Goal: Task Accomplishment & Management: Manage account settings

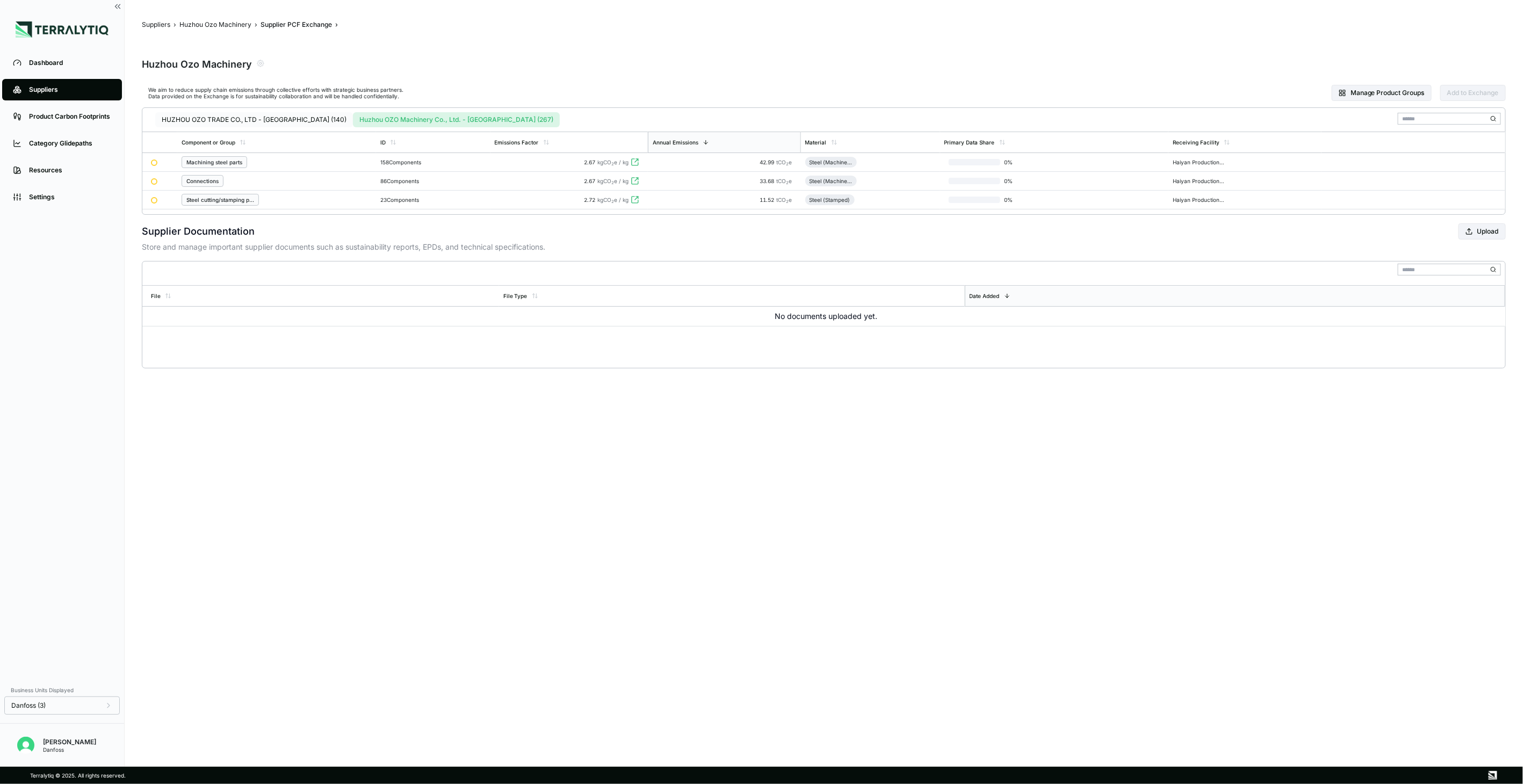
click at [246, 119] on button "HUZHOU OZO TRADE CO., LTD - [GEOGRAPHIC_DATA] (140)" at bounding box center [253, 120] width 197 height 15
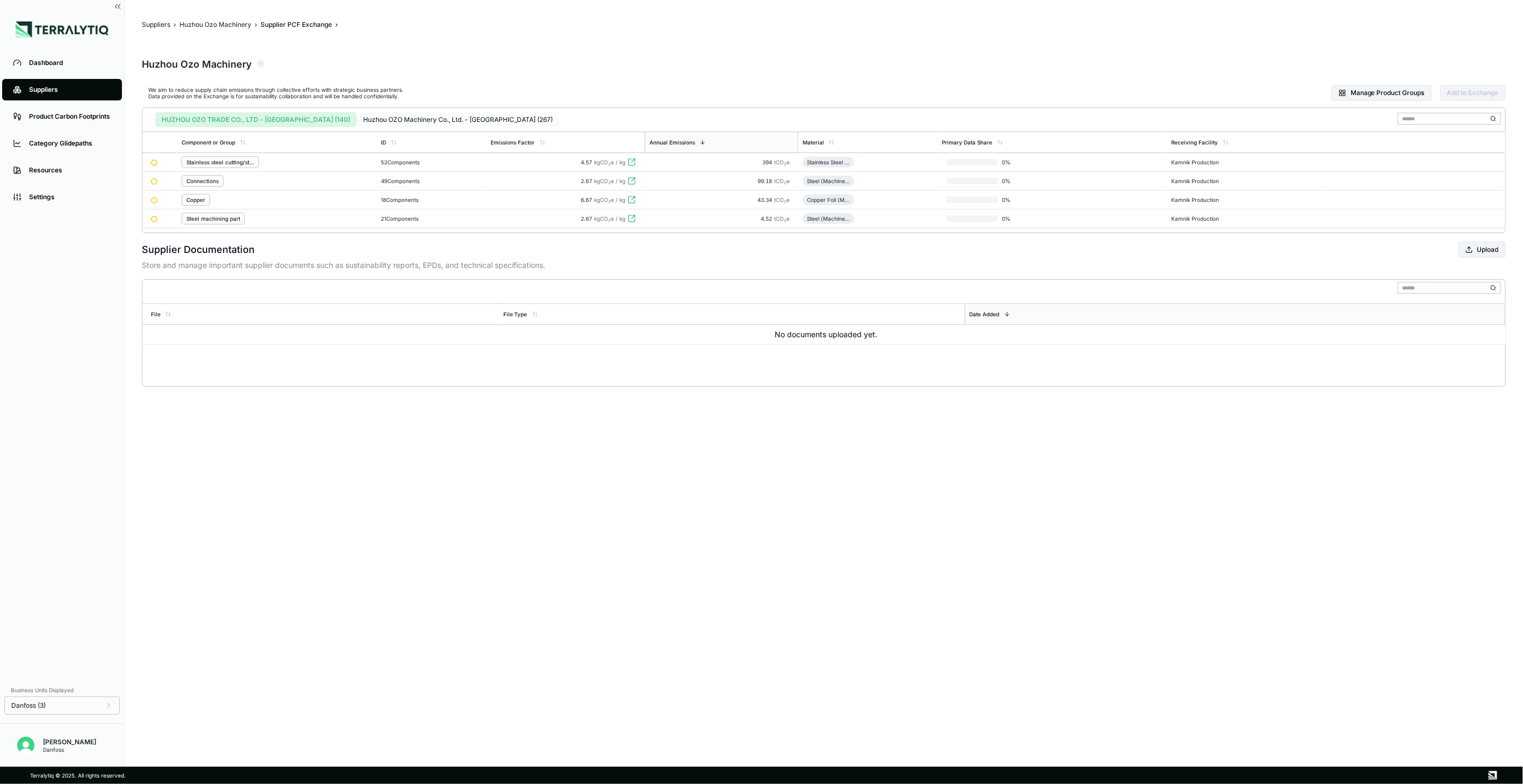
click at [357, 117] on button "Huzhou OZO Machinery Co., Ltd. - [GEOGRAPHIC_DATA] (267)" at bounding box center [458, 120] width 202 height 15
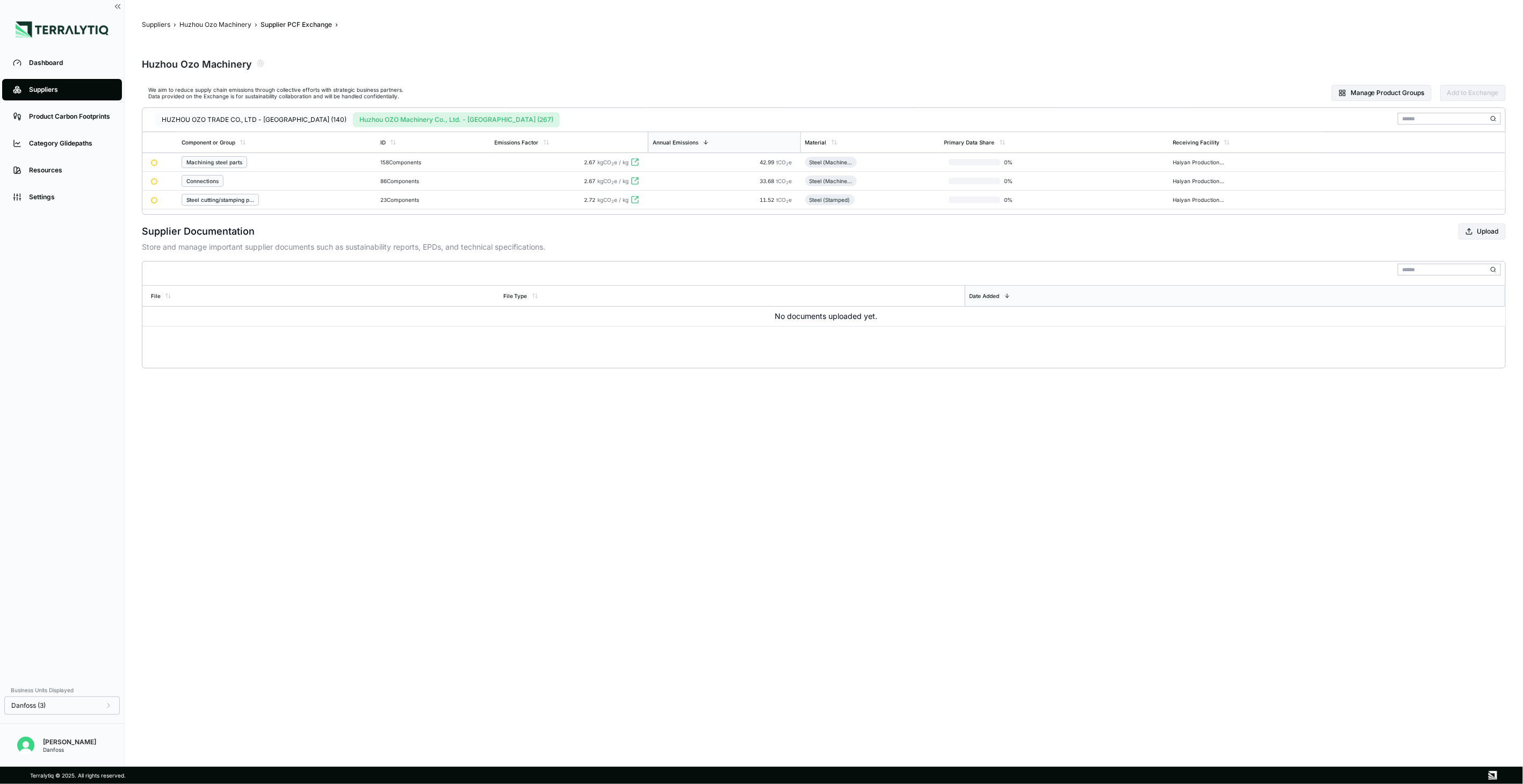
click at [270, 116] on button "HUZHOU OZO TRADE CO., LTD - [GEOGRAPHIC_DATA] (140)" at bounding box center [253, 120] width 197 height 15
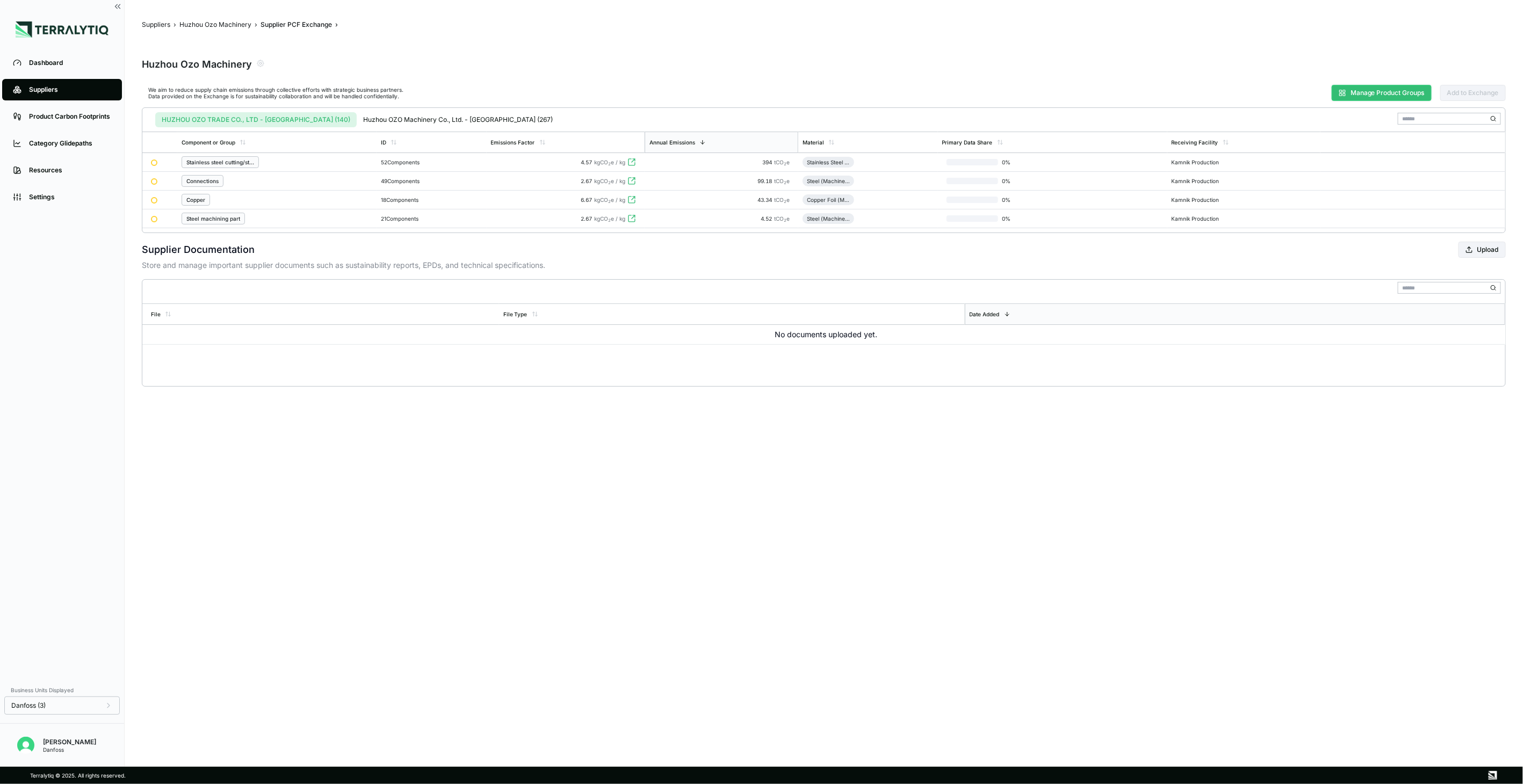
click at [1350, 89] on button "Manage Product Groups" at bounding box center [1381, 93] width 100 height 16
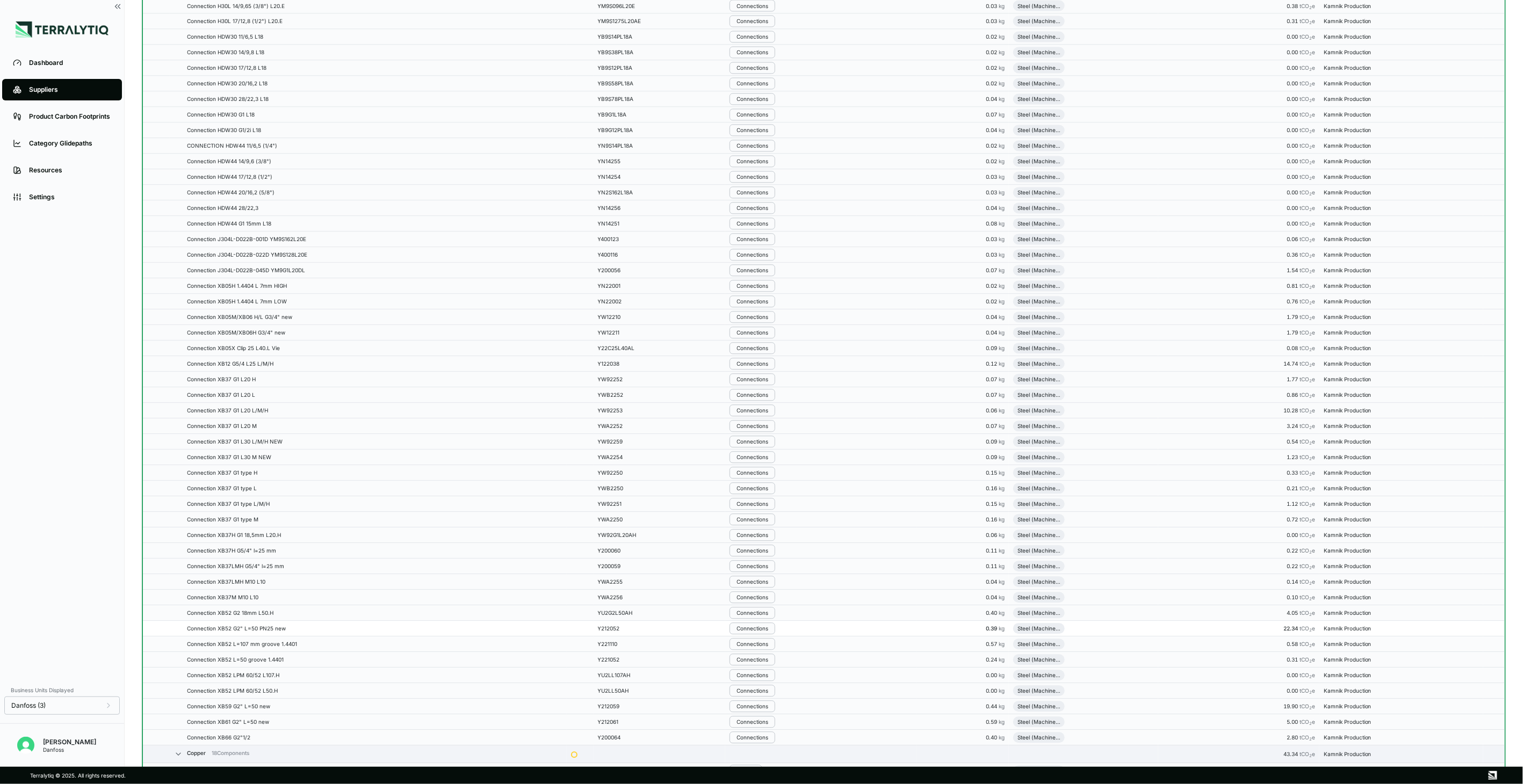
scroll to position [1351, 0]
click at [748, 471] on div "Connections" at bounding box center [752, 468] width 32 height 6
click at [749, 490] on button "Remove from Group" at bounding box center [786, 489] width 102 height 18
click at [749, 487] on div "Connections" at bounding box center [752, 483] width 32 height 6
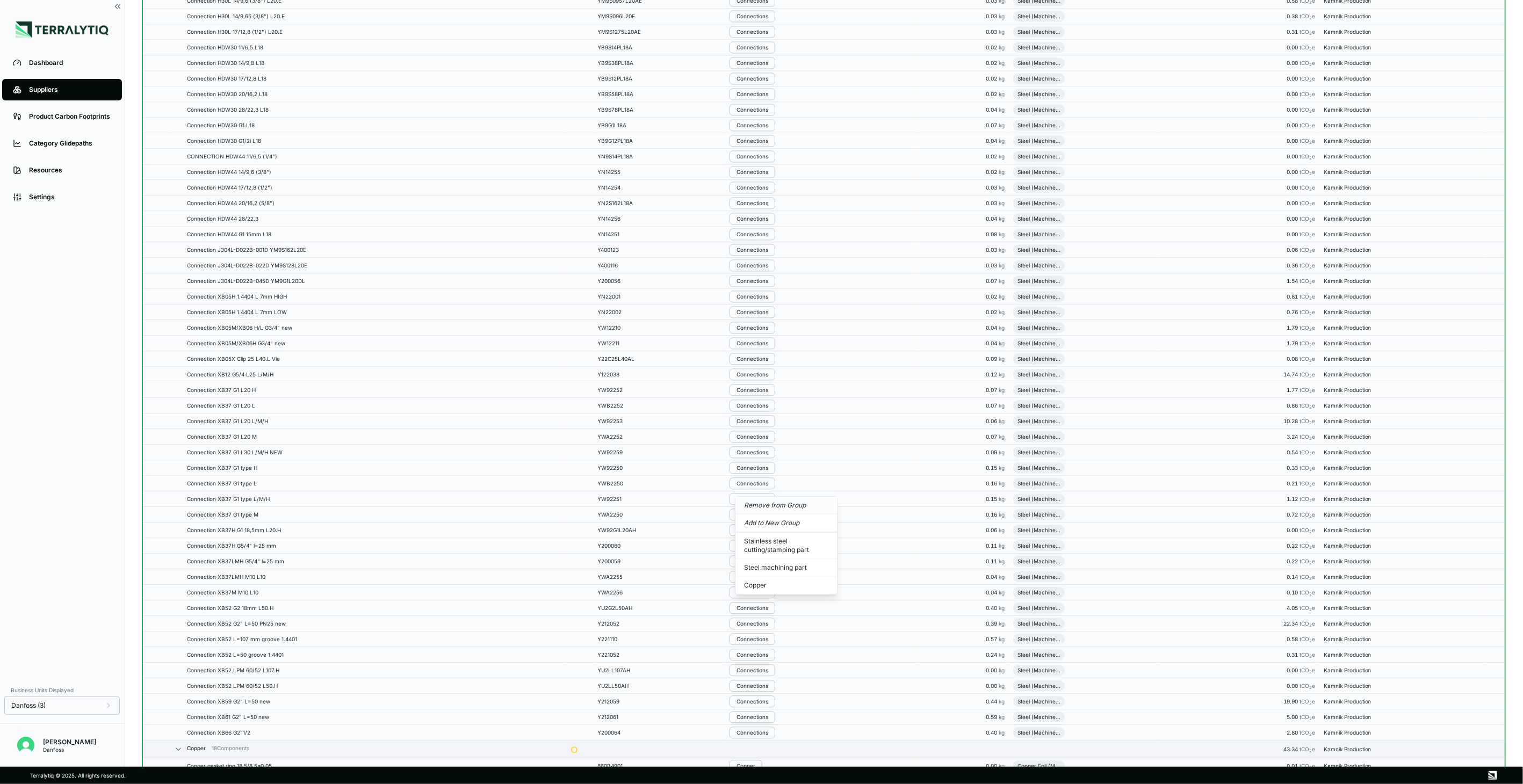
click at [749, 504] on button "Remove from Group" at bounding box center [786, 505] width 102 height 18
click at [749, 502] on div "Connections" at bounding box center [752, 499] width 32 height 6
click at [750, 517] on button "Remove from Group" at bounding box center [786, 521] width 102 height 18
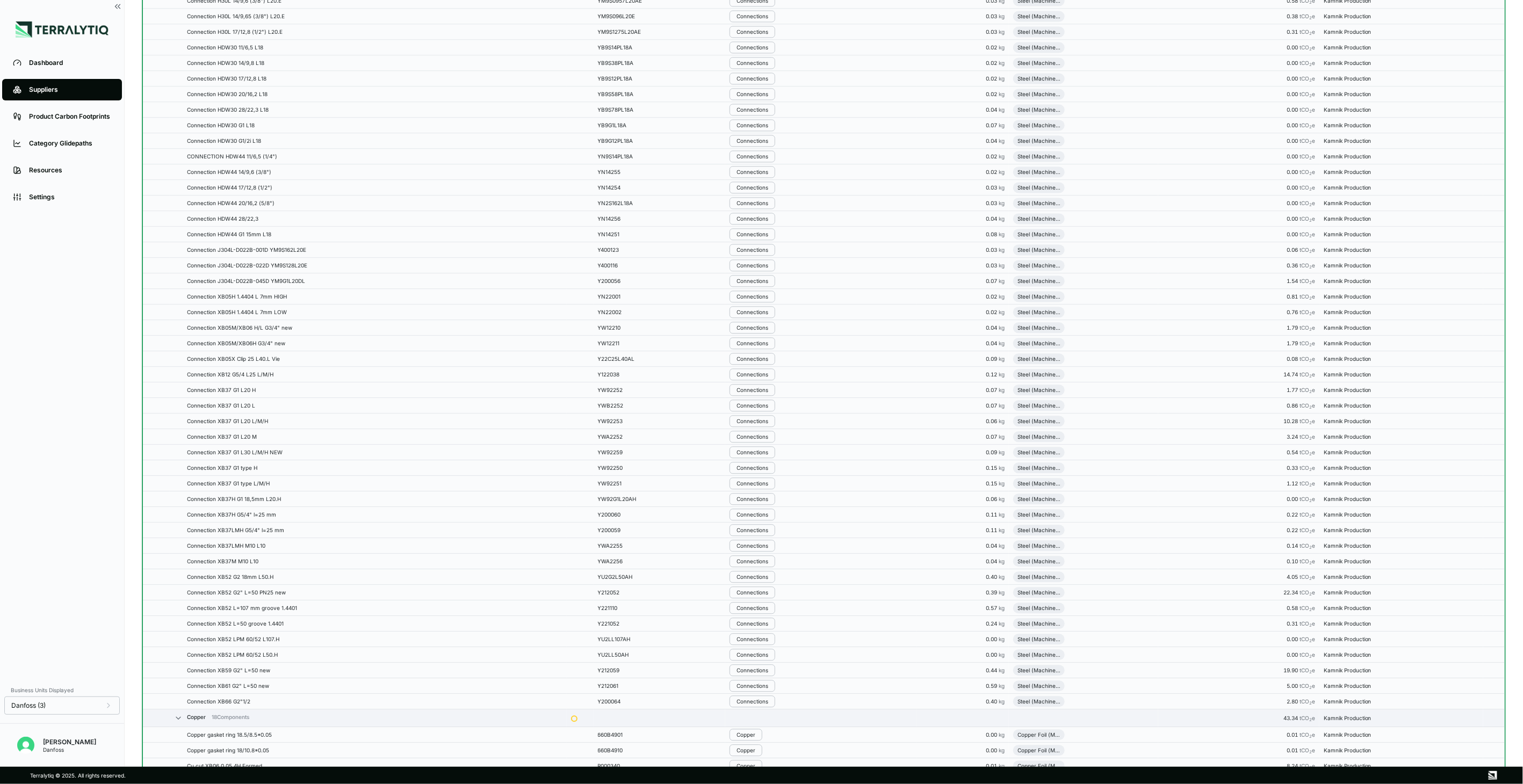
click at [750, 517] on div "Connections" at bounding box center [752, 514] width 32 height 6
click at [751, 536] on button "Remove from Group" at bounding box center [786, 536] width 102 height 18
click at [751, 534] on div "Connections" at bounding box center [752, 530] width 32 height 6
click at [750, 554] on button "Remove from Group" at bounding box center [786, 552] width 102 height 18
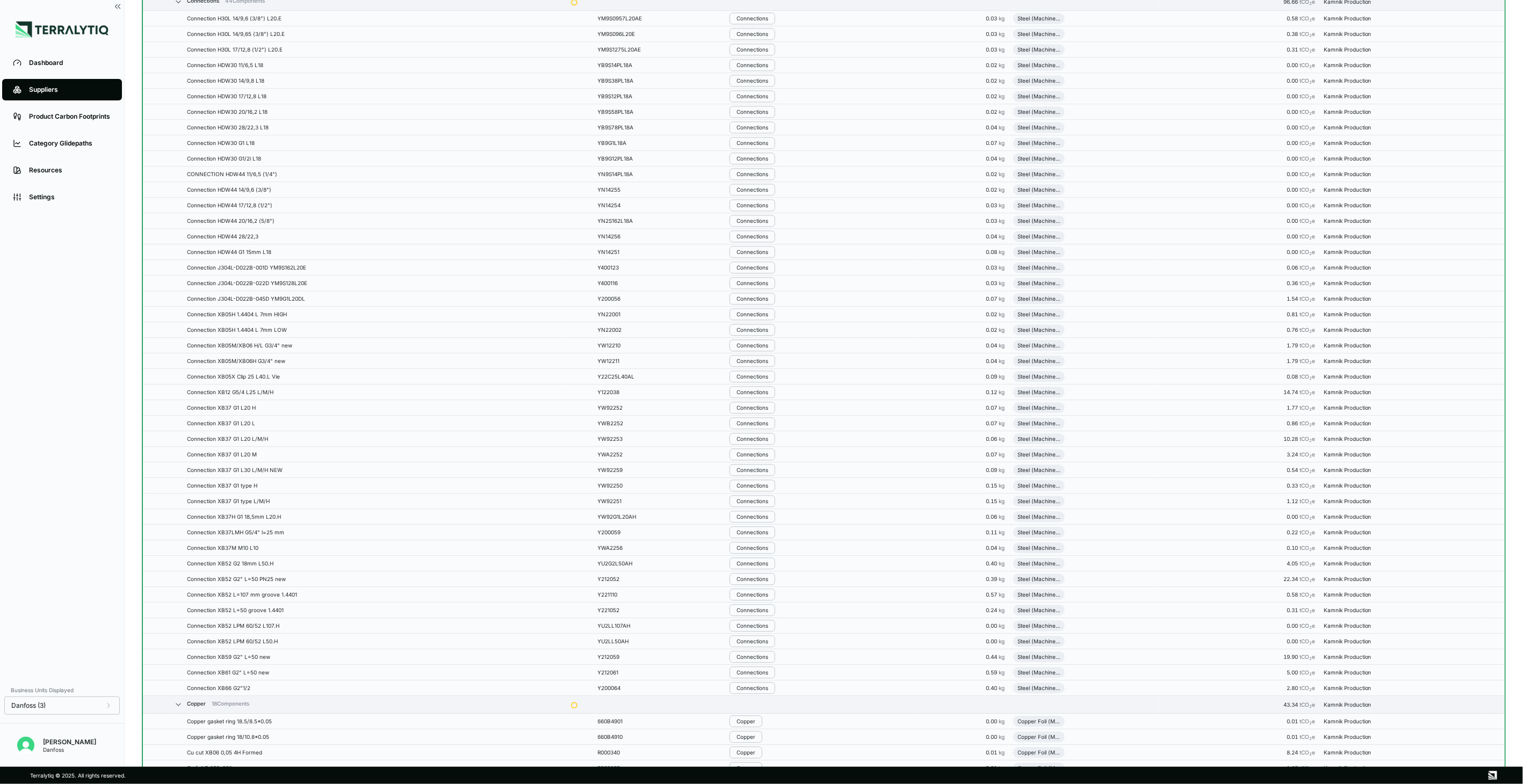
scroll to position [1439, 0]
click at [750, 552] on button "Connections" at bounding box center [752, 546] width 46 height 12
click at [747, 567] on button "Remove from Group" at bounding box center [786, 568] width 102 height 18
click at [747, 565] on div "Connections" at bounding box center [752, 561] width 32 height 6
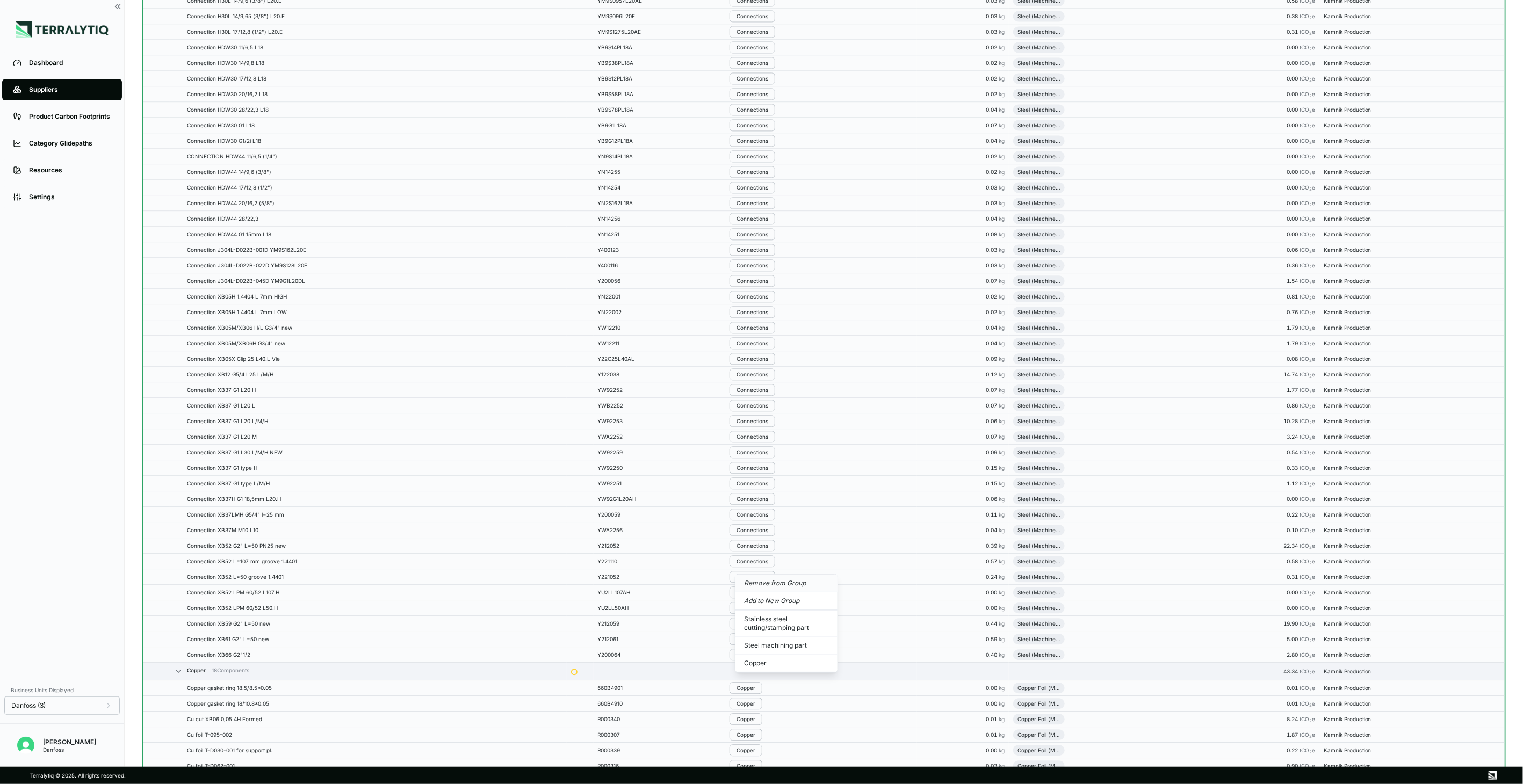
click at [747, 582] on button "Remove from Group" at bounding box center [786, 583] width 102 height 18
click at [747, 580] on div "Connections" at bounding box center [752, 577] width 32 height 6
click at [746, 598] on button "Remove from Group" at bounding box center [786, 599] width 102 height 18
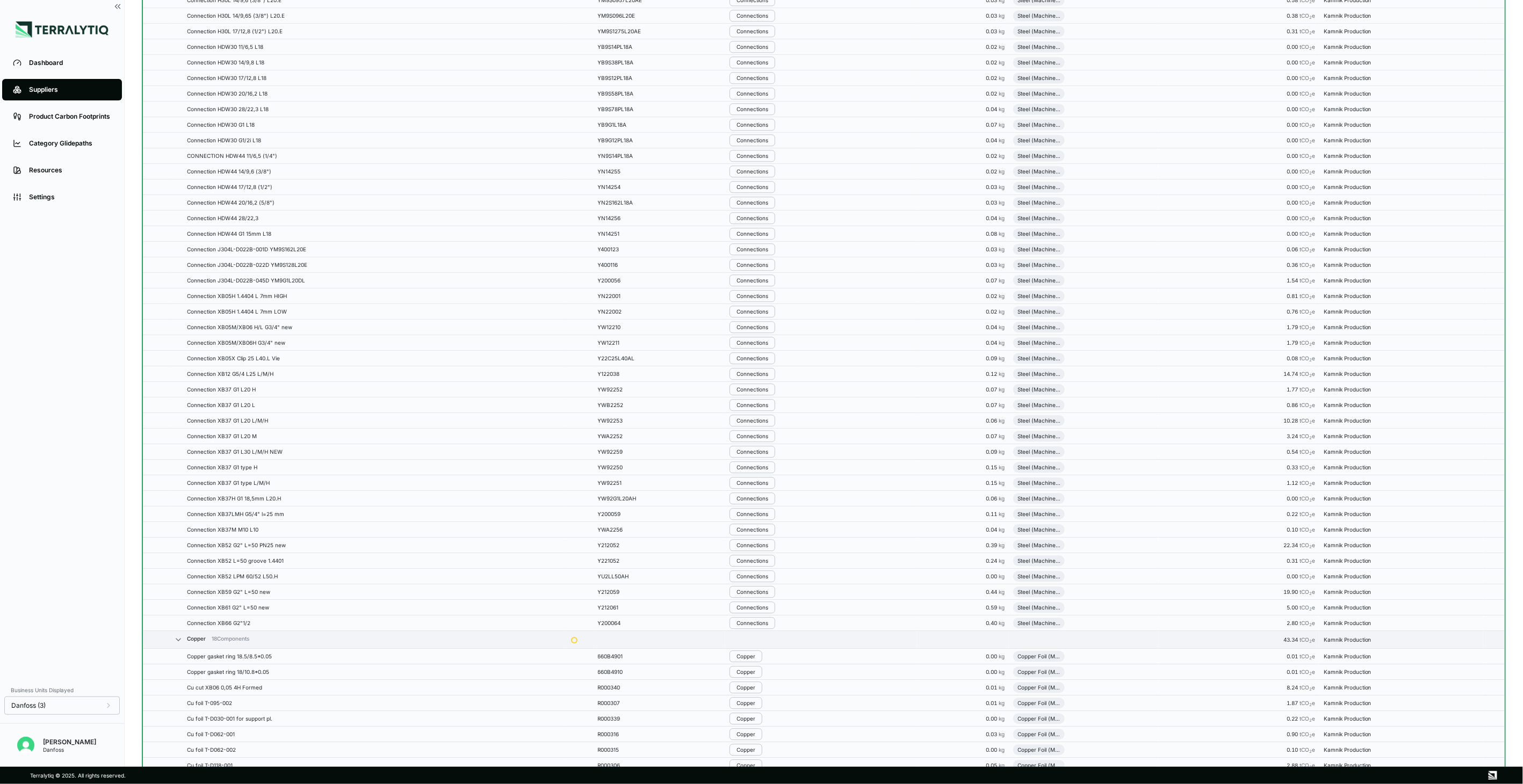
click at [746, 595] on div "Connections" at bounding box center [752, 592] width 32 height 6
click at [749, 616] on button "Remove from Group" at bounding box center [786, 614] width 102 height 18
click at [749, 611] on div "Connections" at bounding box center [752, 608] width 32 height 6
click at [759, 628] on button "Remove from Group" at bounding box center [786, 630] width 102 height 18
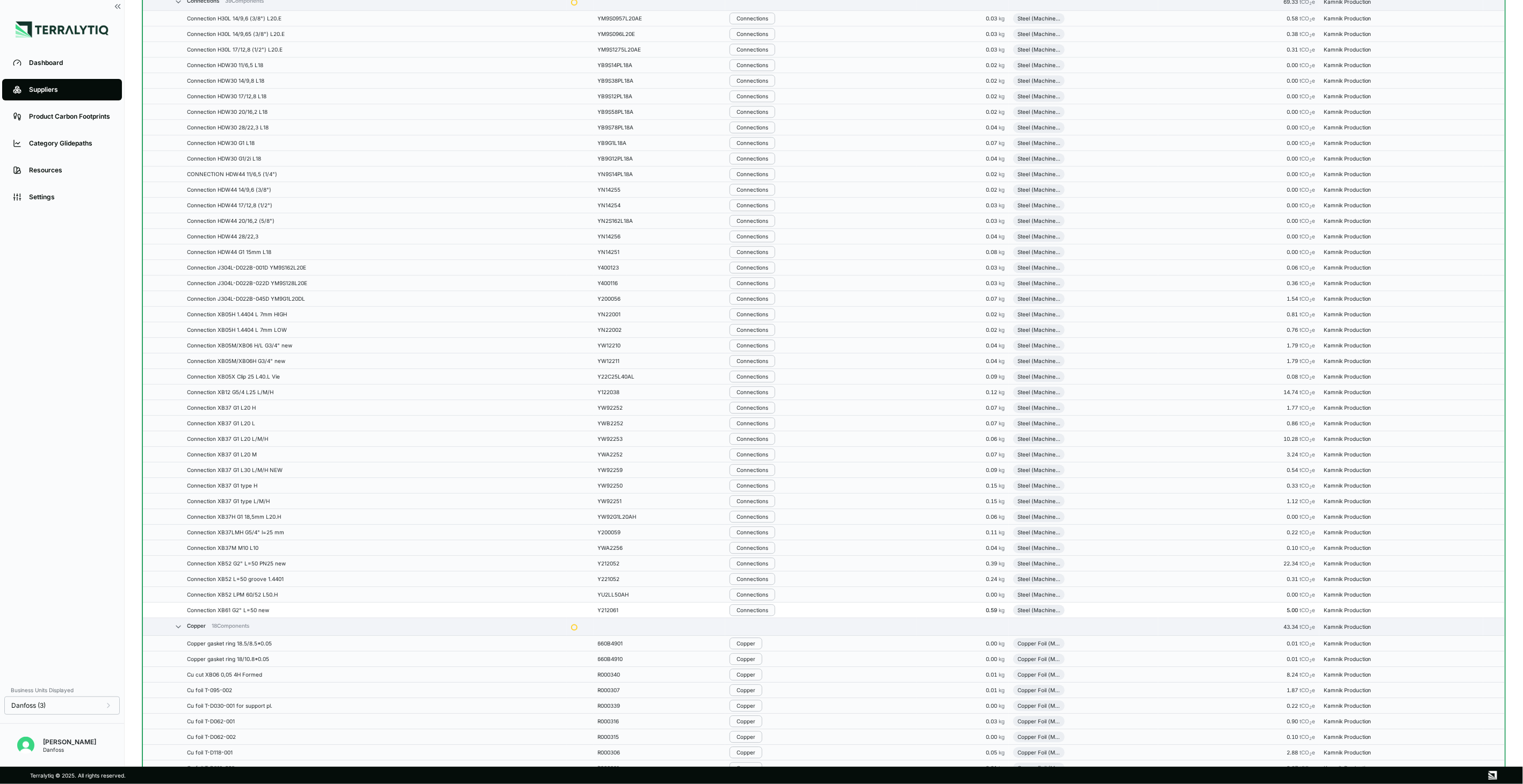
scroll to position [1528, 0]
click at [764, 596] on div "Connections" at bounding box center [752, 592] width 32 height 6
click at [774, 618] on button "Remove from Group" at bounding box center [786, 615] width 102 height 18
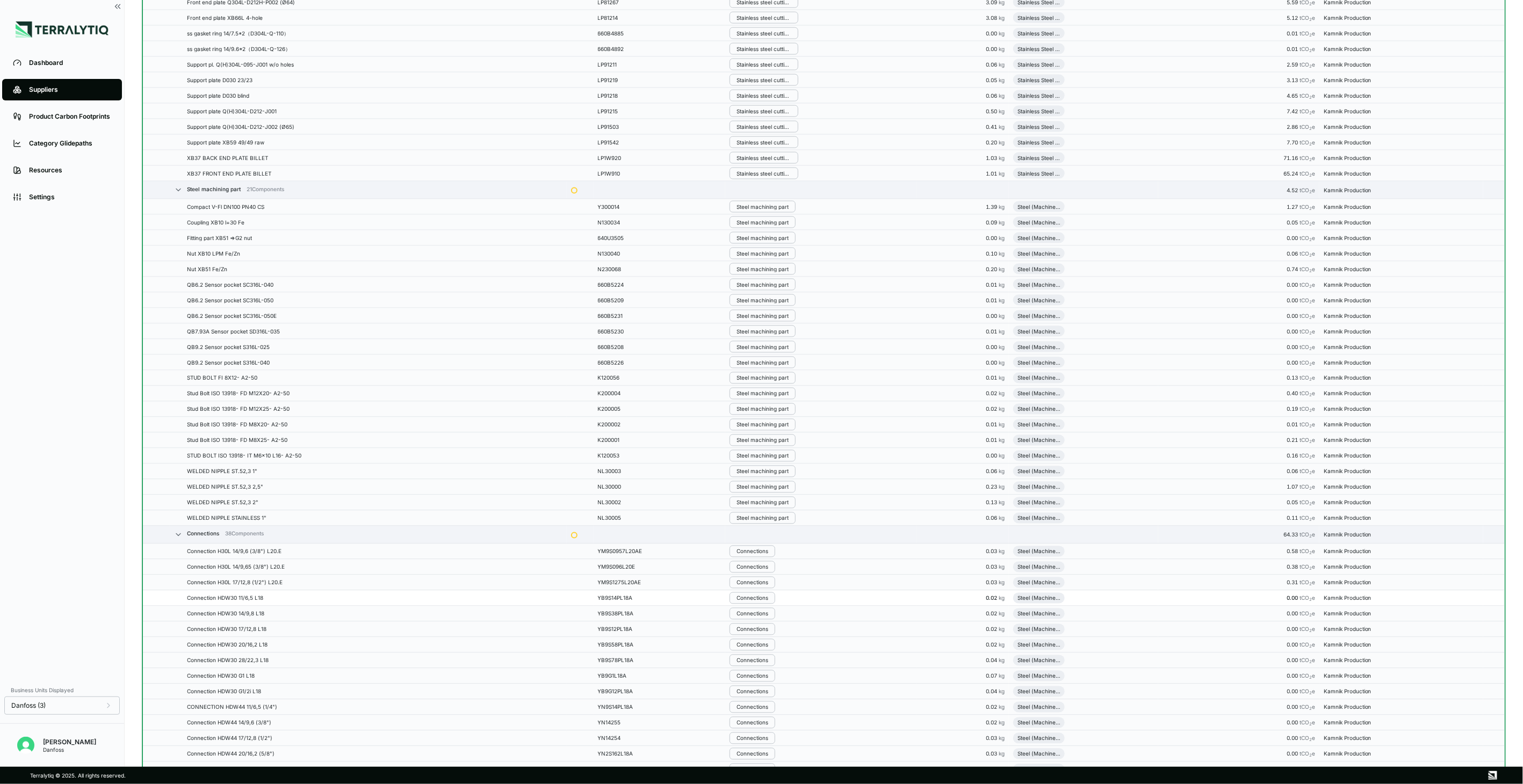
scroll to position [1009, 0]
click at [768, 541] on div "Connections" at bounding box center [752, 537] width 32 height 6
click at [777, 560] on button "Remove from Group" at bounding box center [786, 558] width 102 height 18
click at [760, 543] on button "Connections" at bounding box center [752, 537] width 46 height 12
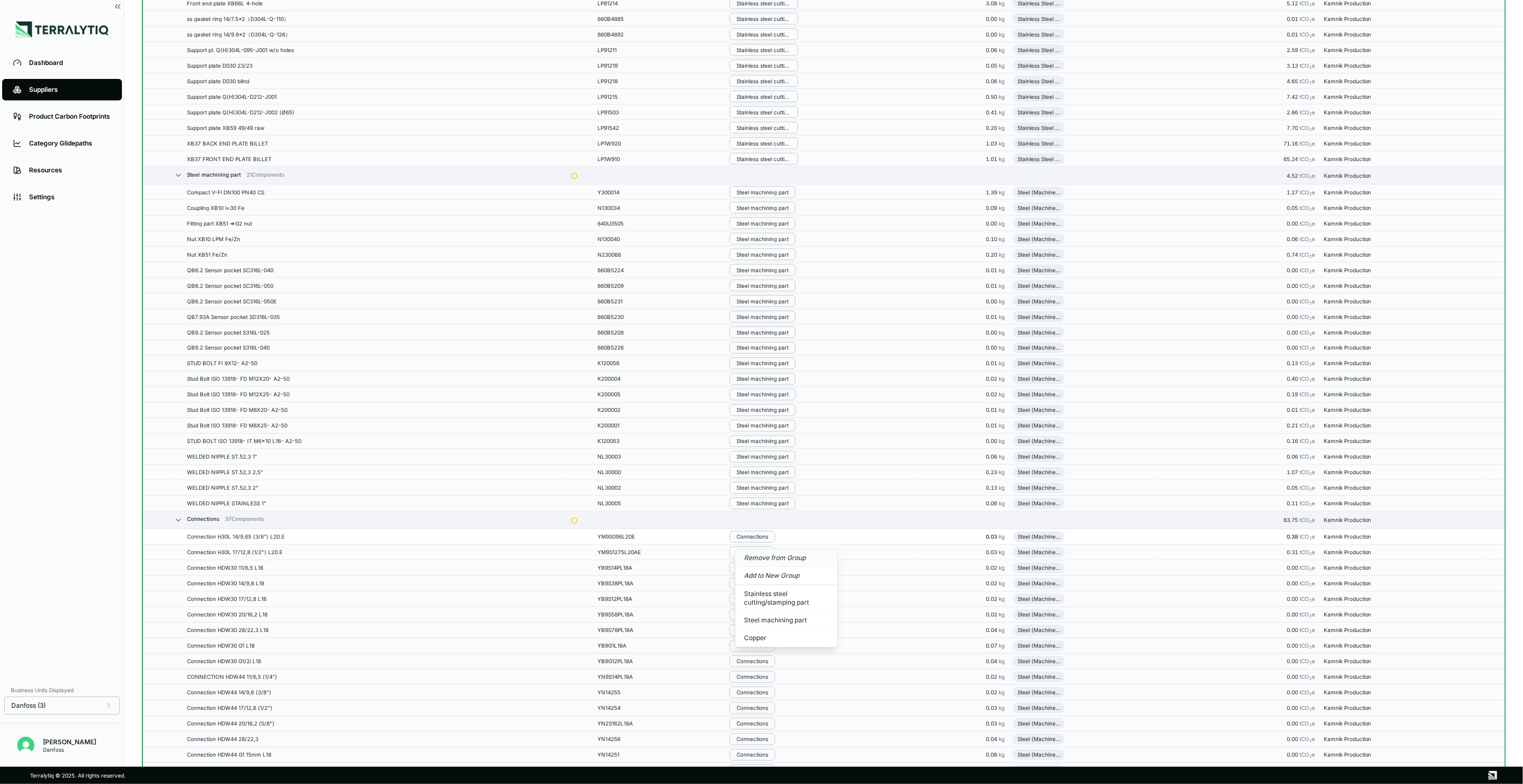
click at [766, 563] on button "Remove from Group" at bounding box center [786, 558] width 102 height 18
click at [759, 541] on div "Connections" at bounding box center [752, 537] width 32 height 6
click at [766, 560] on button "Remove from Group" at bounding box center [786, 558] width 102 height 18
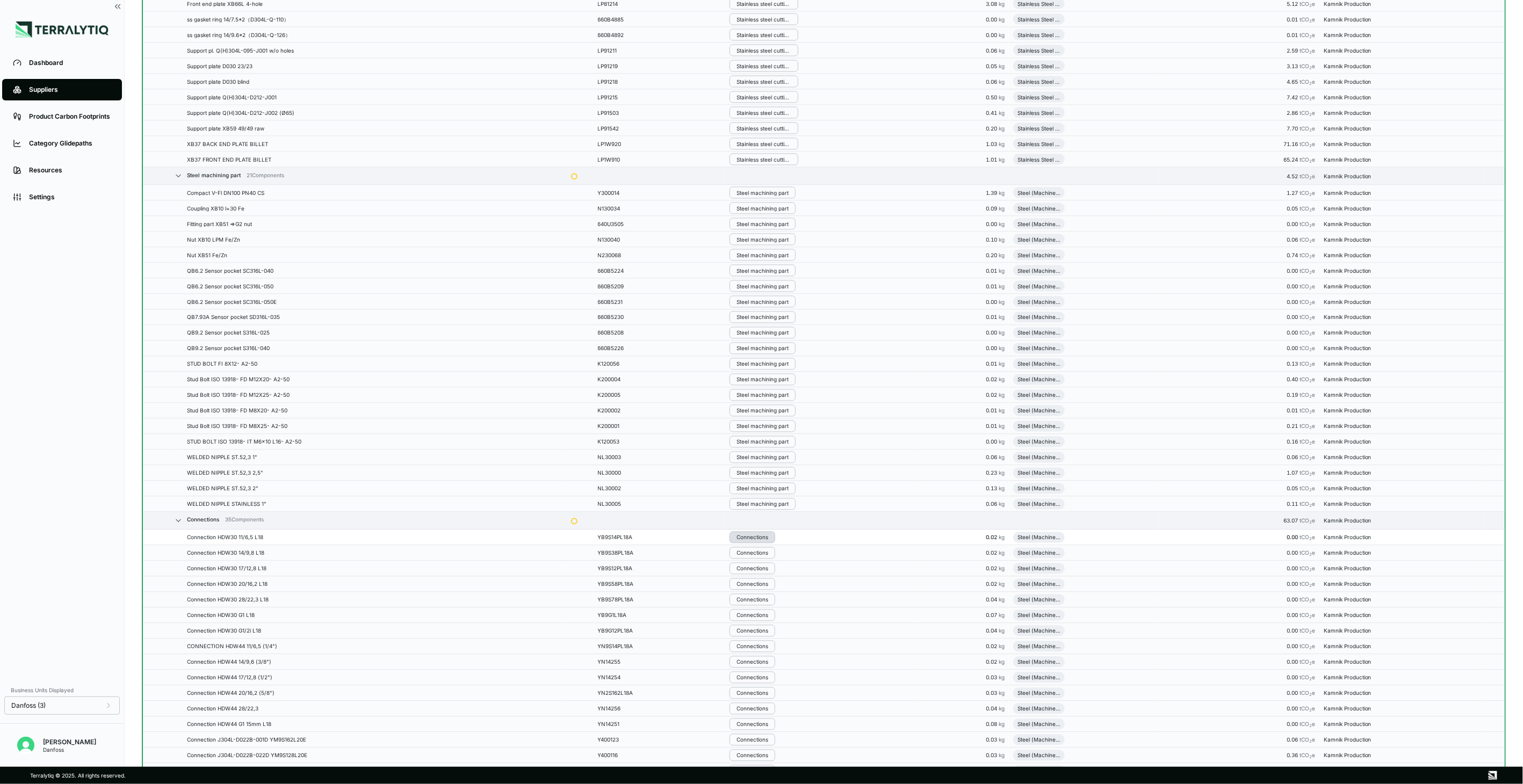
click at [760, 541] on div "Connections" at bounding box center [752, 537] width 32 height 6
click at [764, 554] on button "Remove from Group" at bounding box center [786, 558] width 102 height 18
click at [764, 553] on div "Connections" at bounding box center [752, 553] width 32 height 6
click at [770, 570] on button "Remove from Group" at bounding box center [786, 574] width 102 height 18
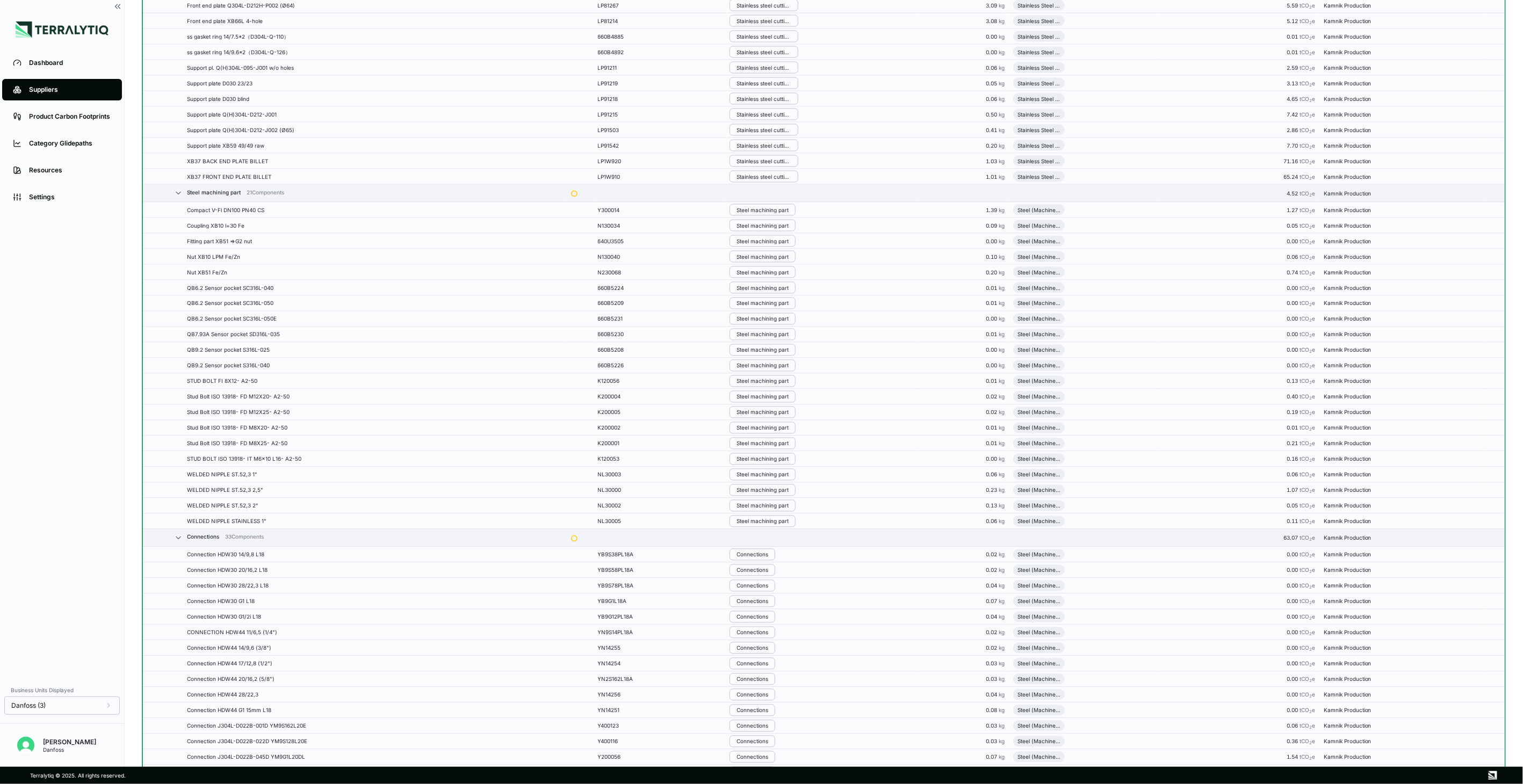
scroll to position [1098, 0]
click at [768, 570] on div "Connections" at bounding box center [752, 568] width 32 height 6
click at [776, 589] on button "Remove from Group" at bounding box center [786, 589] width 102 height 18
click at [775, 589] on button "Connections" at bounding box center [752, 584] width 46 height 12
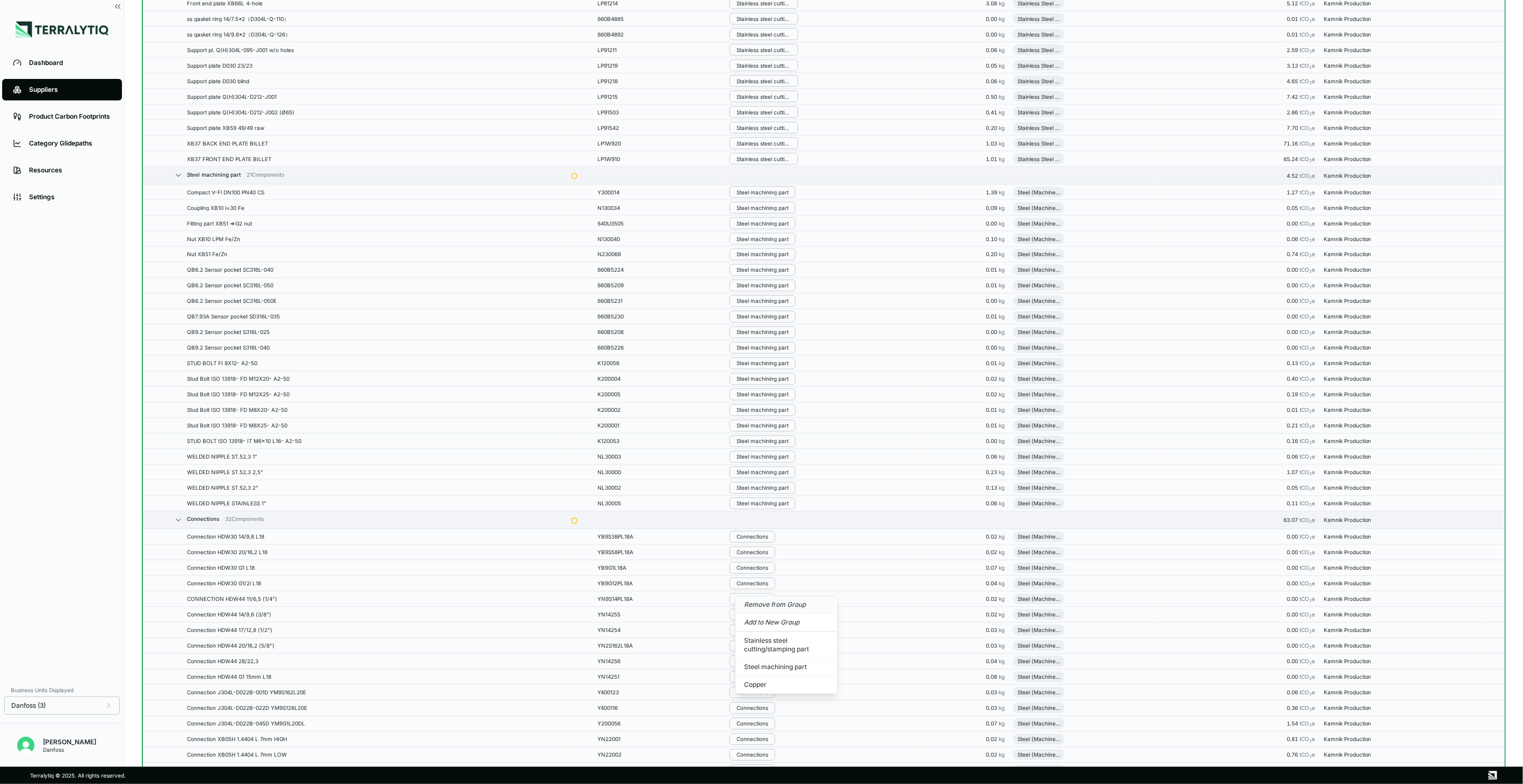
click at [779, 599] on button "Remove from Group" at bounding box center [786, 605] width 102 height 18
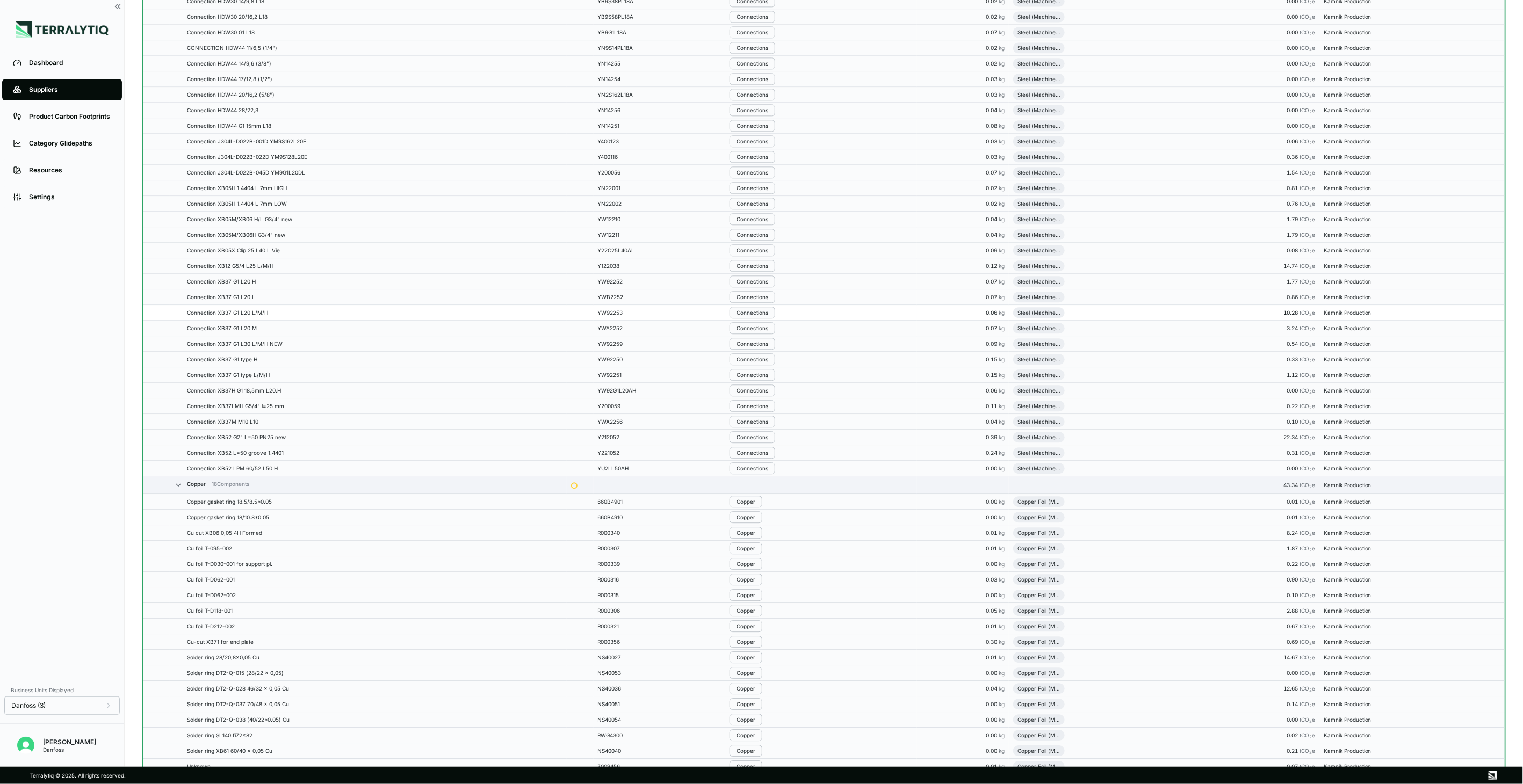
scroll to position [1671, 0]
click at [757, 471] on div "Connections" at bounding box center [752, 467] width 32 height 6
click at [766, 491] on button "Remove from Group" at bounding box center [786, 490] width 102 height 18
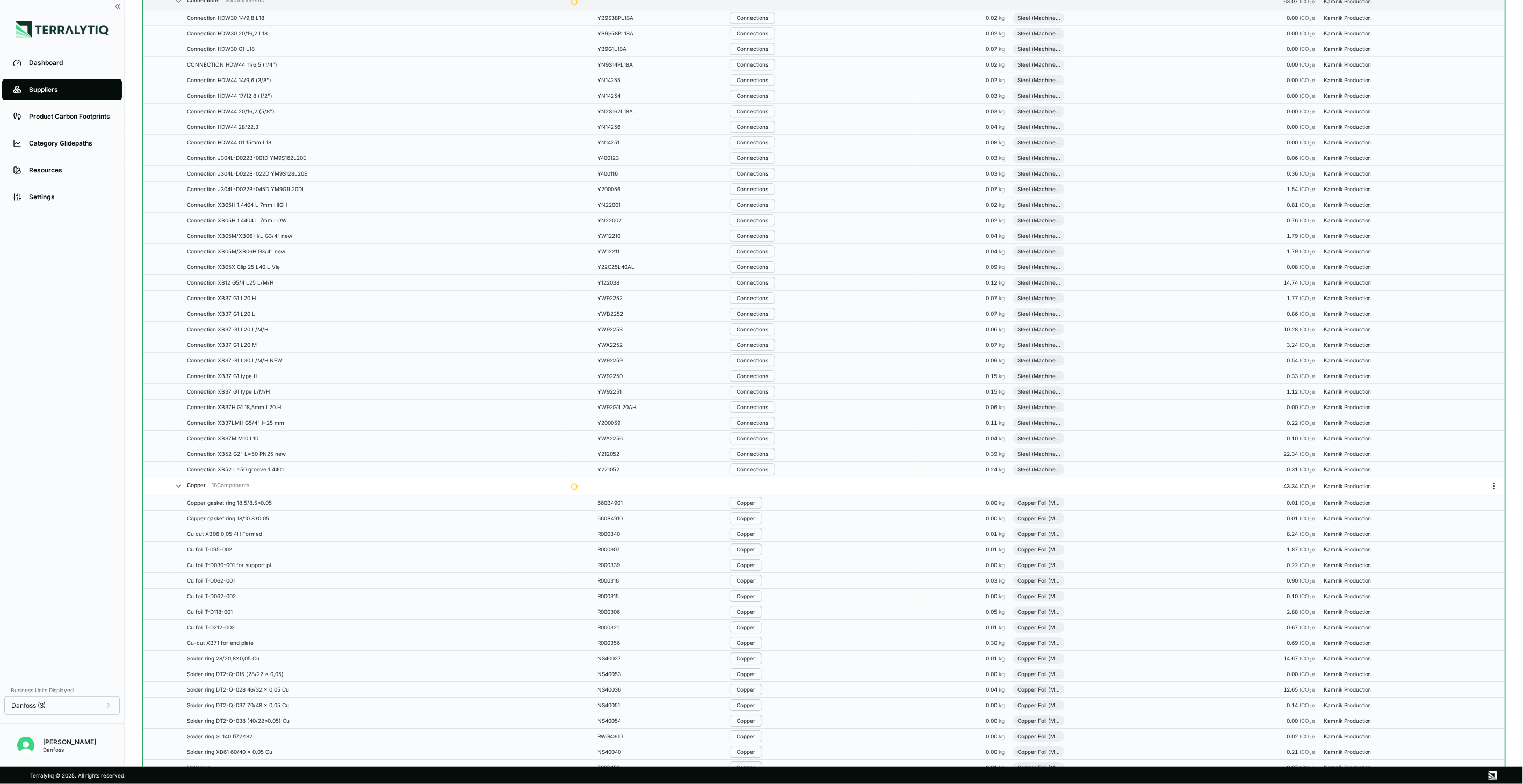
scroll to position [1688, 0]
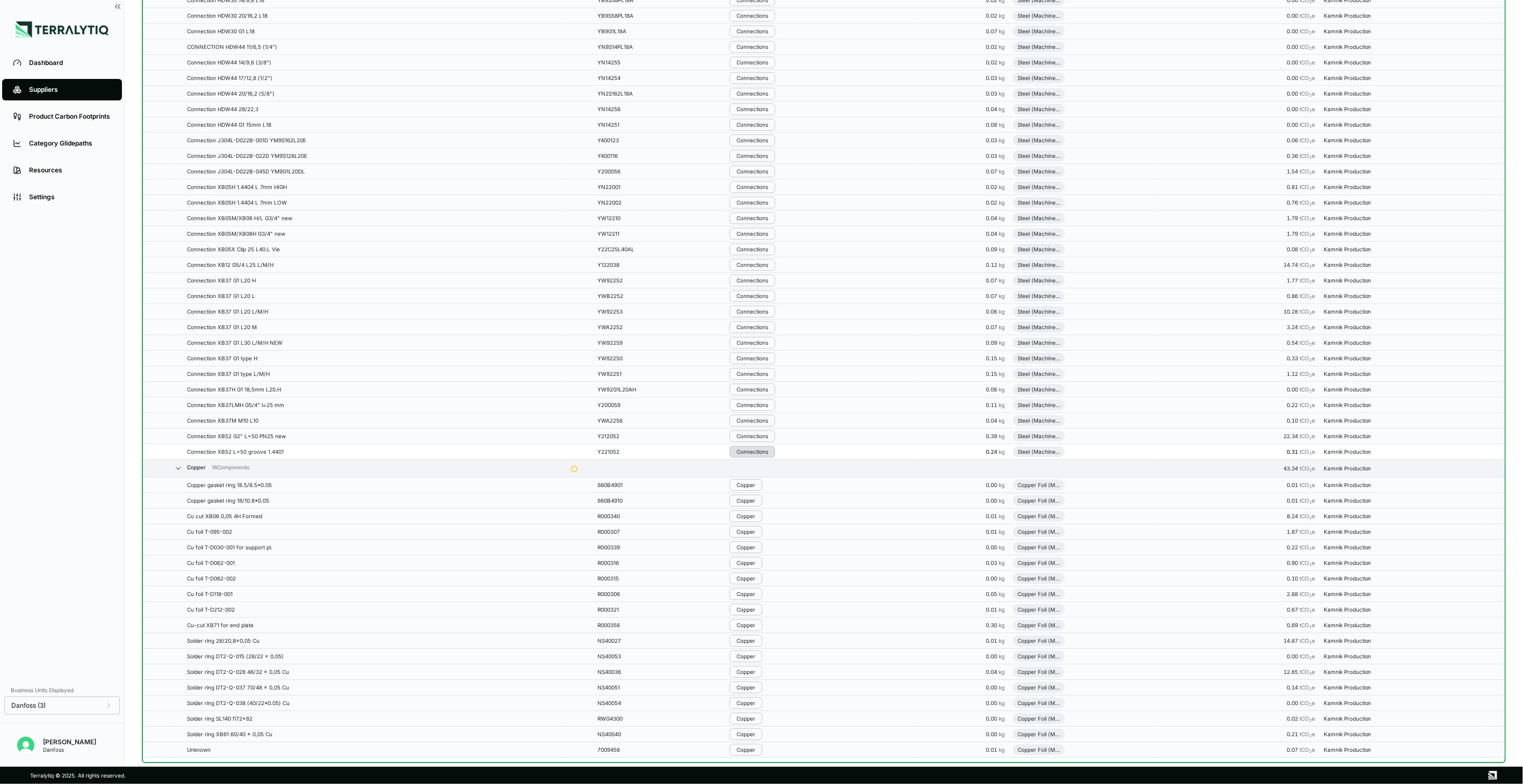
click at [762, 455] on div "Connections" at bounding box center [752, 451] width 32 height 6
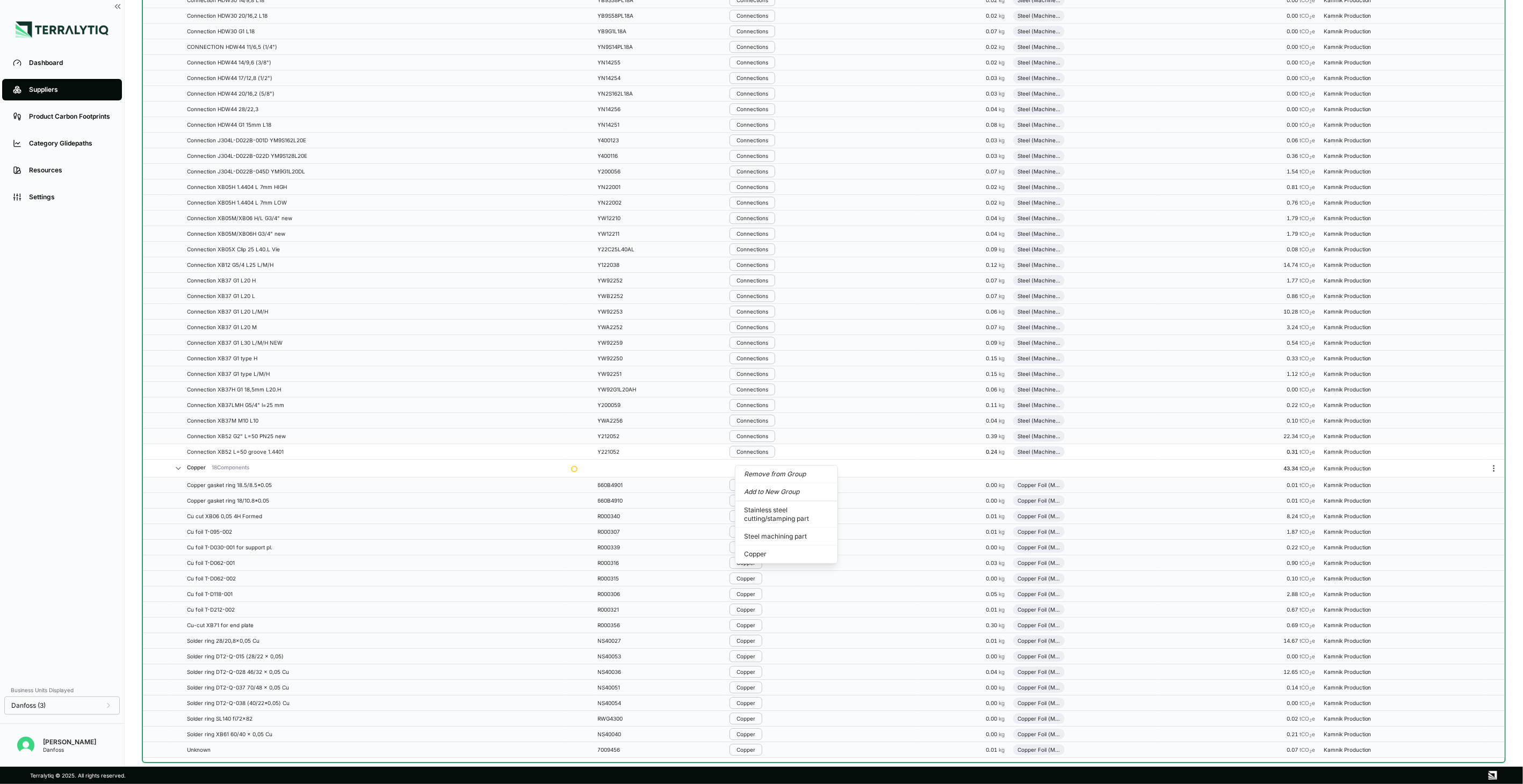
click at [764, 476] on button "Remove from Group" at bounding box center [786, 474] width 102 height 18
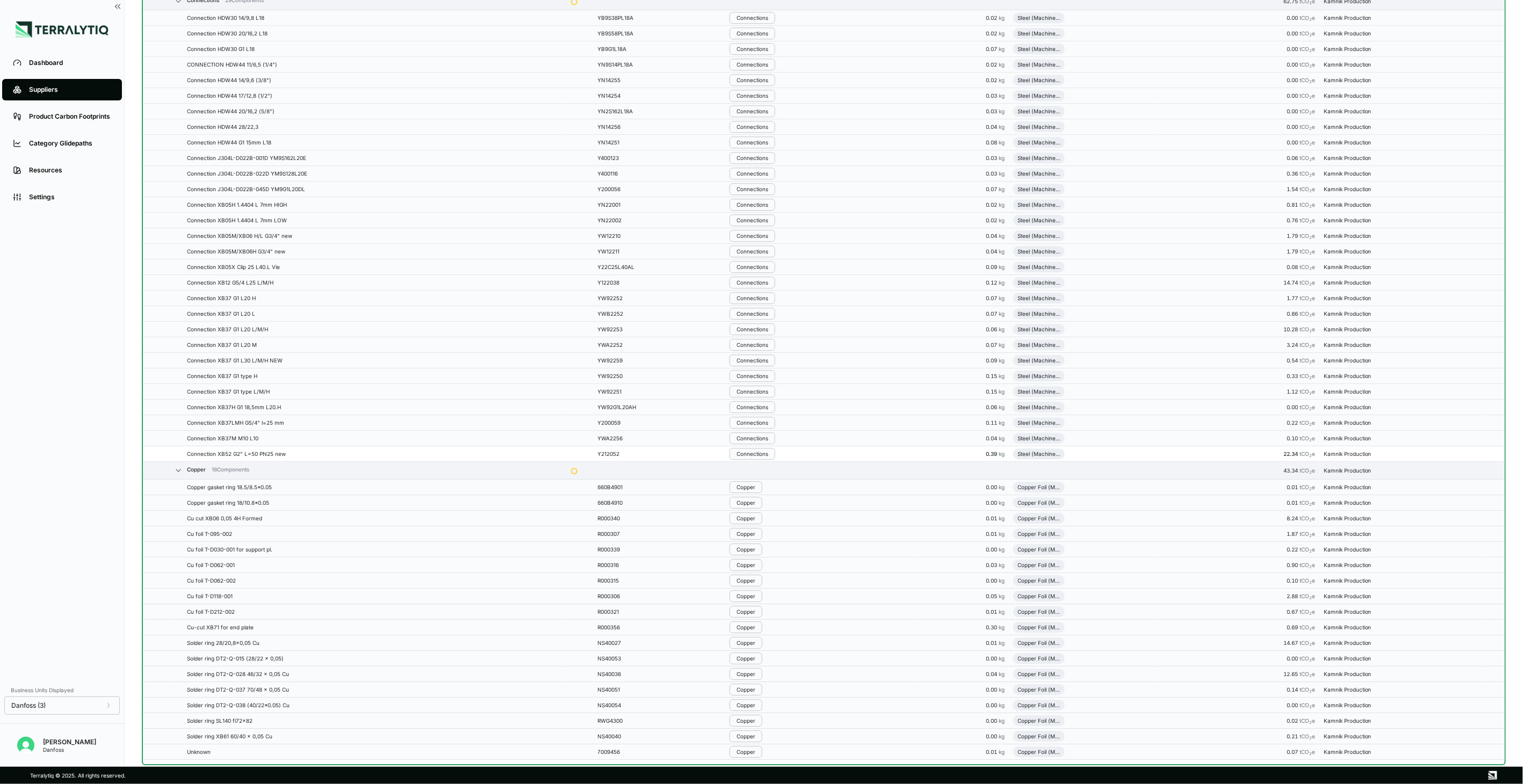
scroll to position [1706, 0]
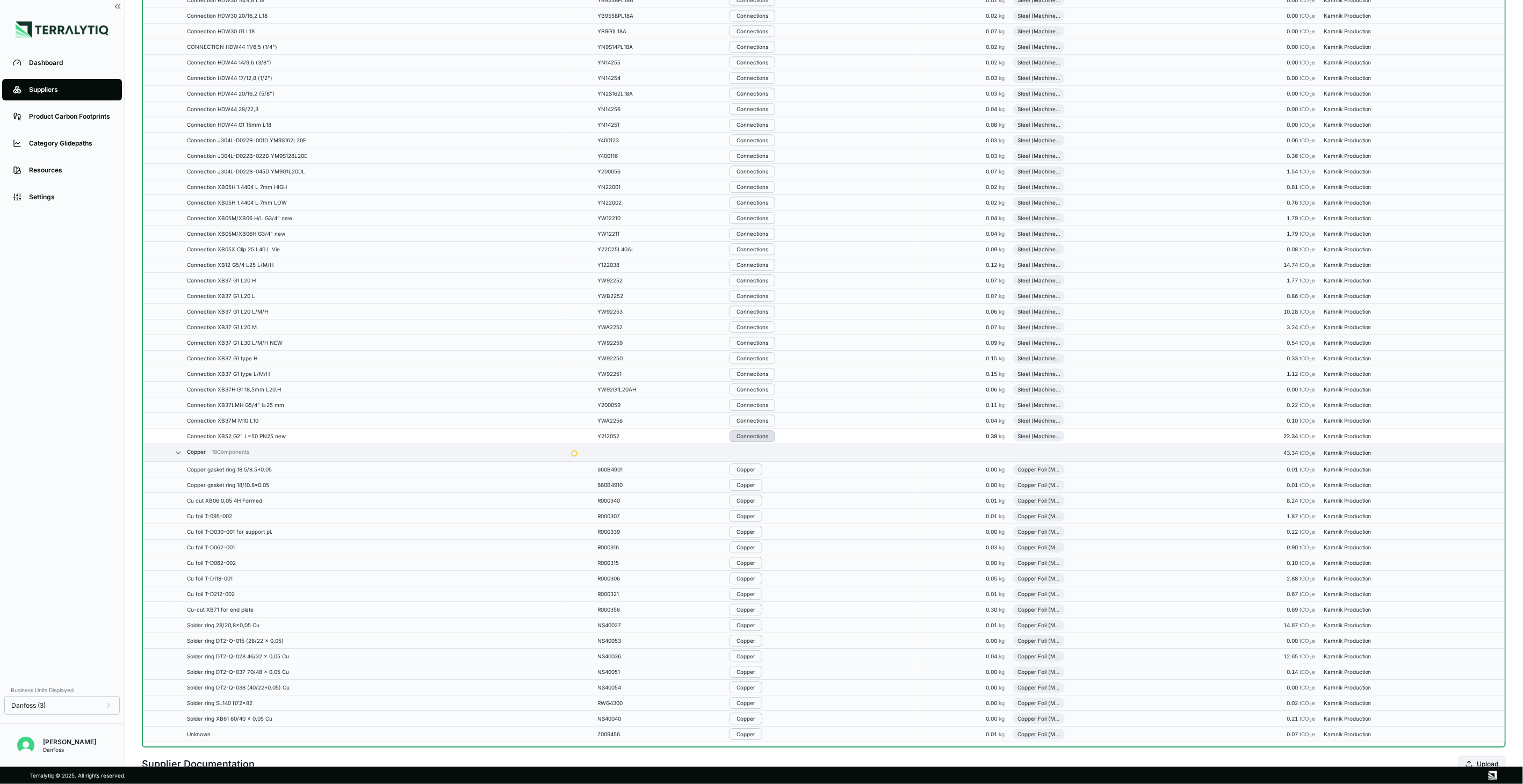
click at [769, 442] on button "Connections" at bounding box center [752, 436] width 46 height 12
click at [770, 461] on button "Remove from Group" at bounding box center [786, 458] width 102 height 18
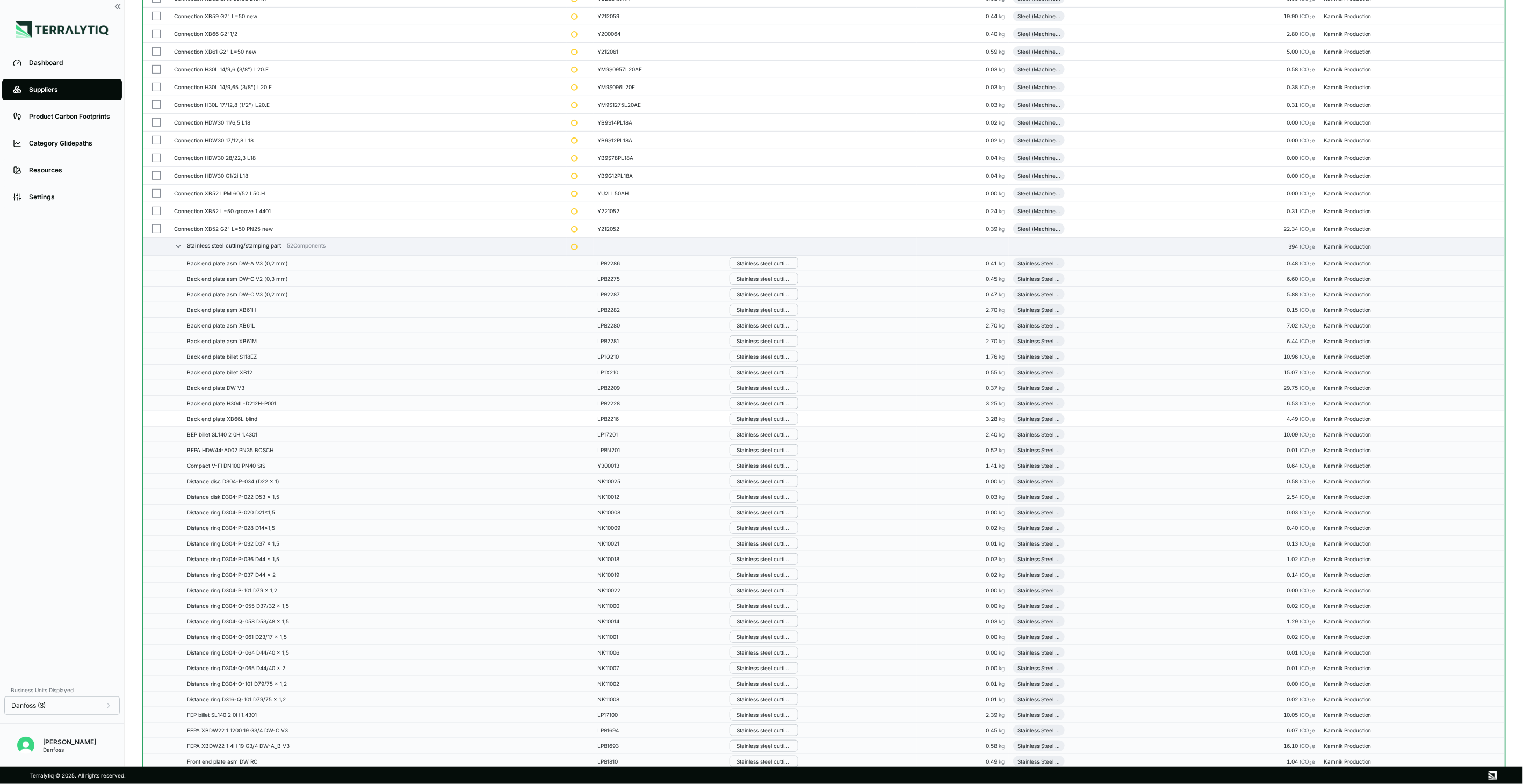
scroll to position [0, 0]
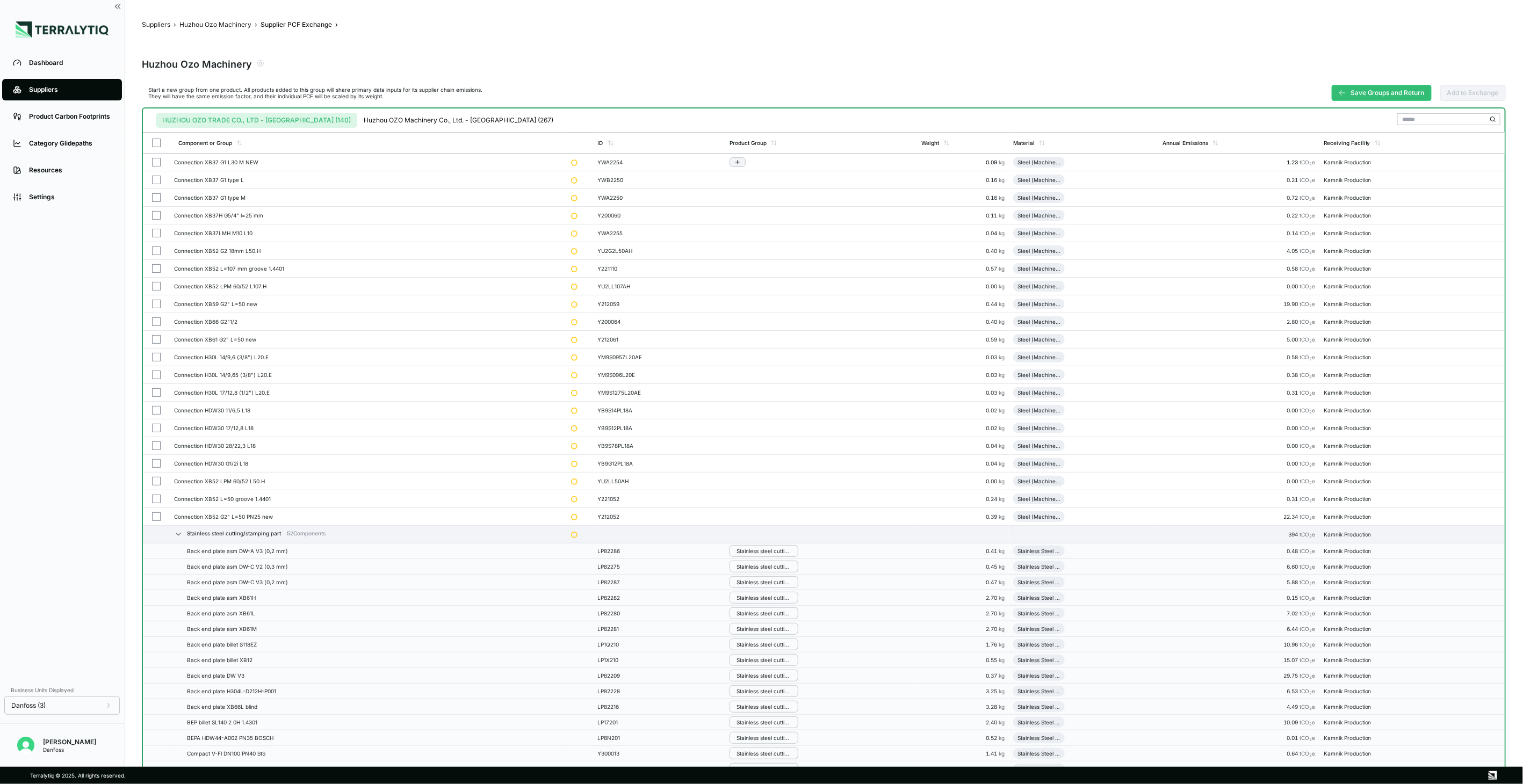
click at [152, 158] on button "button" at bounding box center [156, 162] width 8 height 8
click at [156, 177] on button "button" at bounding box center [156, 180] width 8 height 8
click at [157, 200] on button "button" at bounding box center [156, 197] width 8 height 8
drag, startPoint x: 156, startPoint y: 219, endPoint x: 160, endPoint y: 238, distance: 19.4
click at [157, 219] on button "button" at bounding box center [156, 215] width 8 height 8
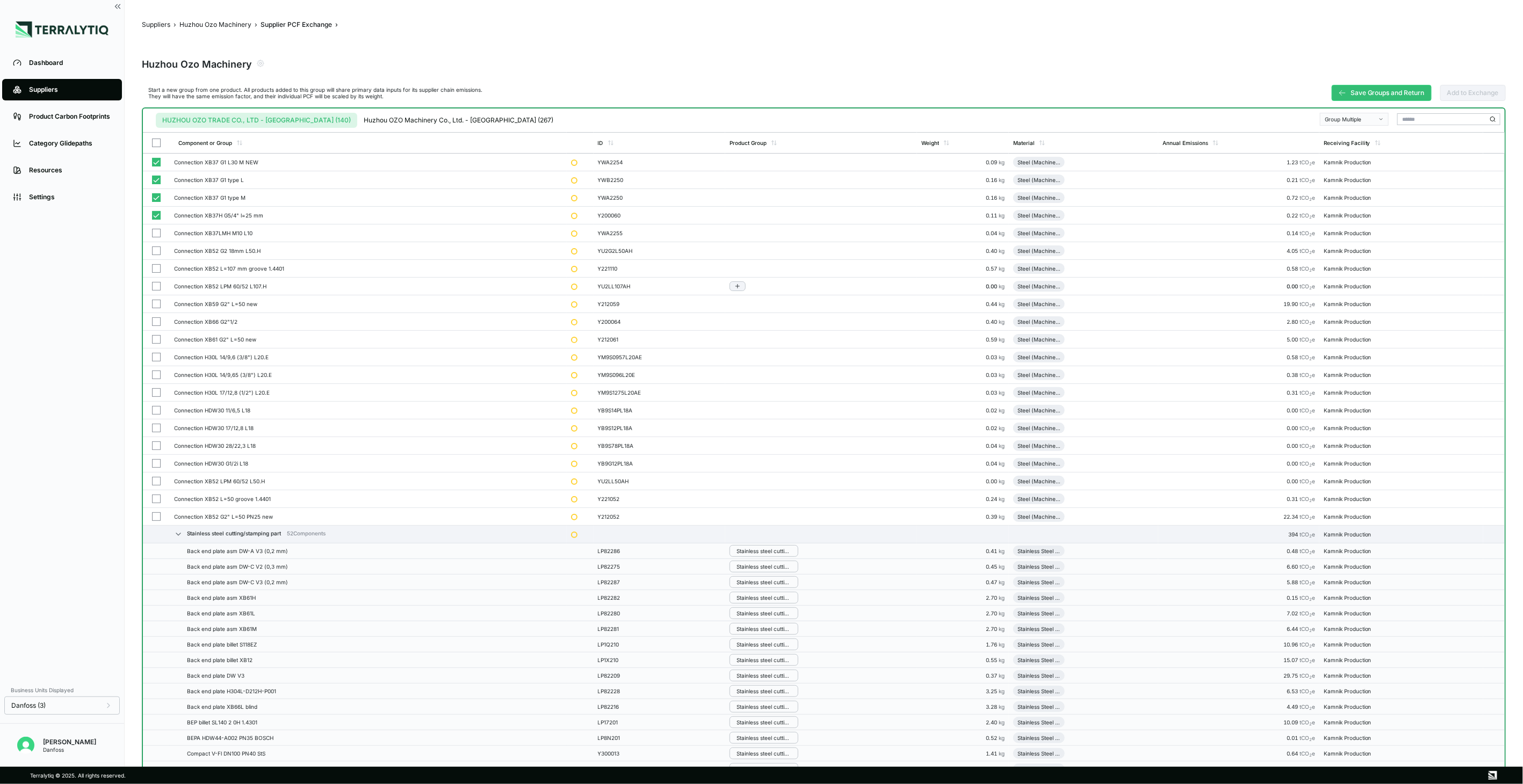
click at [160, 242] on td at bounding box center [156, 250] width 27 height 18
click at [156, 288] on button "button" at bounding box center [156, 287] width 8 height 8
click at [157, 316] on td at bounding box center [156, 322] width 27 height 18
click at [151, 351] on td at bounding box center [156, 357] width 27 height 18
drag, startPoint x: 159, startPoint y: 386, endPoint x: 157, endPoint y: 413, distance: 27.1
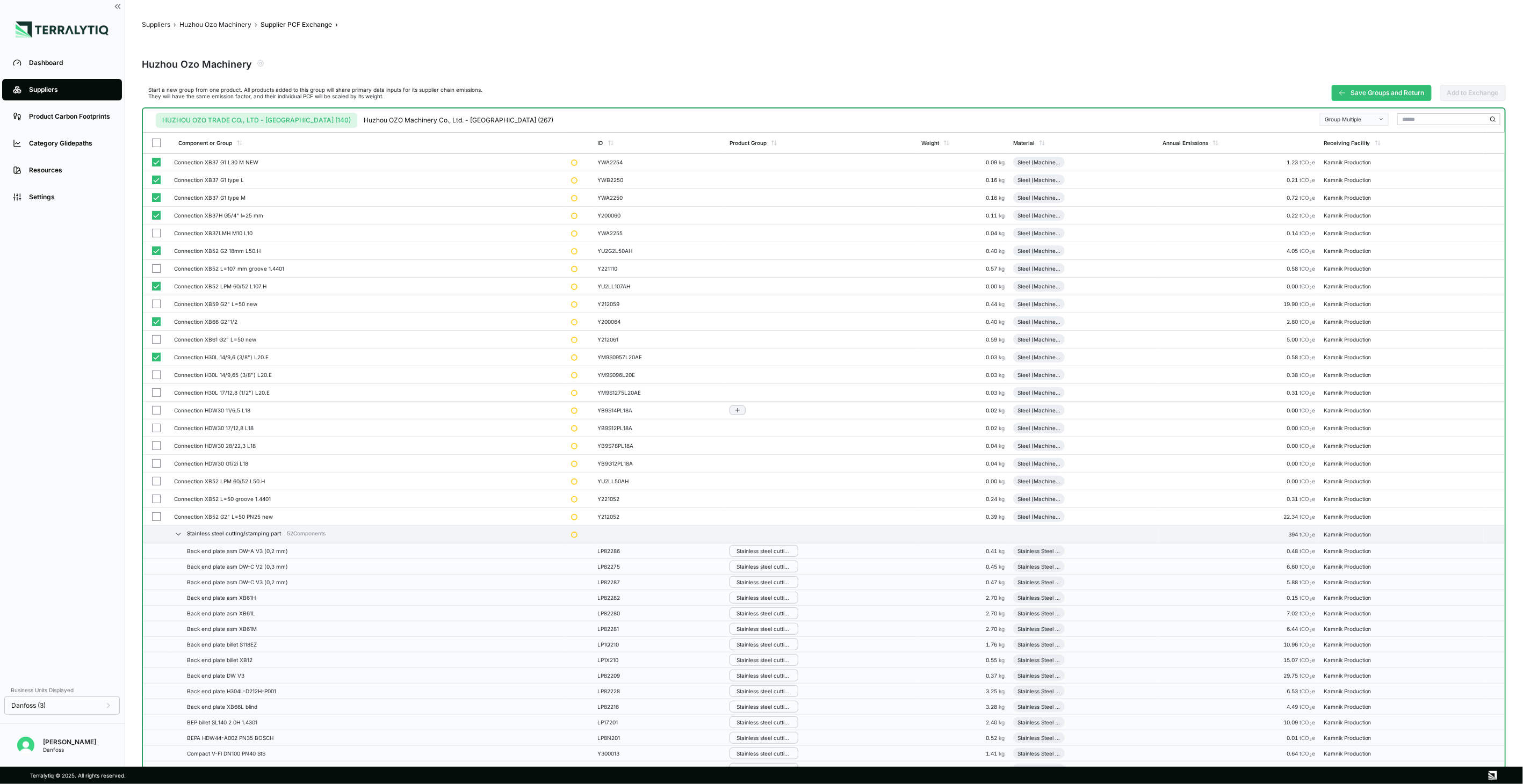
click at [159, 389] on td at bounding box center [156, 393] width 27 height 18
drag, startPoint x: 157, startPoint y: 414, endPoint x: 157, endPoint y: 439, distance: 25.0
click at [157, 417] on td at bounding box center [156, 410] width 27 height 18
click at [157, 439] on td at bounding box center [156, 446] width 27 height 18
click at [156, 459] on td at bounding box center [156, 463] width 27 height 18
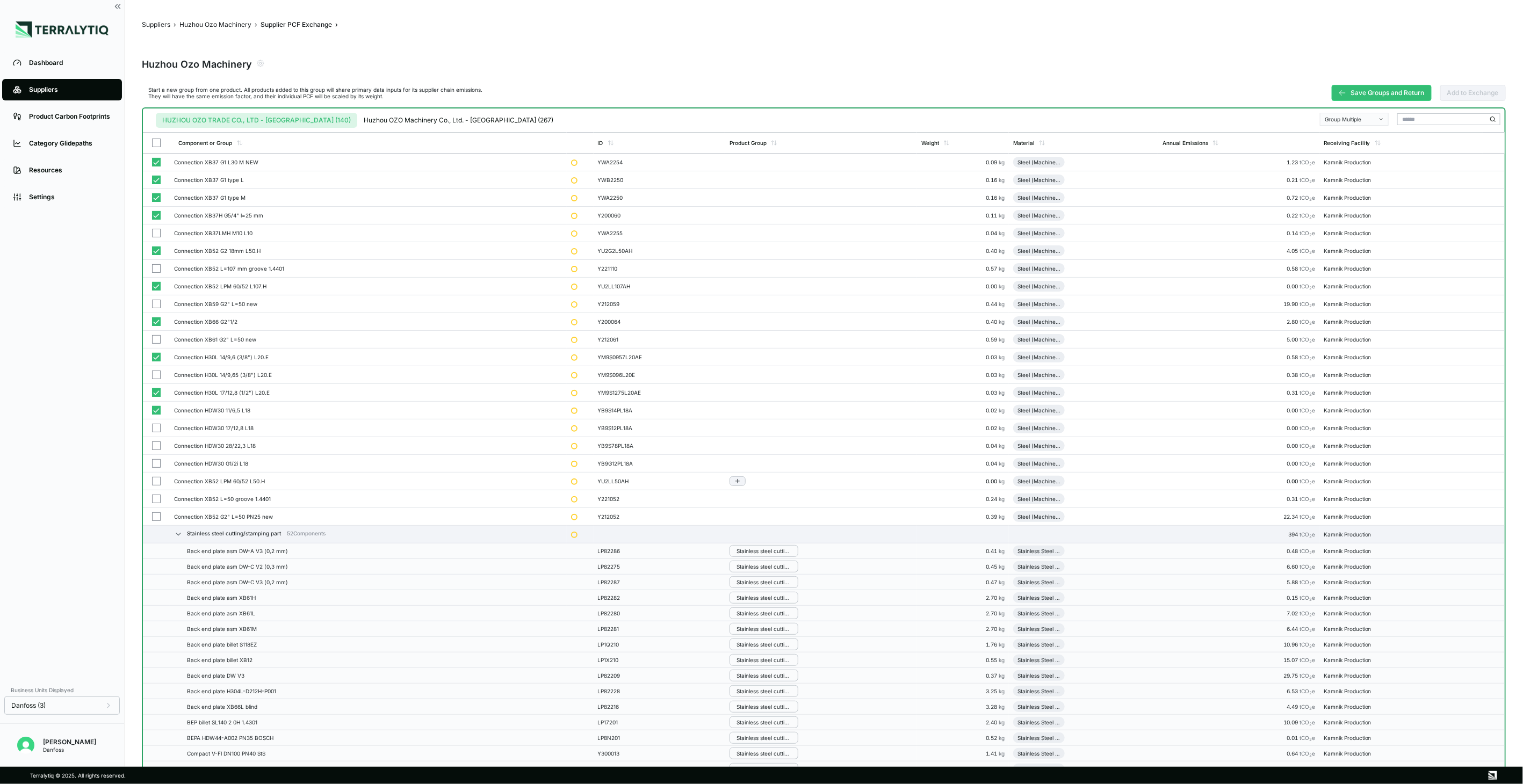
click at [155, 482] on button "button" at bounding box center [156, 481] width 8 height 8
click at [154, 500] on button "button" at bounding box center [156, 499] width 8 height 8
click at [156, 517] on button "button" at bounding box center [156, 517] width 8 height 8
click at [154, 425] on button "button" at bounding box center [156, 428] width 8 height 8
click at [156, 371] on button "button" at bounding box center [156, 375] width 8 height 8
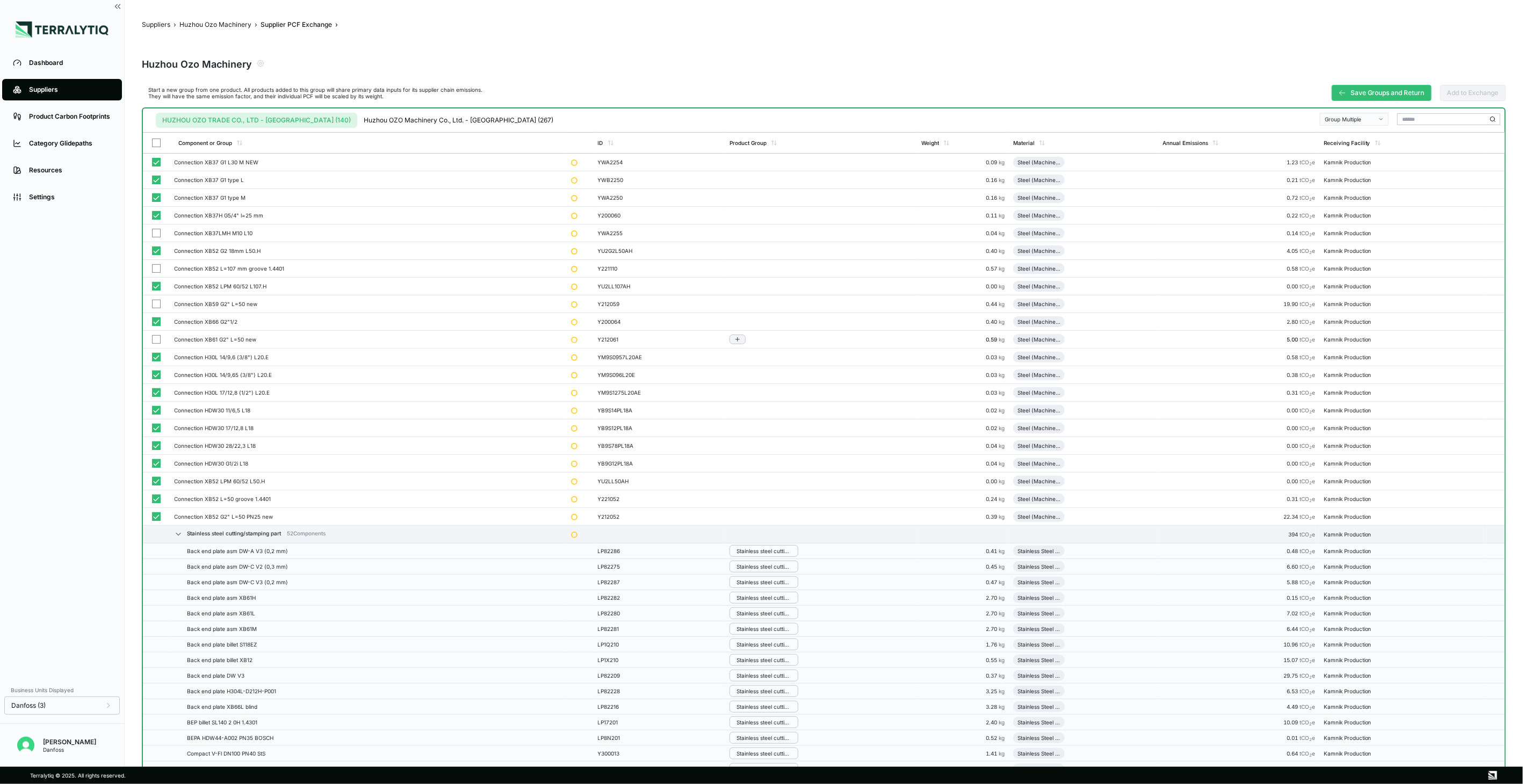
click at [159, 340] on button "button" at bounding box center [156, 340] width 8 height 8
click at [156, 298] on td at bounding box center [156, 304] width 27 height 18
click at [156, 272] on button "button" at bounding box center [156, 268] width 8 height 8
click at [159, 233] on button "button" at bounding box center [156, 233] width 8 height 8
click at [1363, 120] on div "Group Multiple" at bounding box center [1350, 119] width 52 height 6
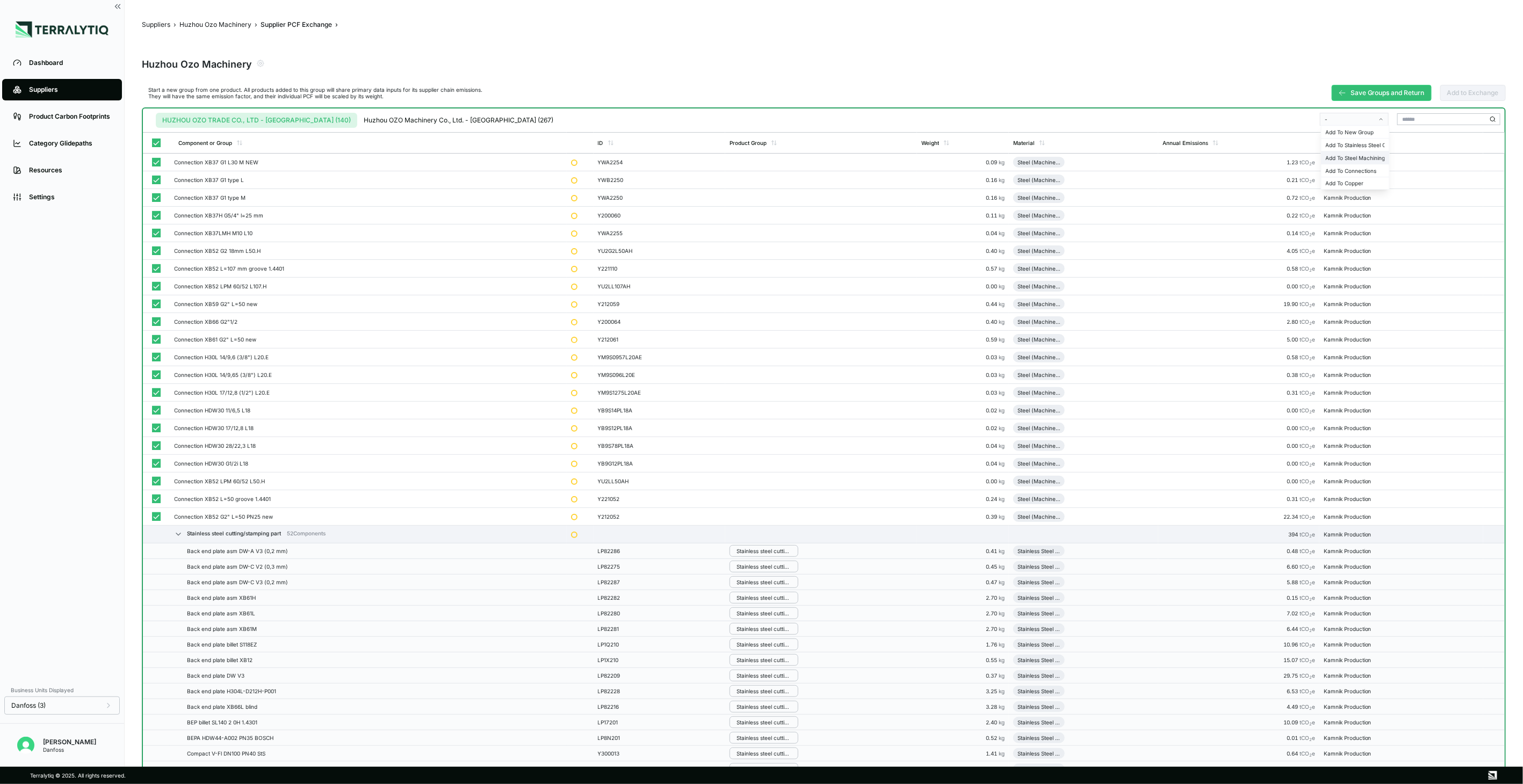
click at [1356, 153] on div "Add To Steel Machining Part" at bounding box center [1355, 157] width 68 height 12
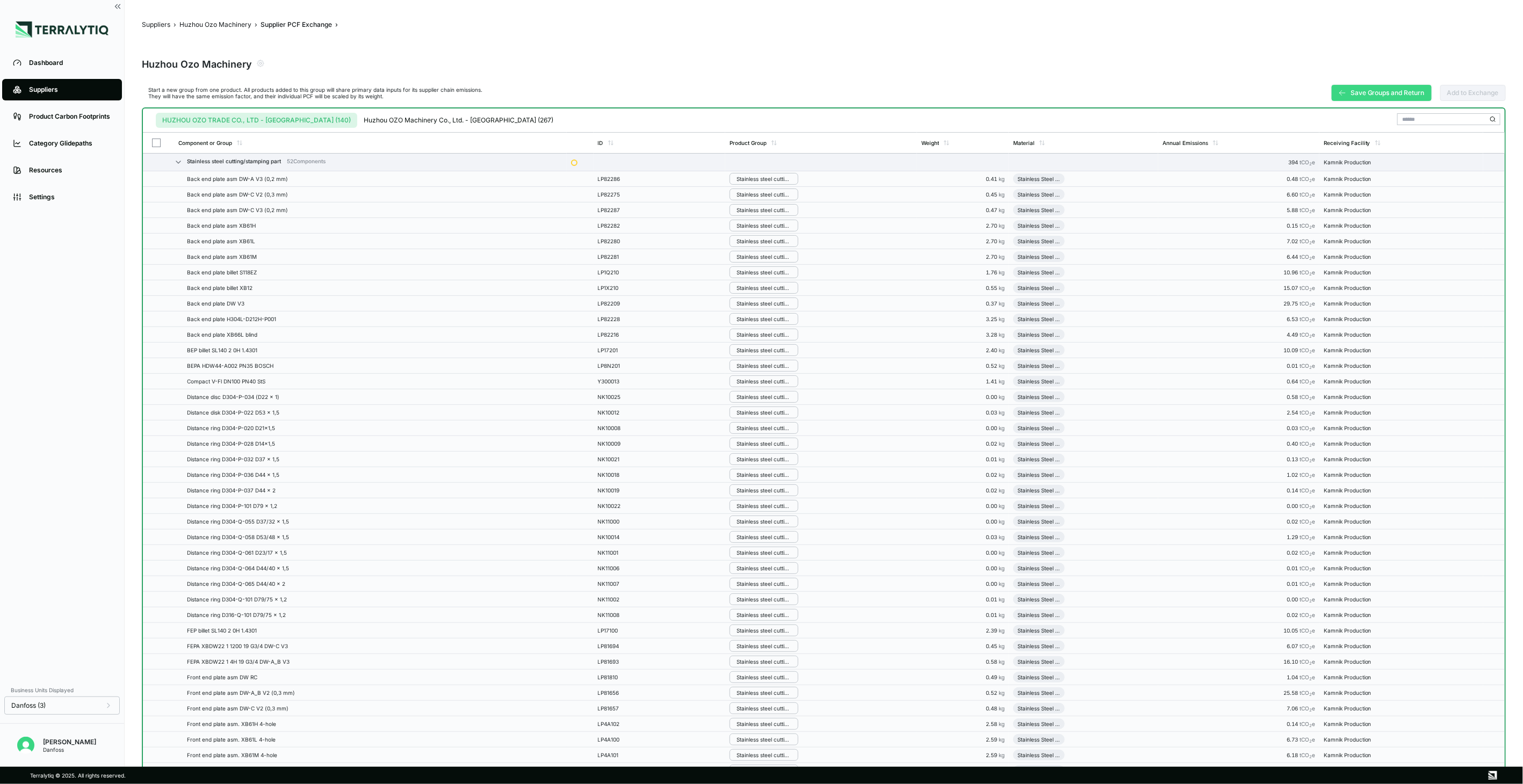
click at [1383, 93] on button "Save Groups and Return" at bounding box center [1381, 93] width 100 height 16
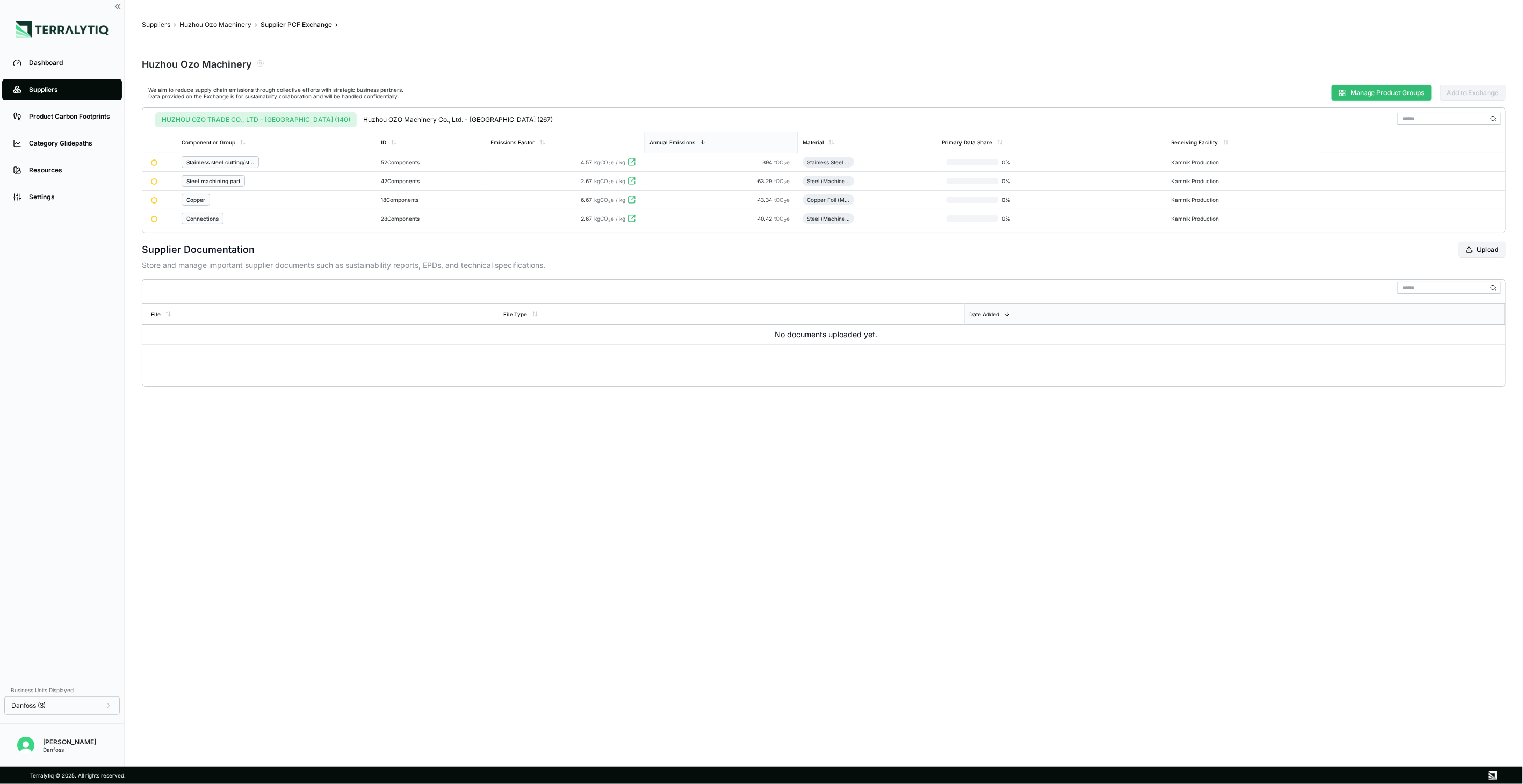
click at [1354, 87] on button "Manage Product Groups" at bounding box center [1381, 93] width 100 height 16
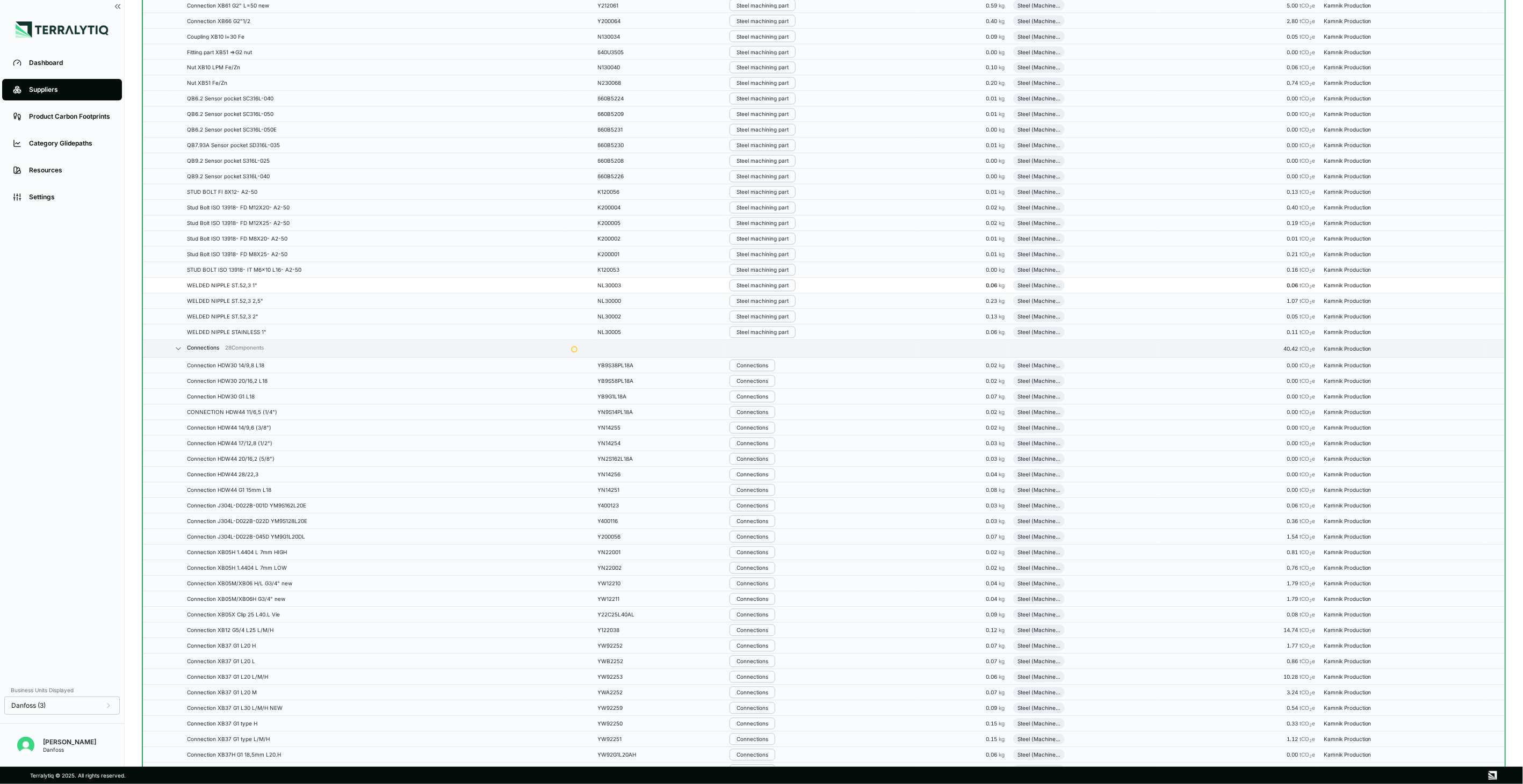
scroll to position [1492, 0]
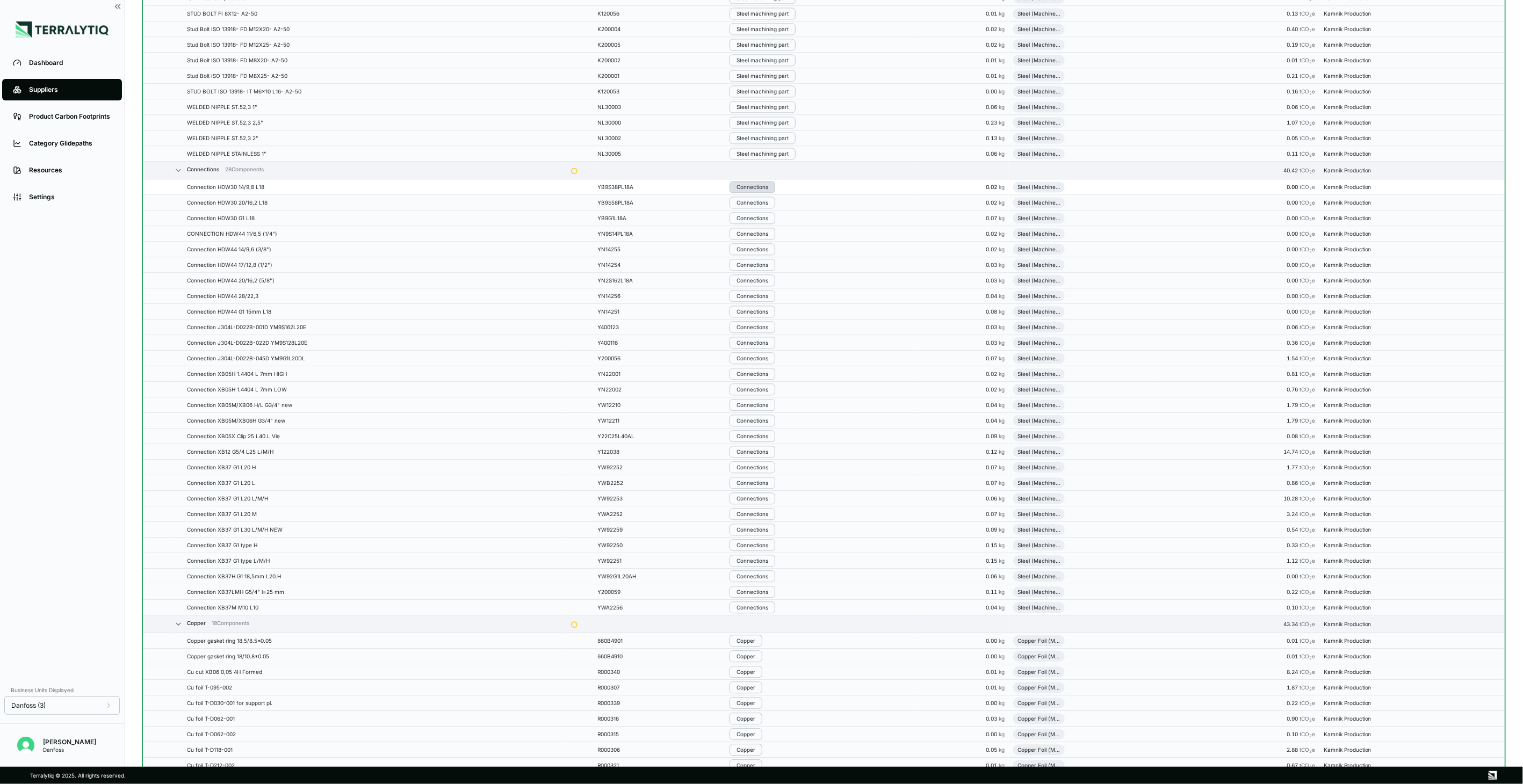
click at [756, 193] on button "Connections" at bounding box center [752, 187] width 46 height 12
click at [760, 206] on button "Remove from Group" at bounding box center [786, 208] width 102 height 18
click at [749, 189] on div "Connections" at bounding box center [752, 187] width 32 height 6
click at [766, 212] on button "Remove from Group" at bounding box center [786, 208] width 102 height 18
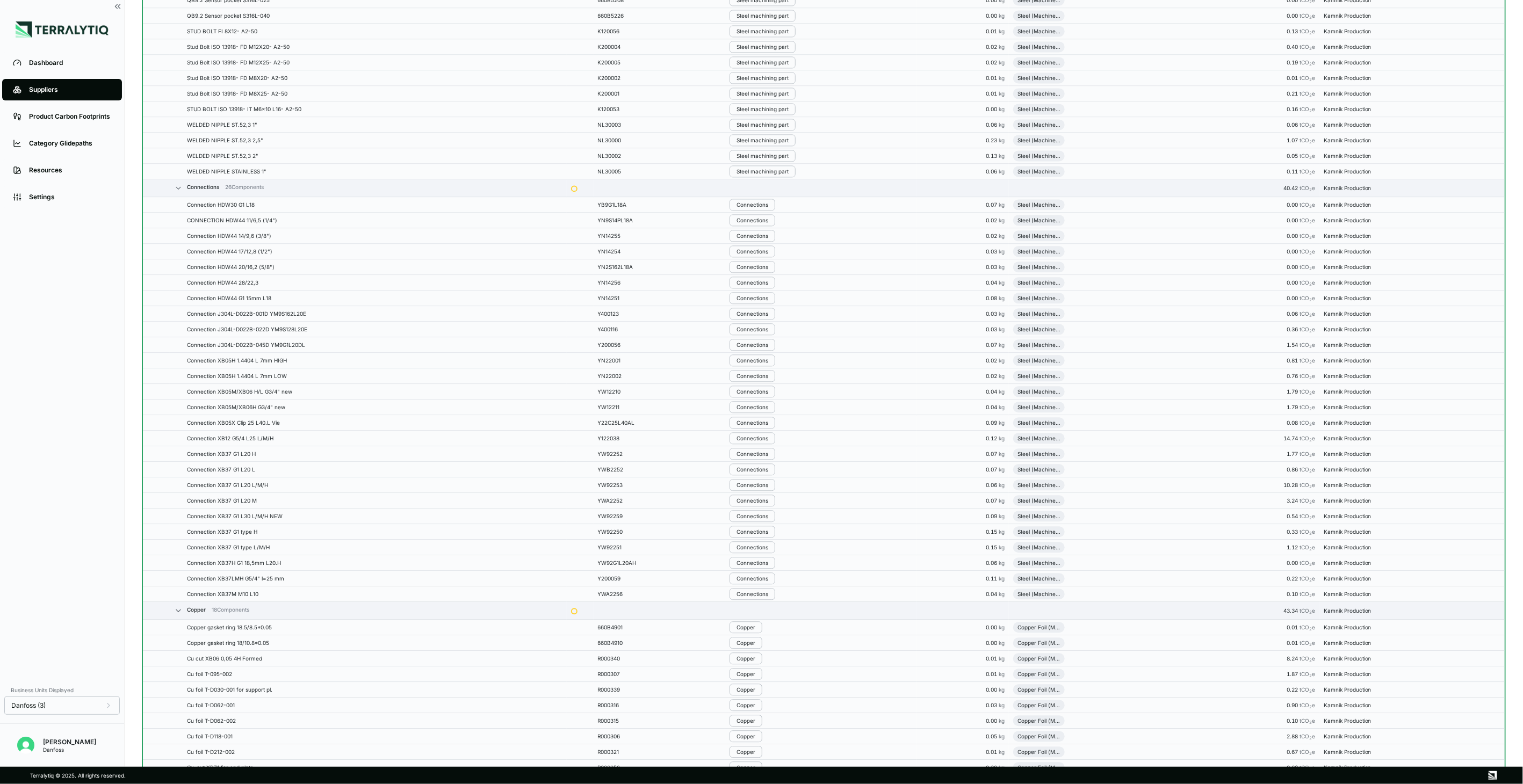
scroll to position [1527, 0]
click at [759, 185] on button "Connections" at bounding box center [752, 187] width 46 height 12
click at [768, 204] on button "Remove from Group" at bounding box center [786, 208] width 102 height 18
click at [768, 204] on div "Connections" at bounding box center [752, 202] width 32 height 6
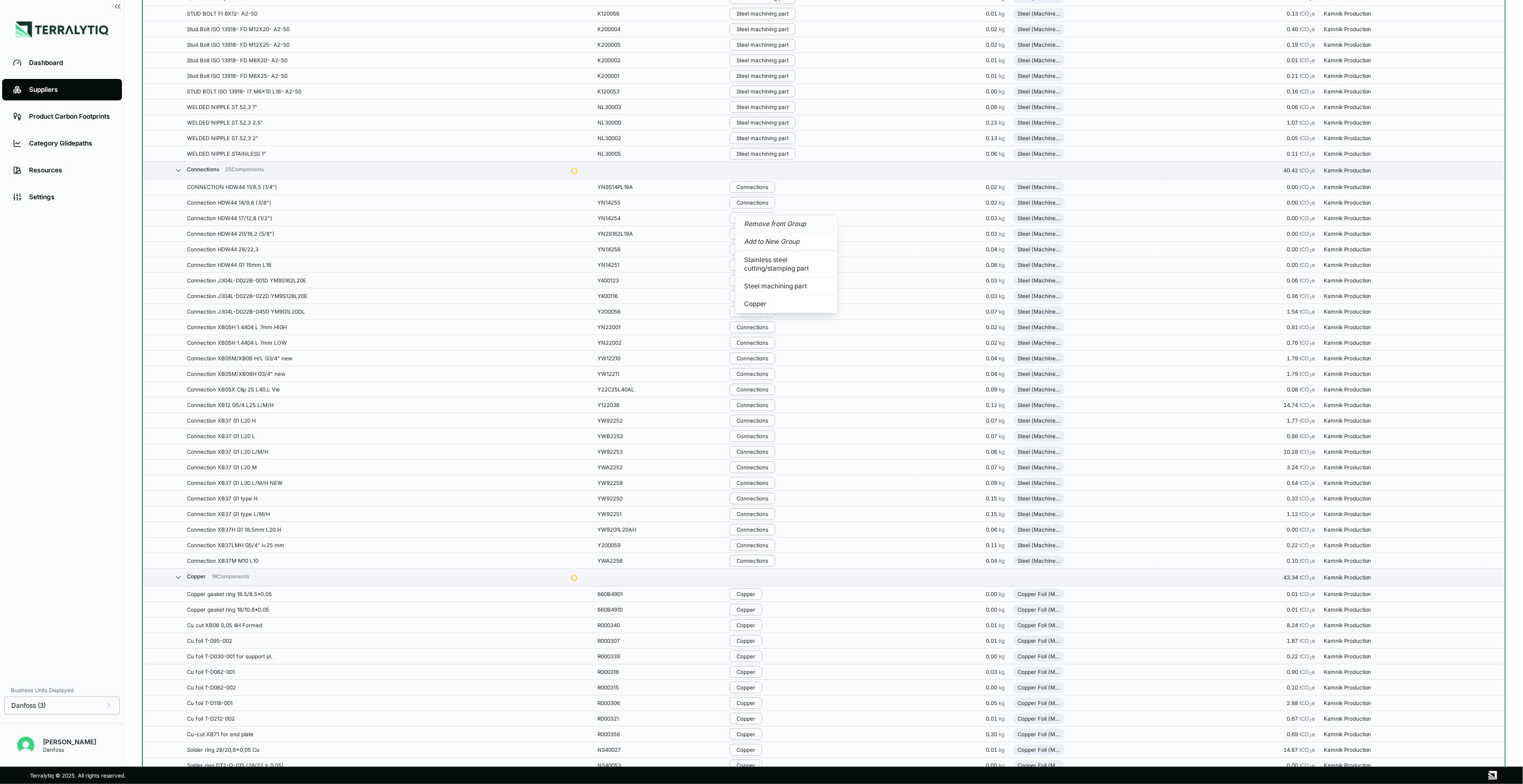
click at [776, 221] on button "Remove from Group" at bounding box center [786, 224] width 102 height 18
click at [775, 221] on button "Connections" at bounding box center [752, 217] width 46 height 12
click at [781, 235] on button "Remove from Group" at bounding box center [786, 239] width 102 height 18
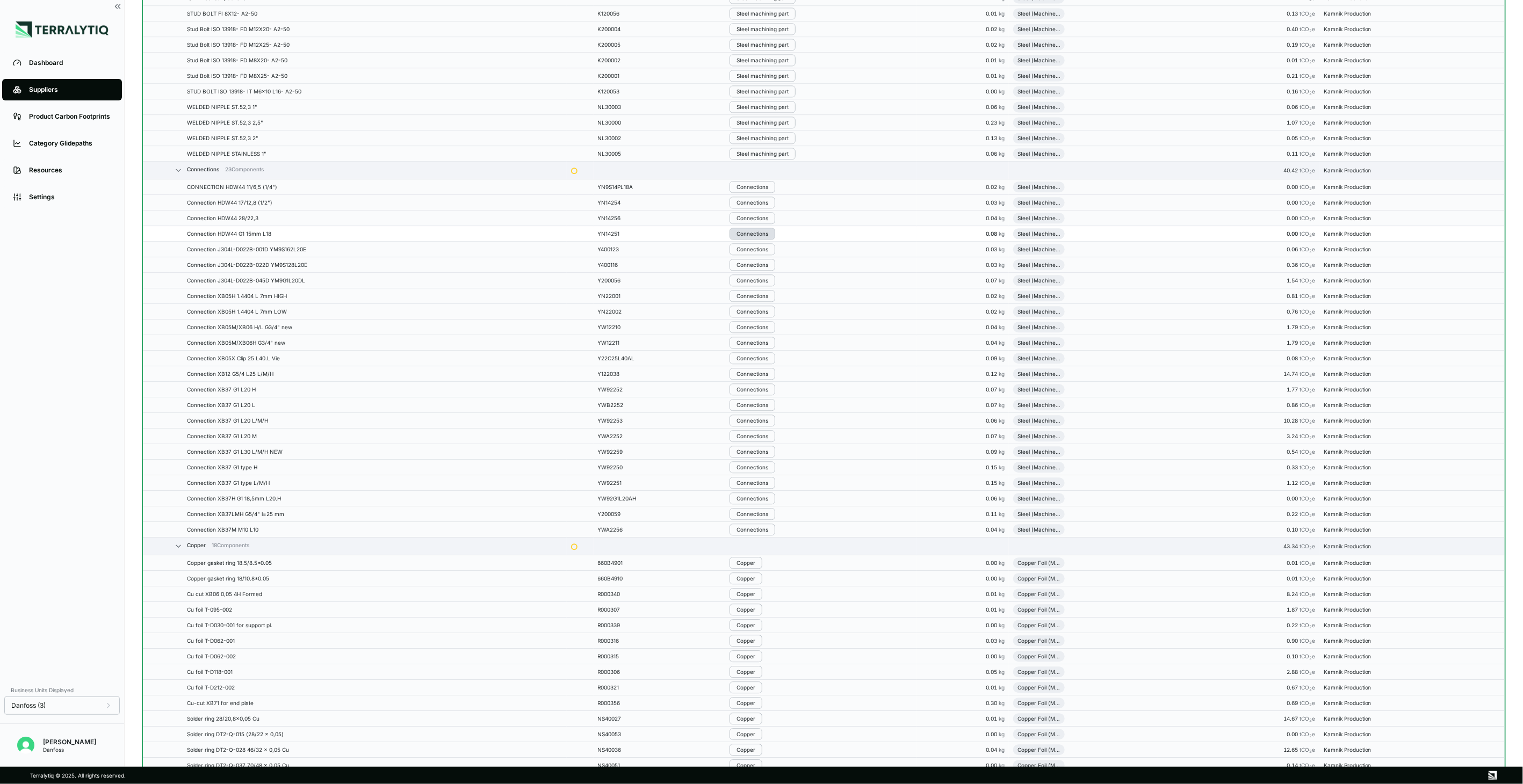
click at [768, 237] on div "Connections" at bounding box center [752, 234] width 32 height 6
click at [777, 255] on button "Remove from Group" at bounding box center [786, 255] width 102 height 18
click at [774, 254] on button "Connections" at bounding box center [752, 249] width 46 height 12
click at [773, 273] on button "Remove from Group" at bounding box center [786, 270] width 102 height 18
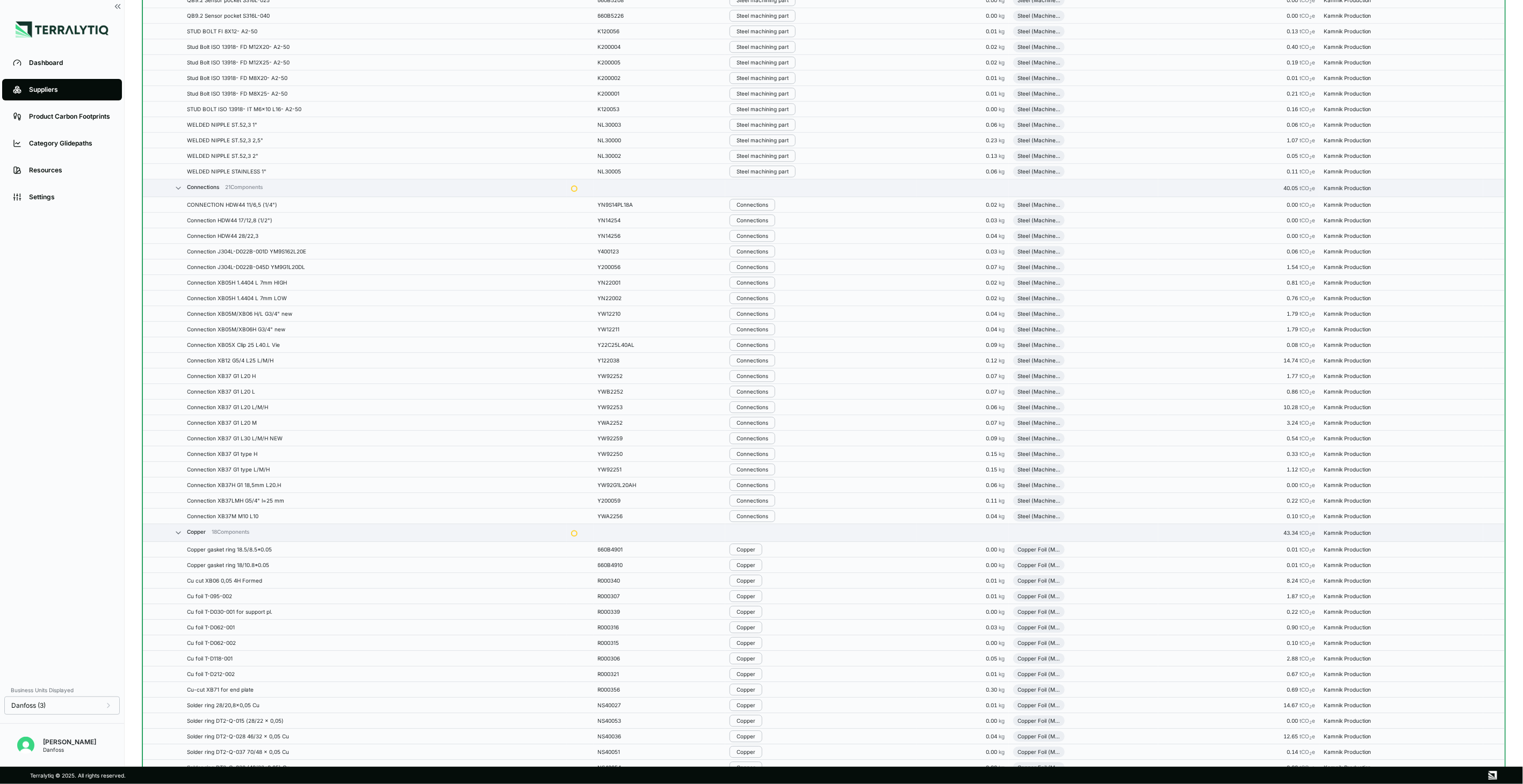
scroll to position [1615, 0]
click at [764, 268] on div "Connections" at bounding box center [752, 265] width 32 height 6
click at [768, 282] on button "Remove from Group" at bounding box center [786, 286] width 102 height 18
click at [768, 282] on div "Connections" at bounding box center [752, 279] width 32 height 6
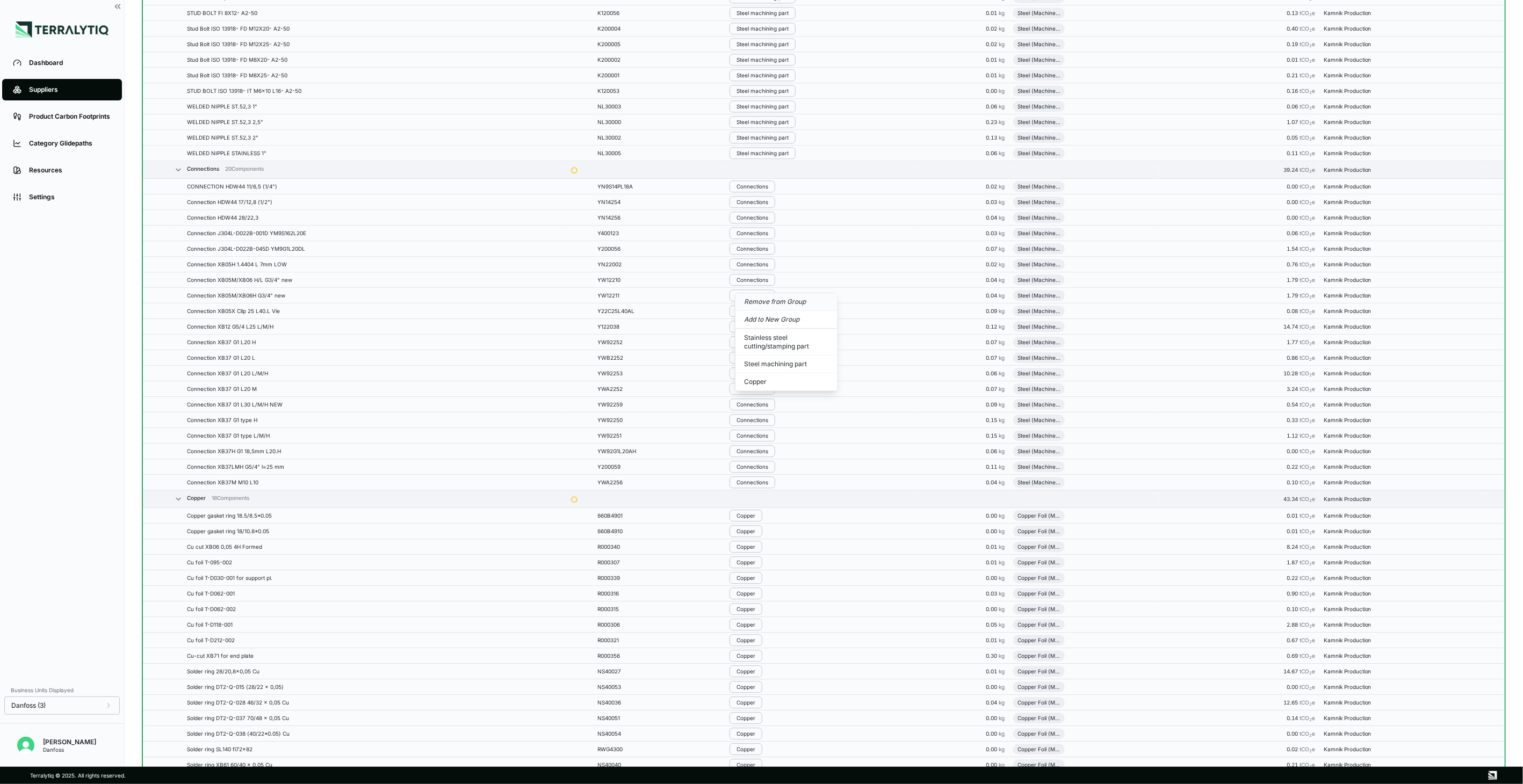
click at [772, 306] on button "Remove from Group" at bounding box center [786, 301] width 102 height 18
click at [768, 189] on div "Connections" at bounding box center [752, 187] width 32 height 6
click at [770, 215] on button "Remove from Group" at bounding box center [786, 208] width 102 height 18
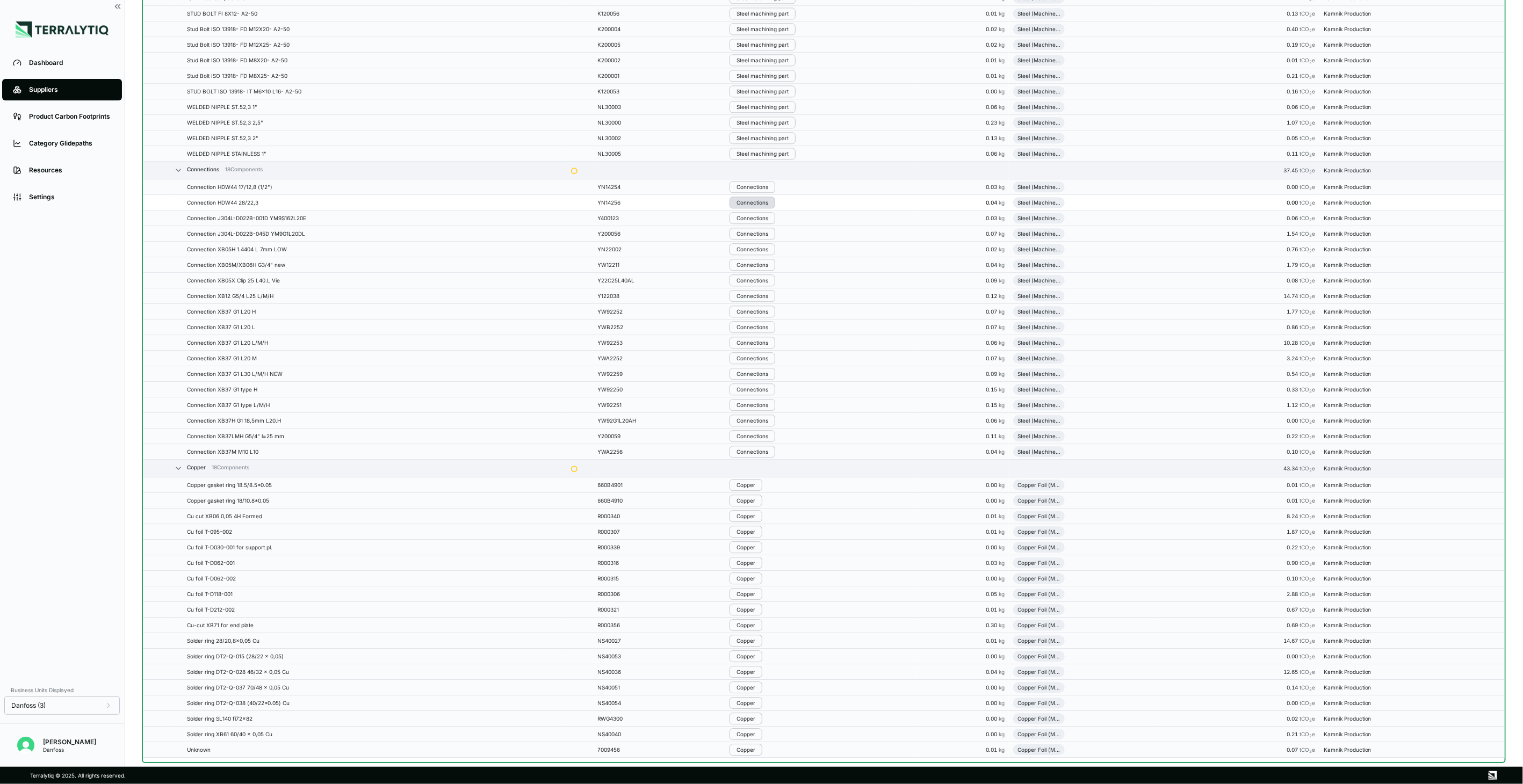
click at [766, 206] on div "Connections" at bounding box center [752, 202] width 32 height 6
click at [766, 221] on button "Remove from Group" at bounding box center [786, 224] width 102 height 18
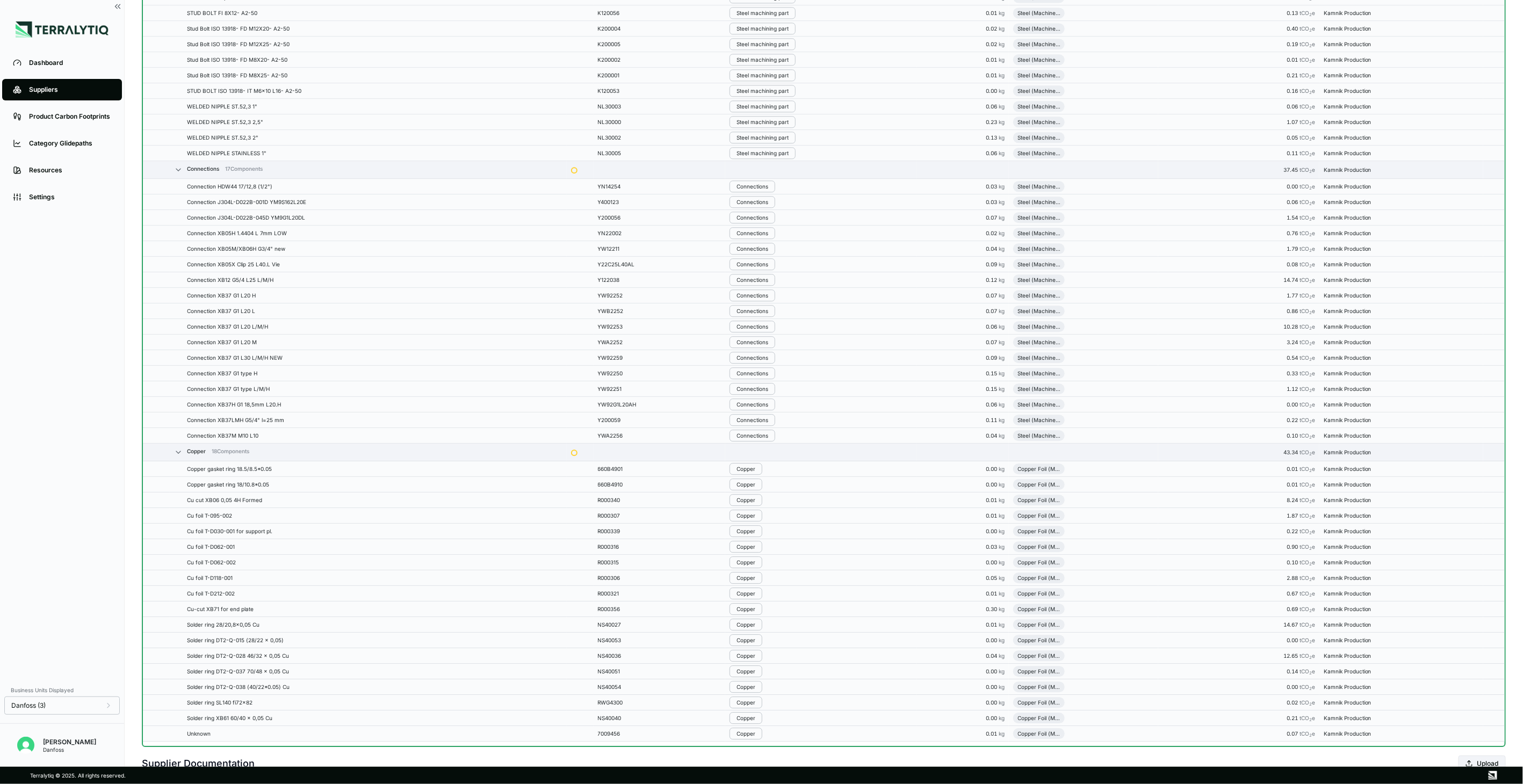
click at [766, 190] on div "Connections" at bounding box center [752, 186] width 32 height 6
click at [766, 207] on button "Remove from Group" at bounding box center [786, 208] width 102 height 18
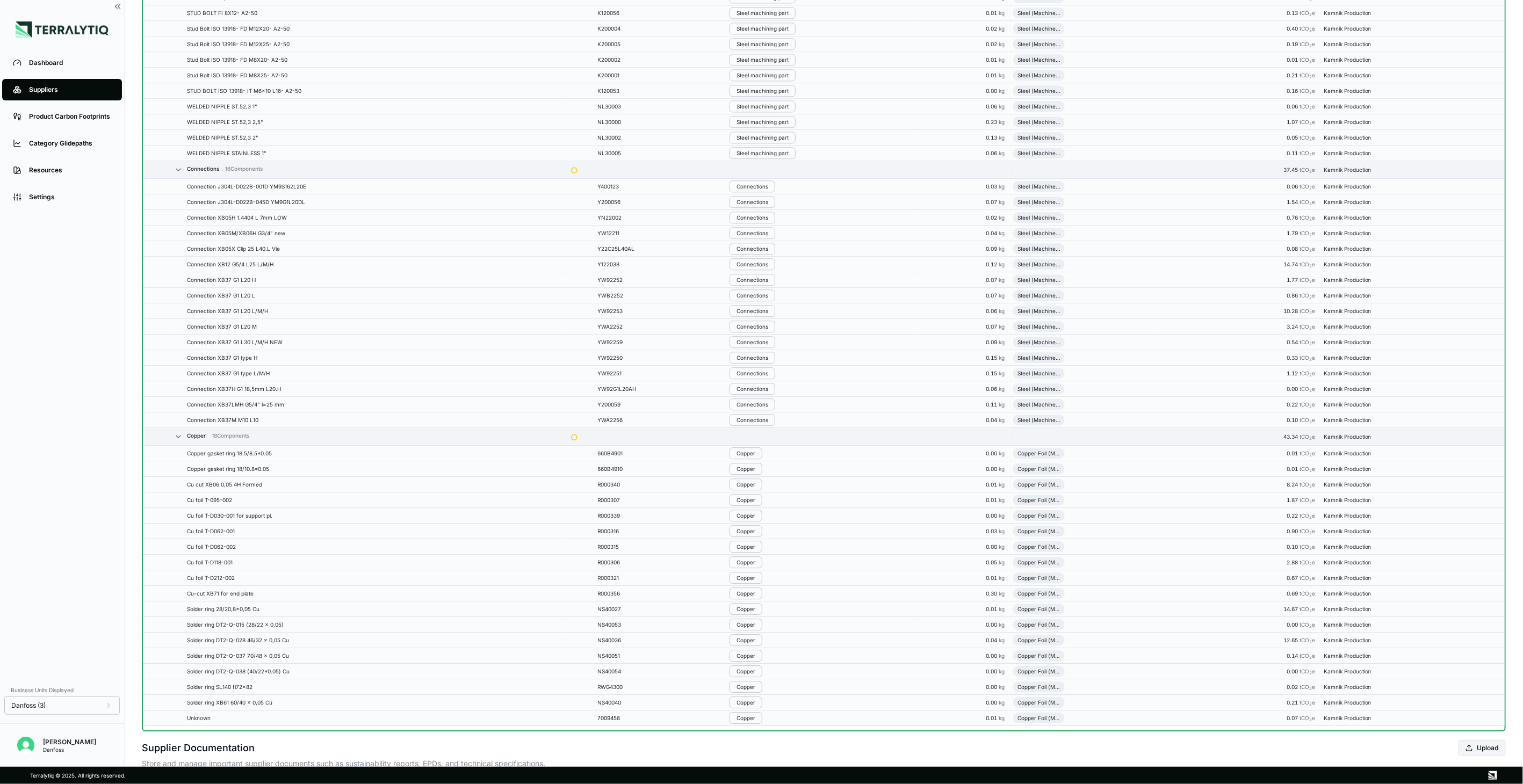
click at [766, 205] on div "Connections" at bounding box center [752, 202] width 32 height 6
click at [767, 220] on button "Remove from Group" at bounding box center [786, 224] width 102 height 18
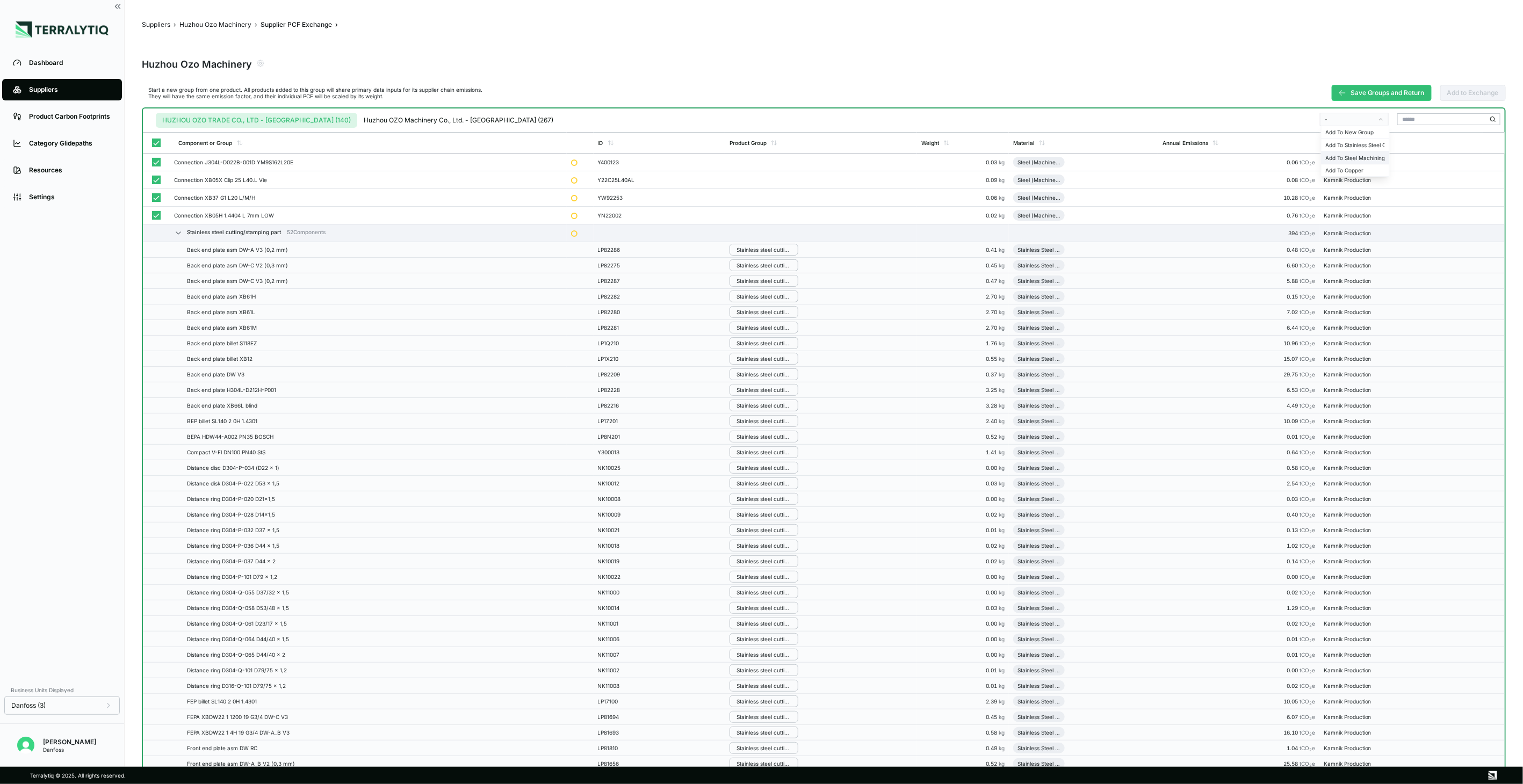
click at [1355, 156] on div "Add To Steel Machining Part" at bounding box center [1355, 158] width 59 height 6
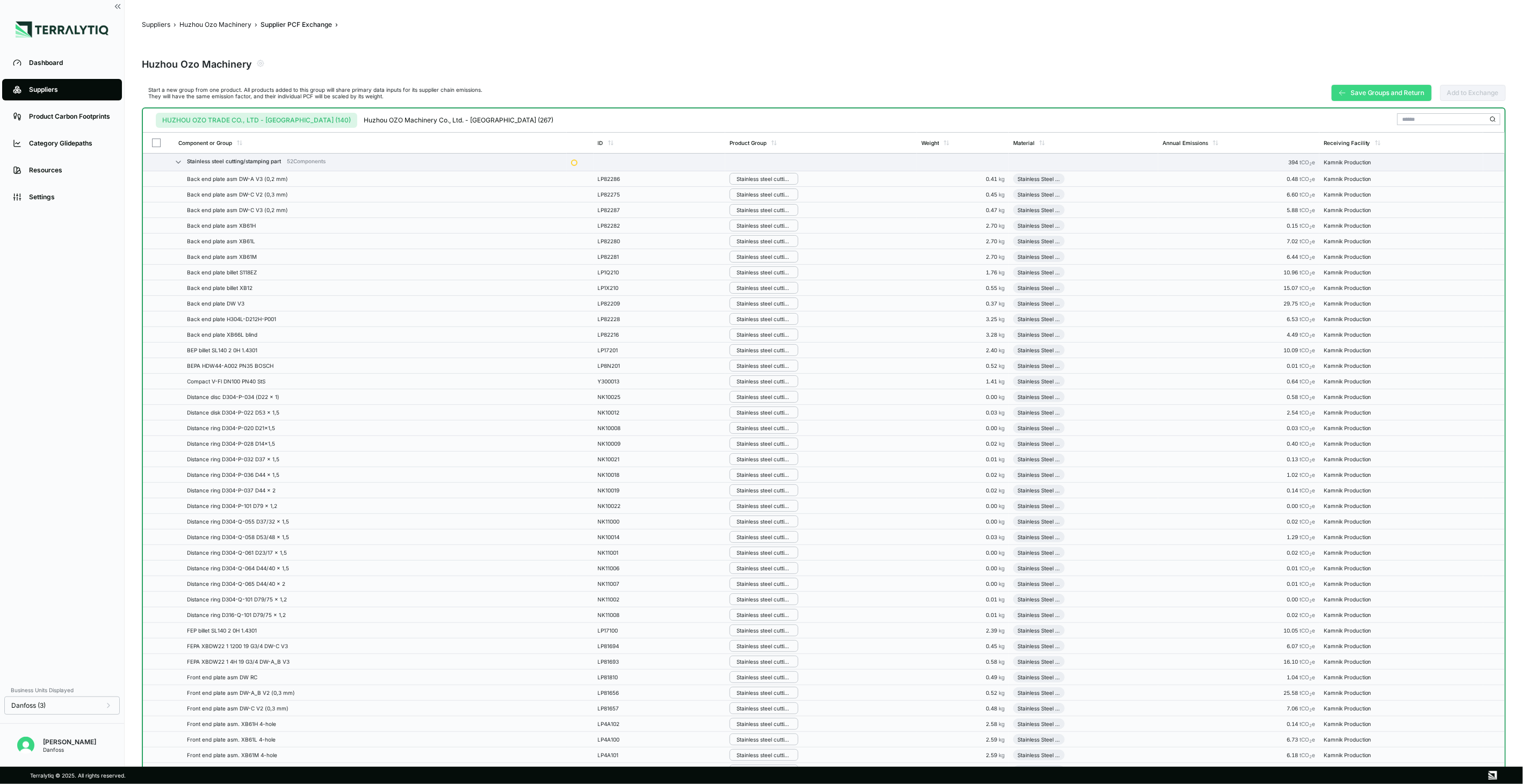
click at [1363, 97] on button "Save Groups and Return" at bounding box center [1381, 93] width 100 height 16
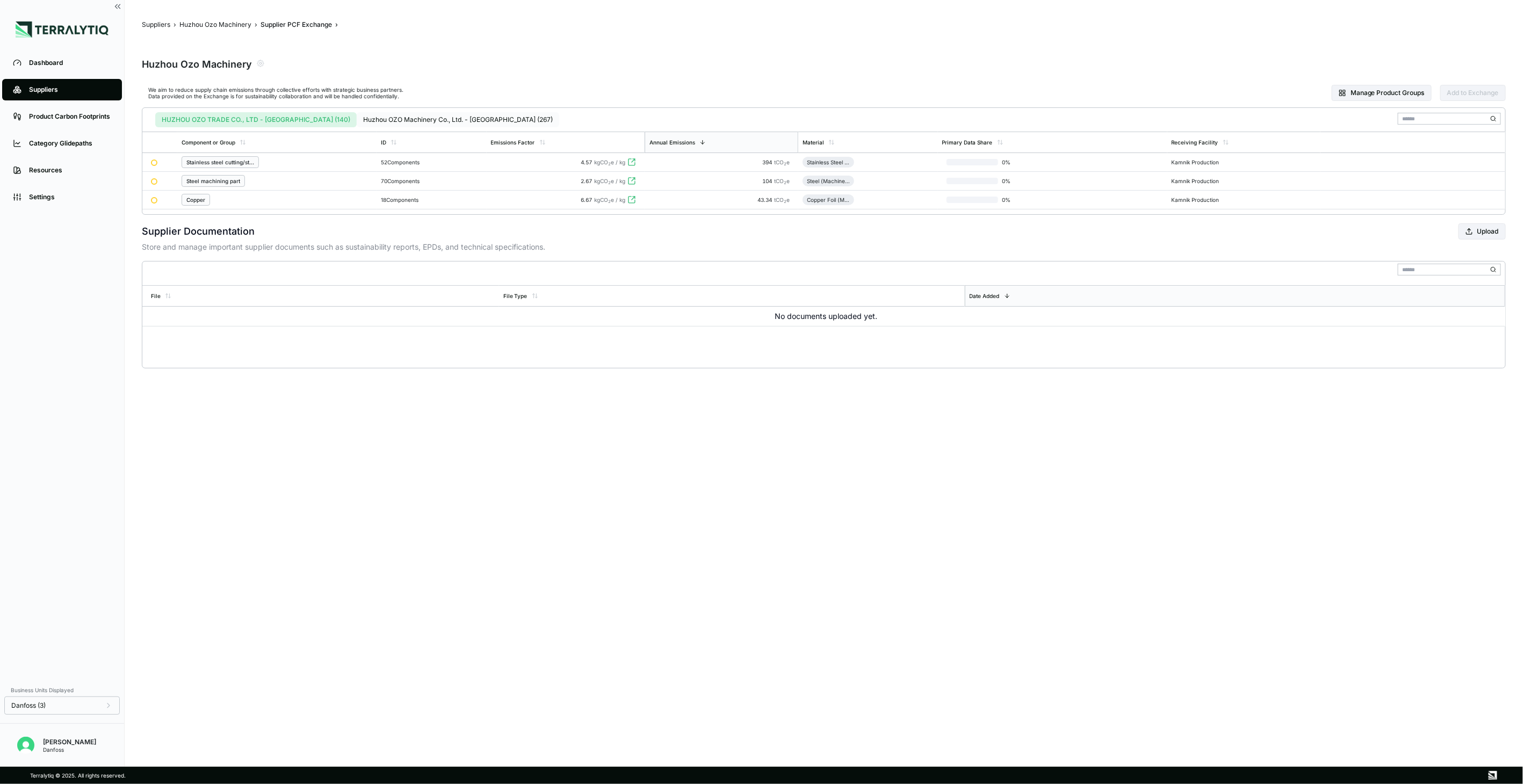
click at [391, 119] on button "Huzhou OZO Machinery Co., Ltd. - [GEOGRAPHIC_DATA] (267)" at bounding box center [458, 120] width 202 height 15
click at [282, 114] on button "HUZHOU OZO TRADE CO., LTD - [GEOGRAPHIC_DATA] (140)" at bounding box center [253, 120] width 197 height 15
click at [358, 117] on button "Huzhou OZO Machinery Co., Ltd. - [GEOGRAPHIC_DATA] (267)" at bounding box center [458, 120] width 202 height 15
click at [277, 197] on div "Steel cutting/stamping part" at bounding box center [277, 200] width 190 height 12
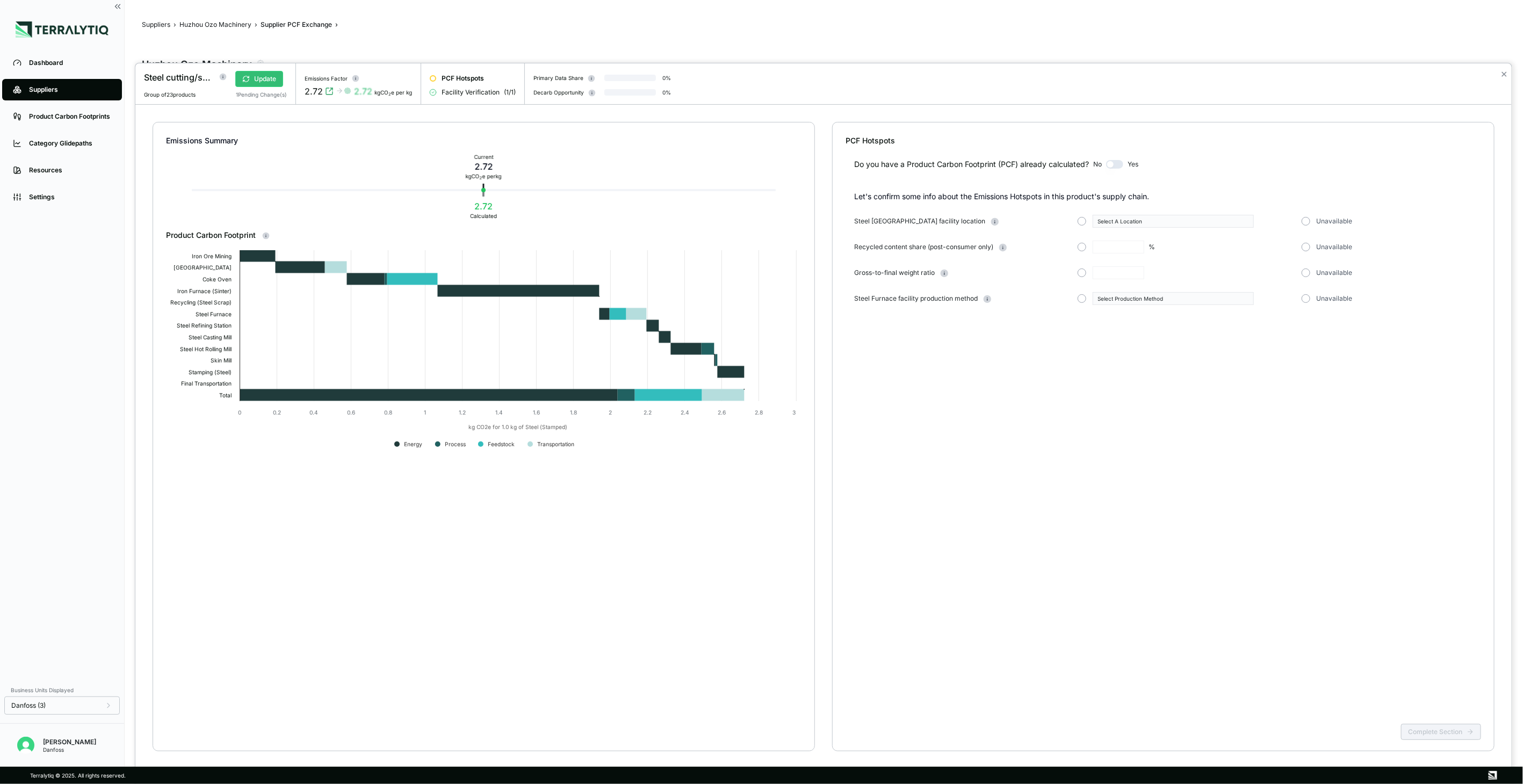
click at [1504, 70] on button "✕" at bounding box center [1504, 74] width 7 height 13
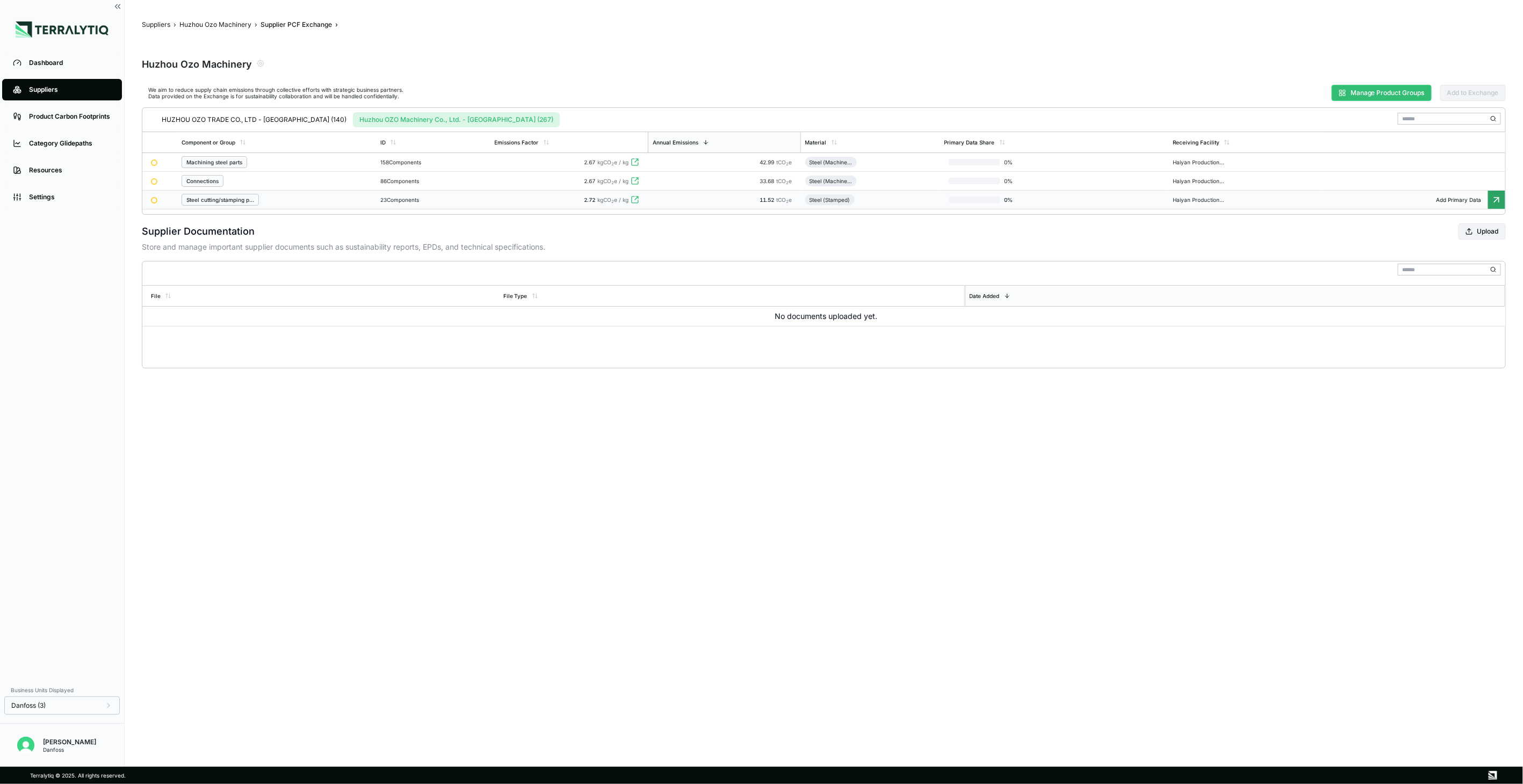
click at [1350, 92] on button "Manage Product Groups" at bounding box center [1381, 93] width 100 height 16
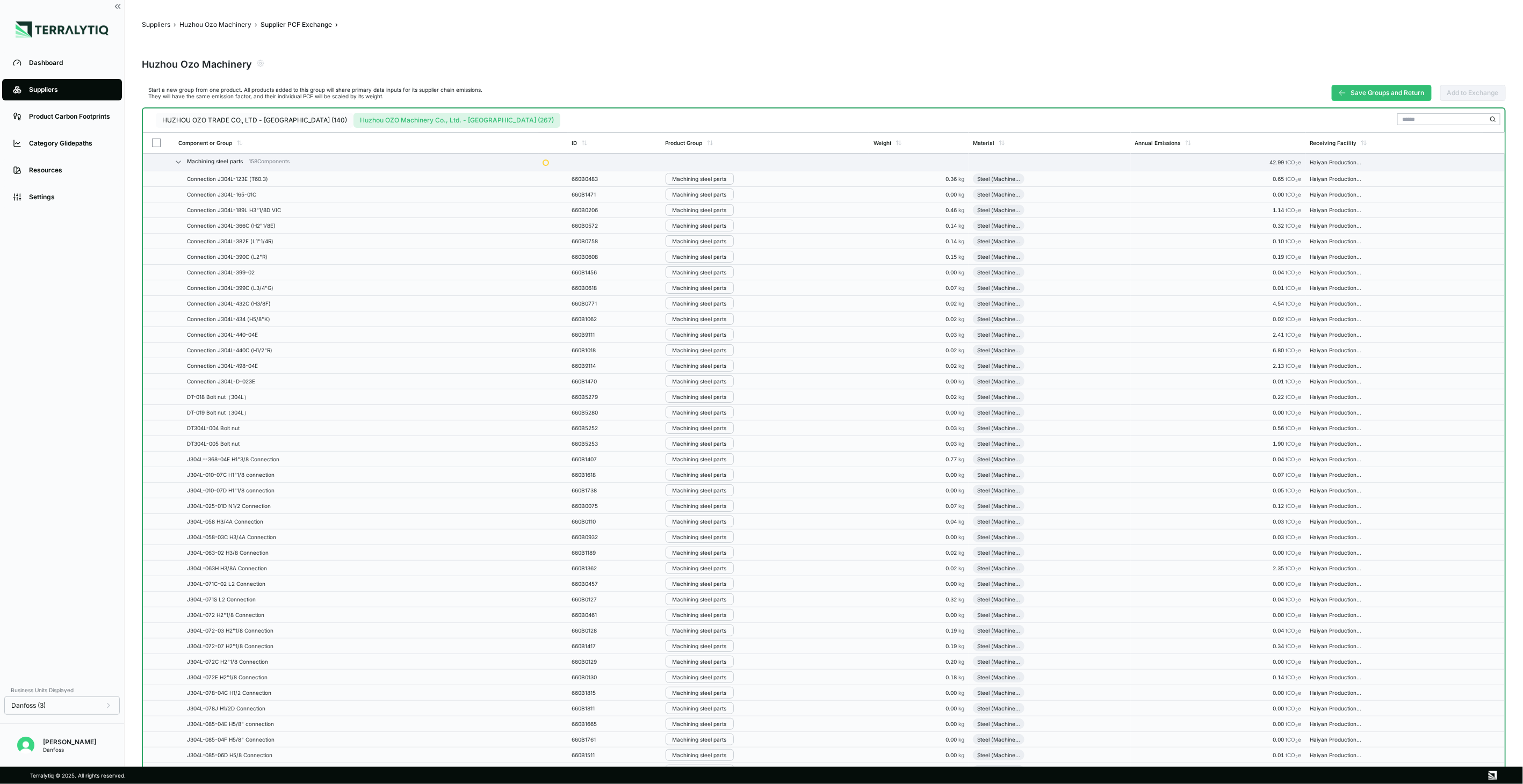
click at [275, 118] on button "HUZHOU OZO TRADE CO., LTD - [GEOGRAPHIC_DATA] (140)" at bounding box center [254, 120] width 197 height 15
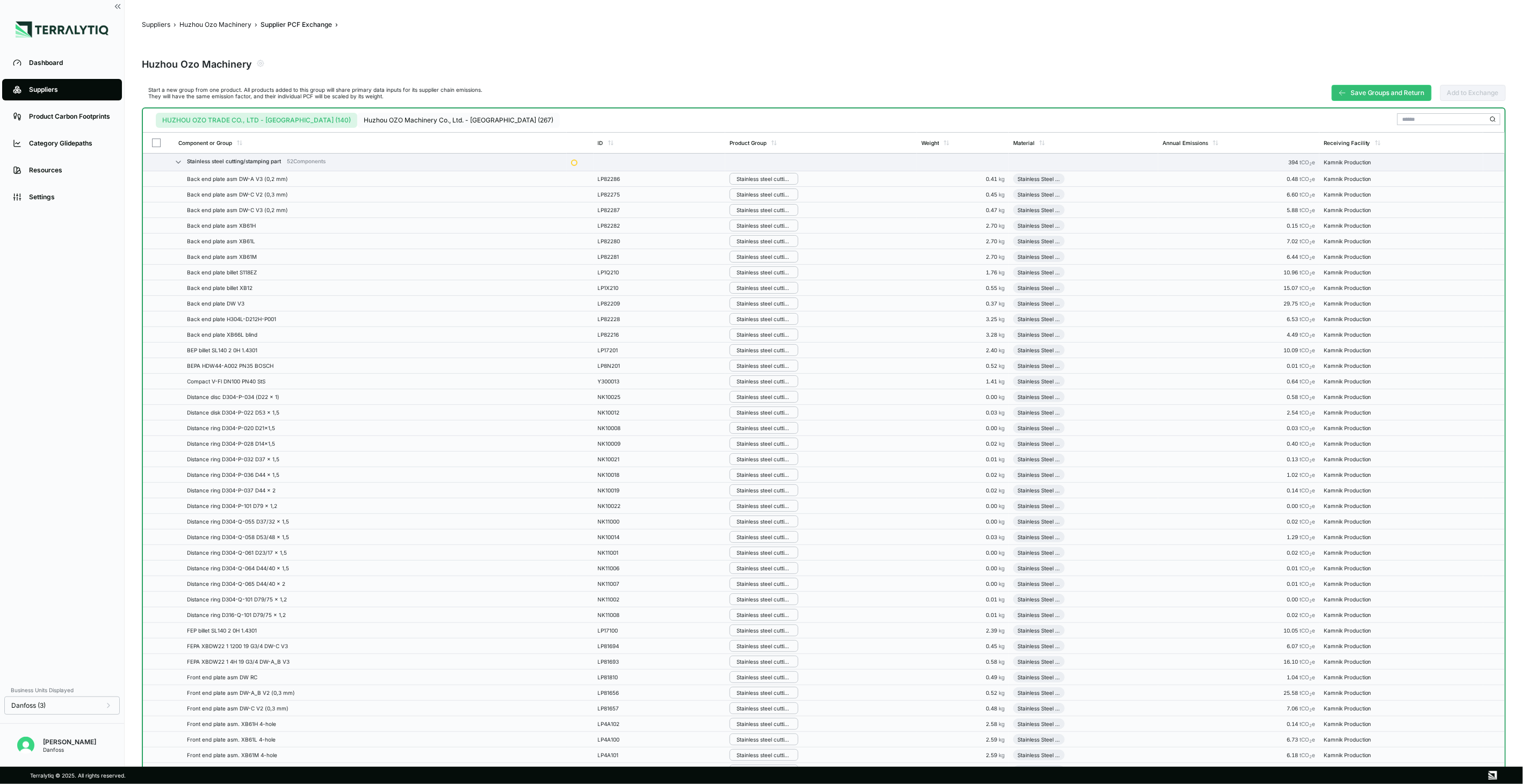
click at [360, 125] on button "Huzhou OZO Machinery Co., Ltd. - [GEOGRAPHIC_DATA] (267)" at bounding box center [459, 120] width 202 height 15
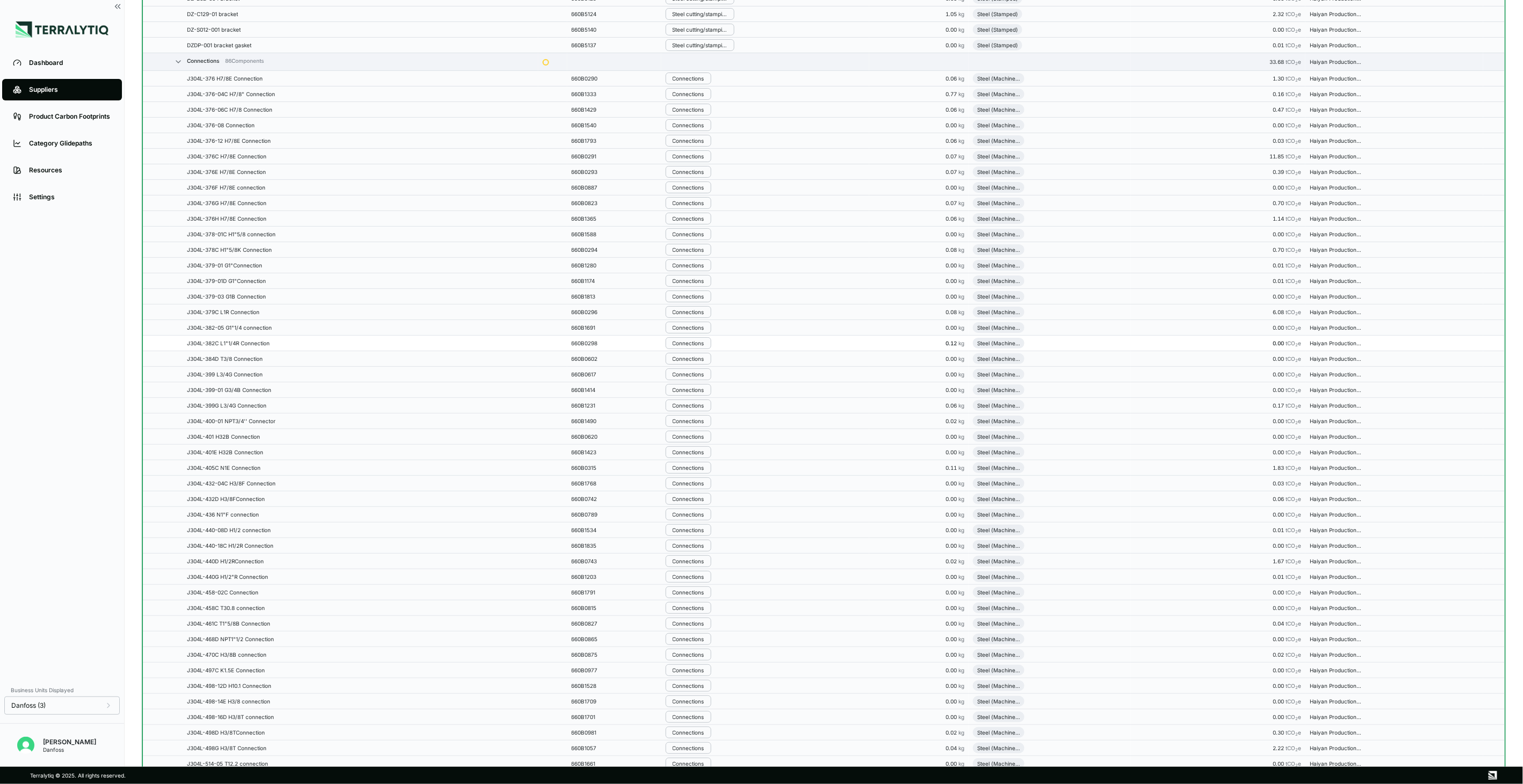
scroll to position [2779, 0]
click at [696, 260] on button "Connections" at bounding box center [688, 254] width 46 height 12
click at [699, 275] on button "Remove from Group" at bounding box center [723, 279] width 102 height 18
click at [699, 273] on div "Connections" at bounding box center [688, 270] width 32 height 6
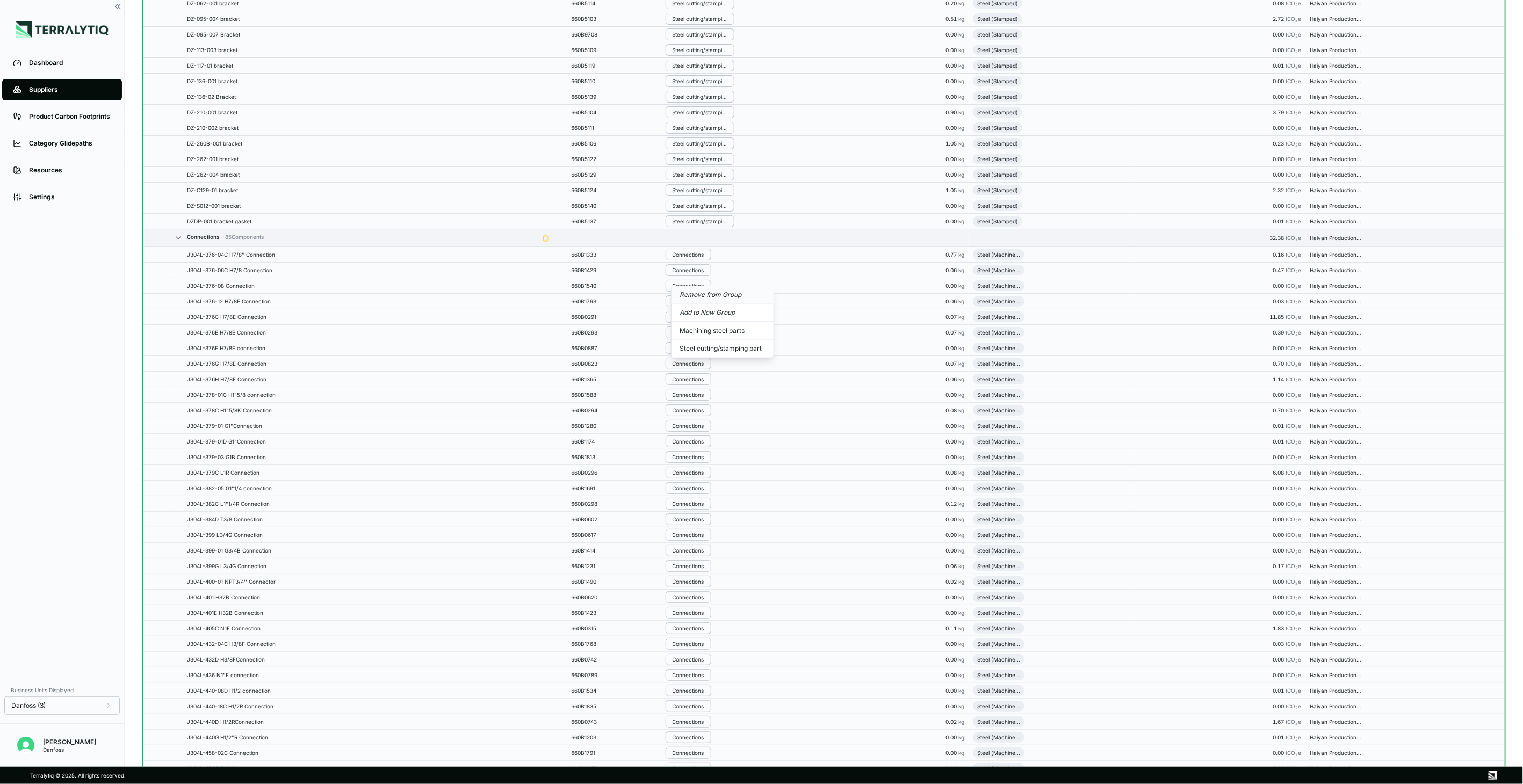
click at [697, 294] on button "Remove from Group" at bounding box center [723, 295] width 102 height 18
click at [697, 289] on div "Connections" at bounding box center [688, 285] width 32 height 6
click at [697, 304] on button "Remove from Group" at bounding box center [723, 311] width 102 height 18
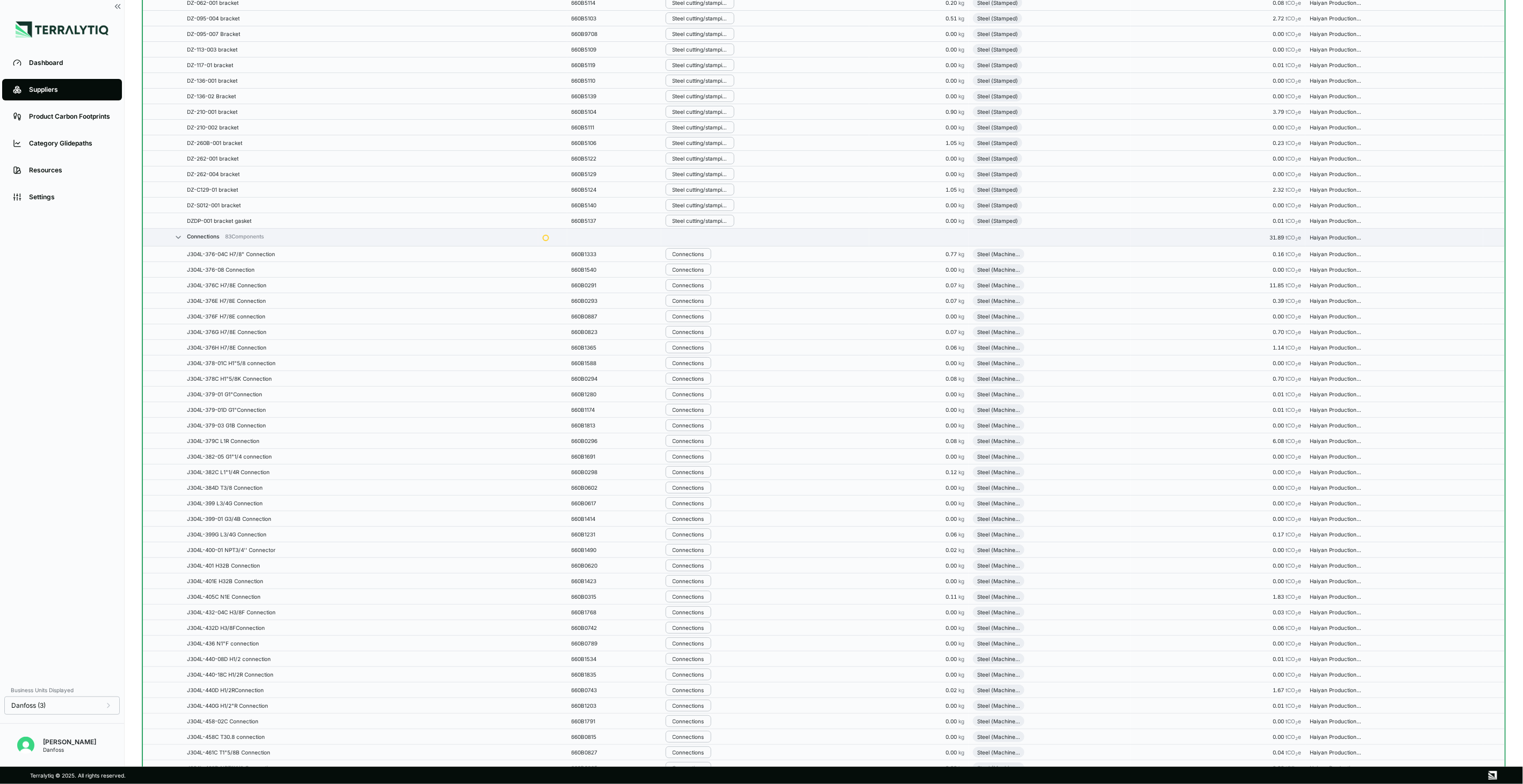
click at [697, 304] on div "Connections" at bounding box center [688, 301] width 32 height 6
click at [699, 326] on button "Remove from Group" at bounding box center [723, 326] width 102 height 18
click at [699, 320] on div "Connections" at bounding box center [688, 316] width 32 height 6
click at [700, 340] on button "Remove from Group" at bounding box center [723, 342] width 102 height 18
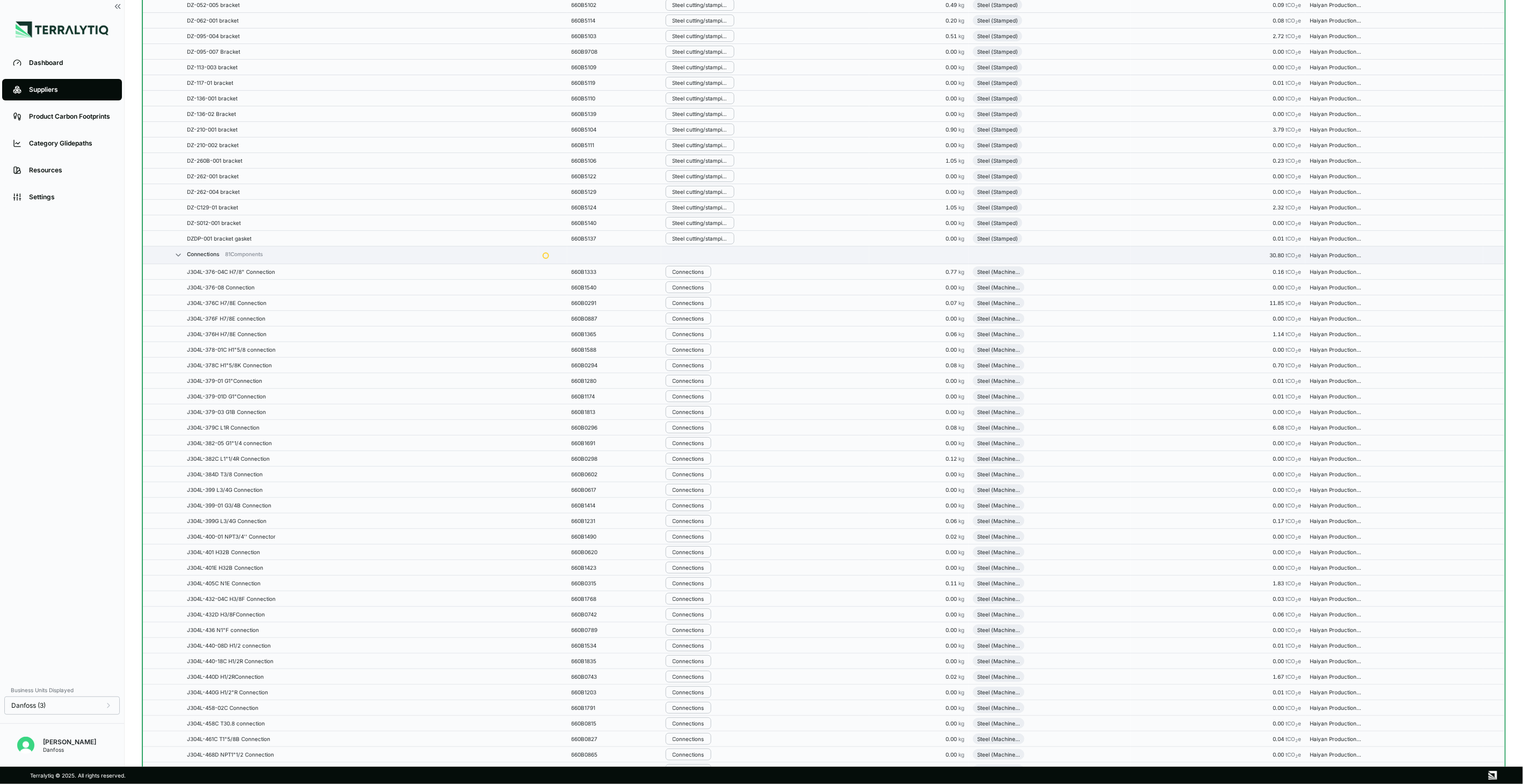
scroll to position [2868, 0]
click at [700, 335] on div "Connections" at bounding box center [688, 332] width 32 height 6
click at [705, 358] on button "Remove from Group" at bounding box center [723, 357] width 102 height 18
click at [704, 351] on div "Connections" at bounding box center [688, 347] width 32 height 6
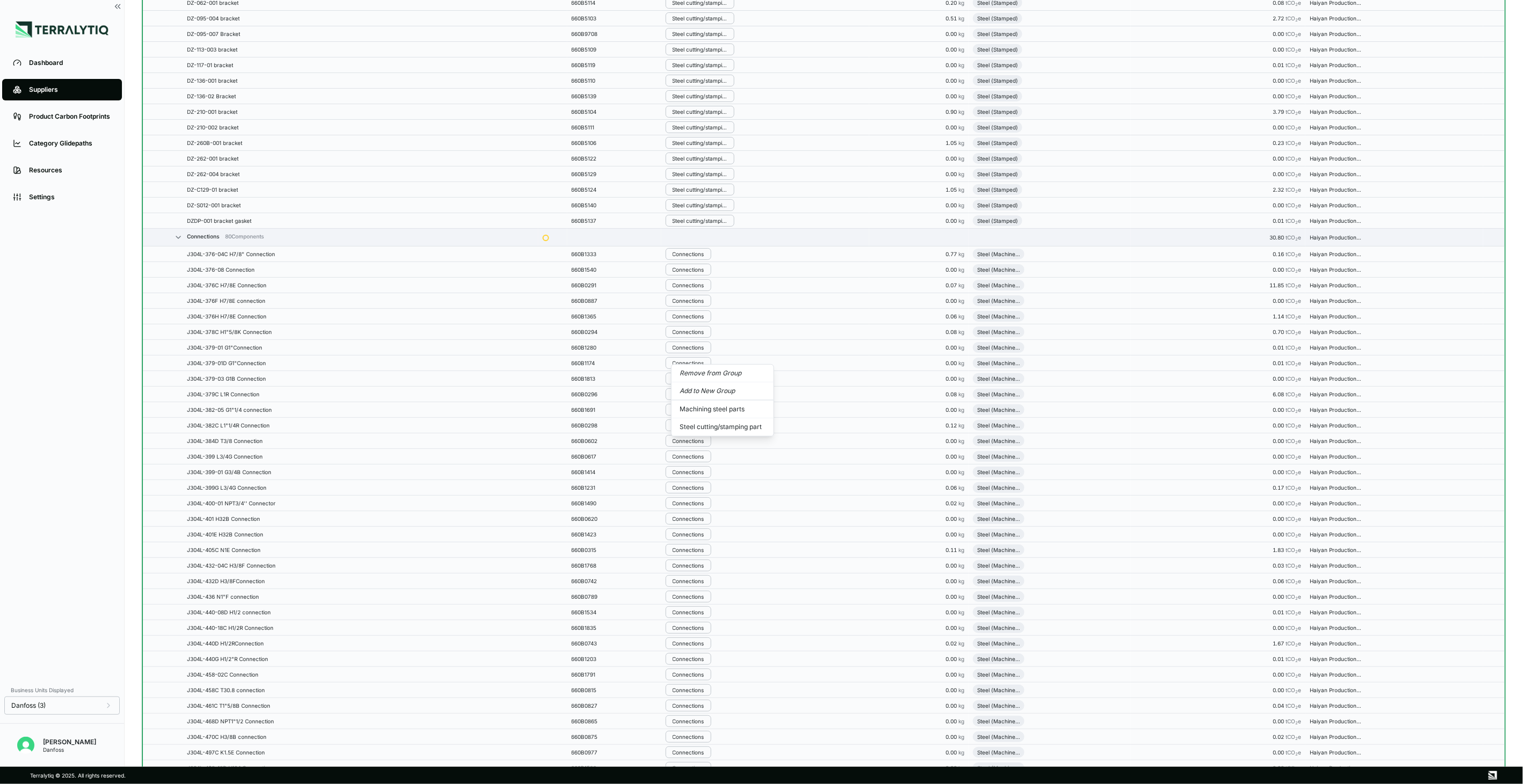
click at [706, 367] on button "Remove from Group" at bounding box center [723, 373] width 102 height 18
click at [706, 367] on button "Connections" at bounding box center [688, 363] width 46 height 12
click at [713, 387] on button "Remove from Group" at bounding box center [723, 388] width 102 height 18
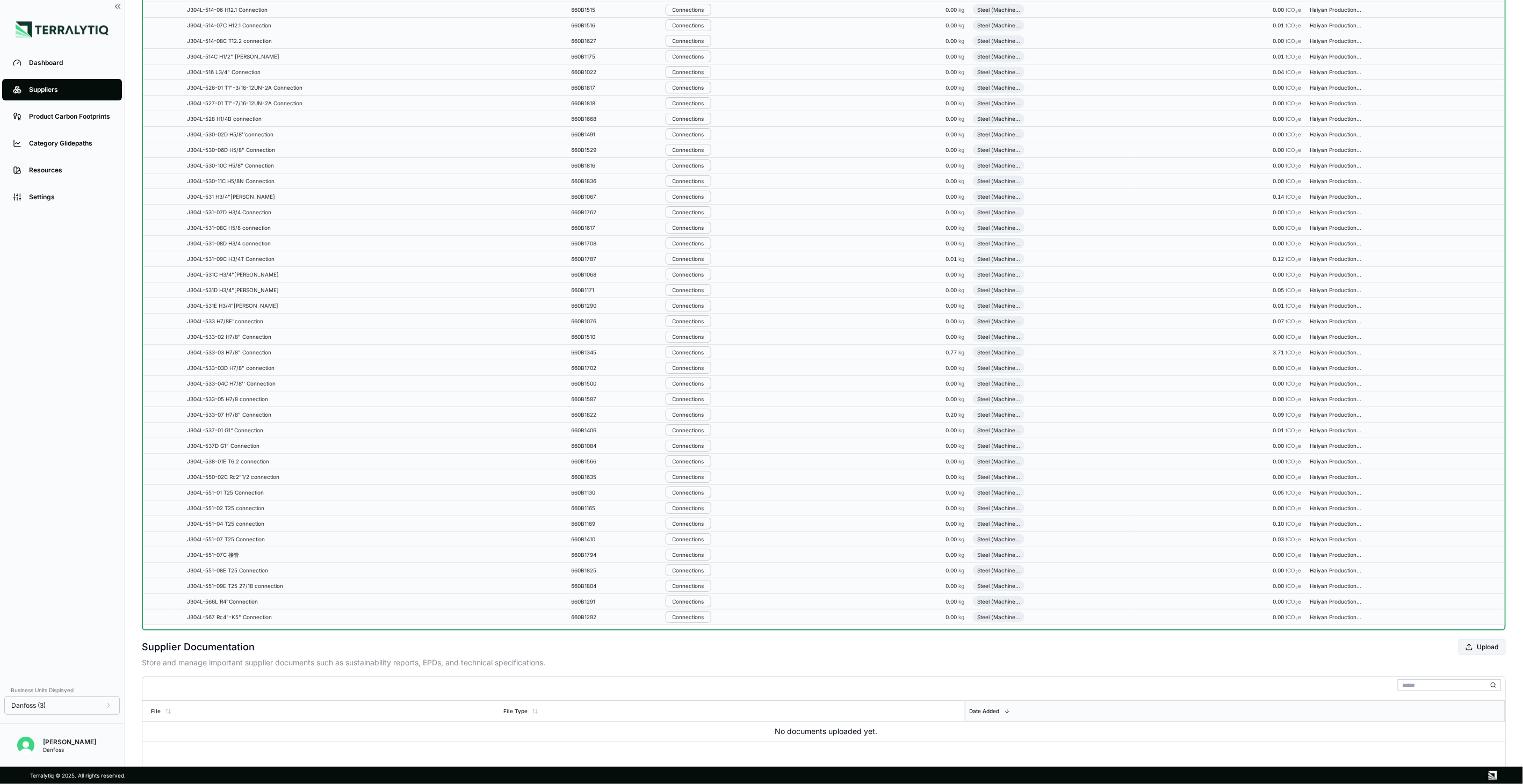
scroll to position [3811, 0]
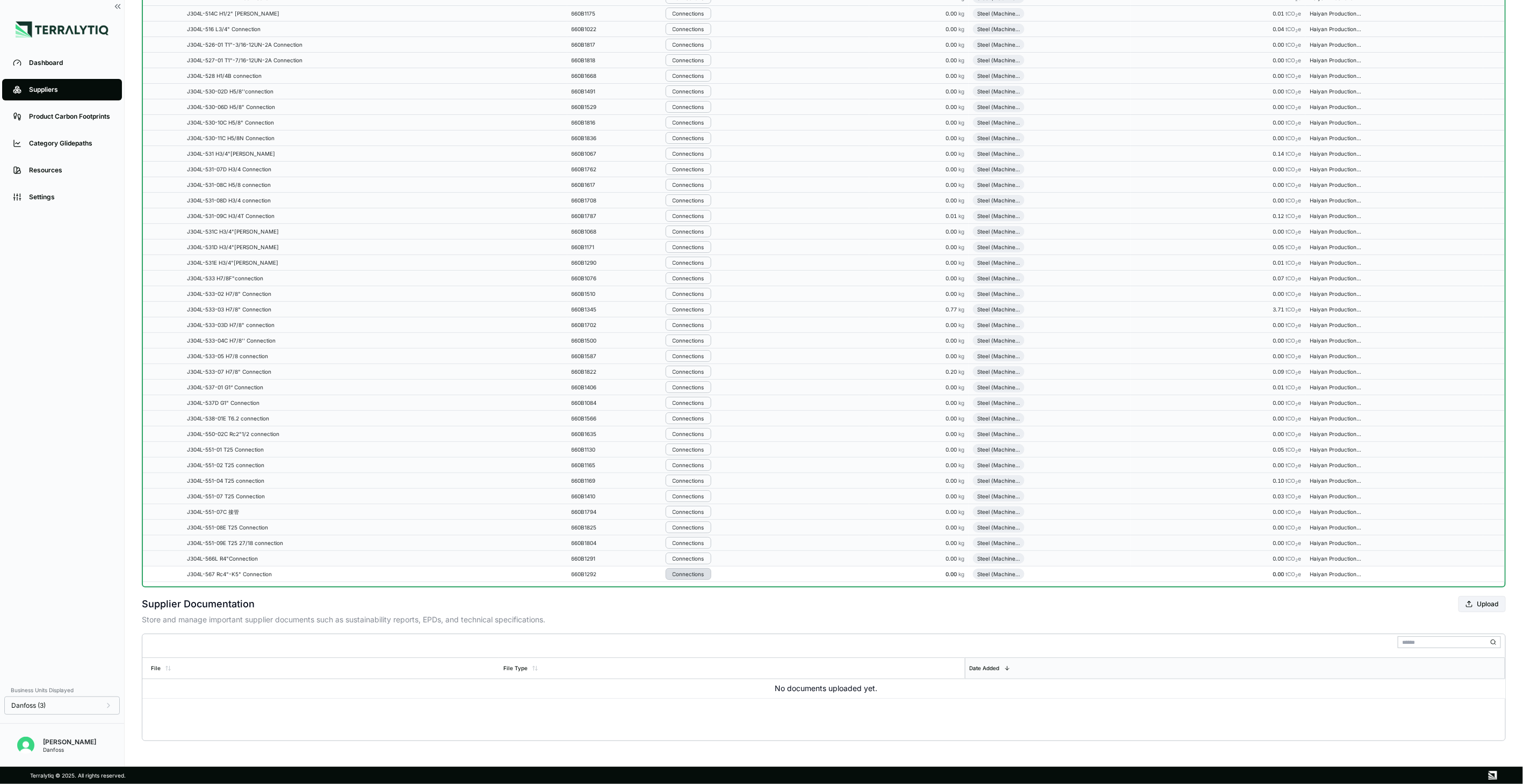
click at [686, 571] on div "Connections" at bounding box center [688, 574] width 32 height 6
click at [697, 587] on button "Remove from Group" at bounding box center [723, 592] width 102 height 18
click at [699, 560] on div "Connections" at bounding box center [688, 558] width 32 height 6
click at [699, 577] on button "Remove from Group" at bounding box center [723, 577] width 102 height 18
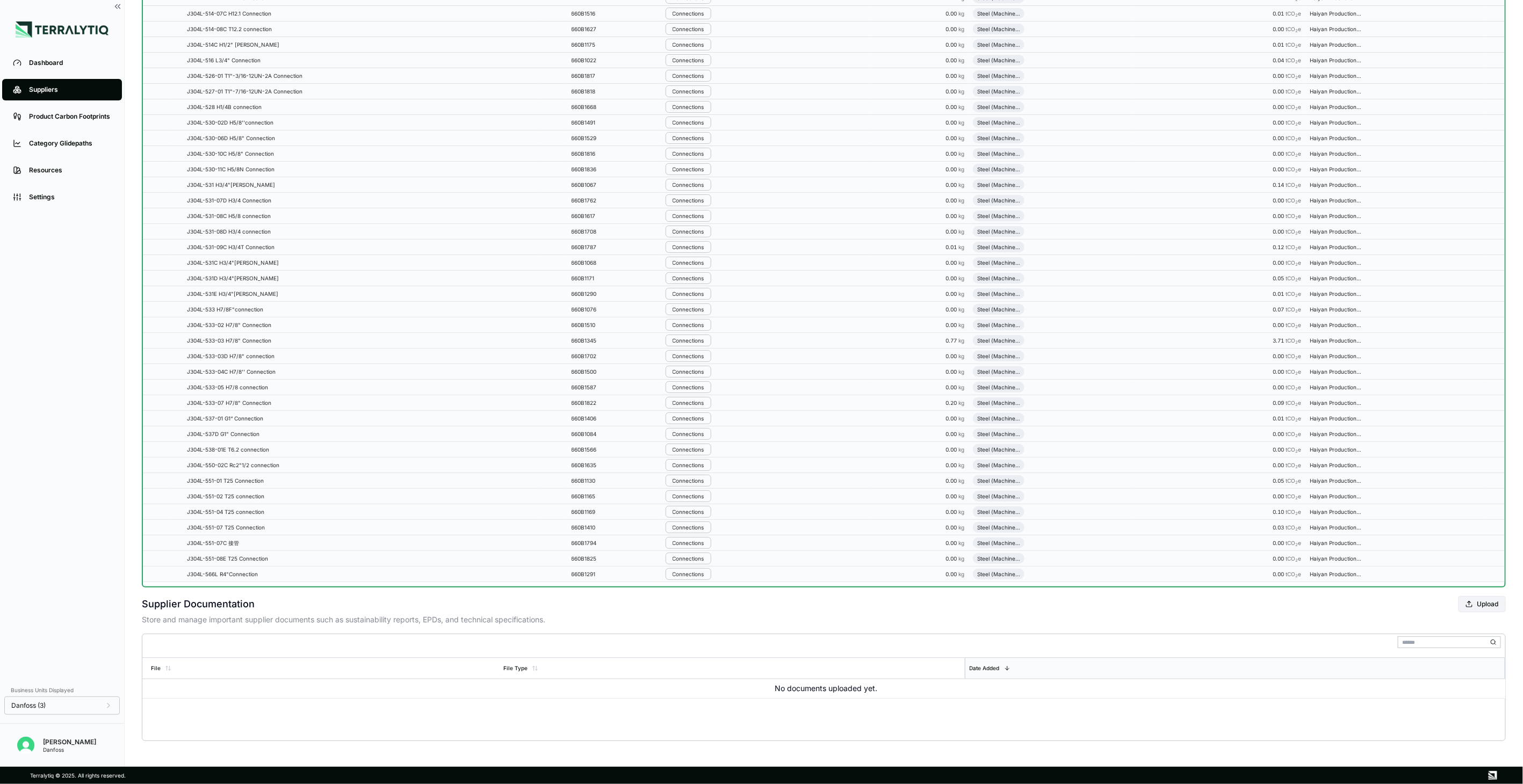
scroll to position [3815, 0]
click at [699, 577] on div "Connections" at bounding box center [688, 574] width 32 height 6
click at [701, 589] on button "Remove from Group" at bounding box center [723, 592] width 102 height 18
click at [701, 570] on button "Connections" at bounding box center [688, 574] width 46 height 12
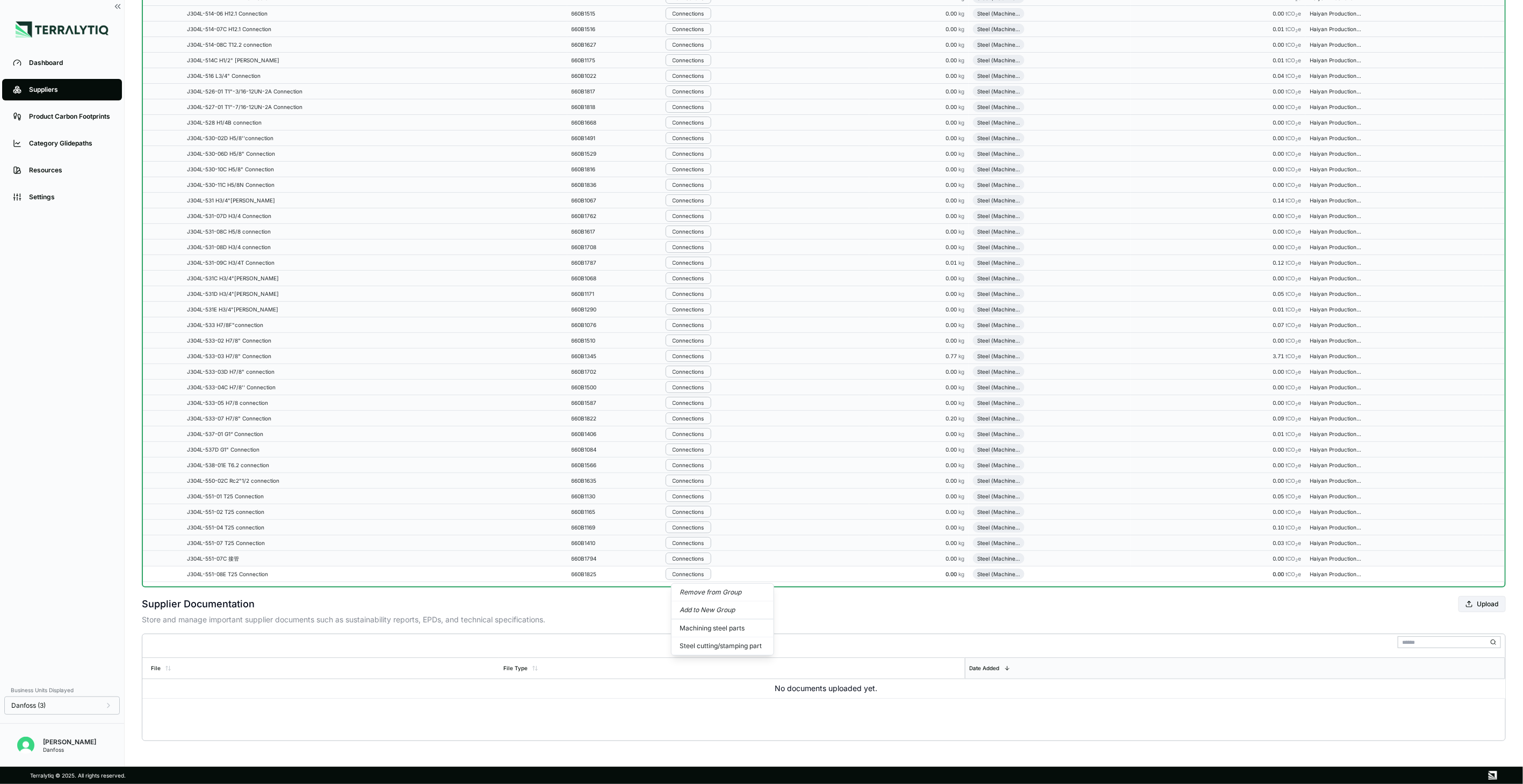
click at [700, 588] on button "Remove from Group" at bounding box center [723, 592] width 102 height 18
click at [699, 572] on div "Connections" at bounding box center [688, 574] width 32 height 6
click at [699, 584] on button "Remove from Group" at bounding box center [723, 592] width 102 height 18
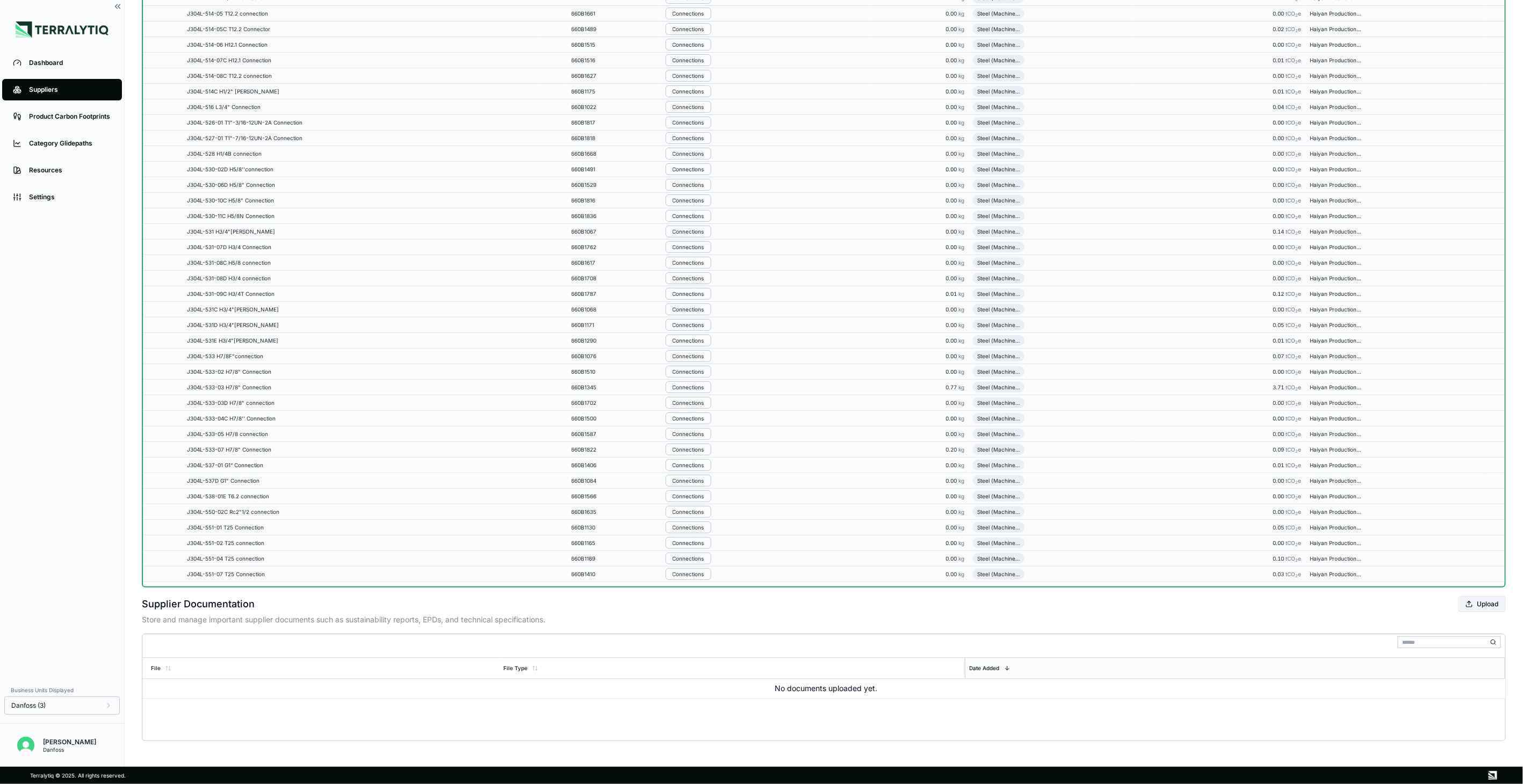
click at [699, 571] on div "Connections" at bounding box center [688, 574] width 32 height 6
click at [696, 584] on button "Remove from Group" at bounding box center [723, 592] width 102 height 18
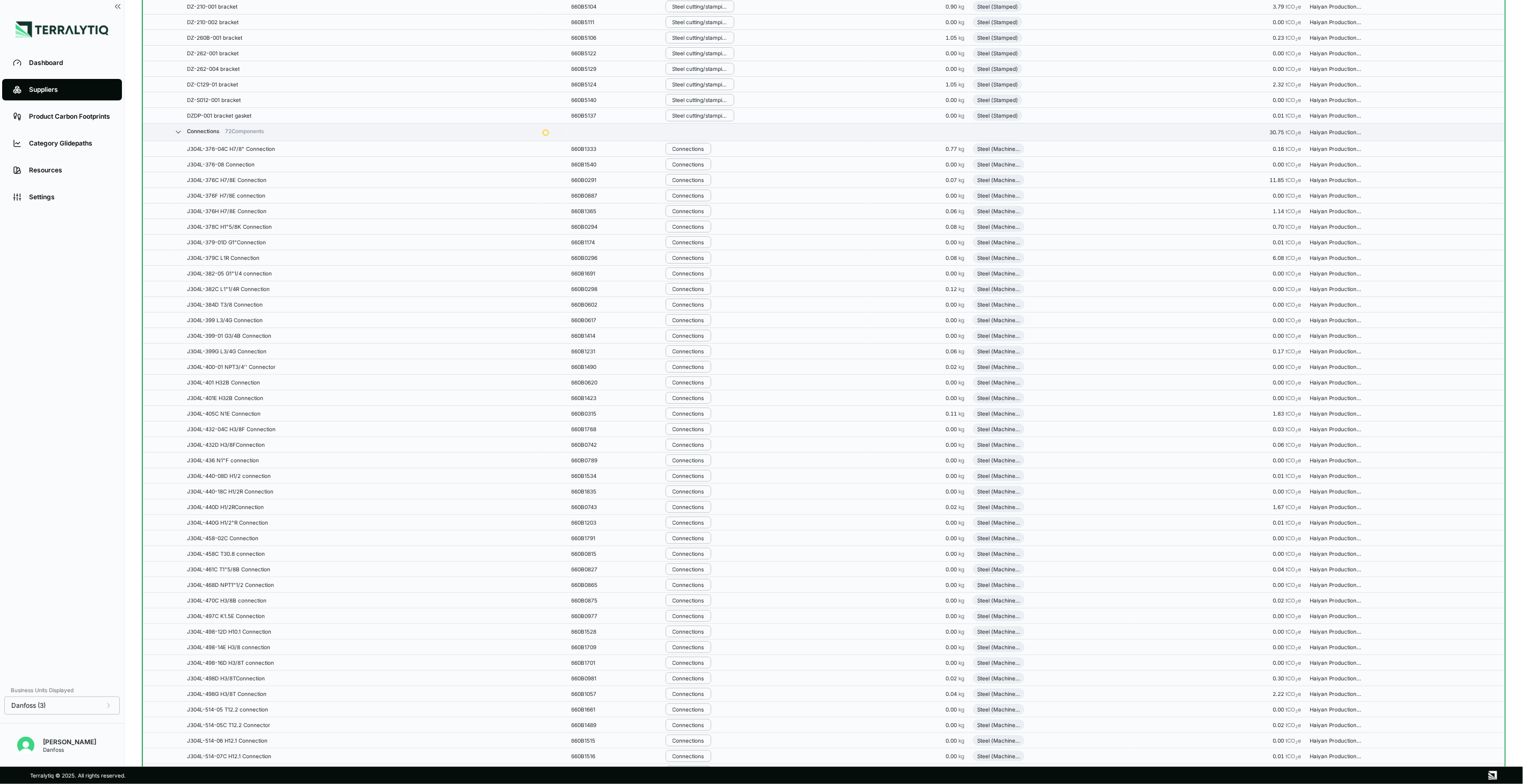
scroll to position [3048, 0]
click at [696, 237] on div "Connections" at bounding box center [688, 234] width 32 height 6
click at [699, 259] on button "Remove from Group" at bounding box center [723, 259] width 102 height 18
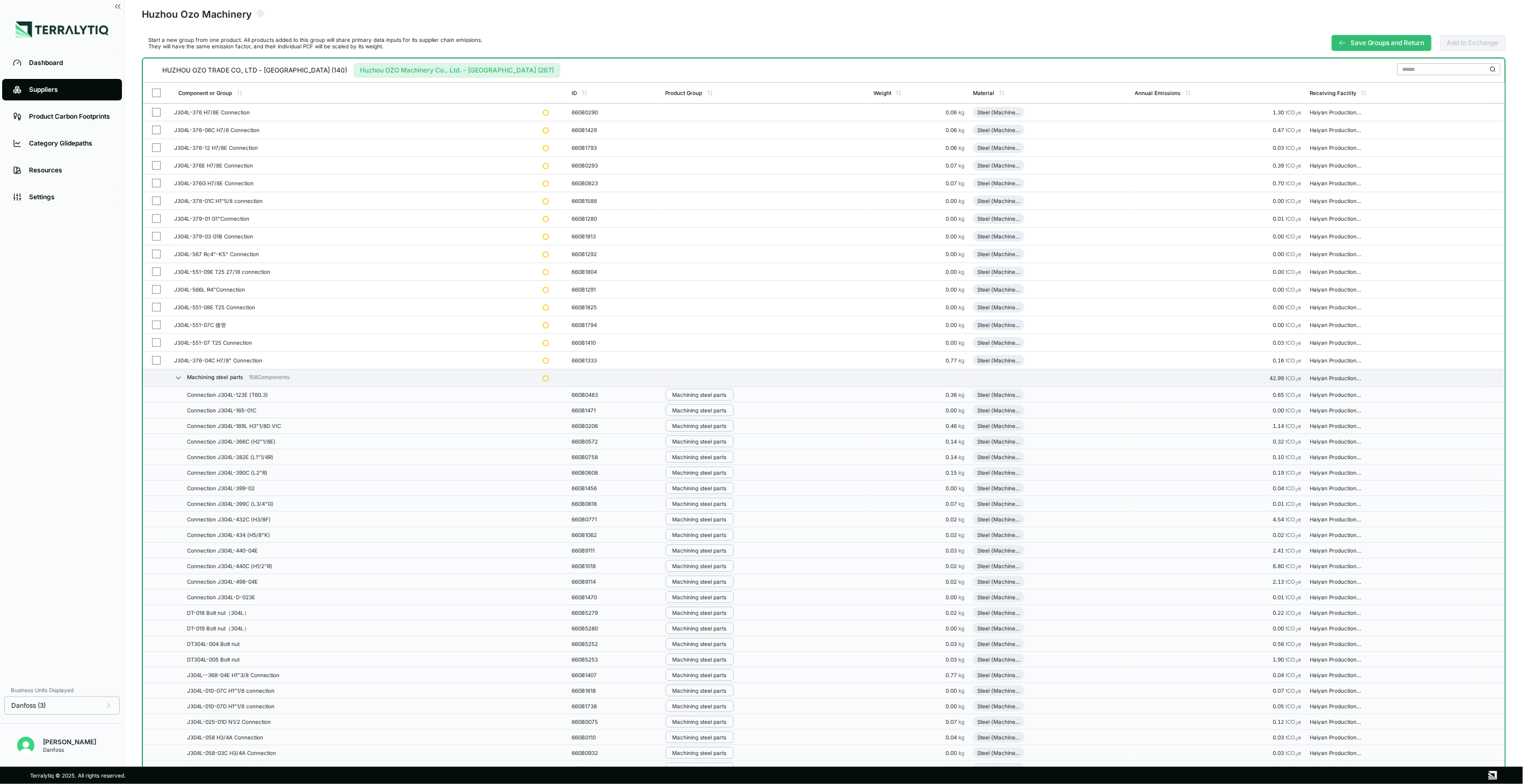
scroll to position [22, 0]
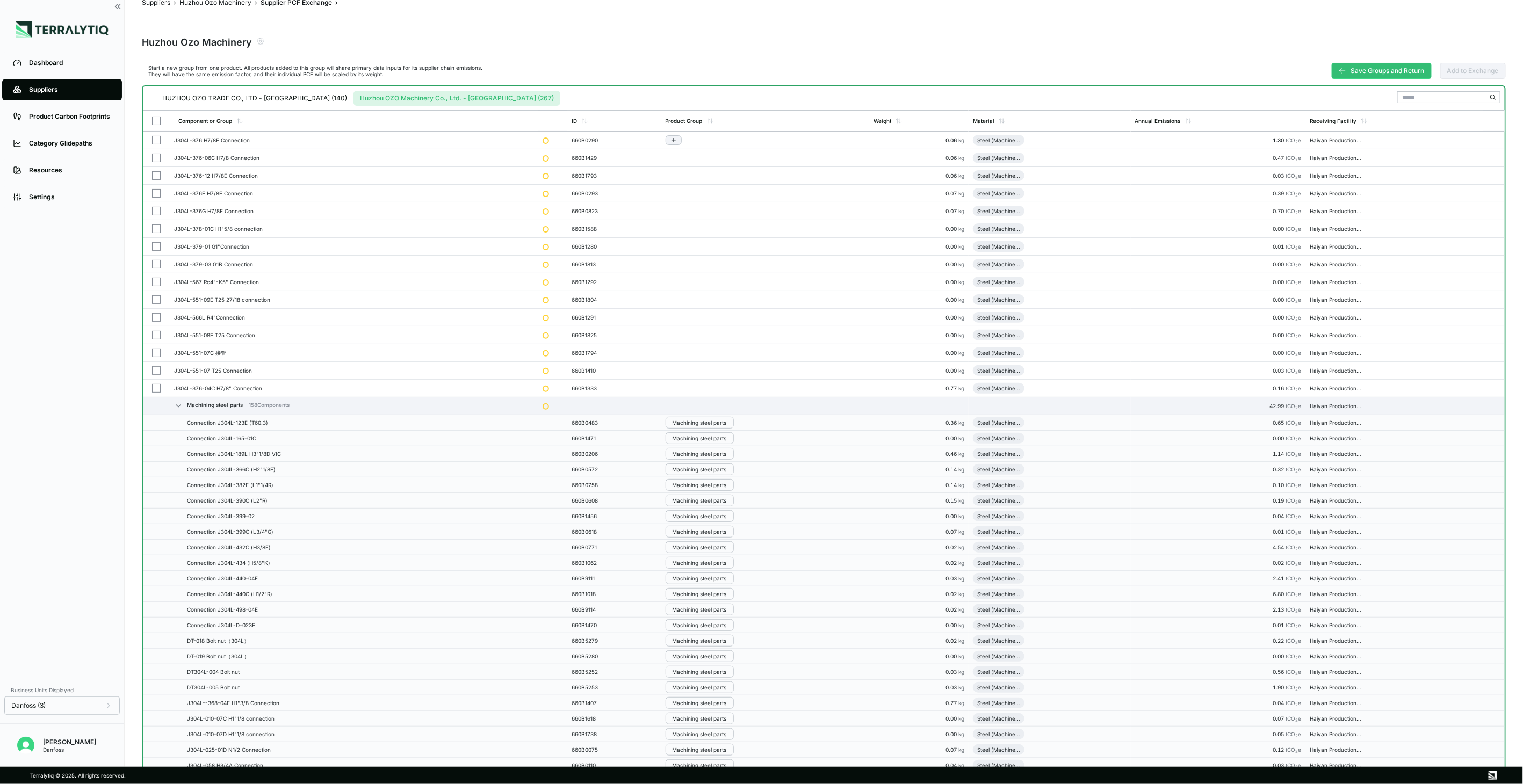
click at [157, 142] on button "button" at bounding box center [156, 140] width 8 height 8
click at [156, 151] on td at bounding box center [156, 158] width 27 height 18
click at [154, 173] on button "button" at bounding box center [156, 175] width 8 height 8
click at [154, 192] on button "button" at bounding box center [156, 193] width 8 height 8
click at [156, 221] on td at bounding box center [156, 229] width 27 height 18
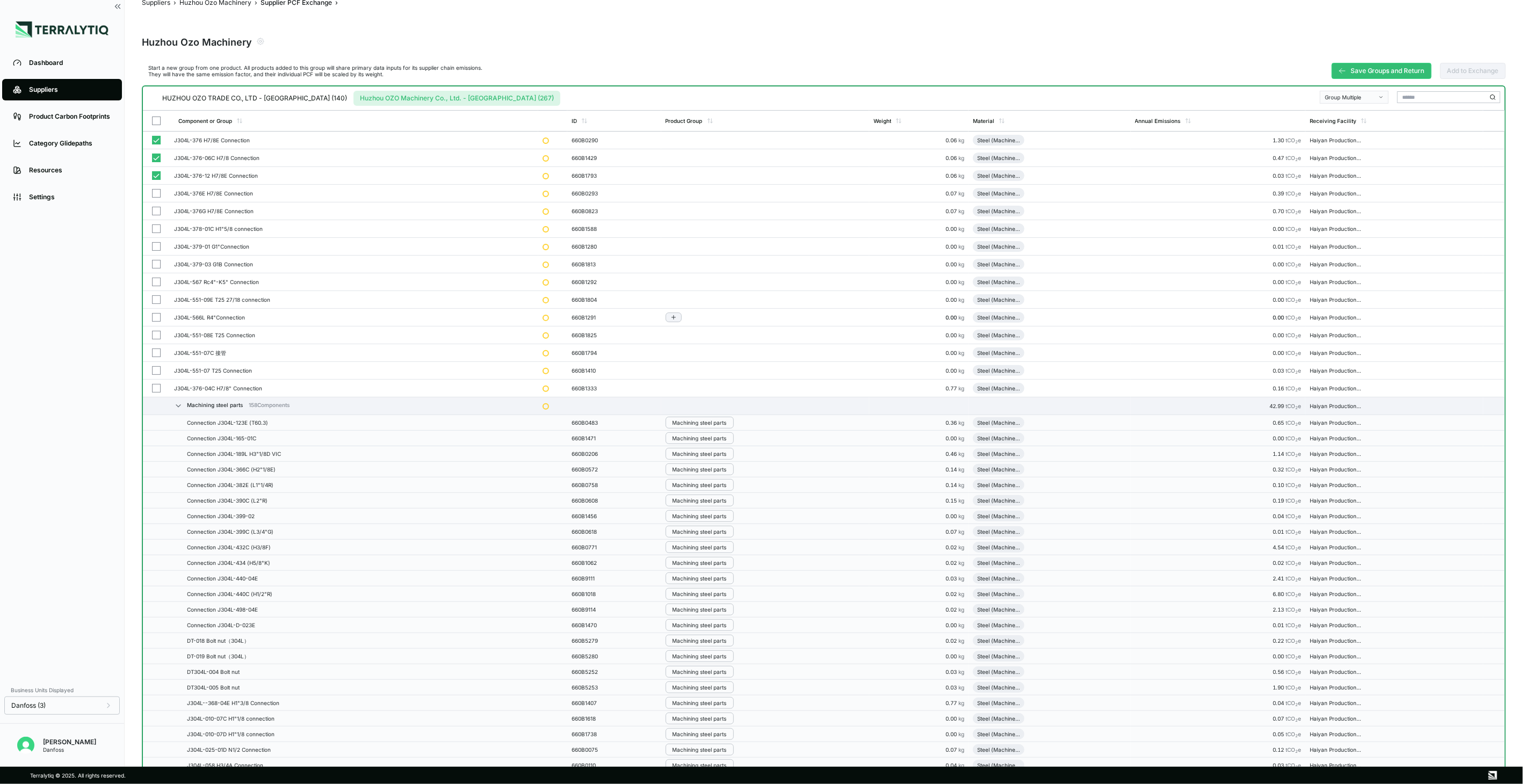
click at [157, 241] on td at bounding box center [156, 246] width 27 height 18
click at [153, 267] on button "button" at bounding box center [156, 264] width 8 height 8
click at [154, 295] on button "button" at bounding box center [156, 299] width 8 height 8
click at [153, 324] on td at bounding box center [156, 317] width 27 height 18
click at [156, 360] on td at bounding box center [156, 353] width 27 height 18
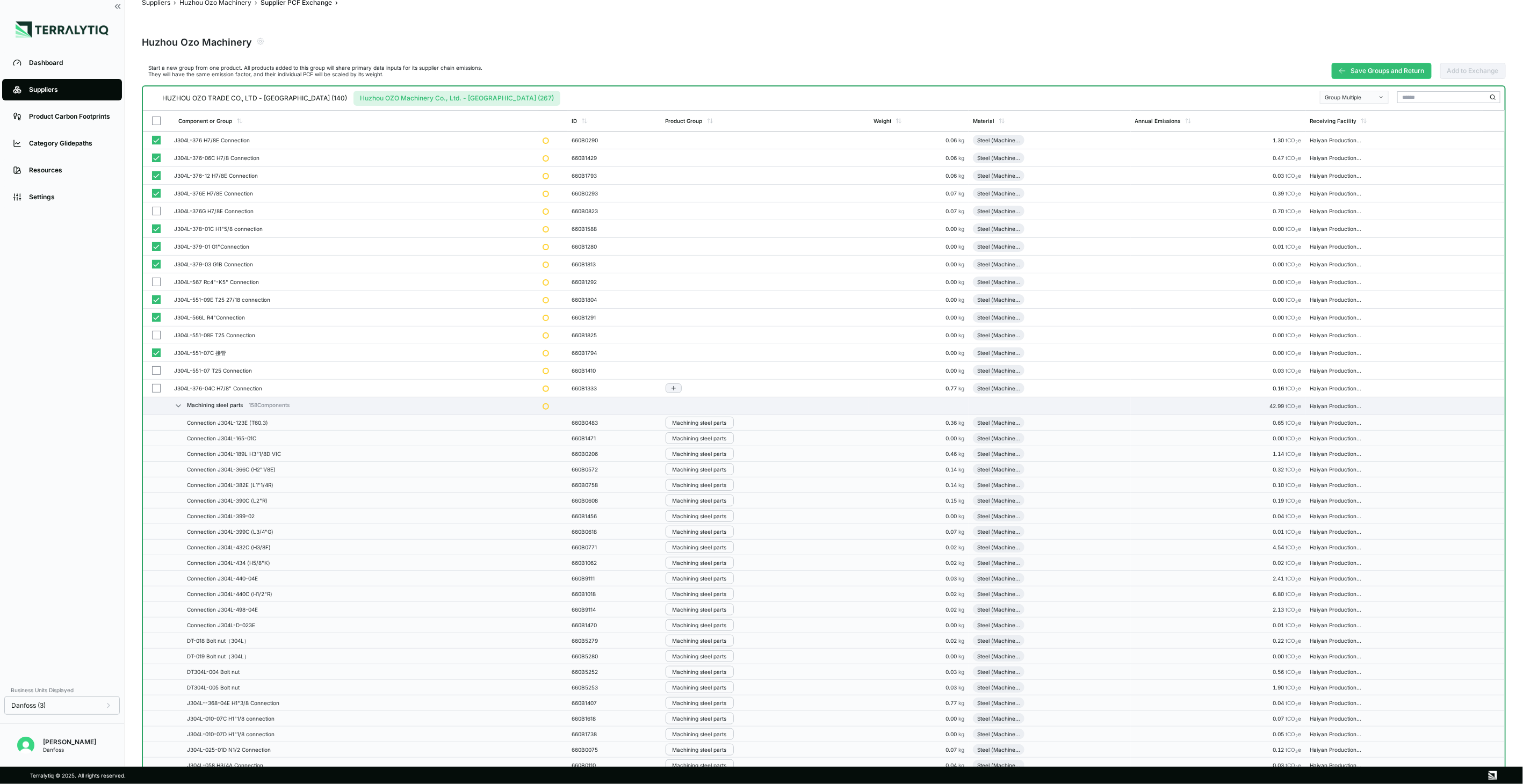
click at [159, 391] on button "button" at bounding box center [156, 388] width 8 height 8
click at [157, 338] on button "button" at bounding box center [156, 335] width 8 height 8
click at [160, 284] on div at bounding box center [156, 282] width 10 height 8
click at [157, 216] on td at bounding box center [156, 211] width 27 height 18
click at [156, 367] on button "button" at bounding box center [156, 371] width 8 height 8
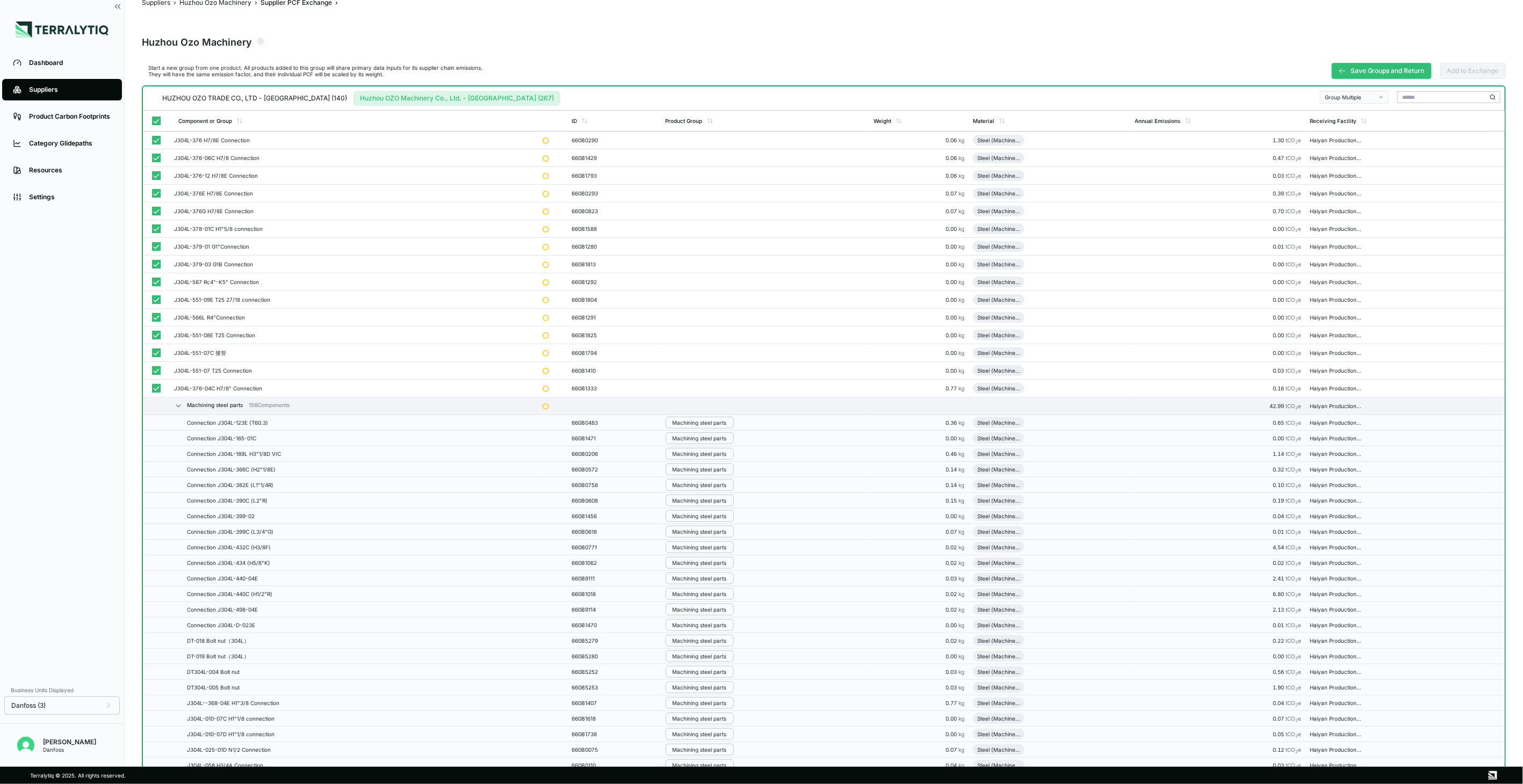
click at [1366, 101] on button "Group Multiple" at bounding box center [1354, 97] width 69 height 13
click at [1349, 127] on div "Add To Machining Steel Parts" at bounding box center [1355, 122] width 68 height 12
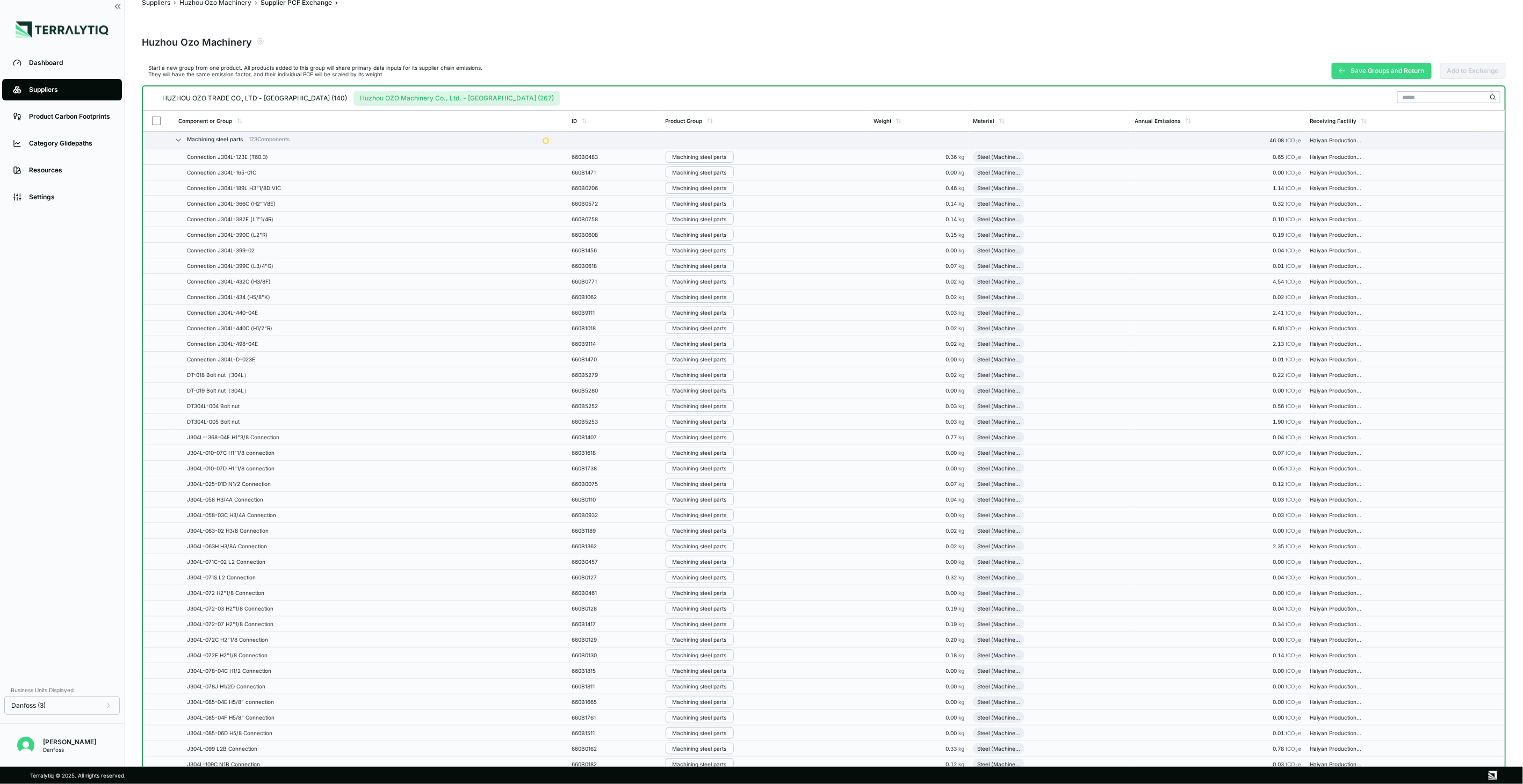
click at [1359, 74] on button "Save Groups and Return" at bounding box center [1381, 71] width 100 height 16
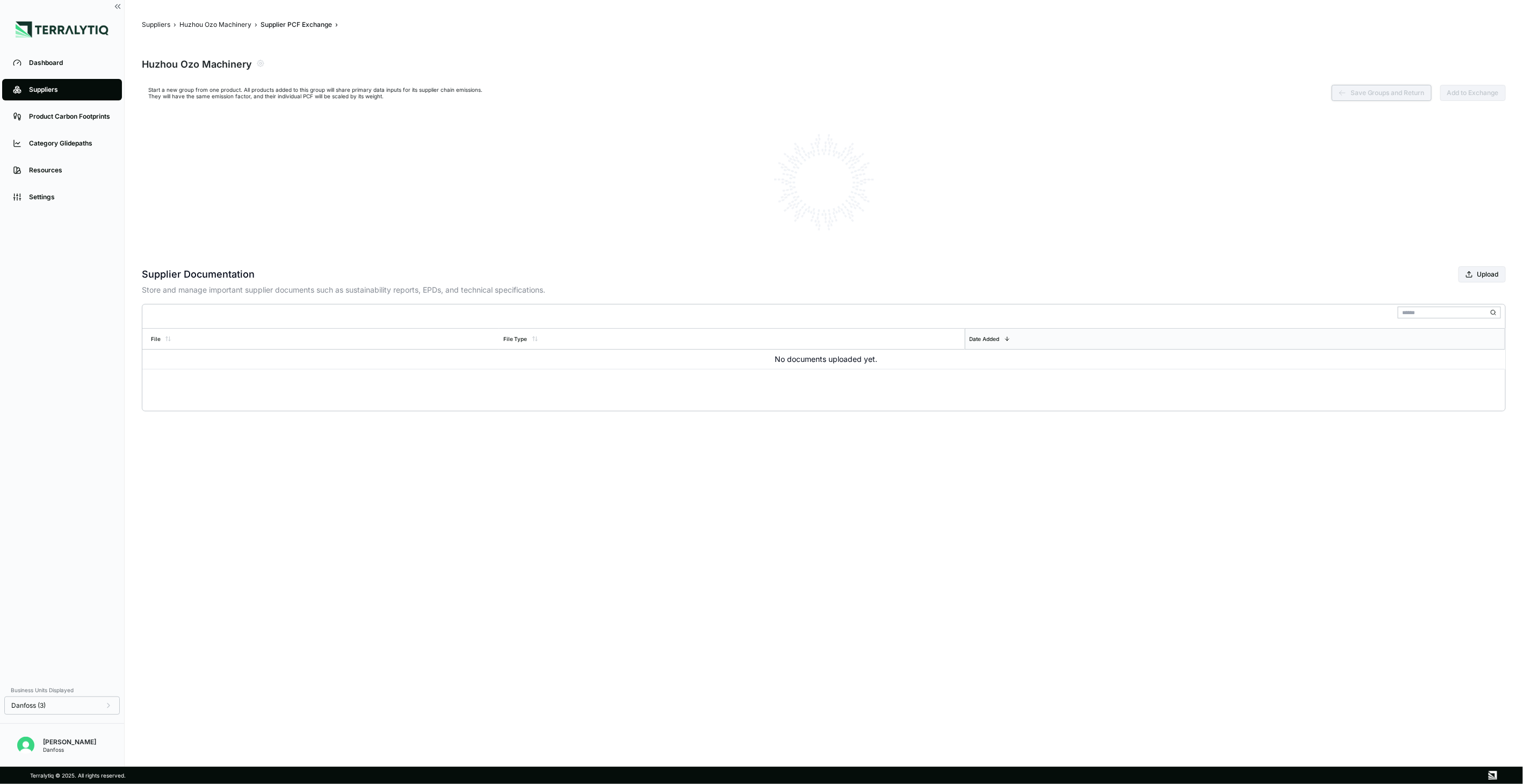
scroll to position [0, 0]
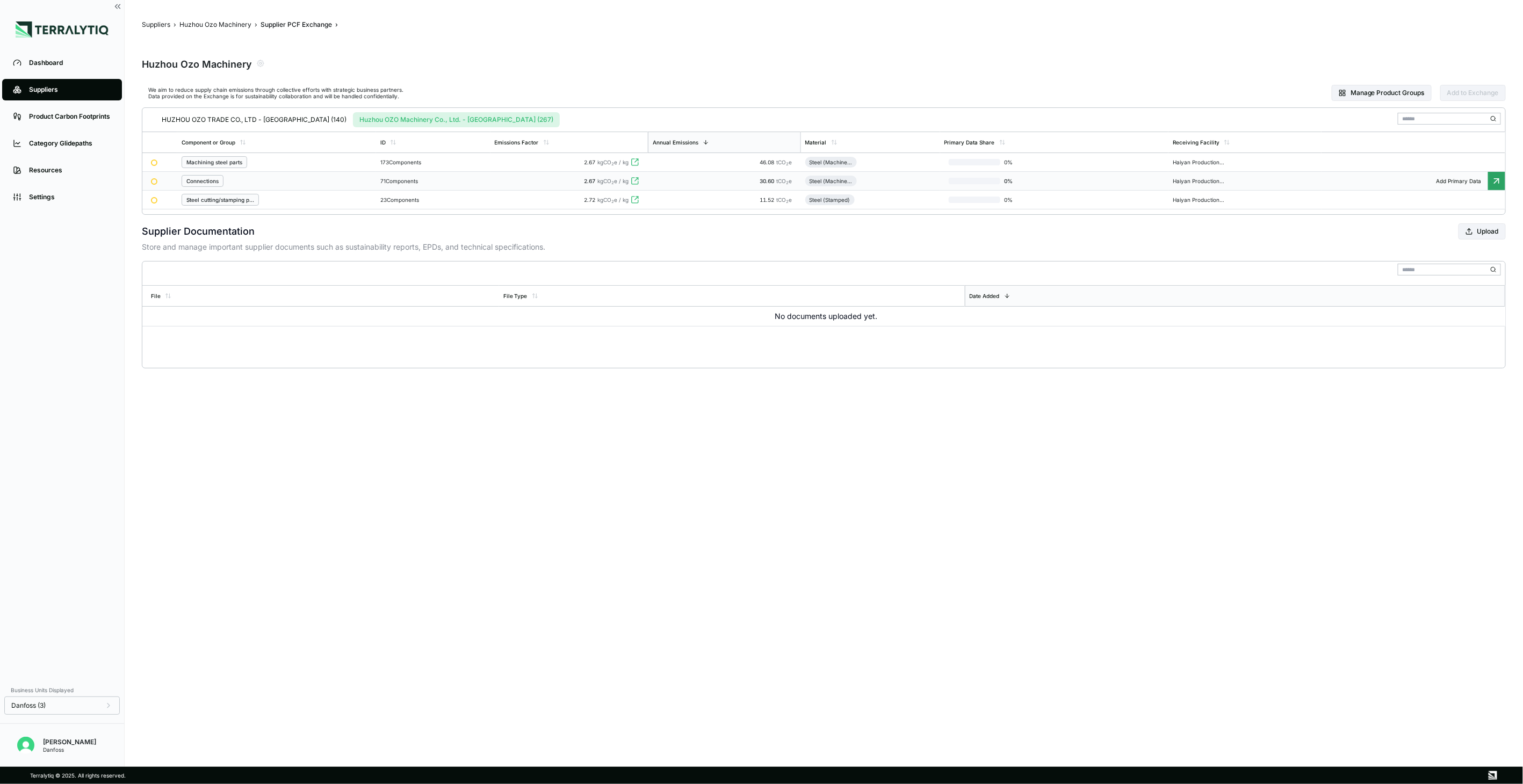
click at [458, 175] on td "71 Components" at bounding box center [433, 181] width 115 height 19
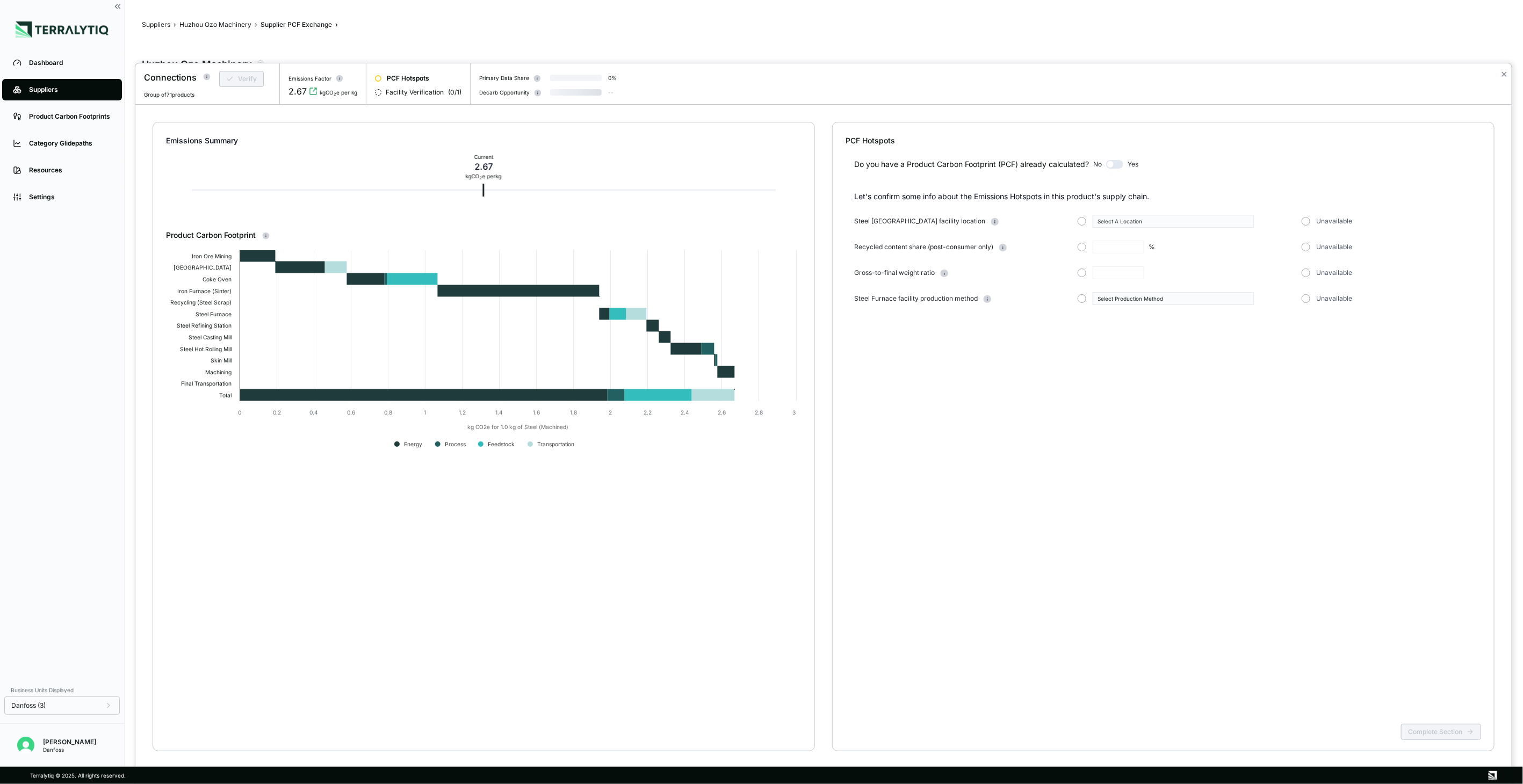
click at [1500, 70] on div "✕" at bounding box center [1504, 84] width 16 height 41
click at [1505, 74] on button "✕" at bounding box center [1504, 74] width 7 height 13
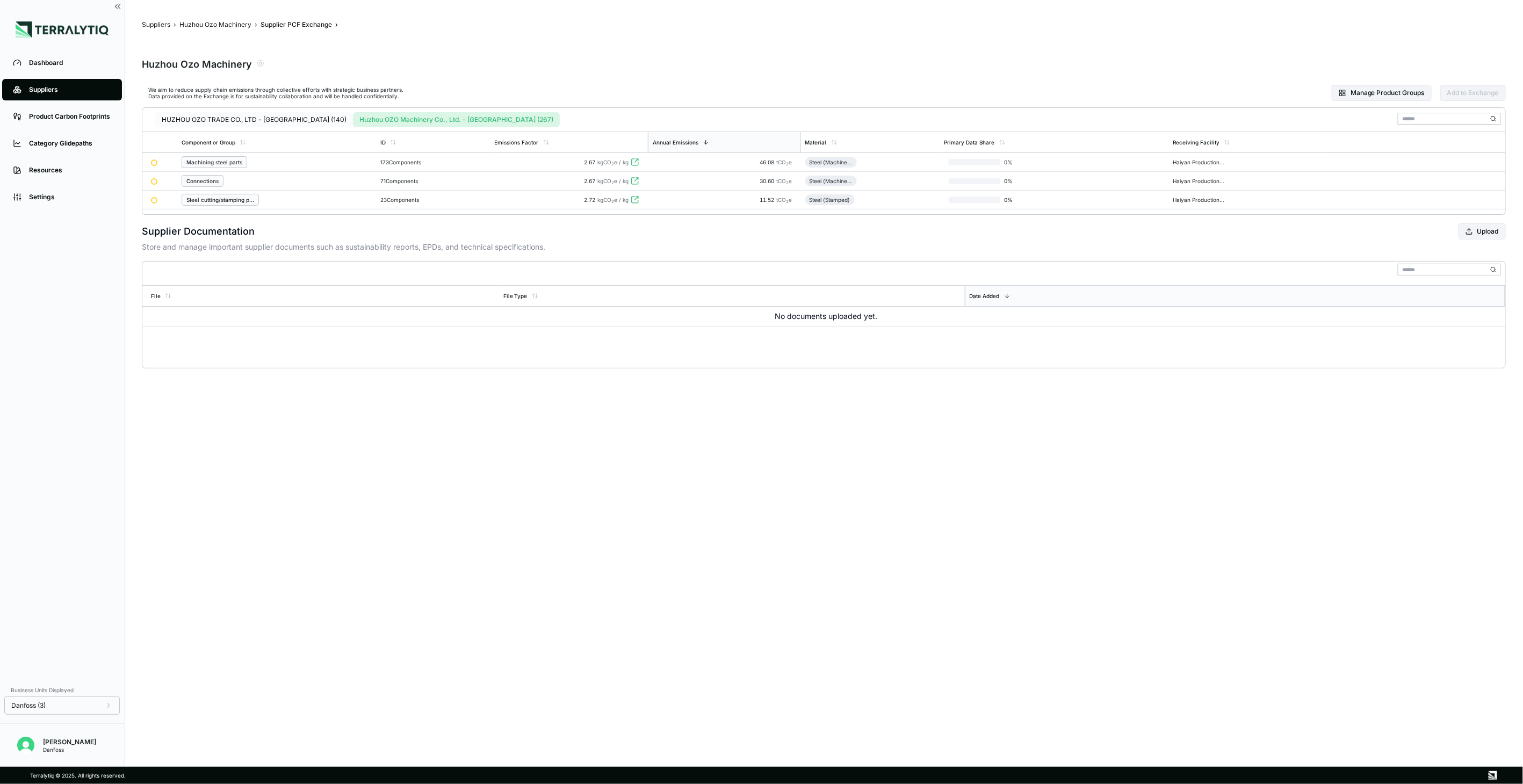
click at [257, 120] on button "HUZHOU OZO TRADE CO., LTD - [GEOGRAPHIC_DATA] (140)" at bounding box center [253, 120] width 197 height 15
click at [357, 120] on button "Huzhou OZO Machinery Co., Ltd. - [GEOGRAPHIC_DATA] (267)" at bounding box center [458, 120] width 202 height 15
click at [286, 115] on button "HUZHOU OZO TRADE CO., LTD - [GEOGRAPHIC_DATA] (140)" at bounding box center [253, 120] width 197 height 15
click at [332, 163] on div "Stainless steel cutting/stamping part" at bounding box center [277, 162] width 190 height 12
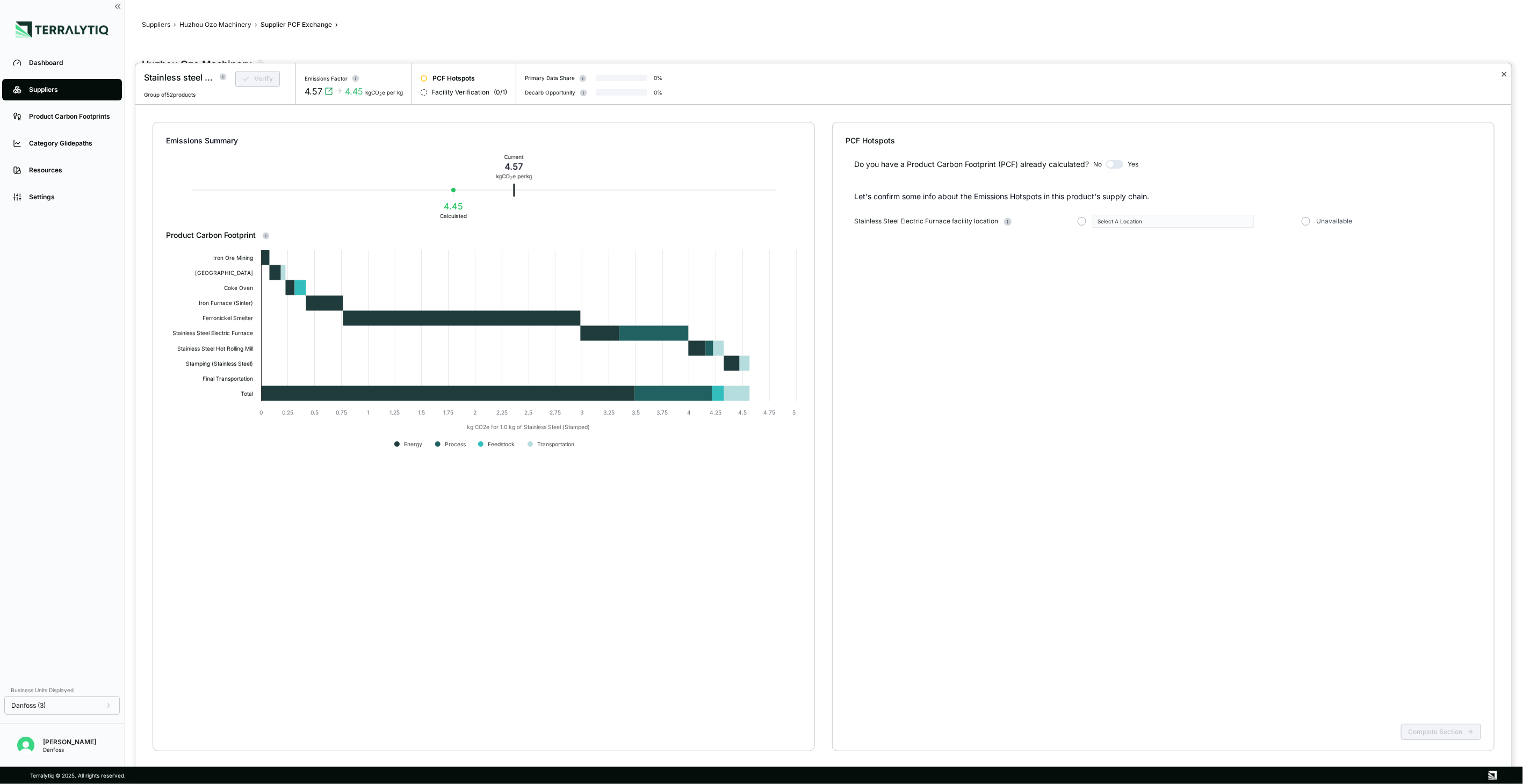
click at [1507, 77] on button "✕" at bounding box center [1504, 74] width 7 height 13
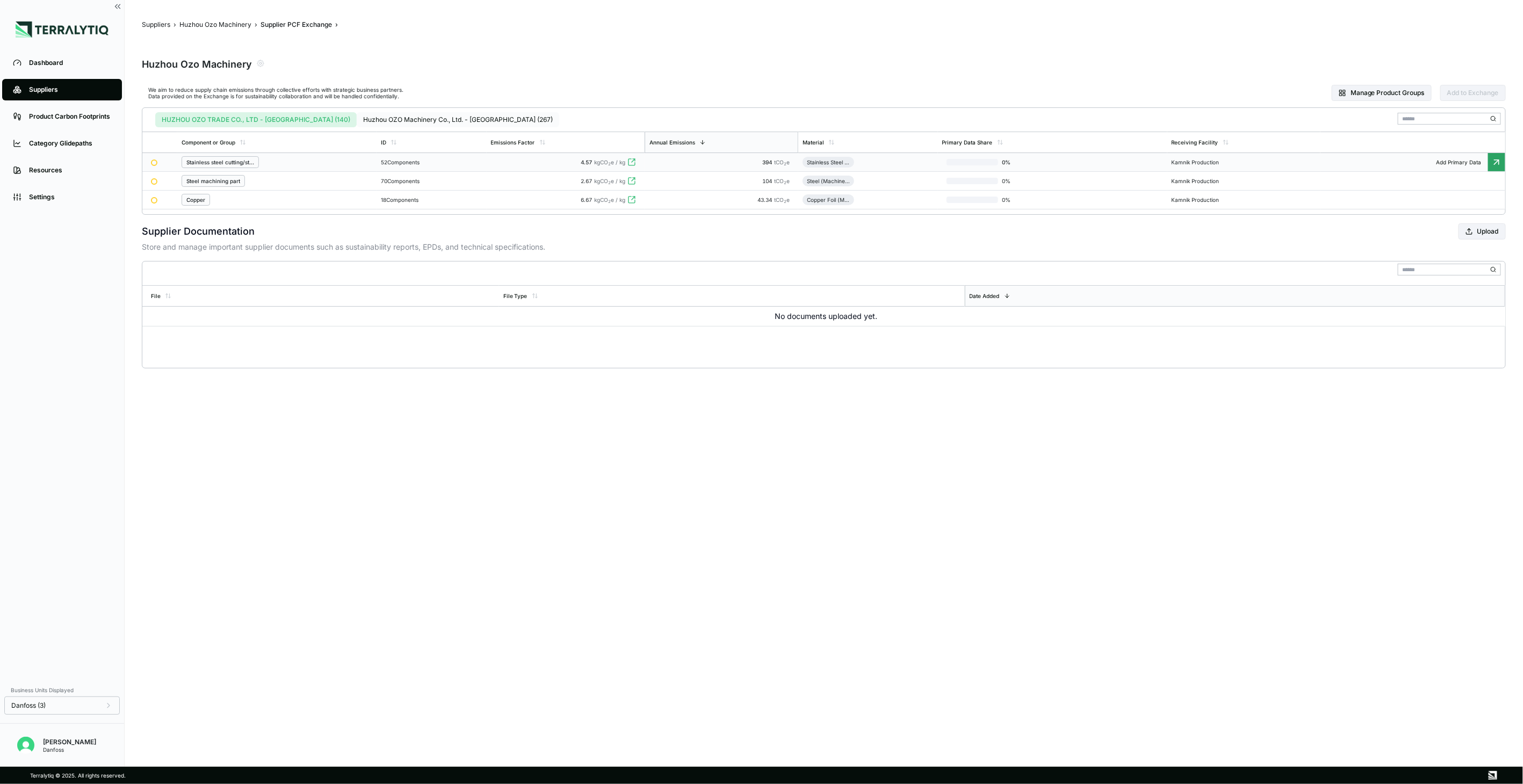
click at [439, 122] on button "Huzhou OZO Machinery Co., Ltd. - [GEOGRAPHIC_DATA] (267)" at bounding box center [458, 120] width 202 height 15
click at [1355, 92] on button "Manage Product Groups" at bounding box center [1381, 93] width 100 height 16
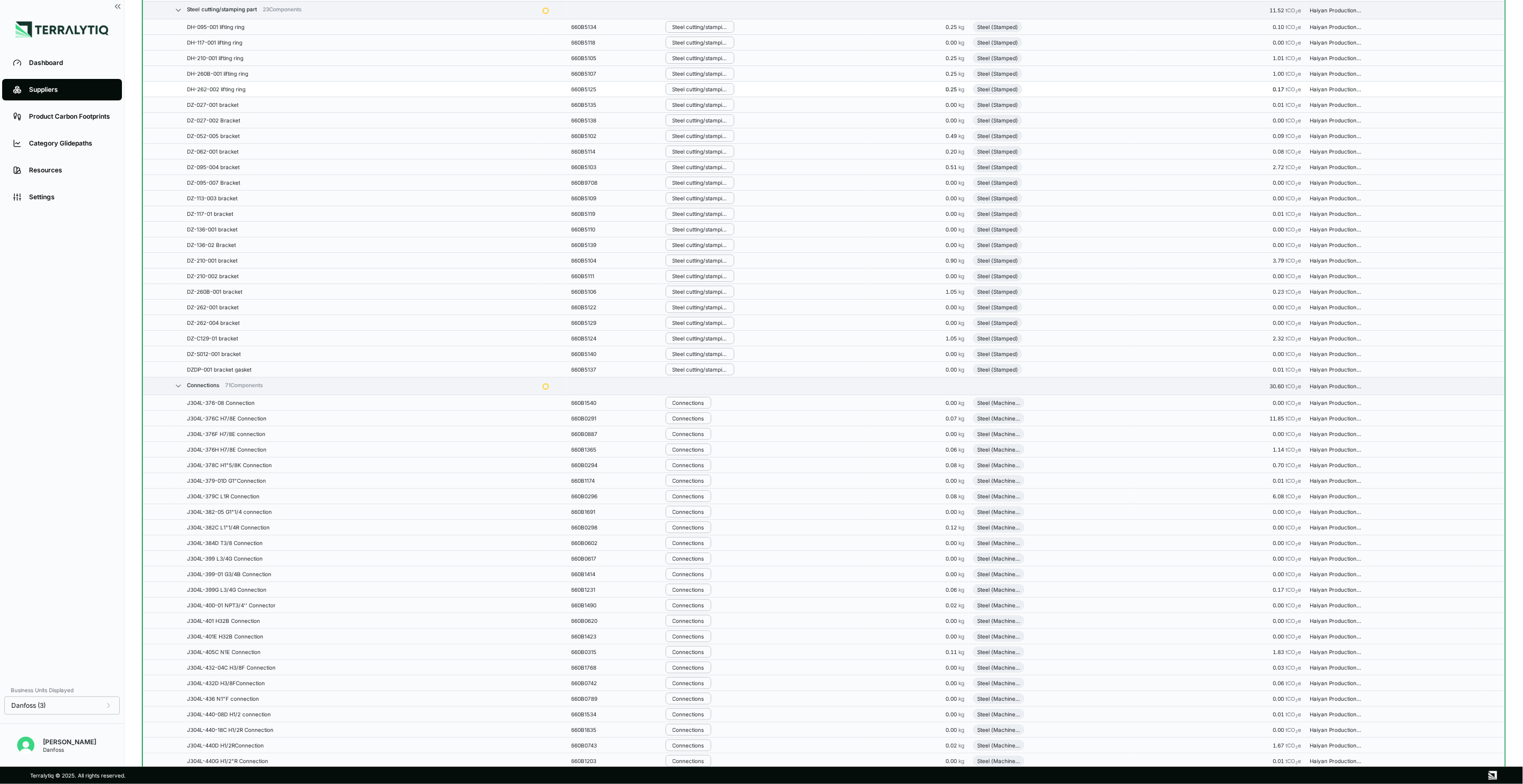
scroll to position [3103, 0]
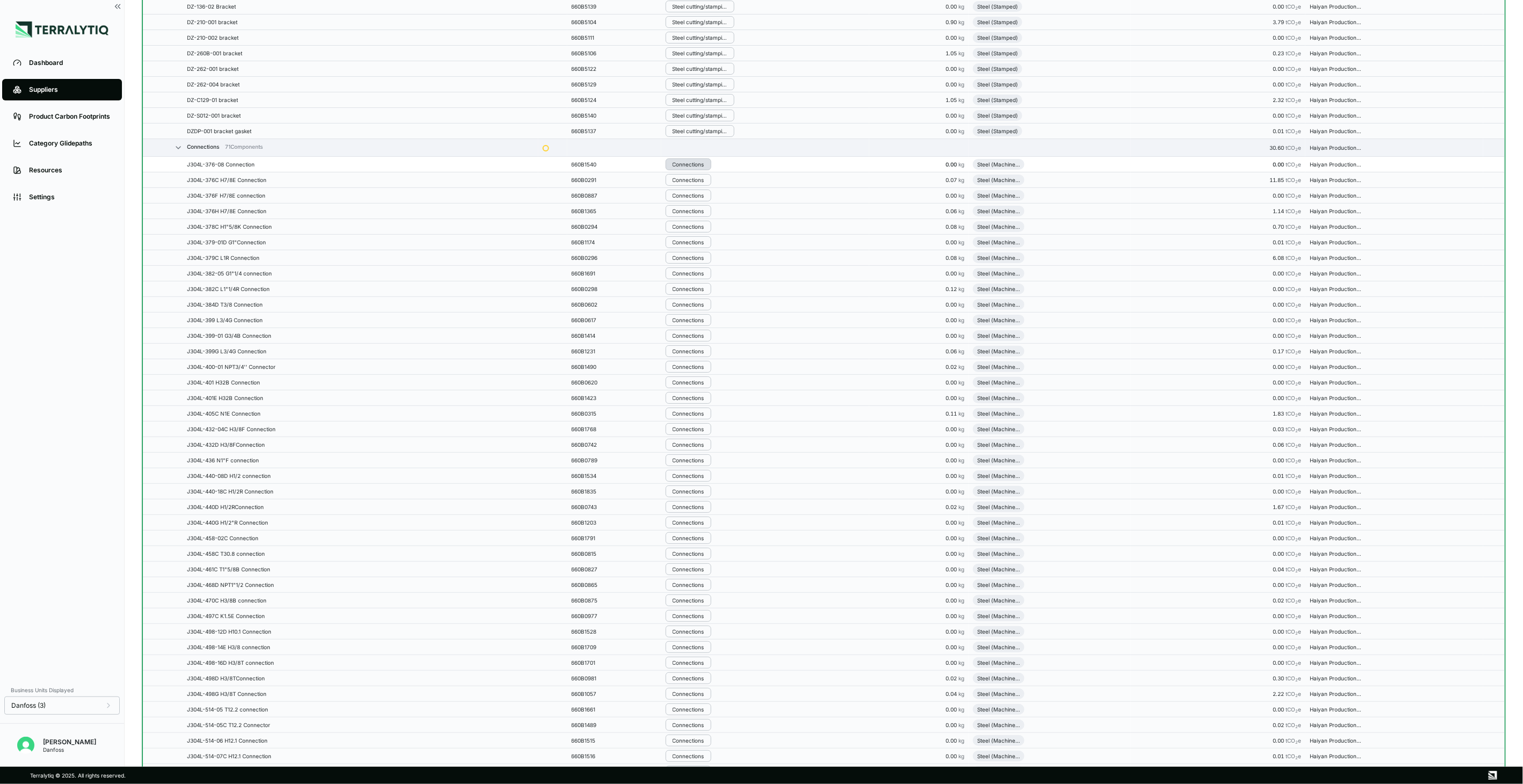
click at [702, 168] on div "Connections" at bounding box center [688, 164] width 32 height 6
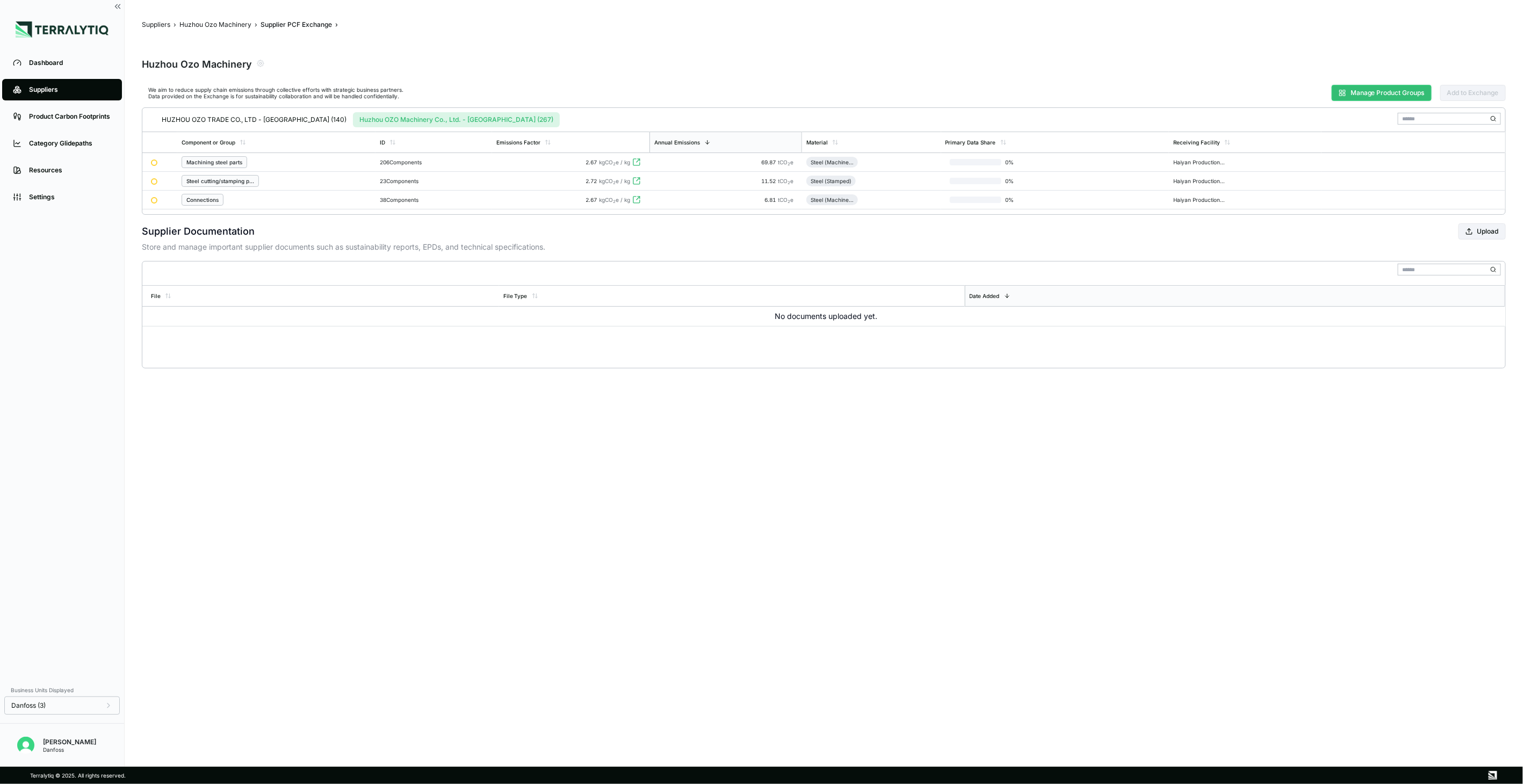
click at [1334, 93] on button "Manage Product Groups" at bounding box center [1381, 93] width 100 height 16
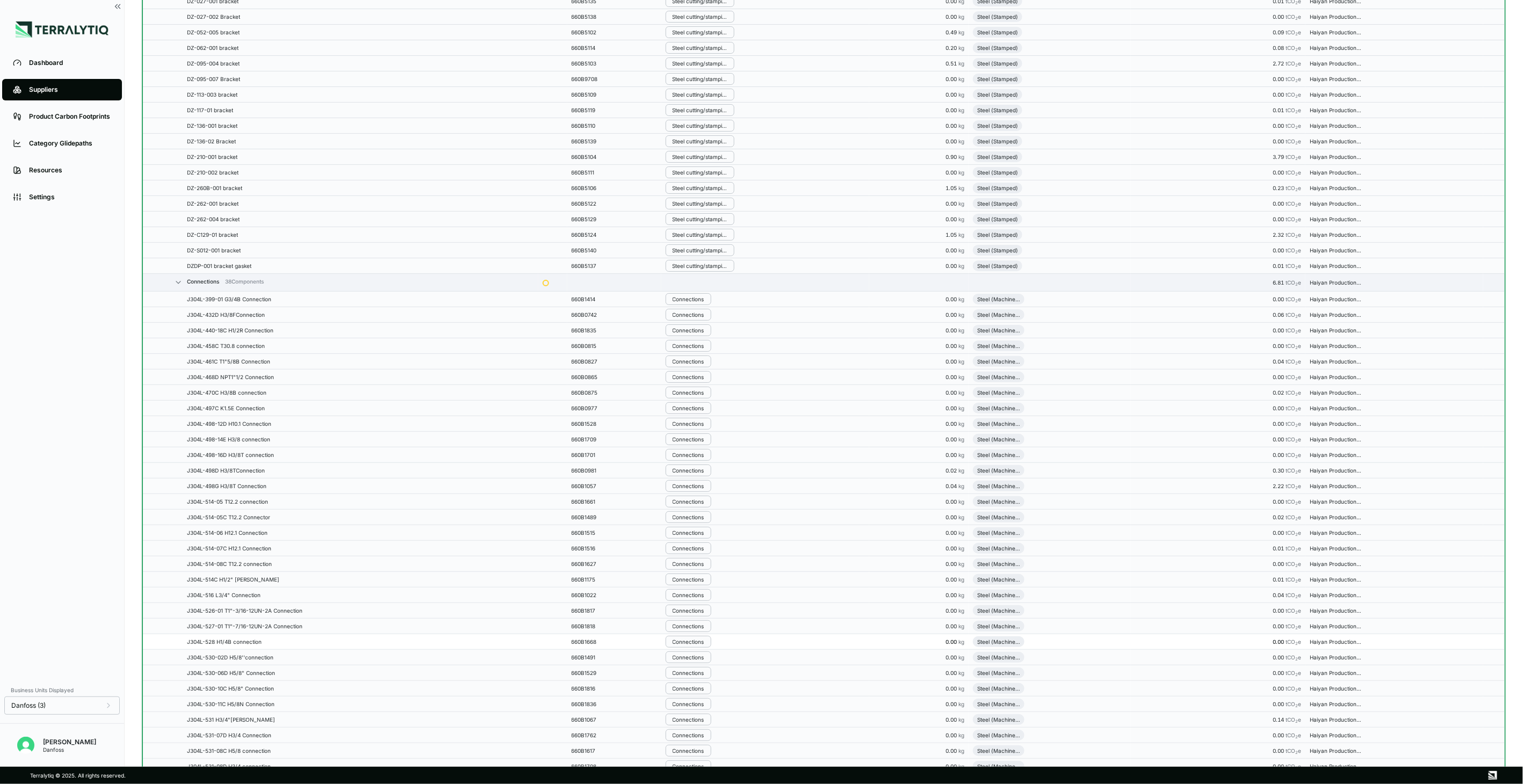
scroll to position [3640, 0]
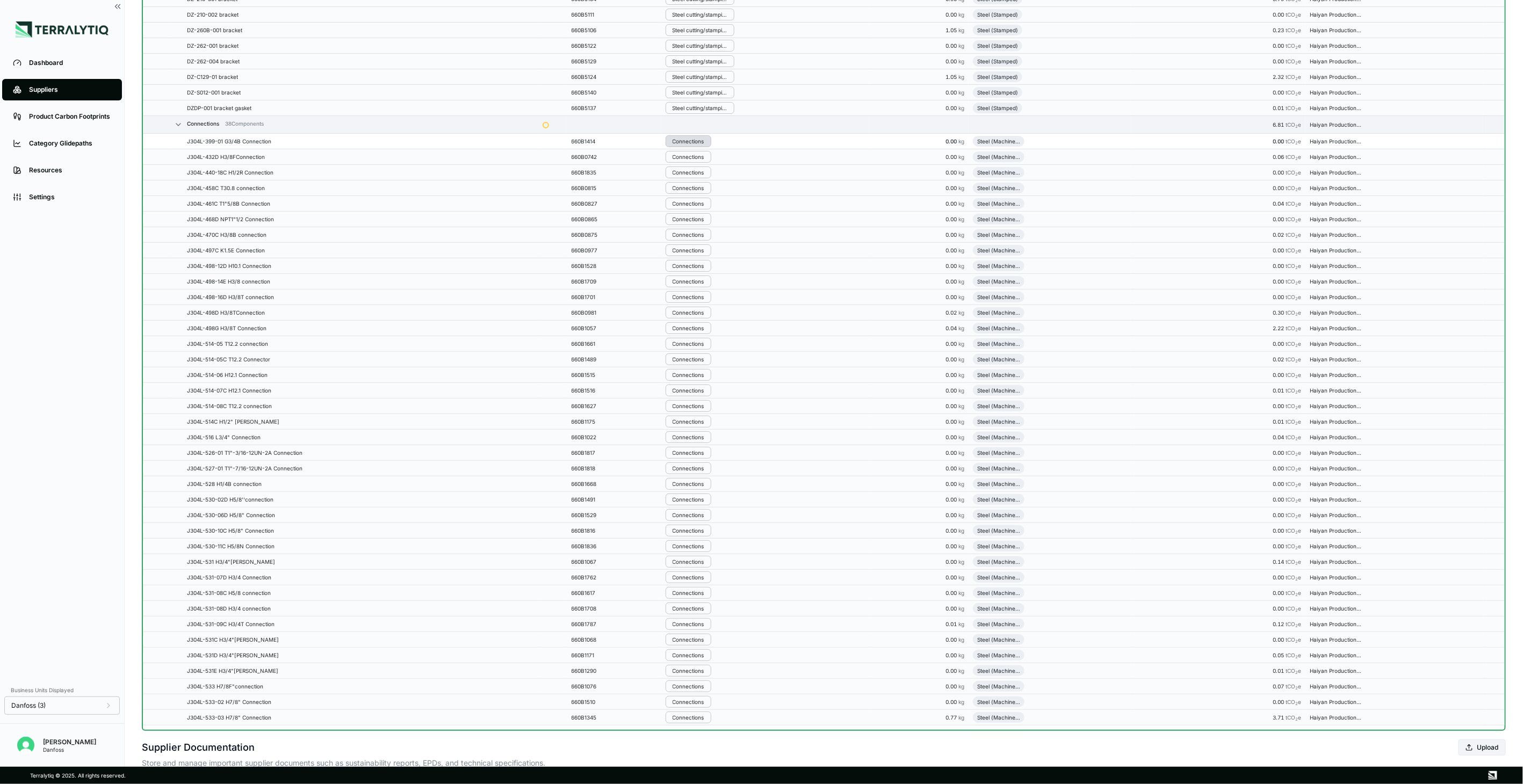
click at [700, 144] on div "Connections" at bounding box center [688, 141] width 32 height 6
click at [701, 161] on button "Remove from Group" at bounding box center [723, 168] width 102 height 18
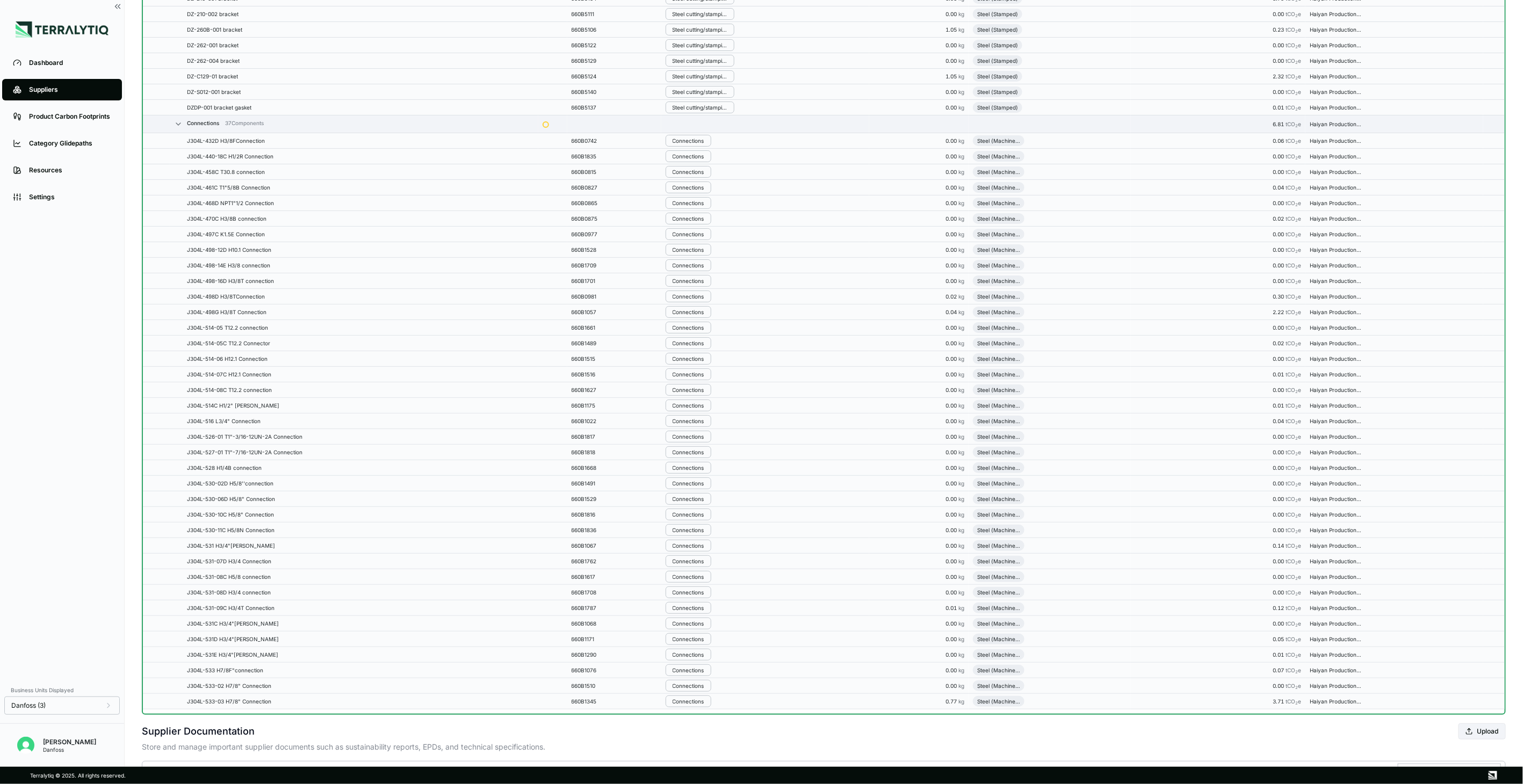
click at [701, 161] on button "Connections" at bounding box center [688, 156] width 46 height 12
click at [712, 176] on button "Remove from Group" at bounding box center [723, 183] width 102 height 18
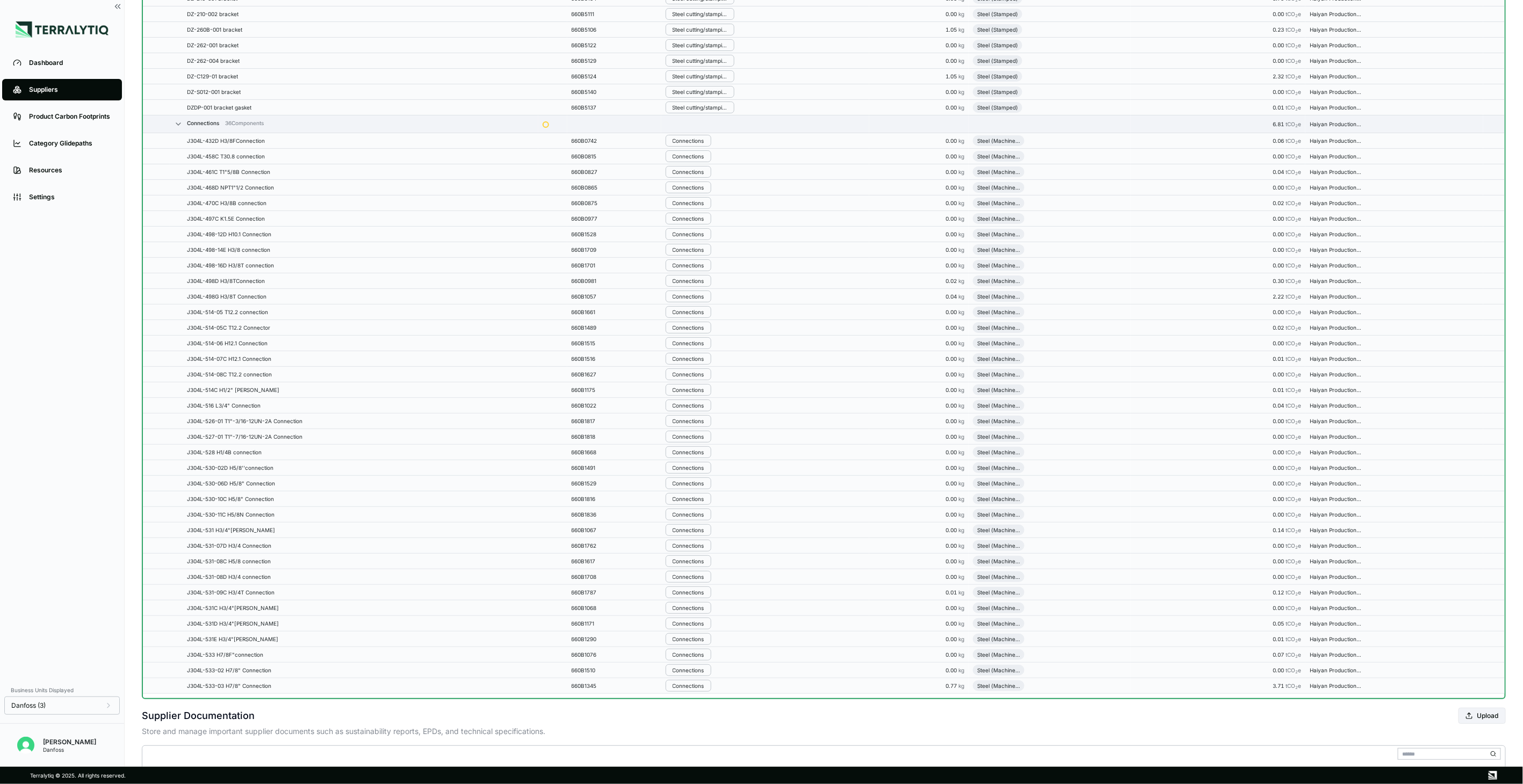
click at [711, 176] on button "Connections" at bounding box center [688, 172] width 46 height 12
click at [718, 197] on button "Remove from Group" at bounding box center [723, 199] width 102 height 18
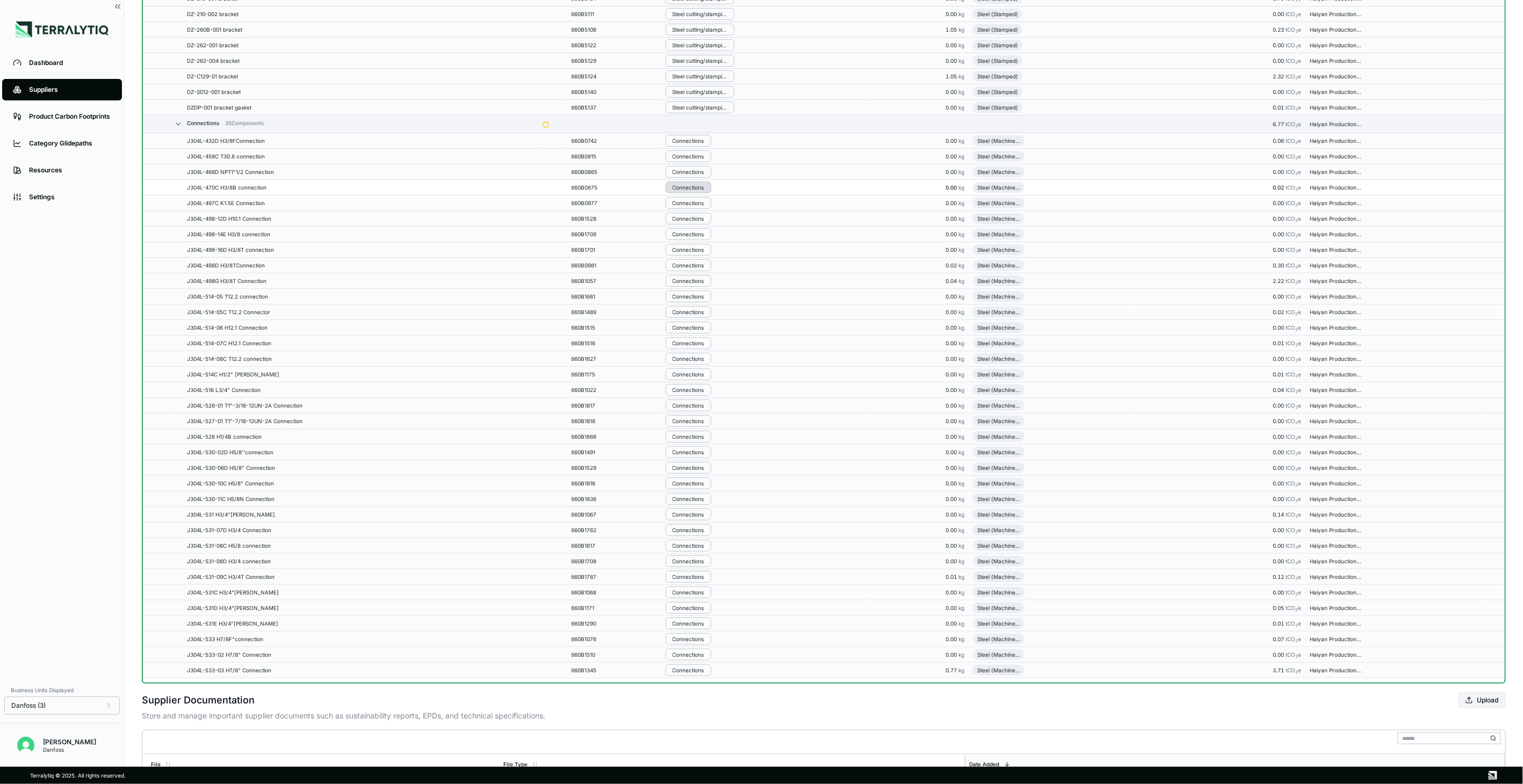
click at [711, 193] on button "Connections" at bounding box center [688, 188] width 46 height 12
click at [710, 212] on button "Remove from Group" at bounding box center [723, 214] width 102 height 18
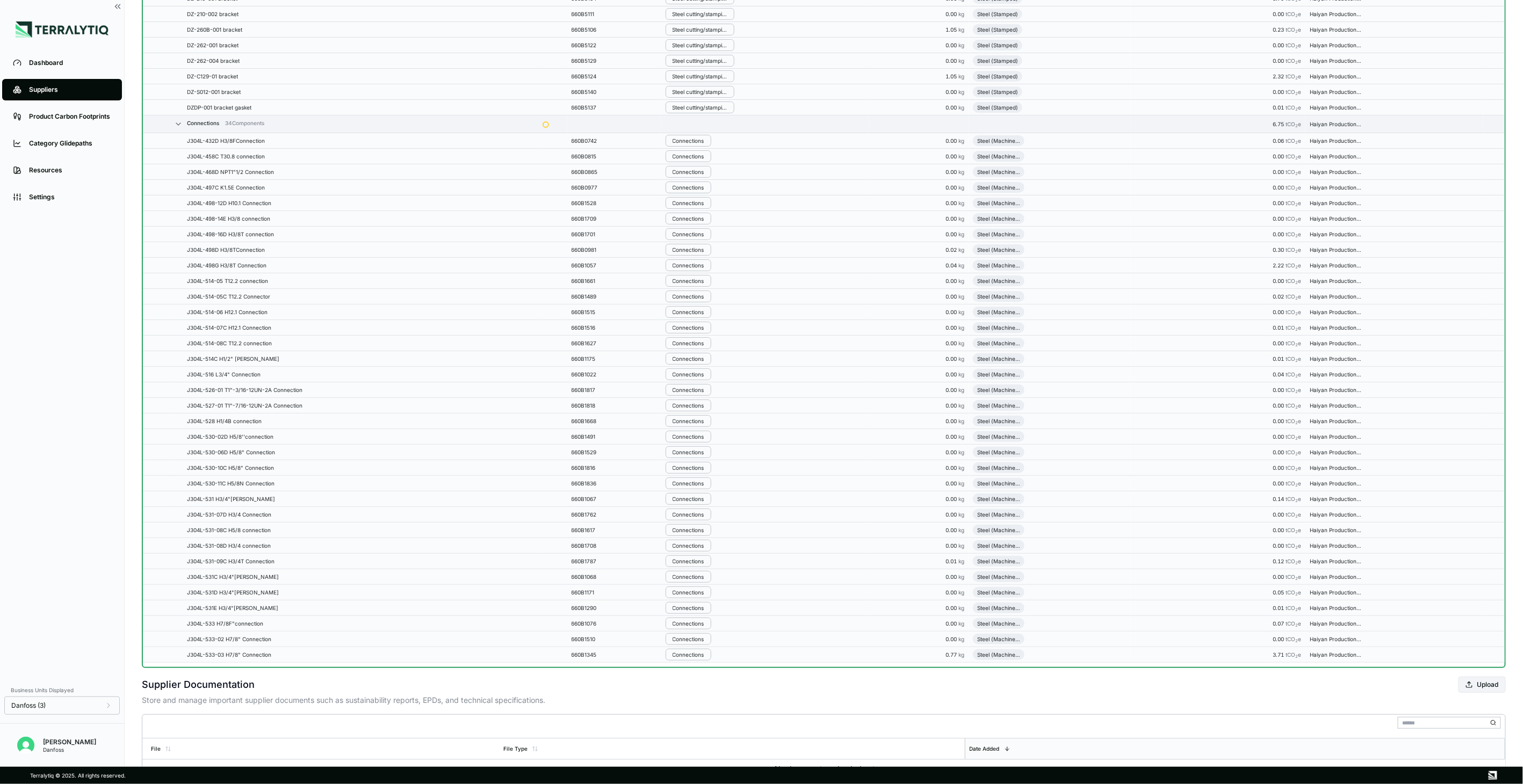
click at [710, 209] on button "Connections" at bounding box center [688, 203] width 46 height 12
click at [713, 224] on button "Remove from Group" at bounding box center [723, 230] width 102 height 18
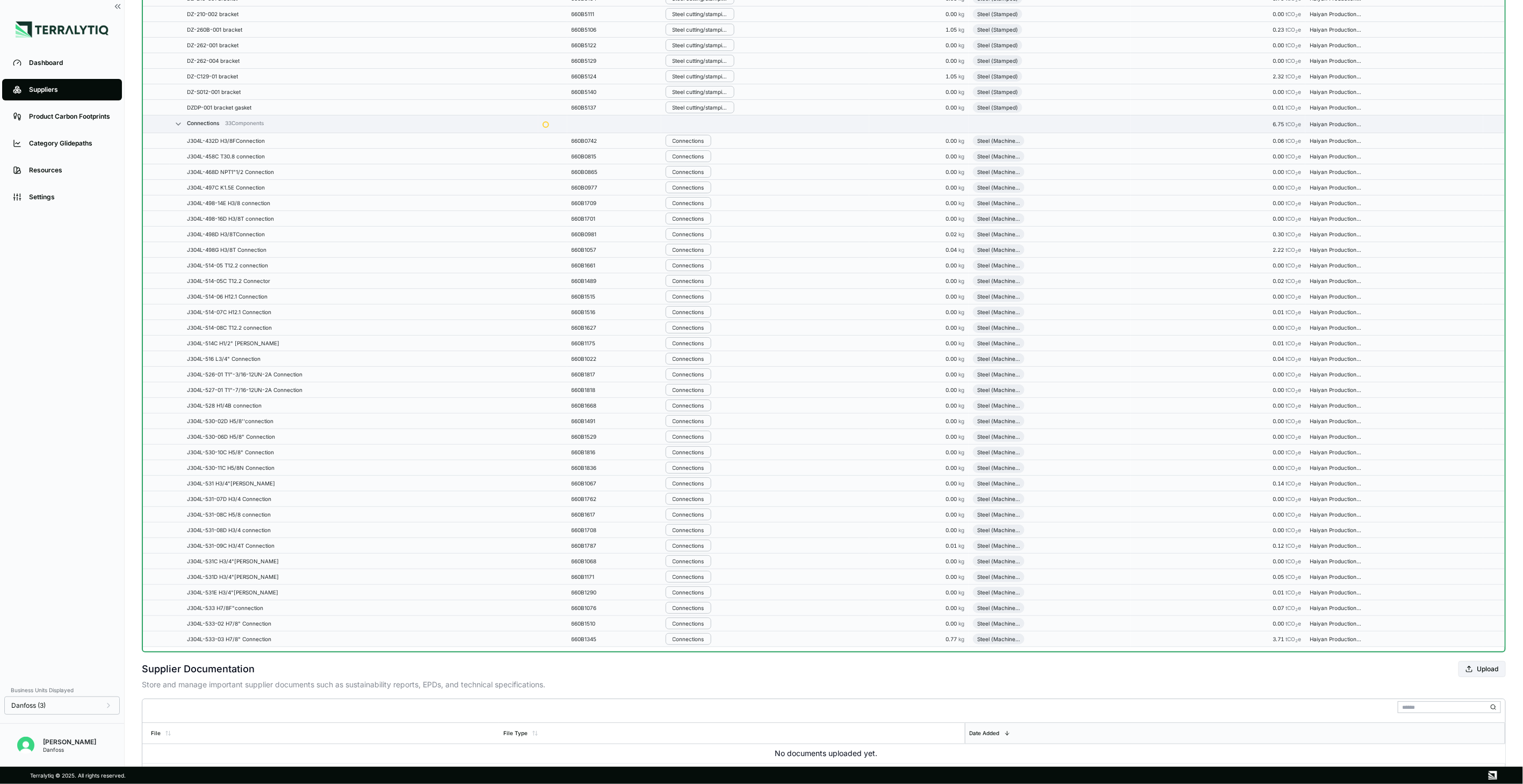
click at [711, 224] on button "Connections" at bounding box center [688, 219] width 46 height 12
click at [715, 243] on button "Remove from Group" at bounding box center [723, 246] width 102 height 18
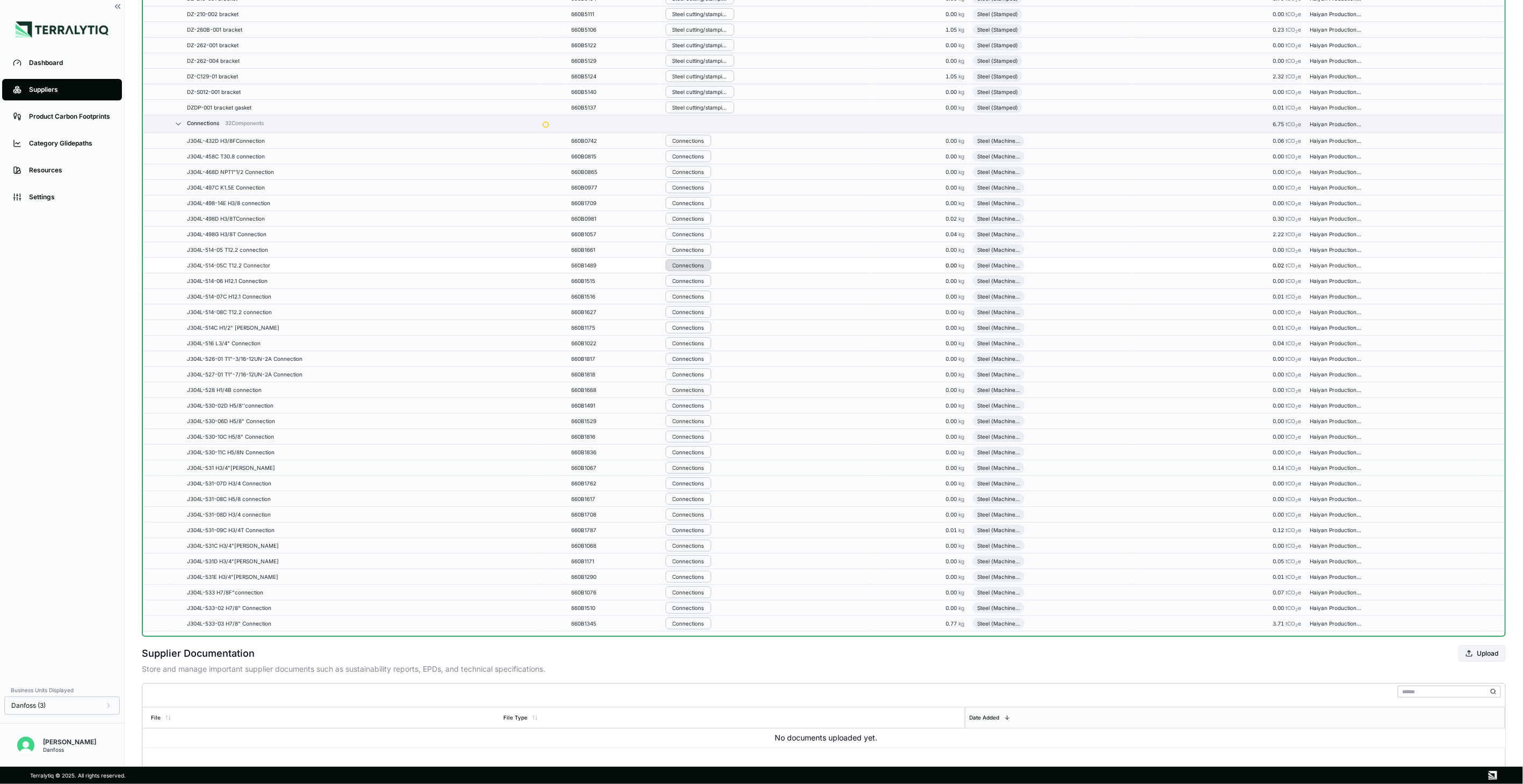
click at [696, 269] on div "Connections" at bounding box center [688, 265] width 32 height 6
click at [696, 289] on button "Remove from Group" at bounding box center [723, 293] width 102 height 18
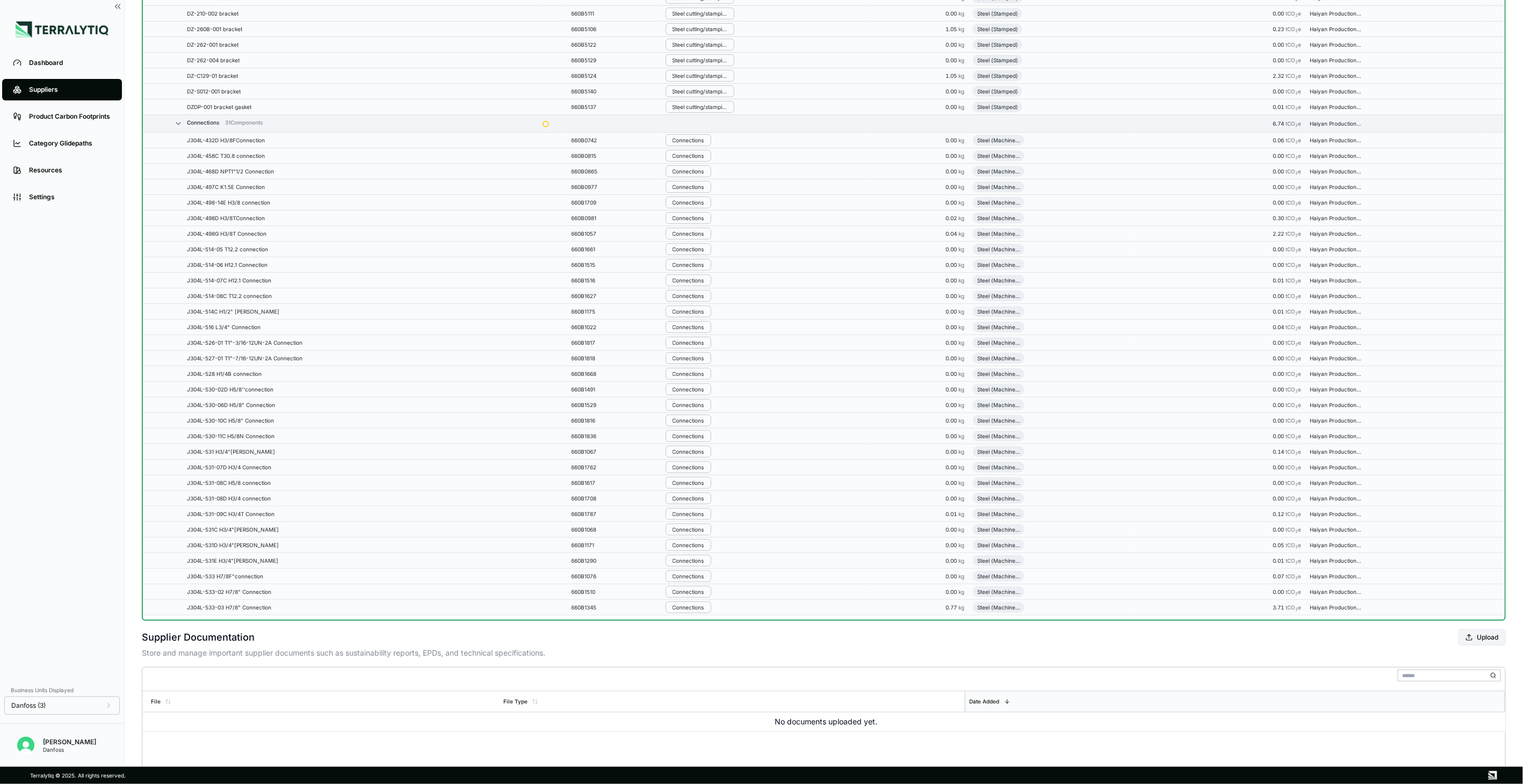
click at [696, 284] on div "Connections" at bounding box center [688, 280] width 32 height 6
click at [696, 311] on button "Remove from Group" at bounding box center [723, 309] width 102 height 18
click at [696, 302] on button "Connections" at bounding box center [688, 296] width 46 height 12
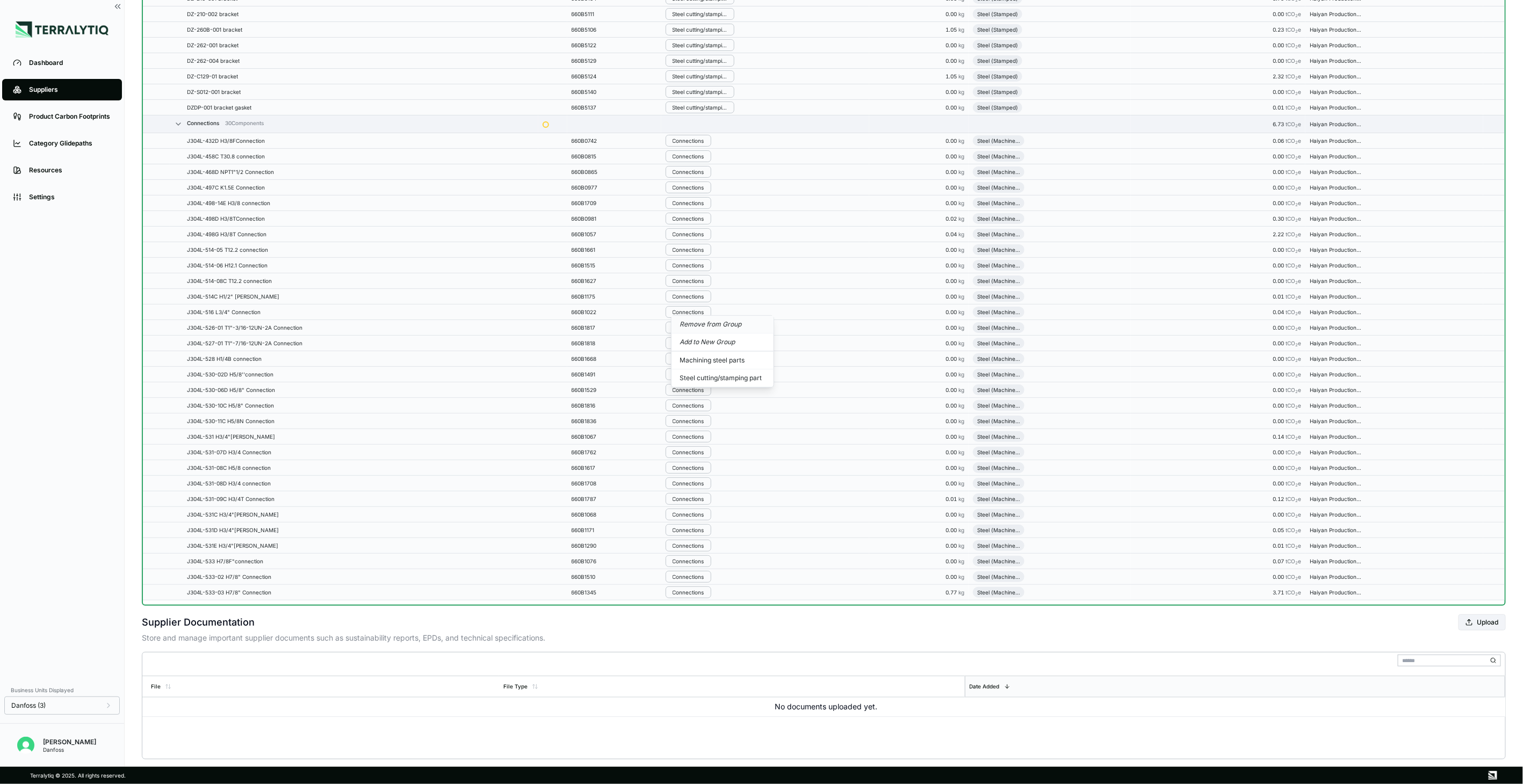
click at [696, 328] on button "Remove from Group" at bounding box center [723, 324] width 102 height 18
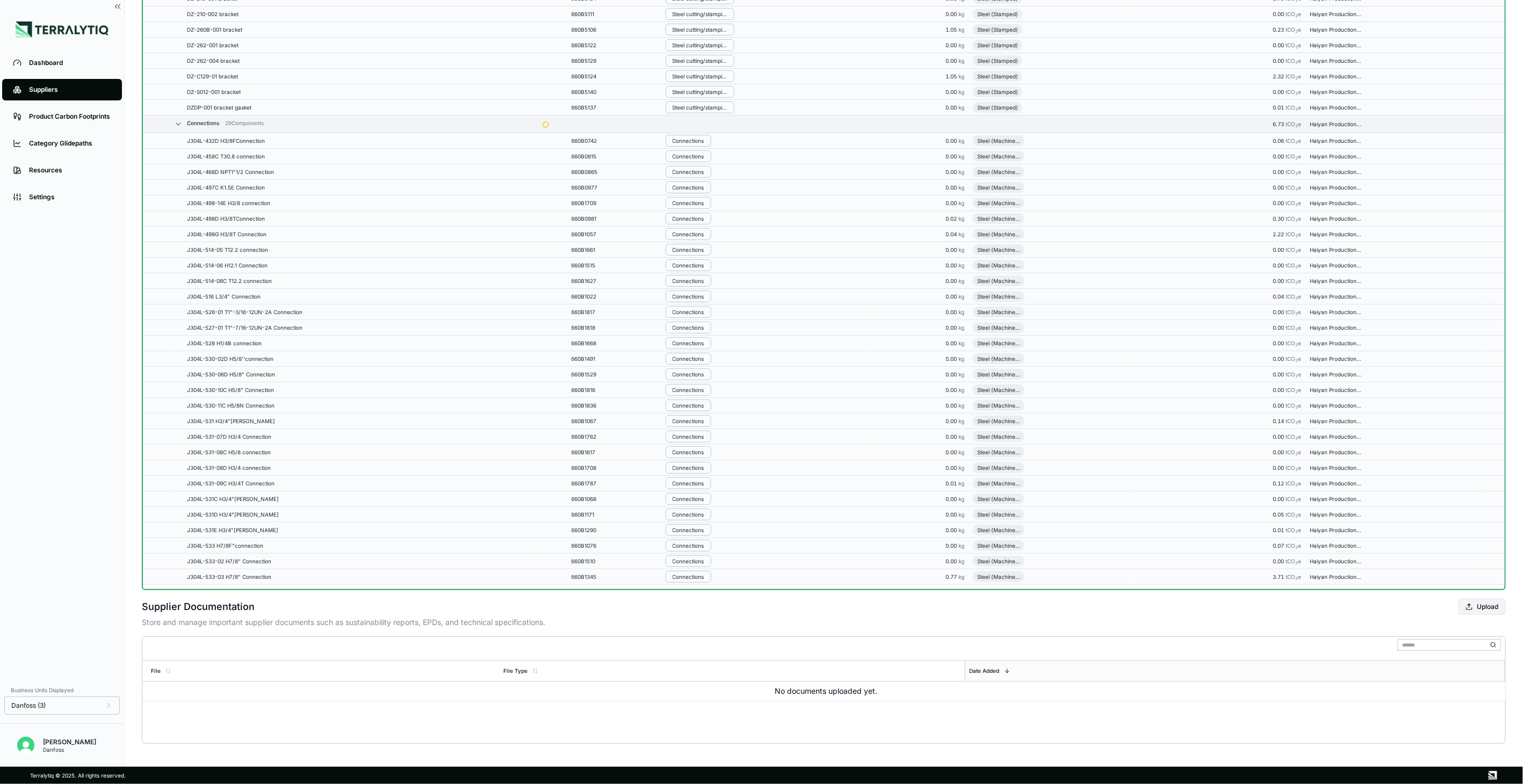
click at [696, 320] on td "Connections" at bounding box center [765, 312] width 208 height 16
click at [694, 335] on button "Remove from Group" at bounding box center [723, 340] width 102 height 18
click at [694, 335] on button "Connections" at bounding box center [688, 340] width 46 height 12
click at [696, 359] on button "Remove from Group" at bounding box center [723, 357] width 102 height 18
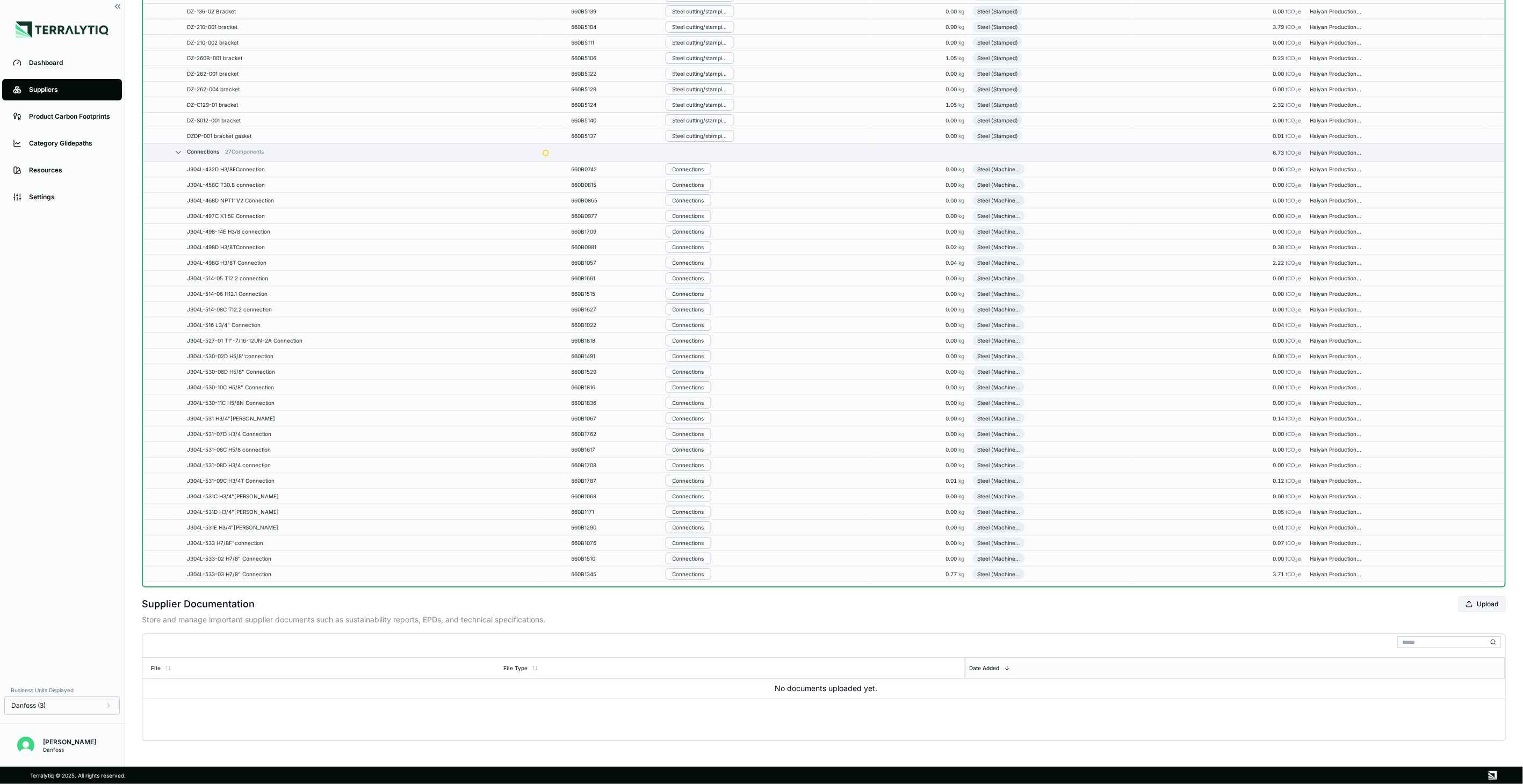
scroll to position [3817, 0]
click at [696, 359] on button "Connections" at bounding box center [688, 356] width 46 height 12
click at [702, 378] on button "Remove from Group" at bounding box center [723, 374] width 102 height 18
click at [702, 378] on td "Connections" at bounding box center [765, 372] width 208 height 16
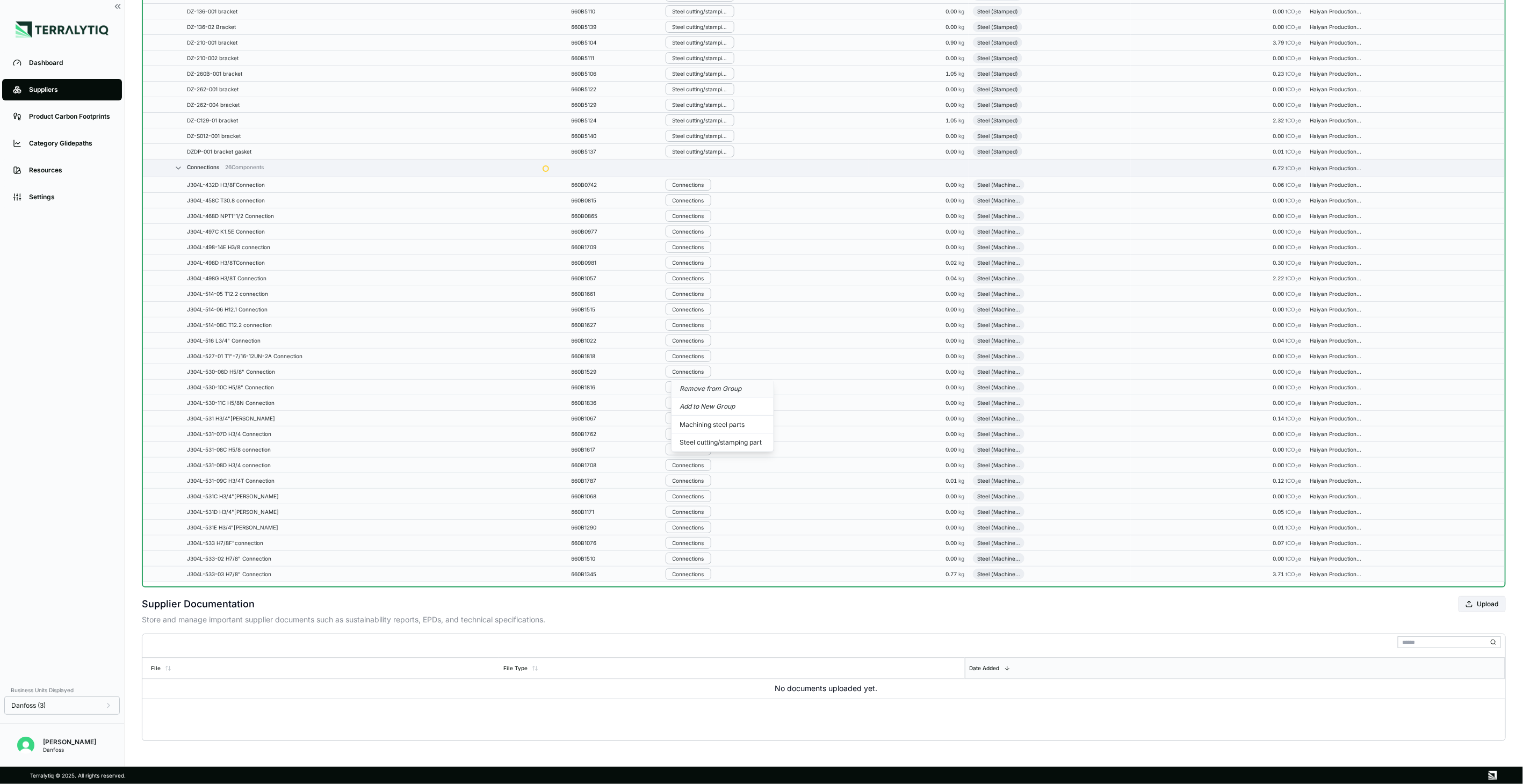
click at [701, 391] on button "Remove from Group" at bounding box center [723, 388] width 102 height 18
click at [701, 391] on button "Connections" at bounding box center [688, 387] width 46 height 12
click at [700, 403] on button "Remove from Group" at bounding box center [723, 404] width 102 height 18
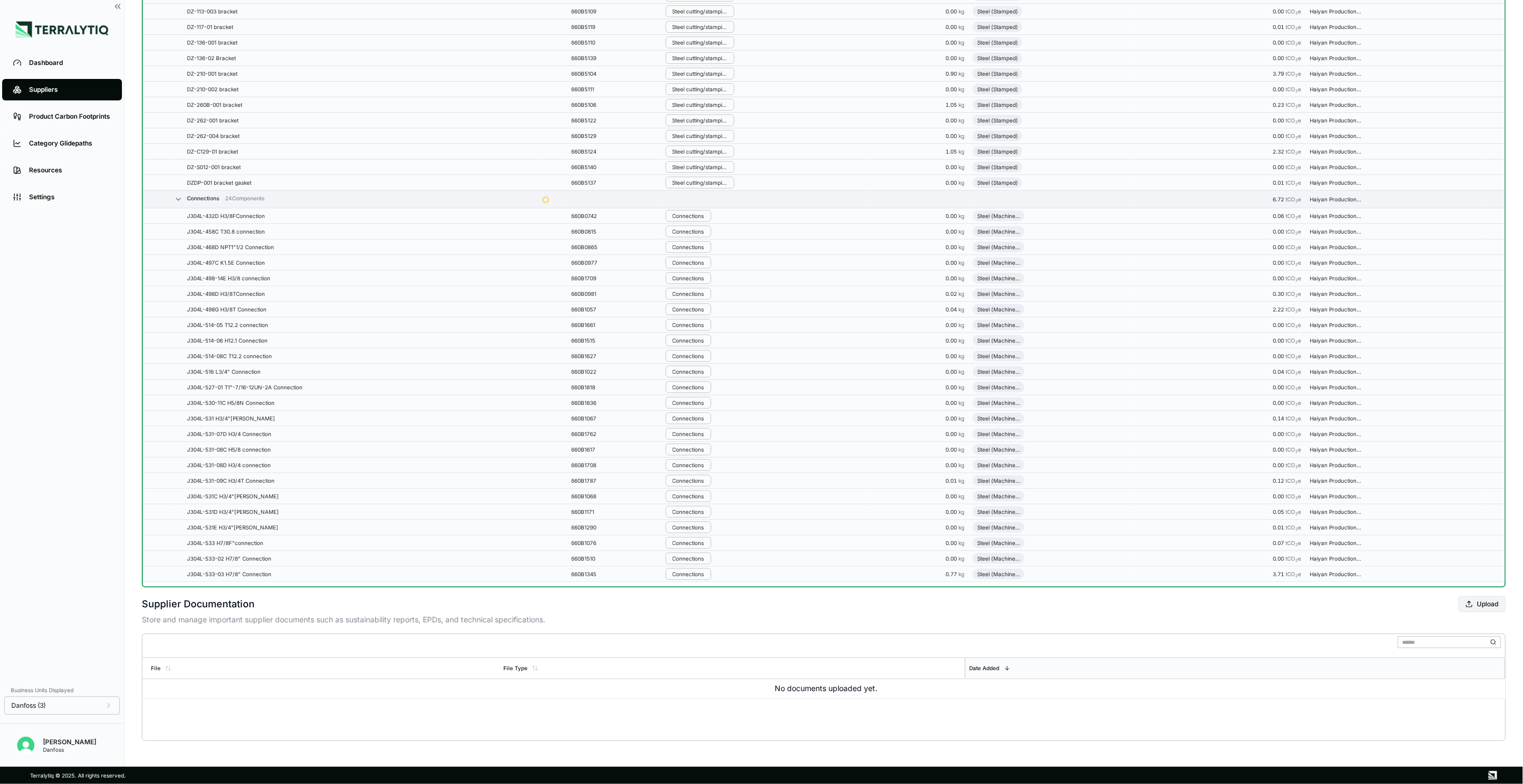
click at [700, 403] on div "Connections" at bounding box center [688, 403] width 32 height 6
click at [703, 420] on button "Remove from Group" at bounding box center [723, 420] width 102 height 18
click at [703, 420] on div "Connections" at bounding box center [688, 418] width 32 height 6
click at [701, 432] on button "Remove from Group" at bounding box center [723, 435] width 102 height 18
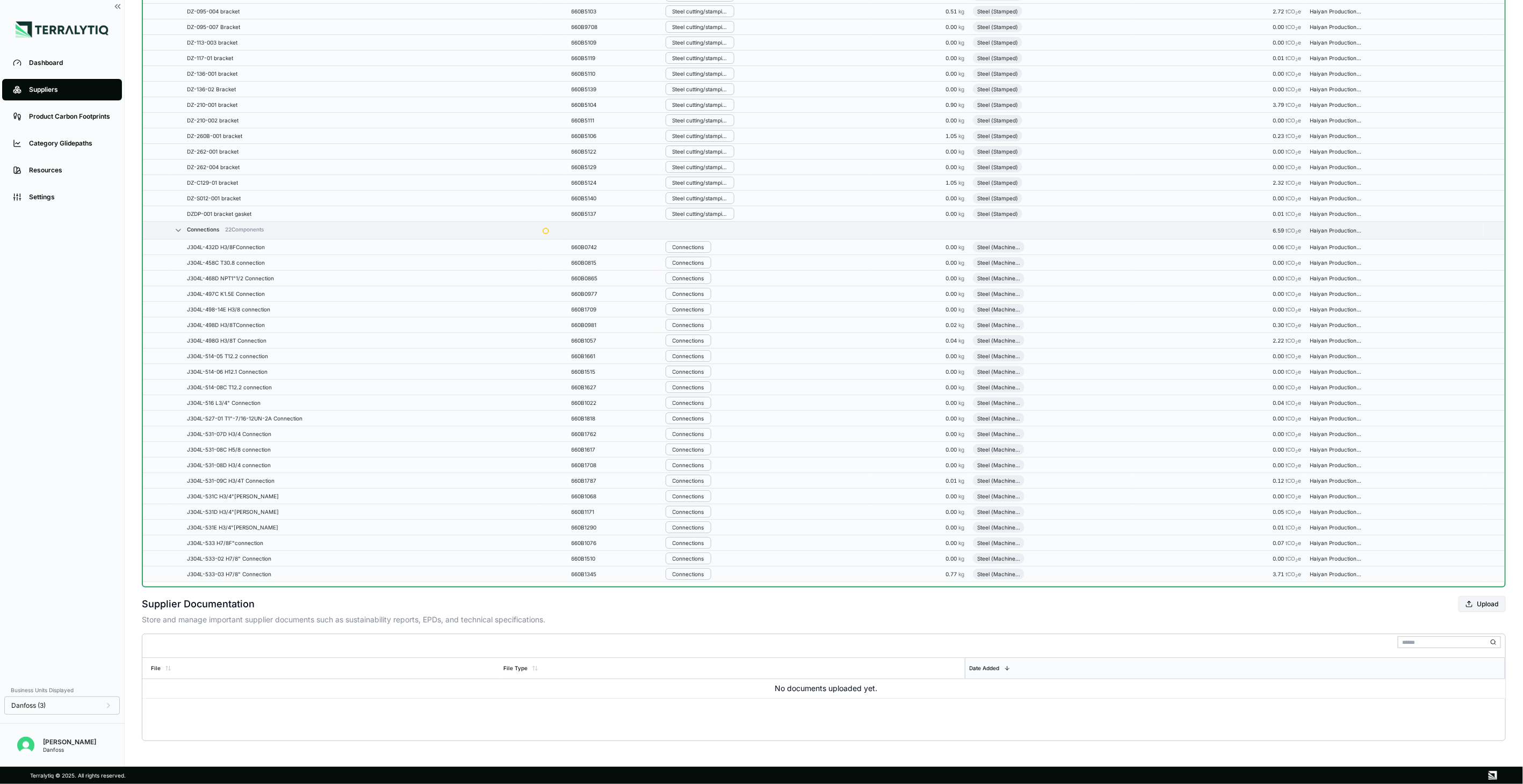
scroll to position [3828, 0]
click at [701, 432] on div "Connections" at bounding box center [688, 434] width 32 height 6
click at [699, 449] on button "Remove from Group" at bounding box center [723, 451] width 102 height 18
click at [699, 449] on div "Connections" at bounding box center [688, 449] width 32 height 6
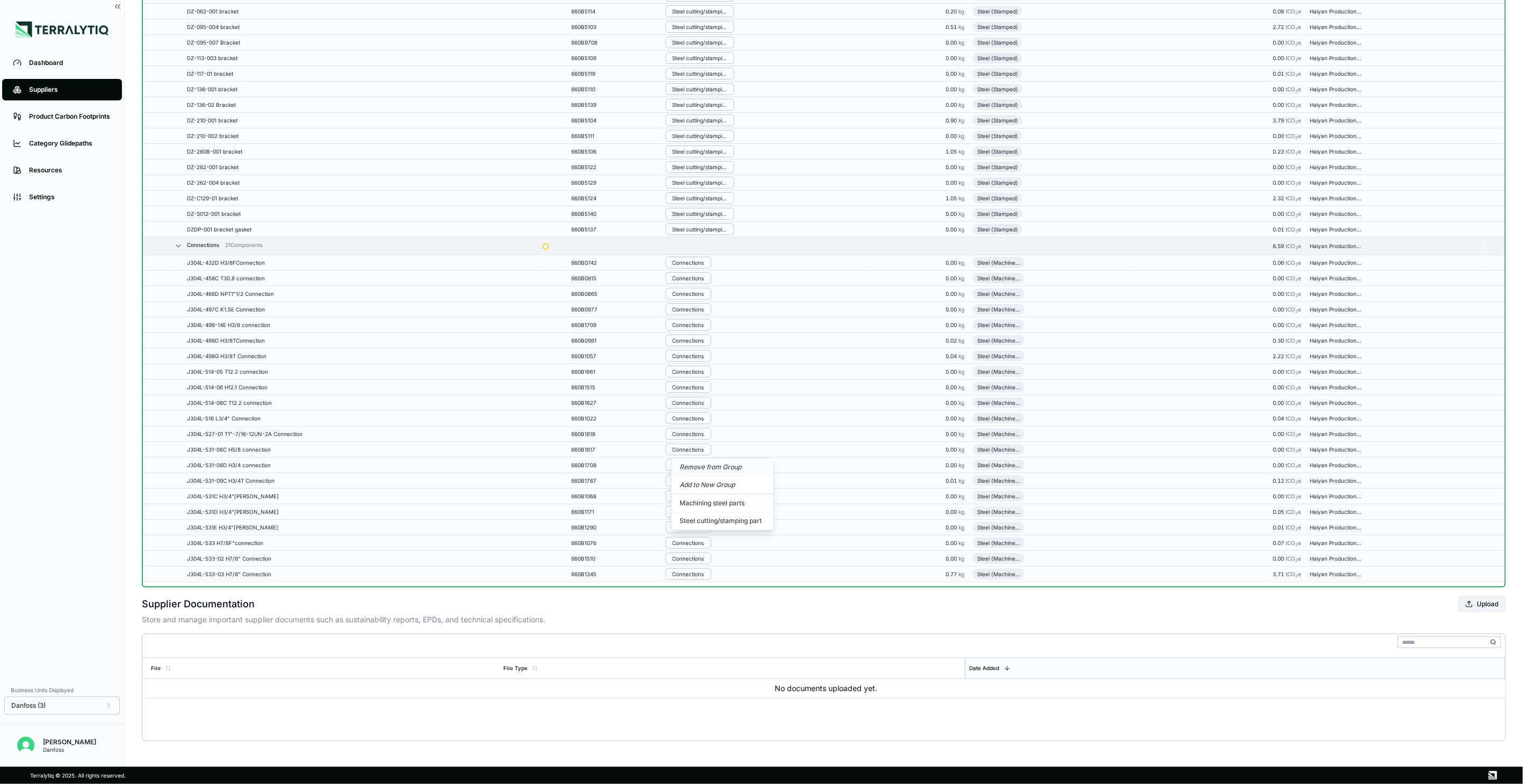
click at [699, 466] on button "Remove from Group" at bounding box center [723, 467] width 102 height 18
click at [699, 466] on div "Connections" at bounding box center [688, 465] width 32 height 6
click at [699, 480] on button "Remove from Group" at bounding box center [723, 482] width 102 height 18
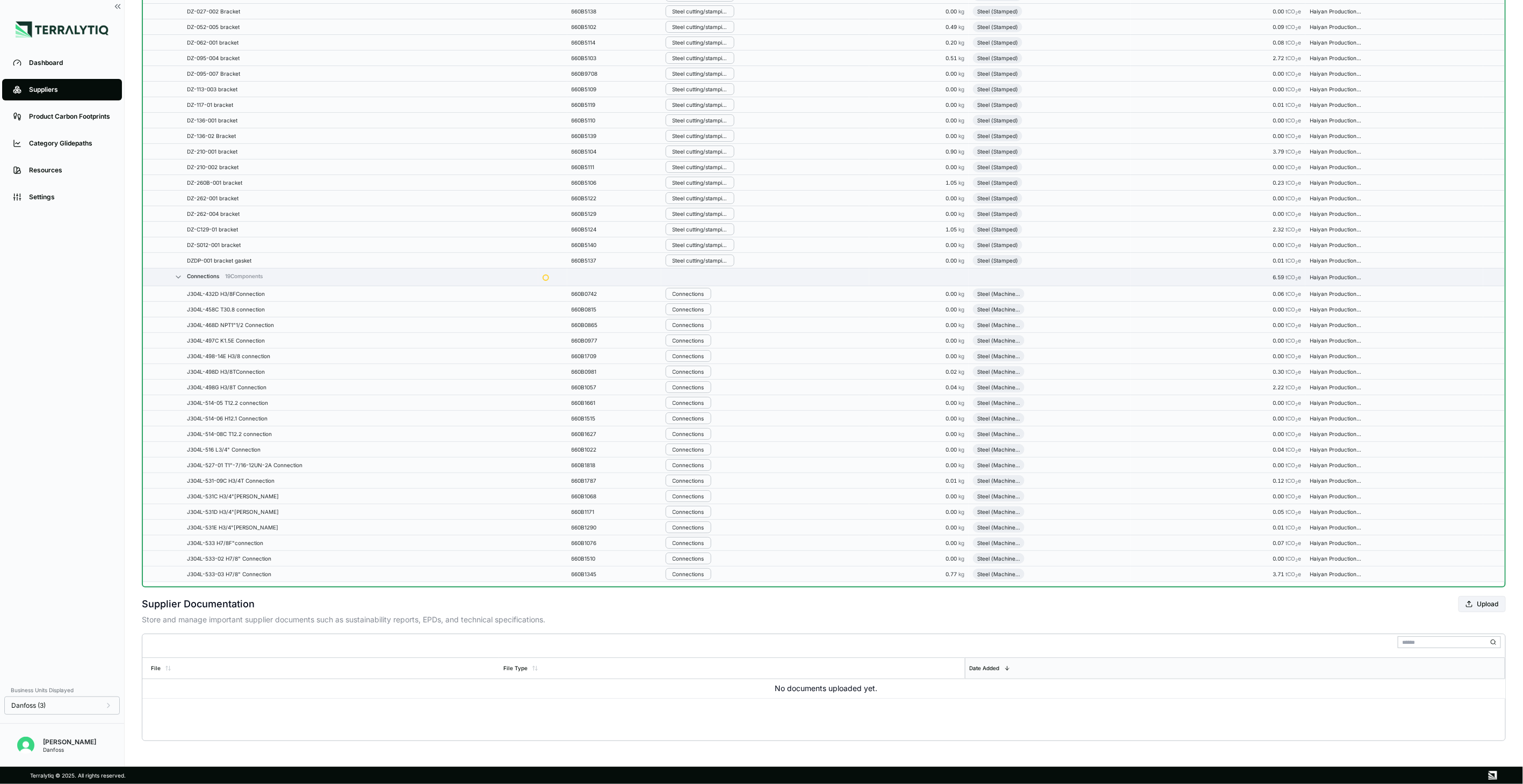
click at [701, 483] on div "Connections" at bounding box center [688, 480] width 32 height 6
click at [704, 496] on button "Remove from Group" at bounding box center [723, 498] width 102 height 18
click at [695, 517] on button "Connections" at bounding box center [688, 512] width 46 height 12
click at [696, 532] on button "Remove from Group" at bounding box center [723, 529] width 102 height 18
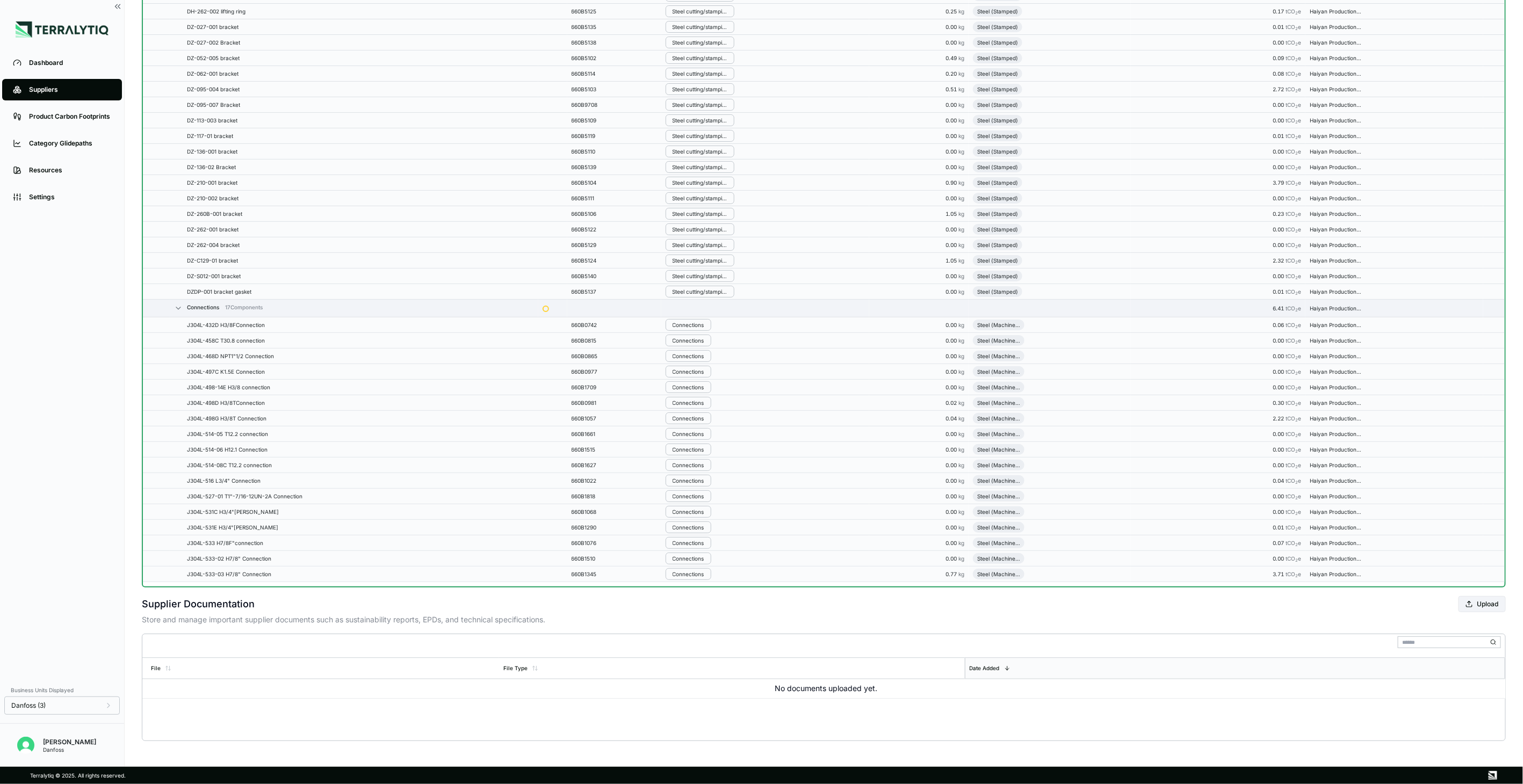
scroll to position [3839, 0]
click at [696, 532] on button "Connections" at bounding box center [688, 527] width 46 height 12
click at [696, 541] on button "Remove from Group" at bounding box center [723, 546] width 102 height 18
click at [696, 541] on div "Connections" at bounding box center [688, 543] width 32 height 6
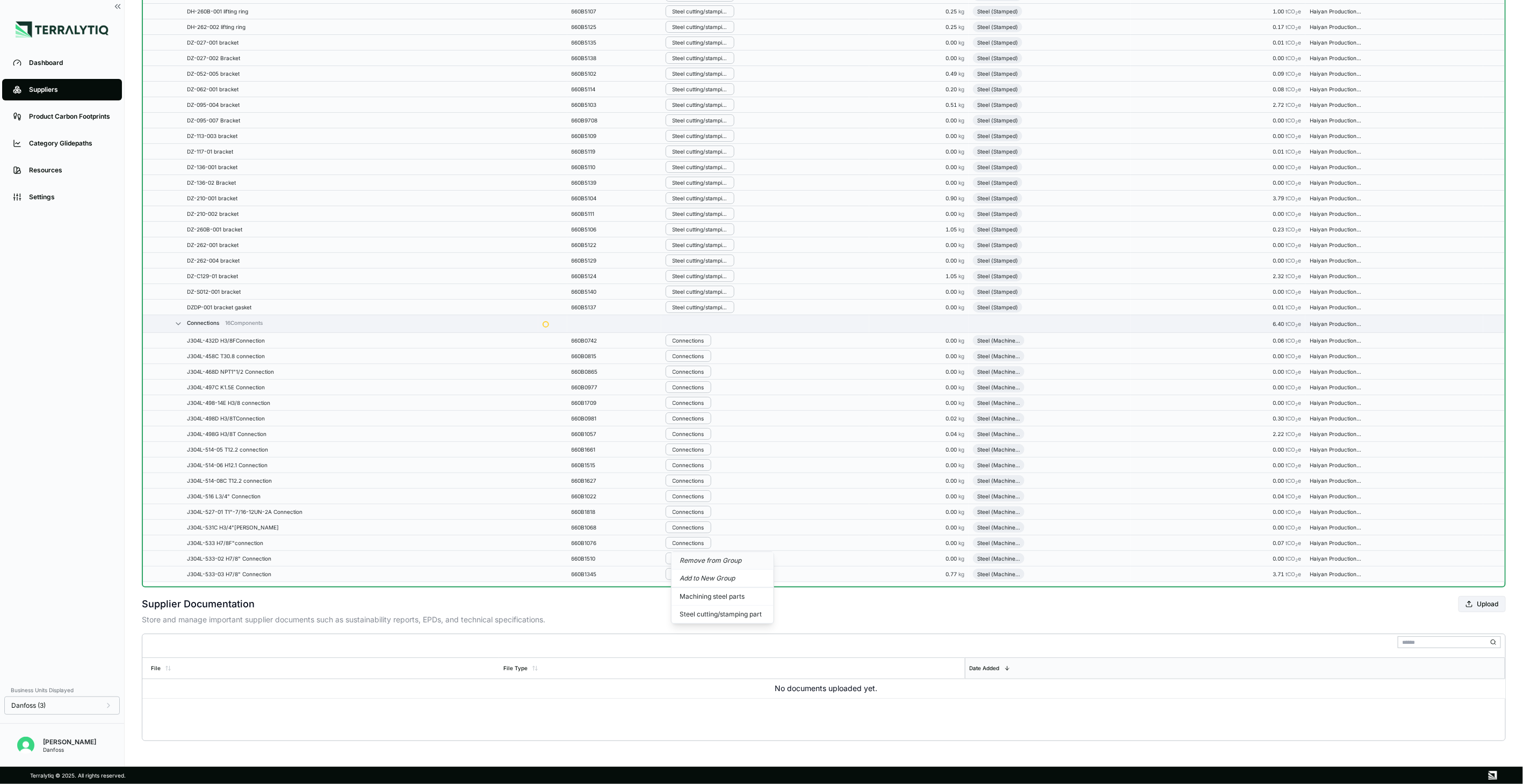
click at [697, 560] on button "Remove from Group" at bounding box center [723, 560] width 102 height 18
click at [697, 560] on div "Connections" at bounding box center [688, 558] width 32 height 6
click at [696, 577] on button "Remove from Group" at bounding box center [723, 576] width 102 height 18
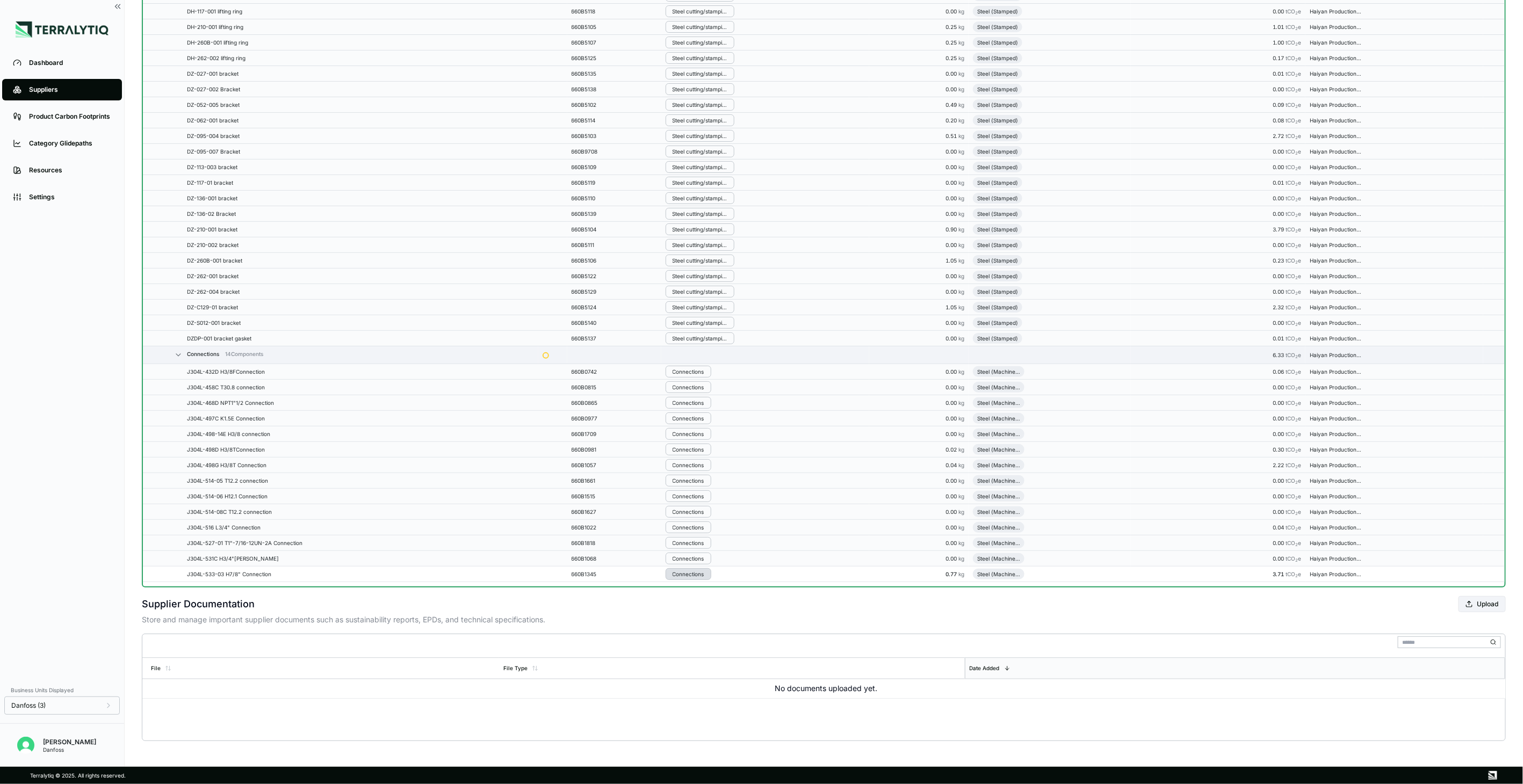
click at [700, 572] on div "Connections" at bounding box center [688, 574] width 32 height 6
click at [701, 589] on button "Remove from Group" at bounding box center [723, 592] width 102 height 18
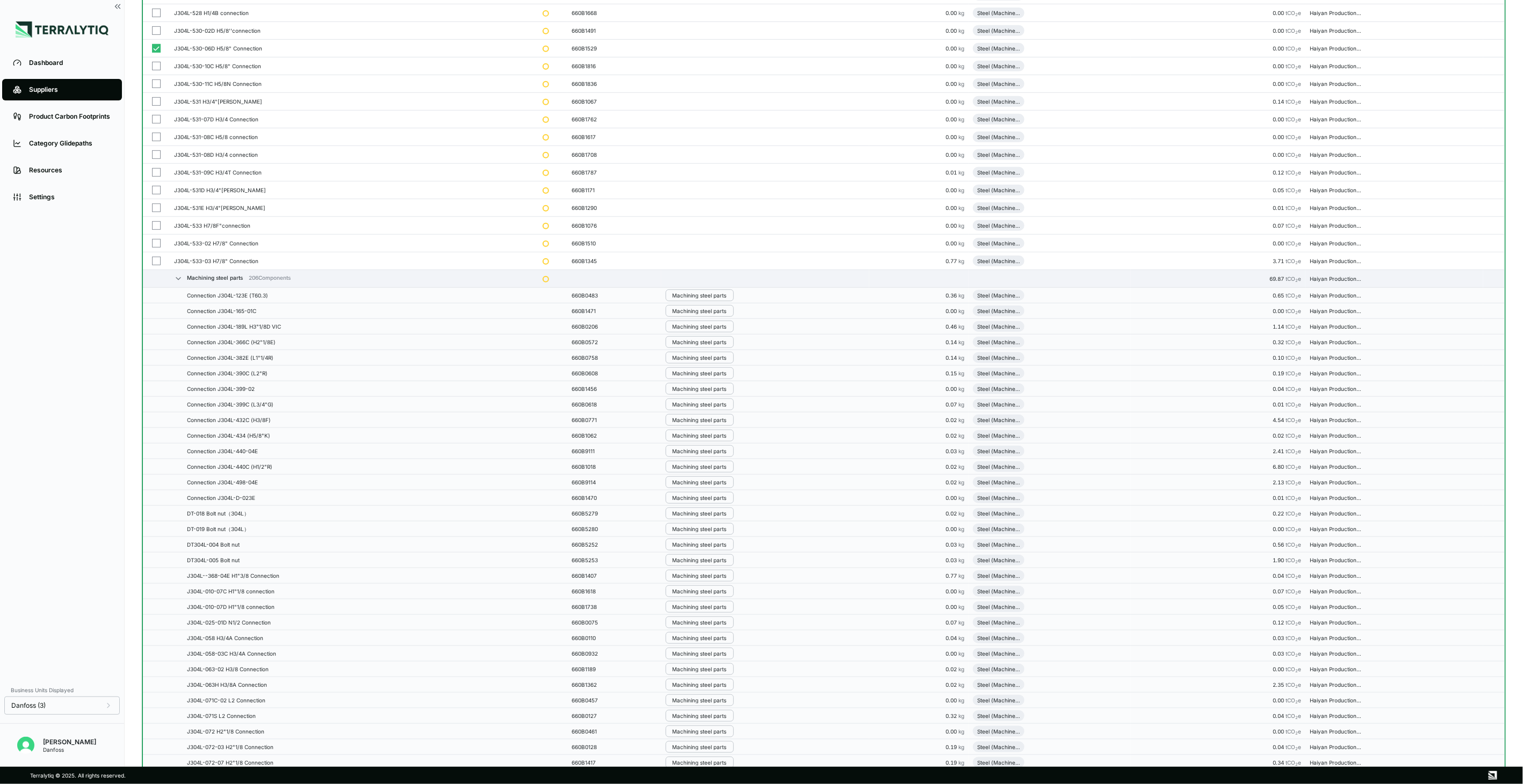
scroll to position [0, 0]
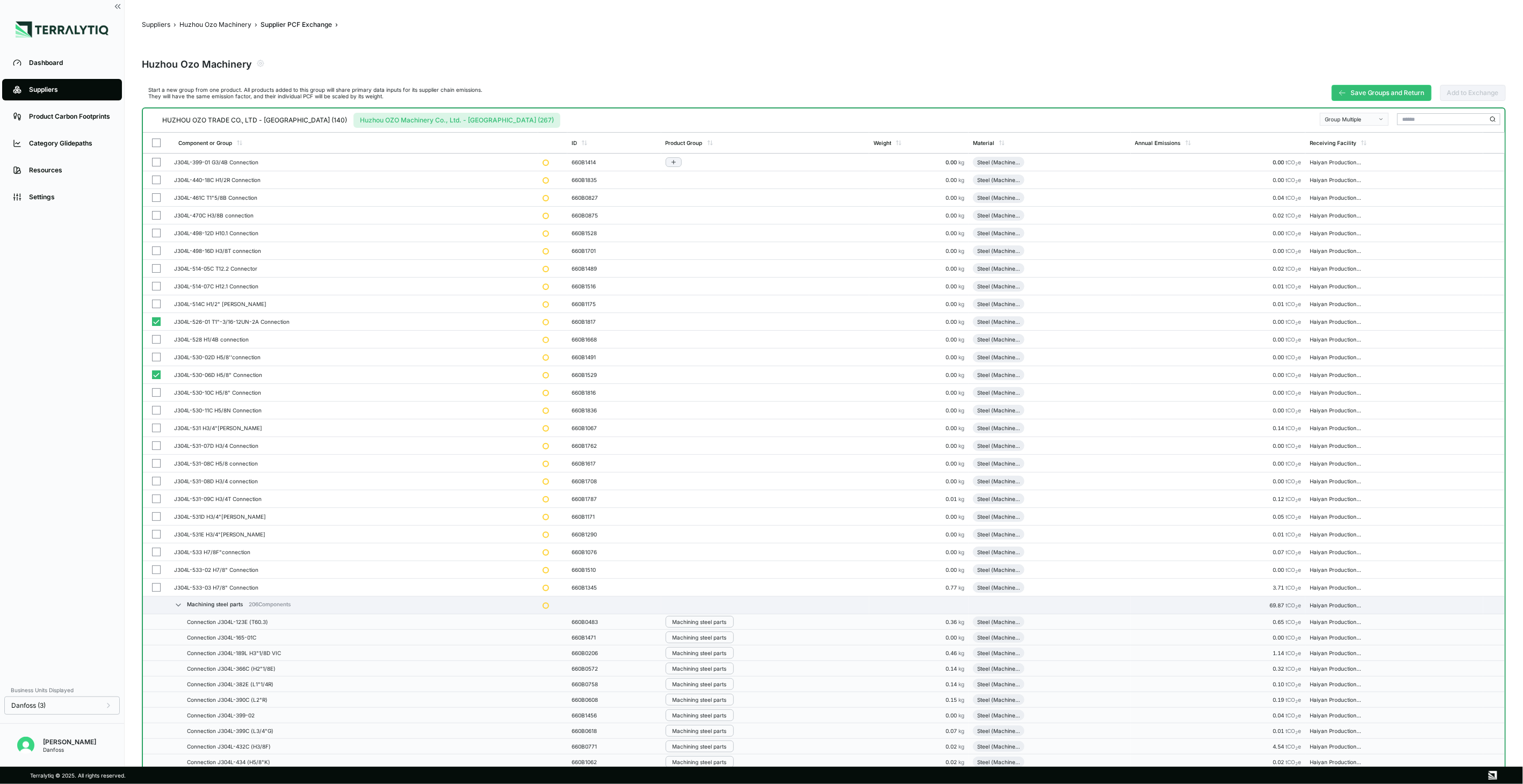
click at [158, 162] on button "button" at bounding box center [156, 162] width 8 height 8
click at [154, 184] on td at bounding box center [156, 180] width 27 height 18
click at [154, 195] on button "button" at bounding box center [156, 197] width 8 height 8
click at [154, 221] on td at bounding box center [156, 215] width 27 height 18
click at [157, 238] on td at bounding box center [156, 233] width 27 height 18
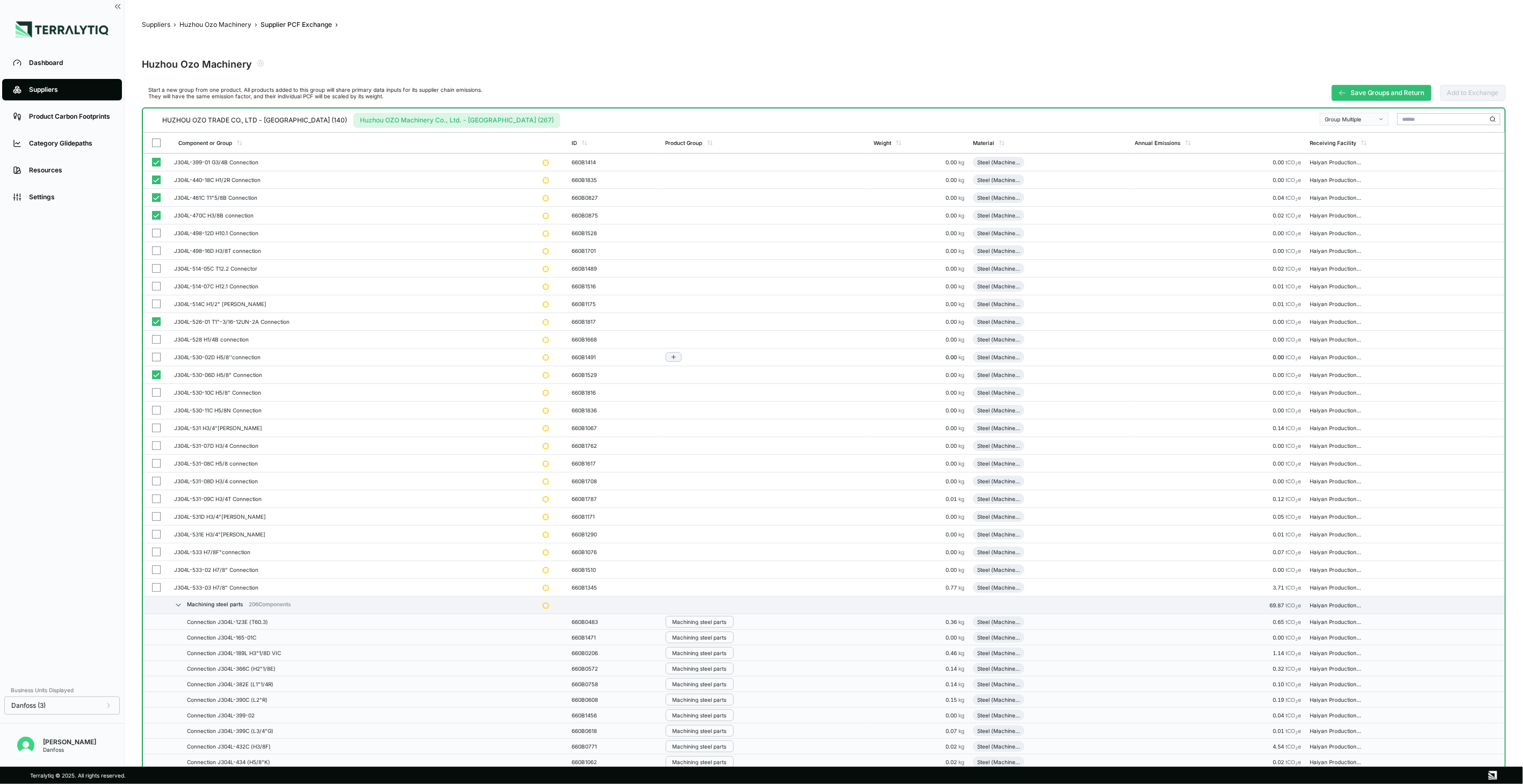
click at [155, 255] on td at bounding box center [156, 250] width 27 height 18
click at [156, 273] on td at bounding box center [156, 268] width 27 height 18
click at [157, 294] on td at bounding box center [156, 286] width 27 height 18
click at [157, 304] on button "button" at bounding box center [156, 304] width 8 height 8
click at [154, 342] on button "button" at bounding box center [156, 340] width 8 height 8
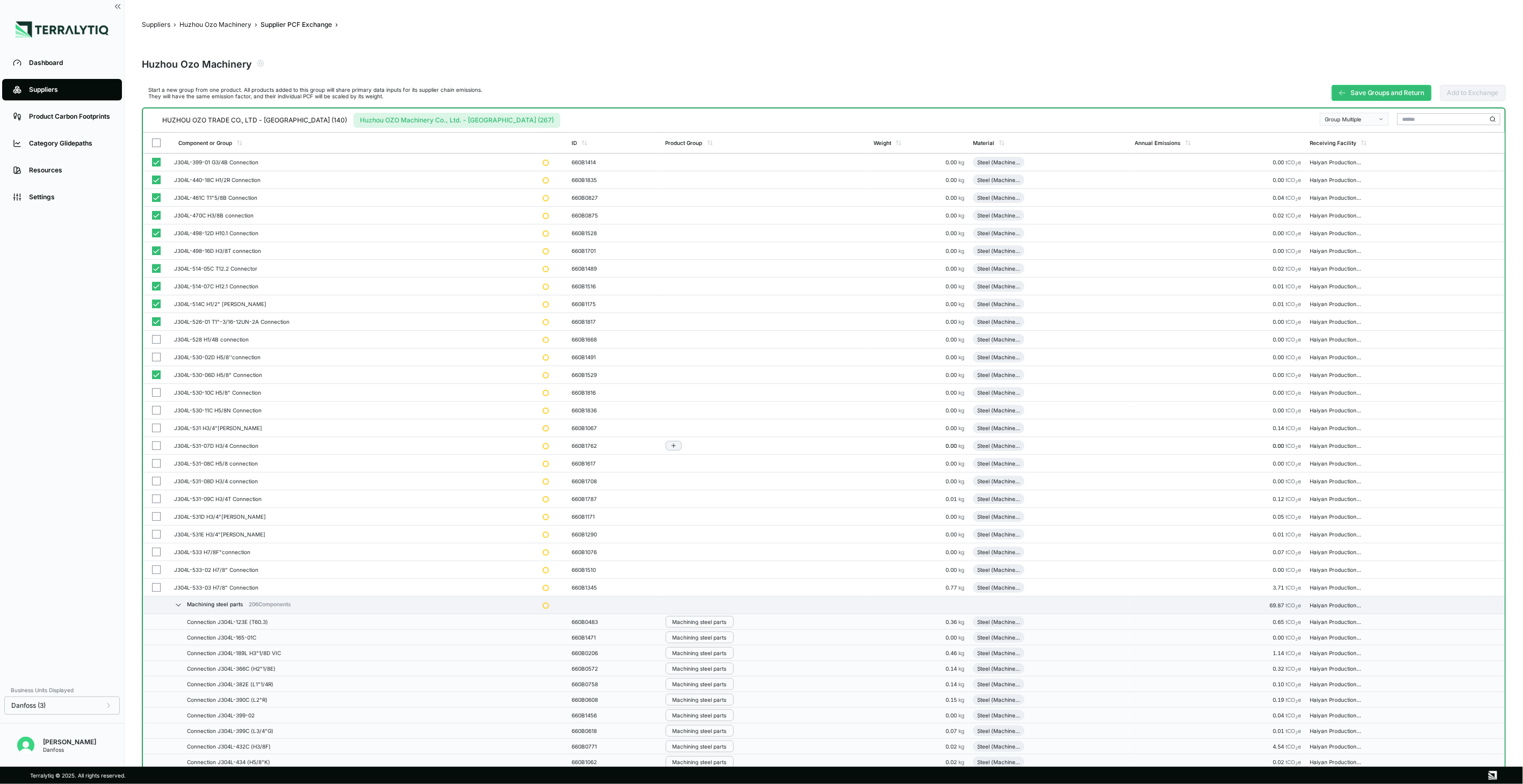
click at [156, 357] on button "button" at bounding box center [156, 357] width 8 height 8
click at [154, 392] on button "button" at bounding box center [156, 393] width 8 height 8
click at [156, 411] on button "button" at bounding box center [156, 410] width 8 height 8
drag, startPoint x: 156, startPoint y: 444, endPoint x: 155, endPoint y: 584, distance: 140.0
click at [156, 444] on button "button" at bounding box center [156, 446] width 8 height 8
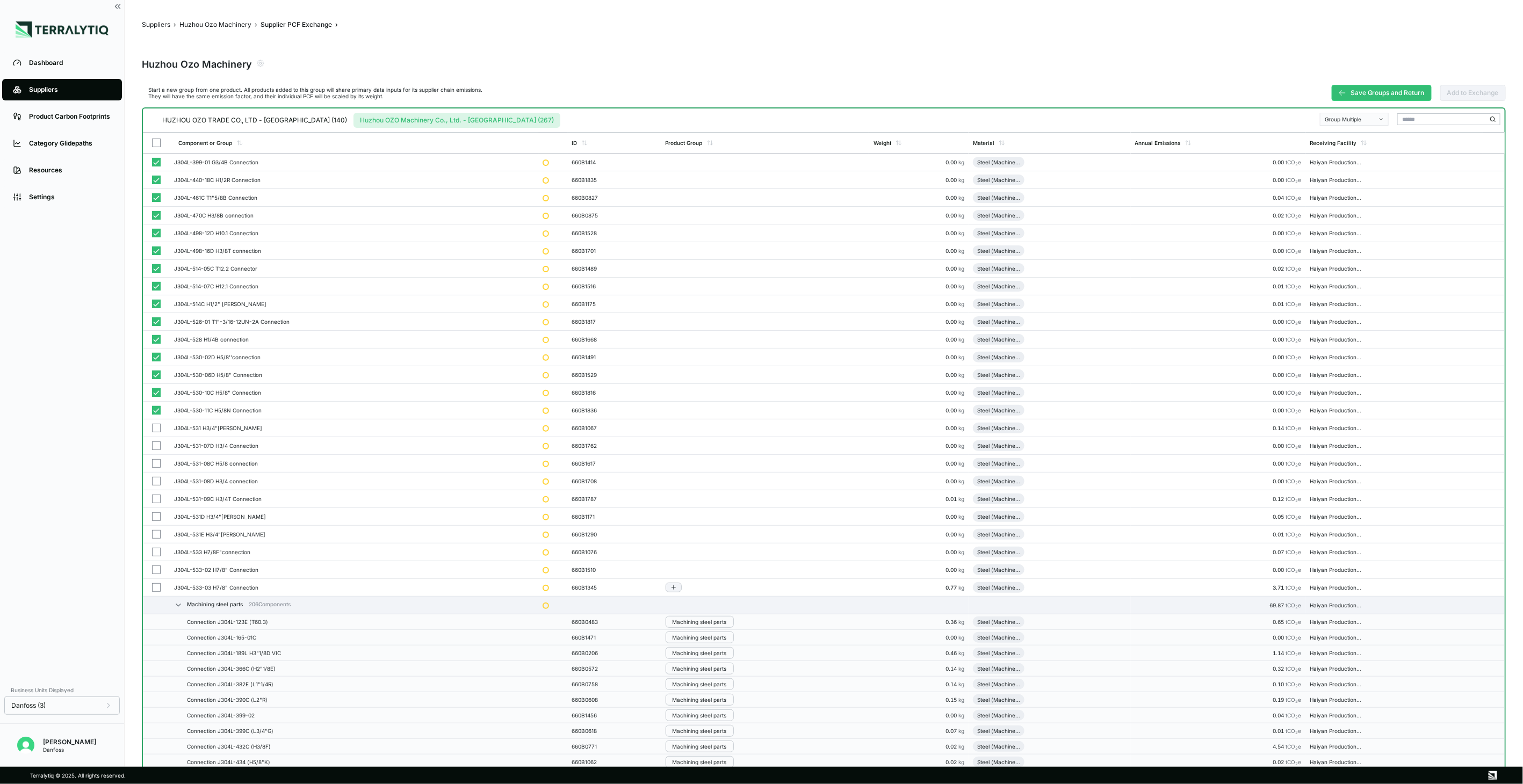
click at [157, 474] on td at bounding box center [156, 481] width 27 height 18
click at [153, 517] on button "button" at bounding box center [156, 517] width 8 height 8
click at [154, 543] on td at bounding box center [156, 552] width 27 height 18
click at [155, 584] on button "button" at bounding box center [156, 587] width 8 height 8
click at [153, 568] on button "button" at bounding box center [156, 570] width 8 height 8
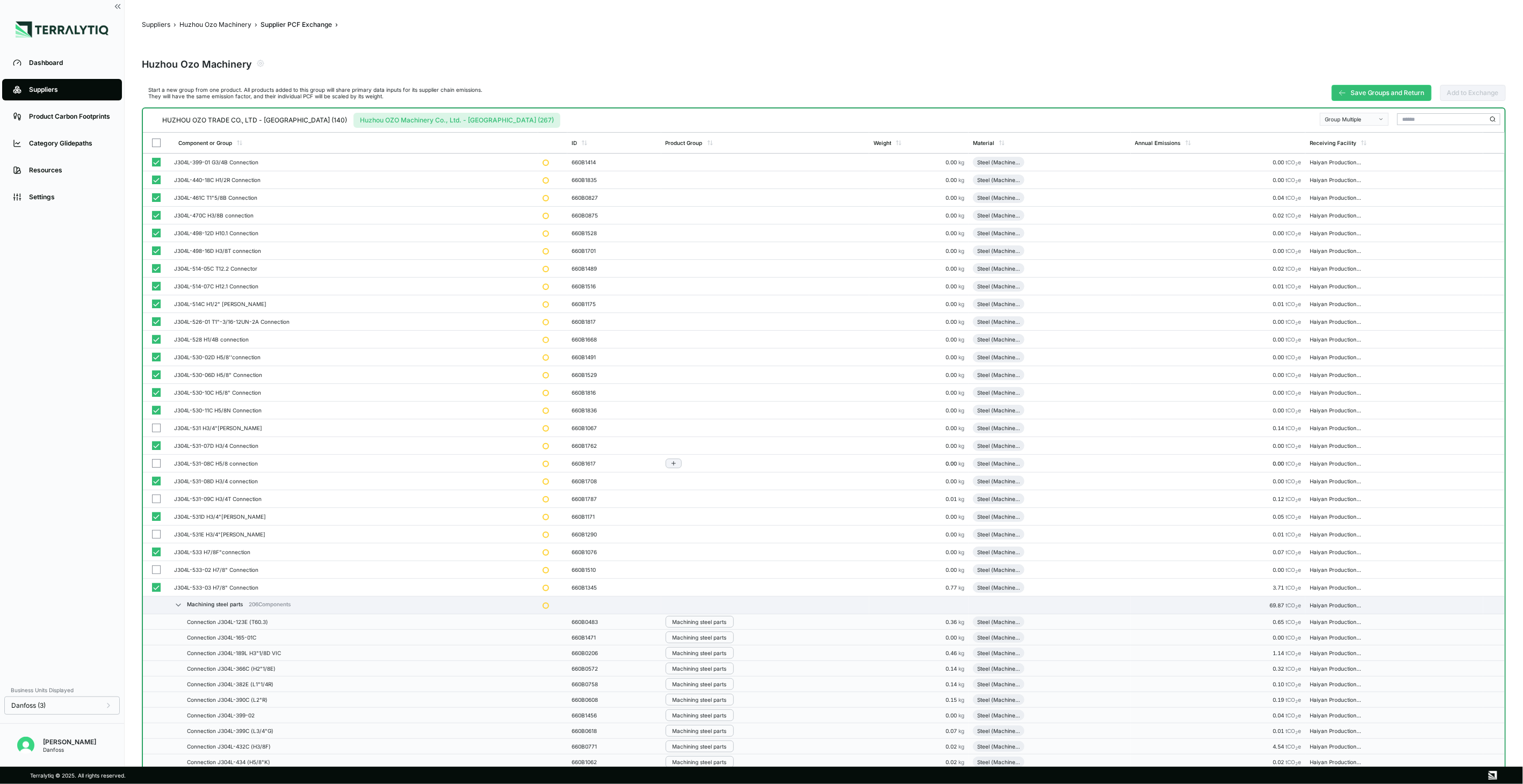
click at [155, 538] on button "button" at bounding box center [156, 534] width 8 height 8
click at [155, 495] on button "button" at bounding box center [156, 499] width 8 height 8
click at [156, 454] on td at bounding box center [156, 446] width 27 height 18
click at [156, 428] on button "button" at bounding box center [156, 428] width 8 height 8
click at [156, 443] on button "button" at bounding box center [156, 446] width 8 height 8
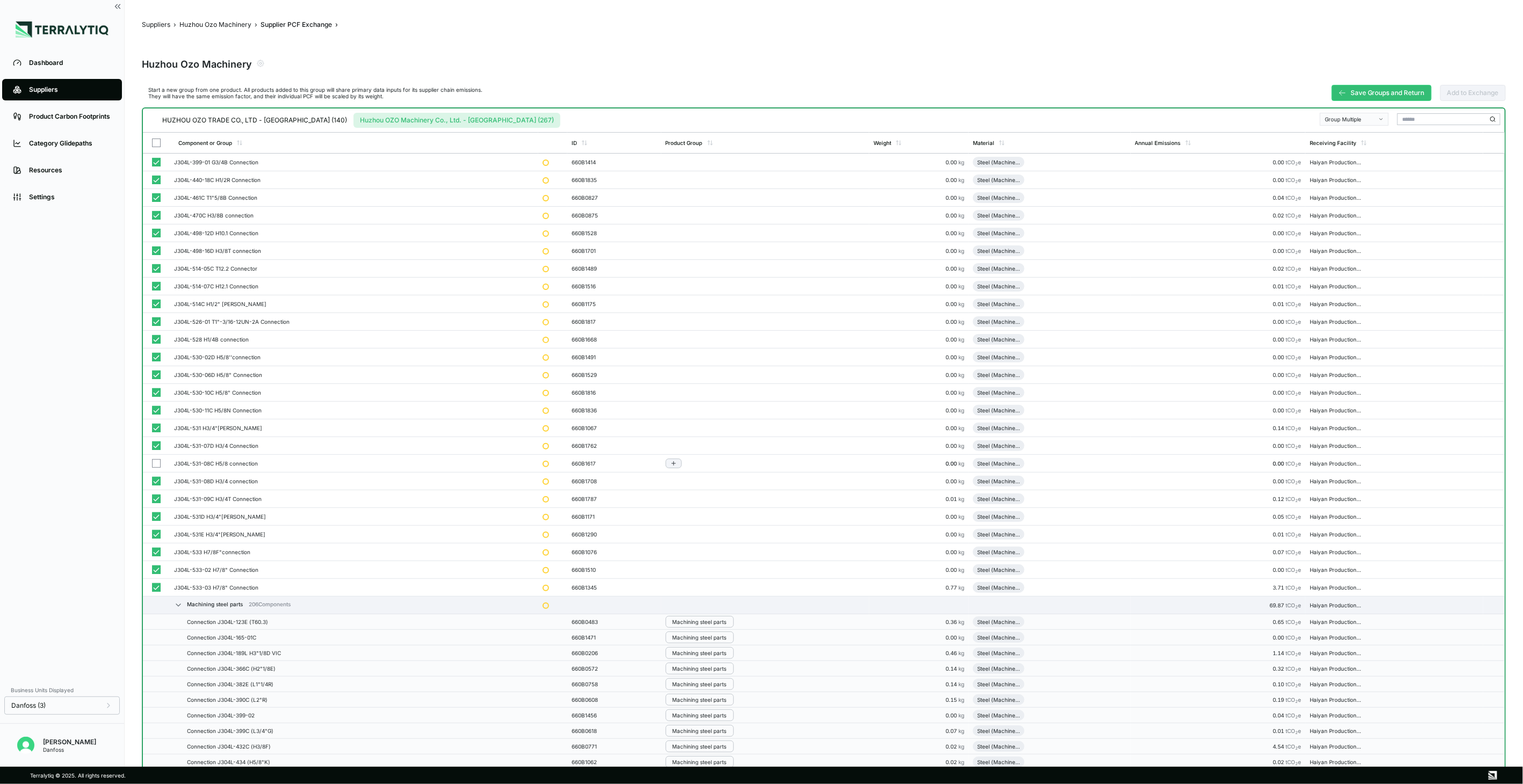
click at [155, 461] on button "button" at bounding box center [156, 463] width 8 height 8
click at [1379, 118] on icon "button" at bounding box center [1381, 120] width 6 height 6
click at [1370, 147] on div "Add To Machining Steel Parts" at bounding box center [1355, 144] width 59 height 6
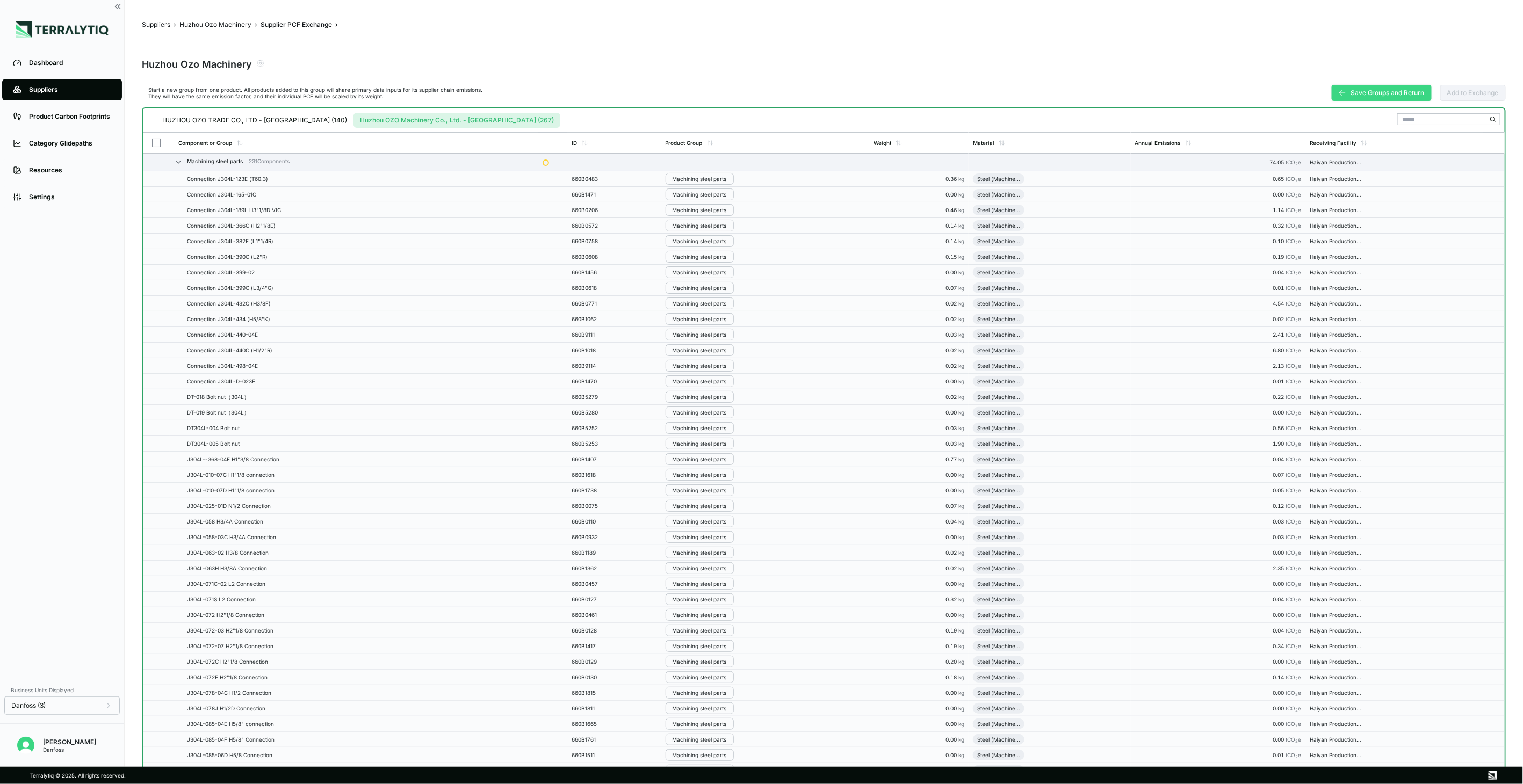
click at [1383, 93] on button "Save Groups and Return" at bounding box center [1381, 93] width 100 height 16
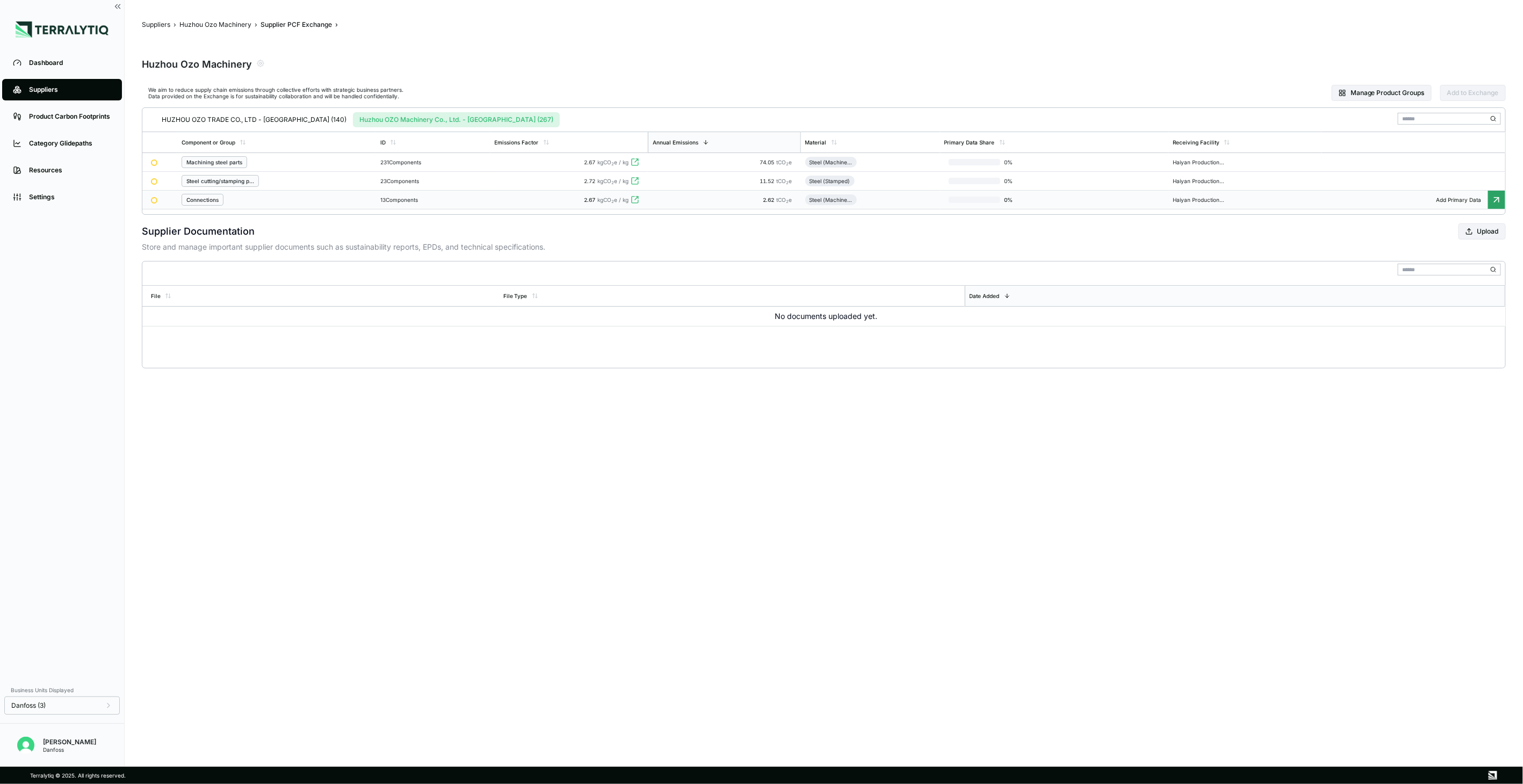
click at [395, 206] on td "13 Components" at bounding box center [433, 200] width 115 height 19
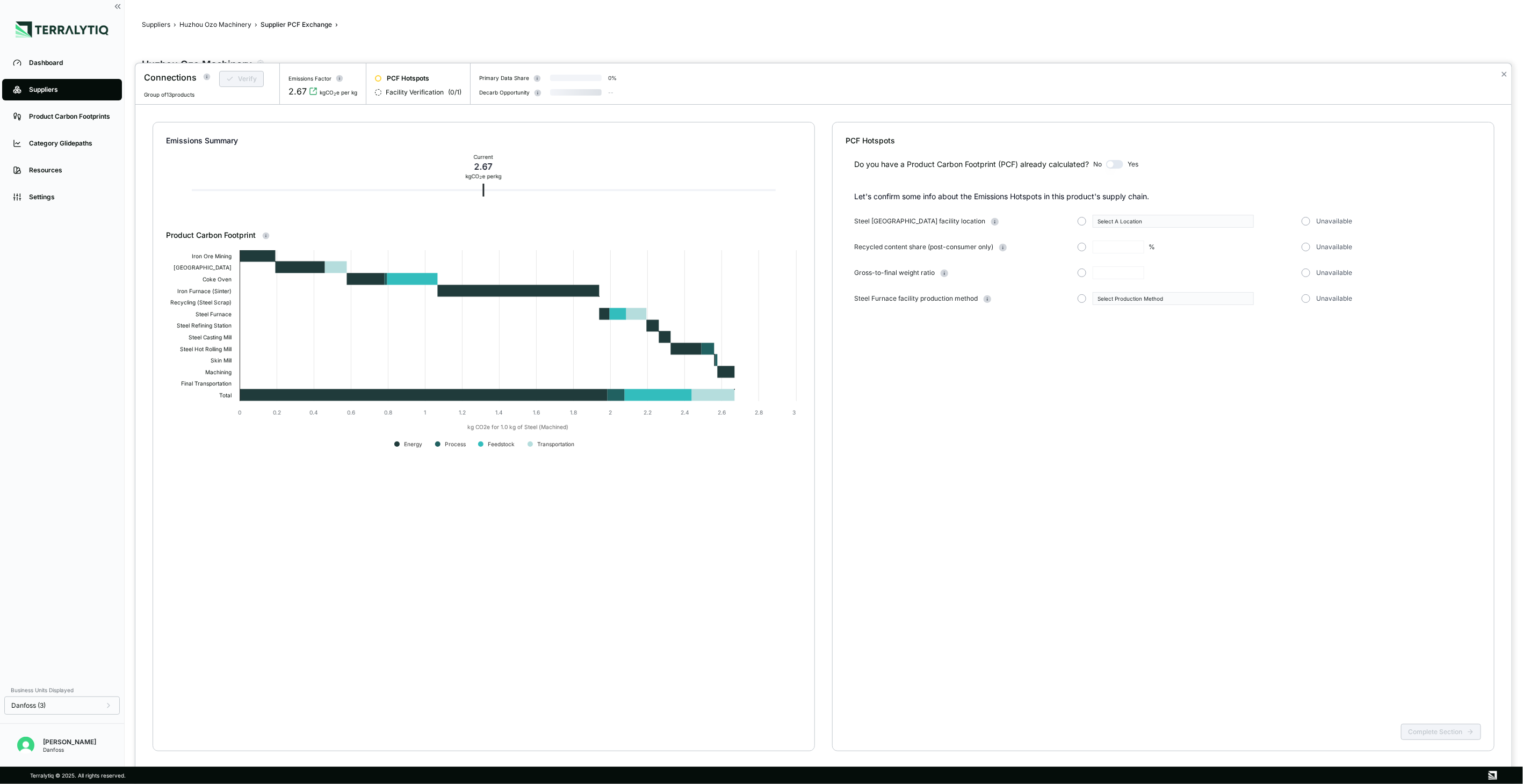
click at [1507, 68] on div "✕" at bounding box center [1504, 84] width 16 height 41
click at [1503, 72] on button "✕" at bounding box center [1504, 74] width 7 height 13
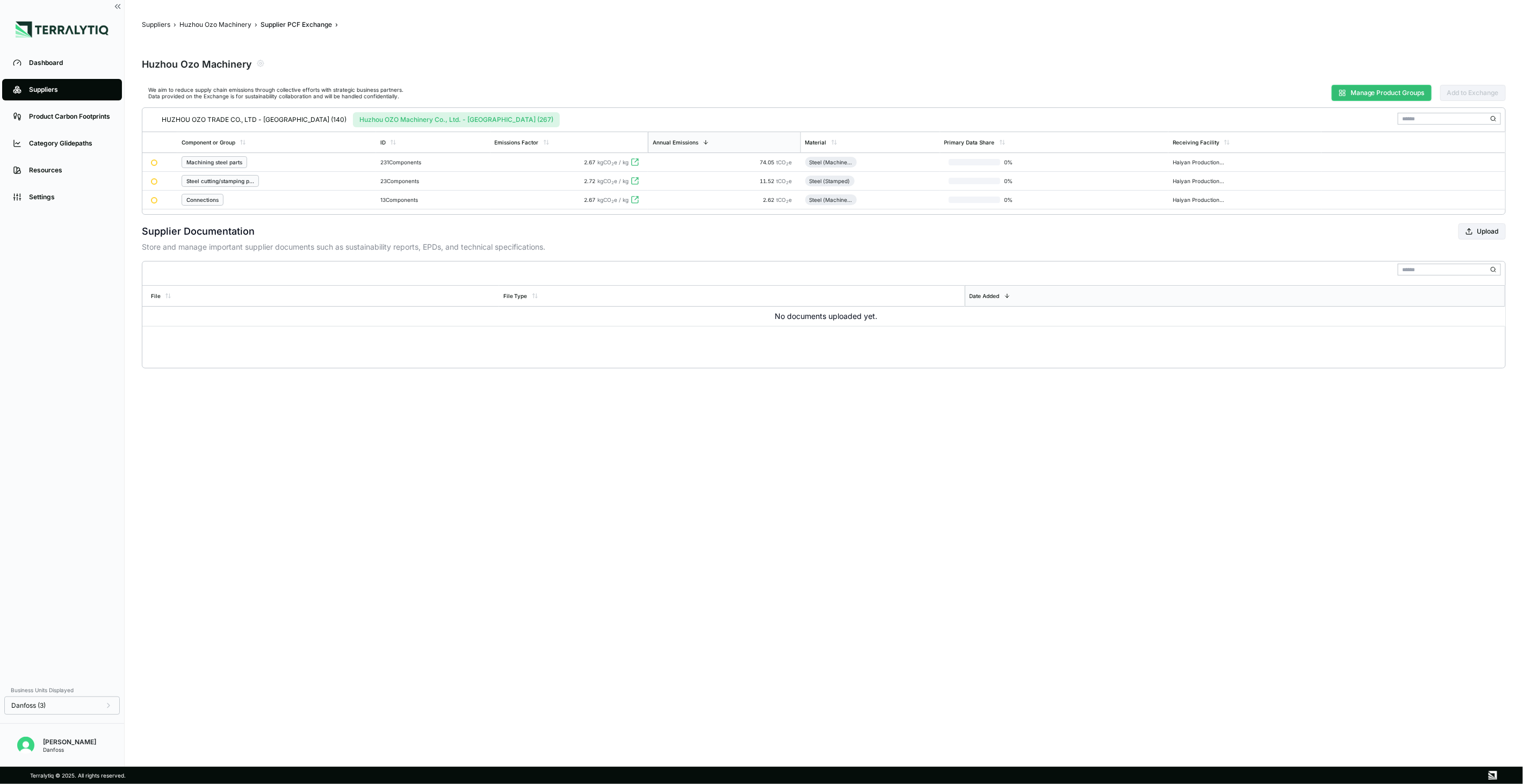
click at [1377, 93] on button "Manage Product Groups" at bounding box center [1381, 93] width 100 height 16
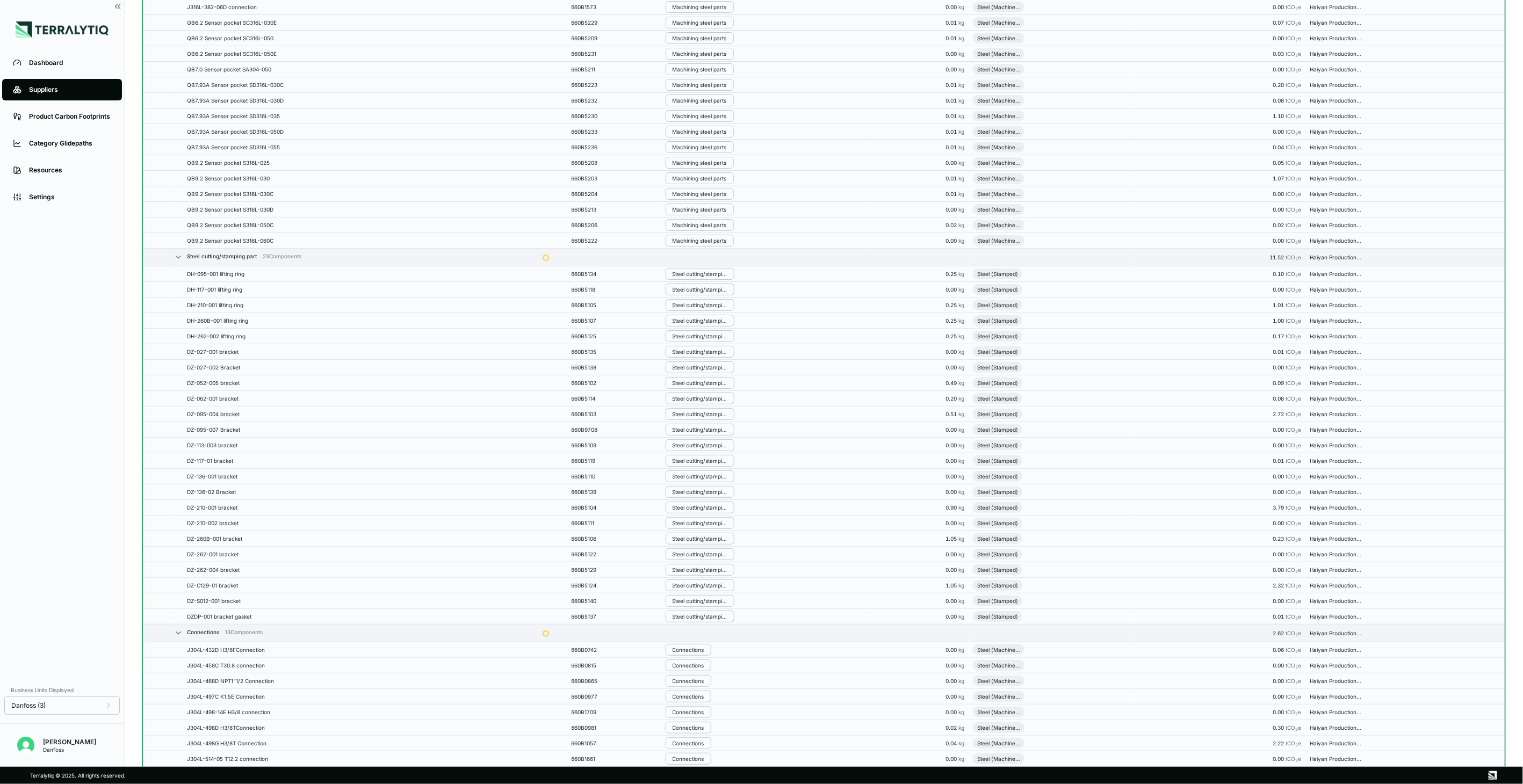
scroll to position [3794, 0]
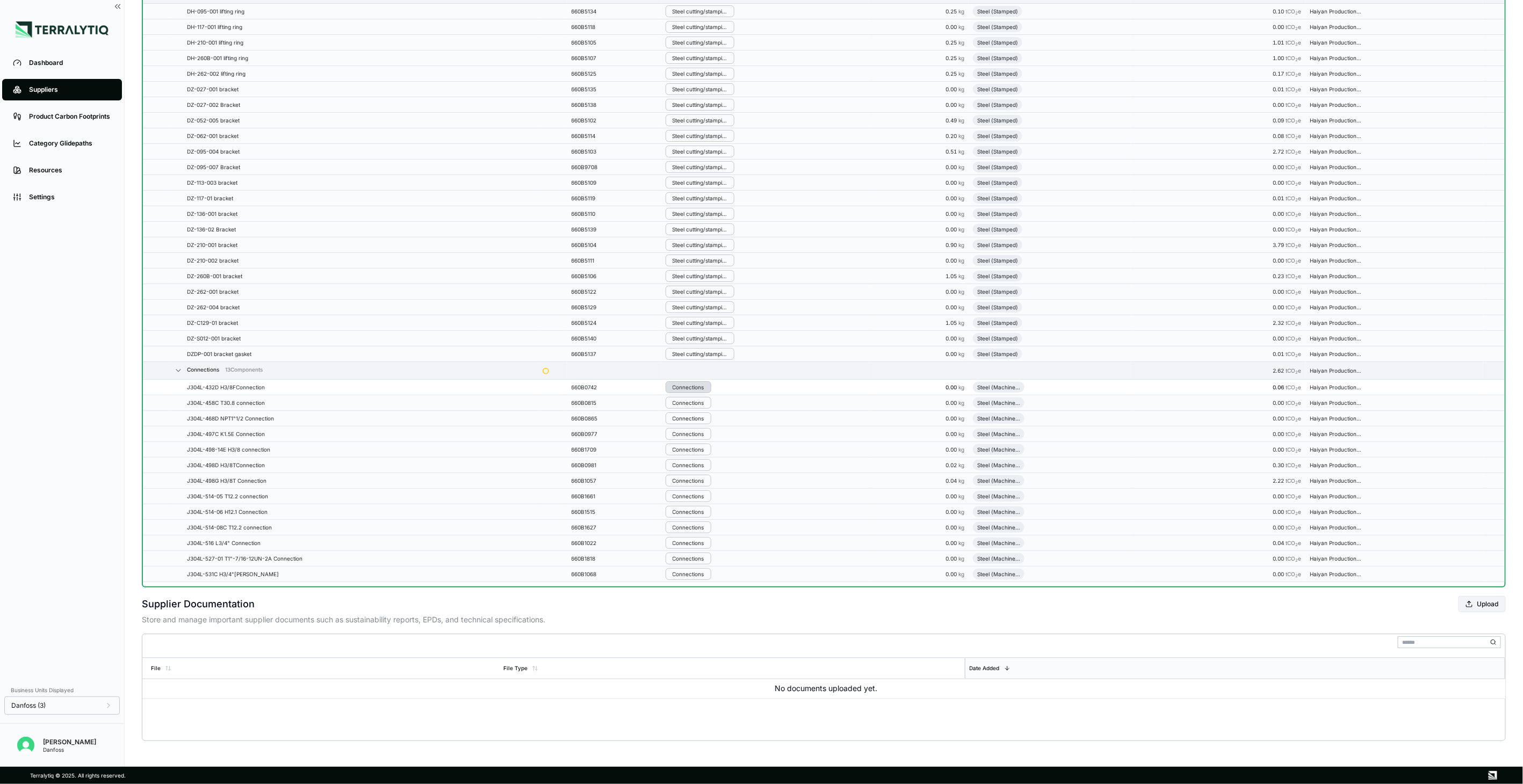
click at [708, 382] on button "Connections" at bounding box center [688, 387] width 46 height 12
click at [715, 399] on button "Remove from Group" at bounding box center [723, 404] width 102 height 18
click at [690, 405] on div "Connections" at bounding box center [688, 403] width 32 height 6
click at [690, 420] on button "Remove from Group" at bounding box center [723, 420] width 102 height 18
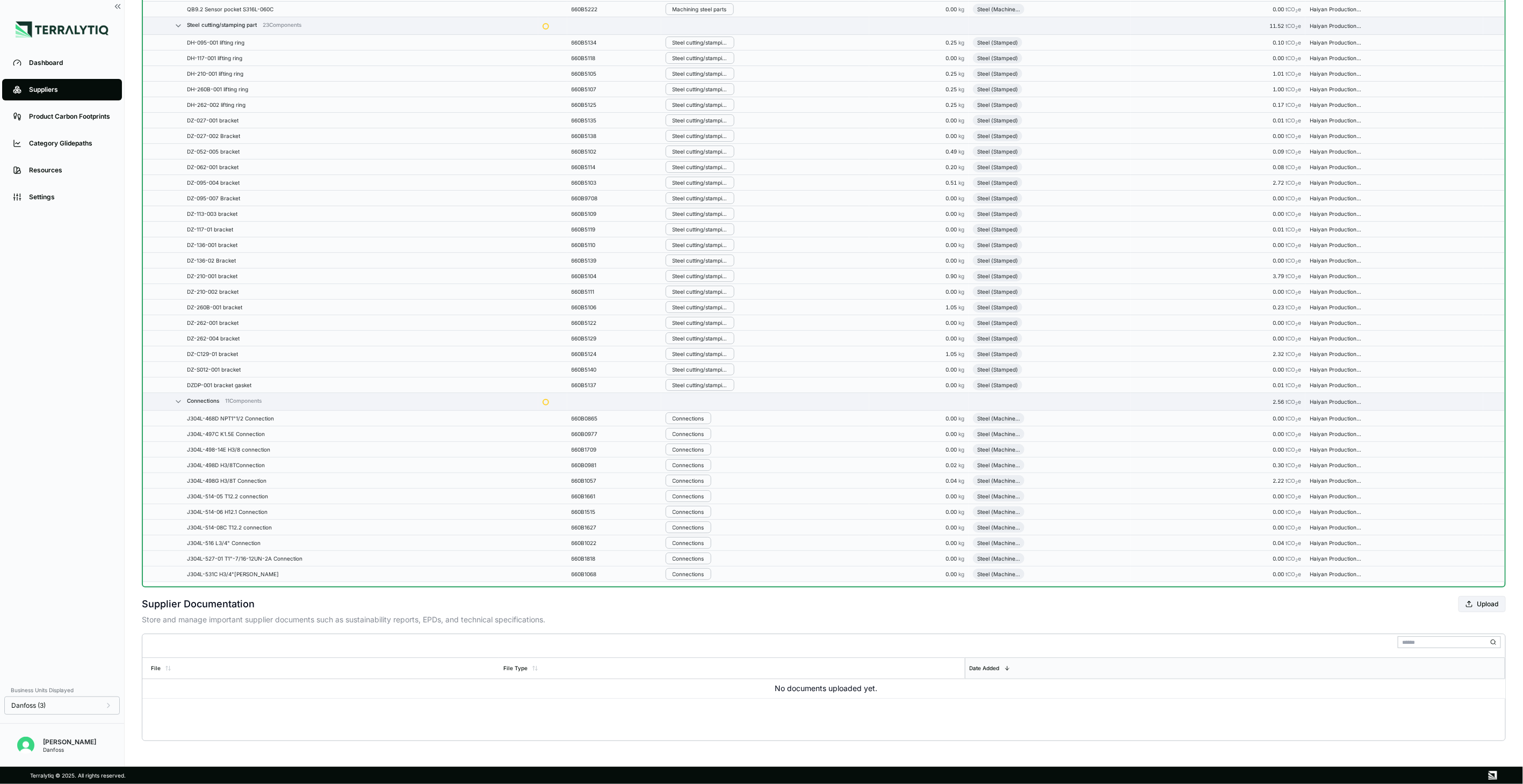
scroll to position [3798, 0]
click at [690, 420] on div "Connections" at bounding box center [688, 418] width 32 height 6
click at [689, 440] on button "Remove from Group" at bounding box center [723, 436] width 102 height 18
click at [689, 440] on td "Connections" at bounding box center [765, 434] width 208 height 16
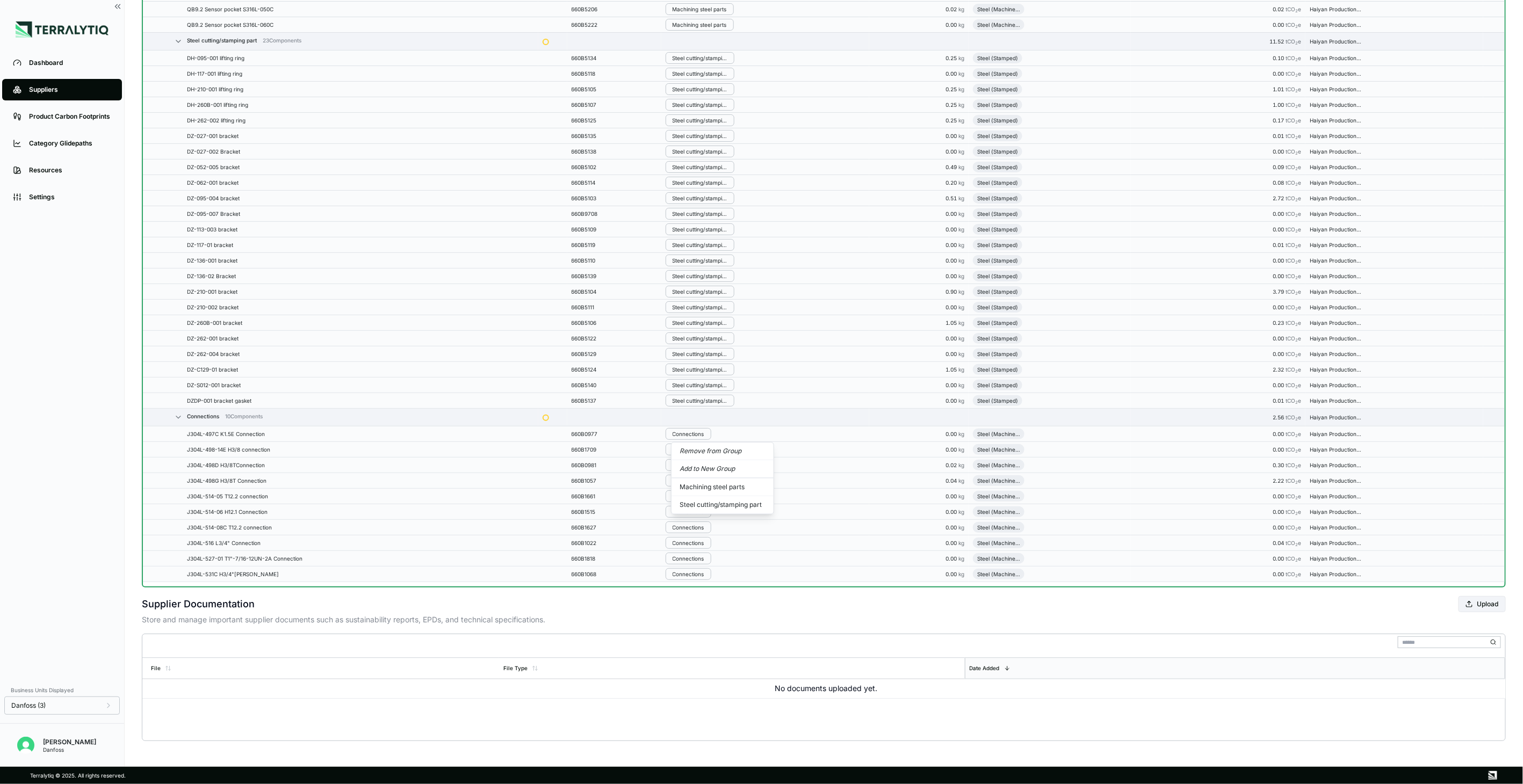
click at [690, 452] on button "Remove from Group" at bounding box center [723, 451] width 102 height 18
click at [690, 452] on div "Connections" at bounding box center [688, 449] width 32 height 6
click at [691, 471] on button "Remove from Group" at bounding box center [723, 467] width 102 height 18
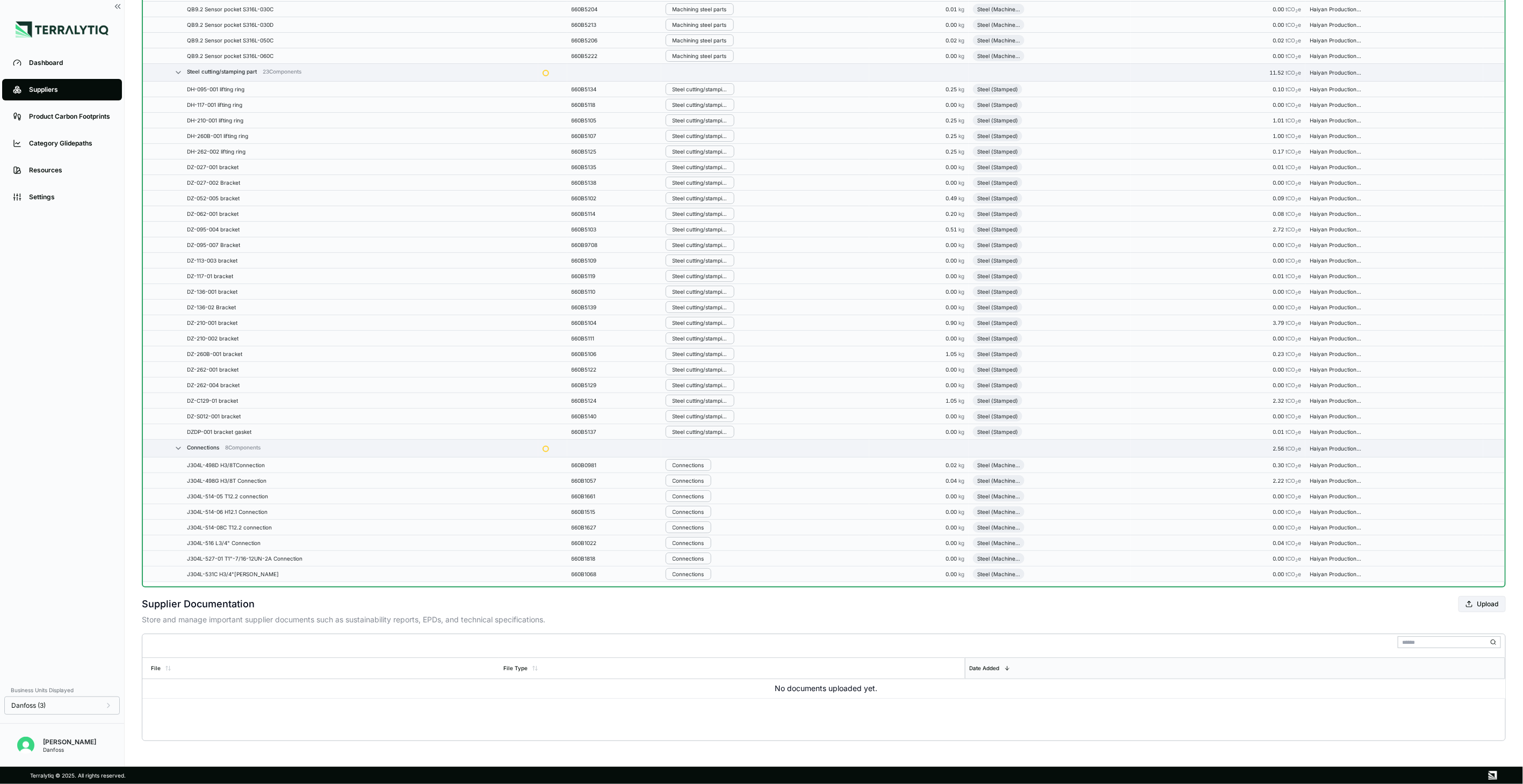
click at [691, 471] on td "Connections" at bounding box center [765, 466] width 208 height 16
click at [692, 485] on button "Remove from Group" at bounding box center [723, 483] width 102 height 18
click at [692, 485] on button "Connections" at bounding box center [688, 480] width 46 height 12
click at [695, 500] on button "Remove from Group" at bounding box center [723, 499] width 102 height 18
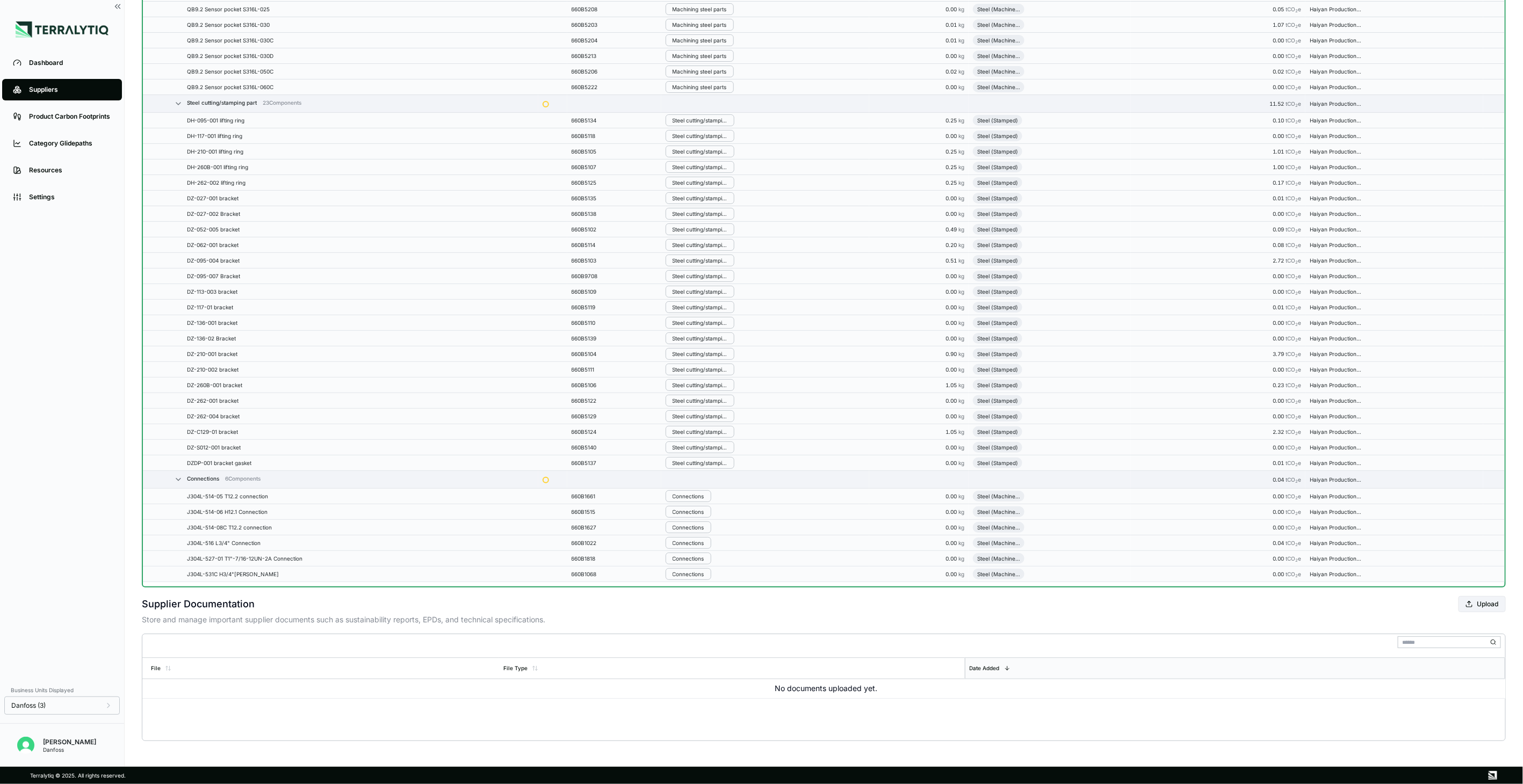
scroll to position [3809, 0]
click at [695, 500] on button "Connections" at bounding box center [688, 496] width 46 height 12
click at [695, 517] on button "Remove from Group" at bounding box center [723, 514] width 102 height 18
click at [695, 517] on button "Connections" at bounding box center [688, 512] width 46 height 12
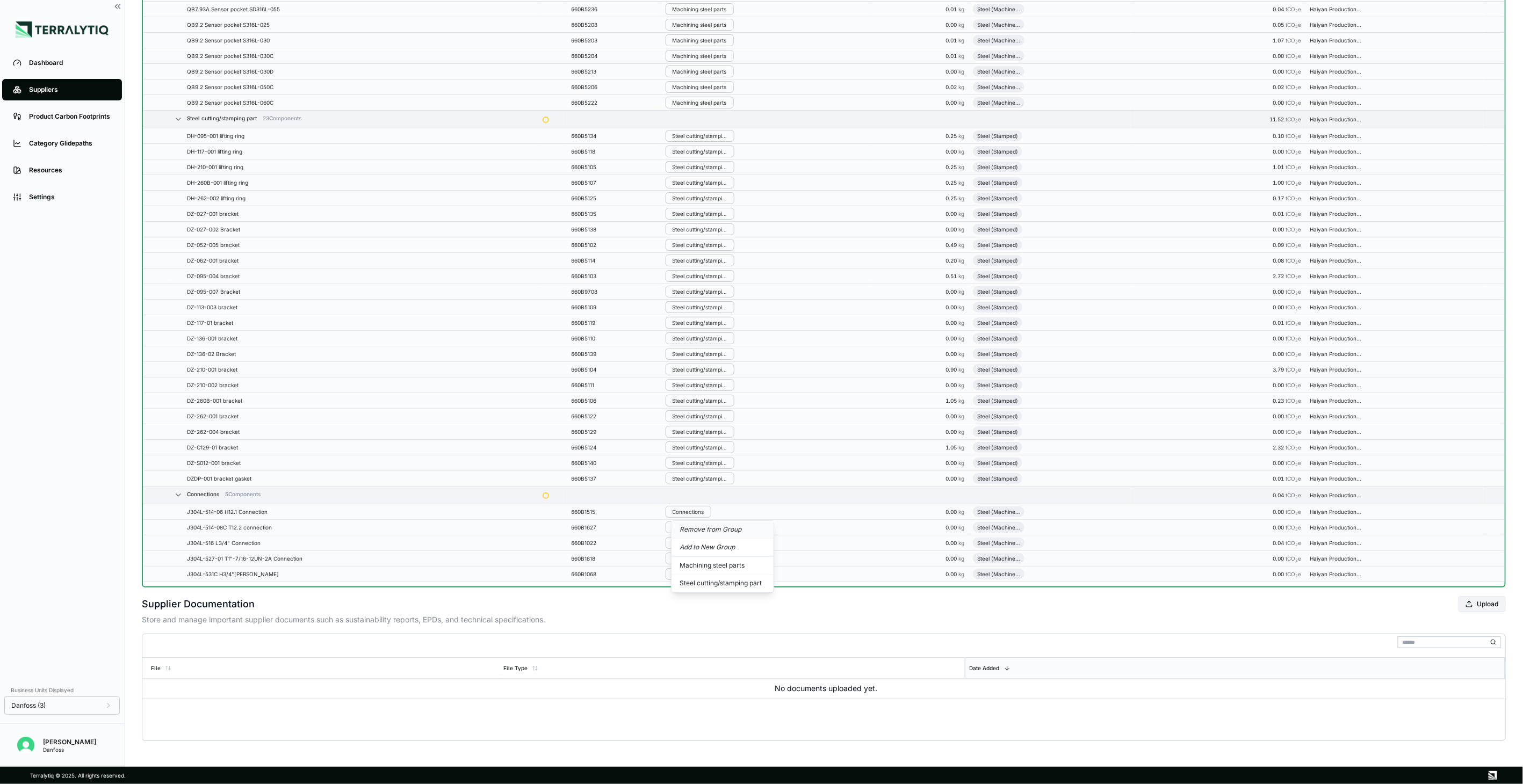
click at [699, 533] on button "Remove from Group" at bounding box center [723, 529] width 102 height 18
click at [699, 533] on button "Connections" at bounding box center [688, 527] width 46 height 12
click at [701, 550] on button "Remove from Group" at bounding box center [723, 546] width 102 height 18
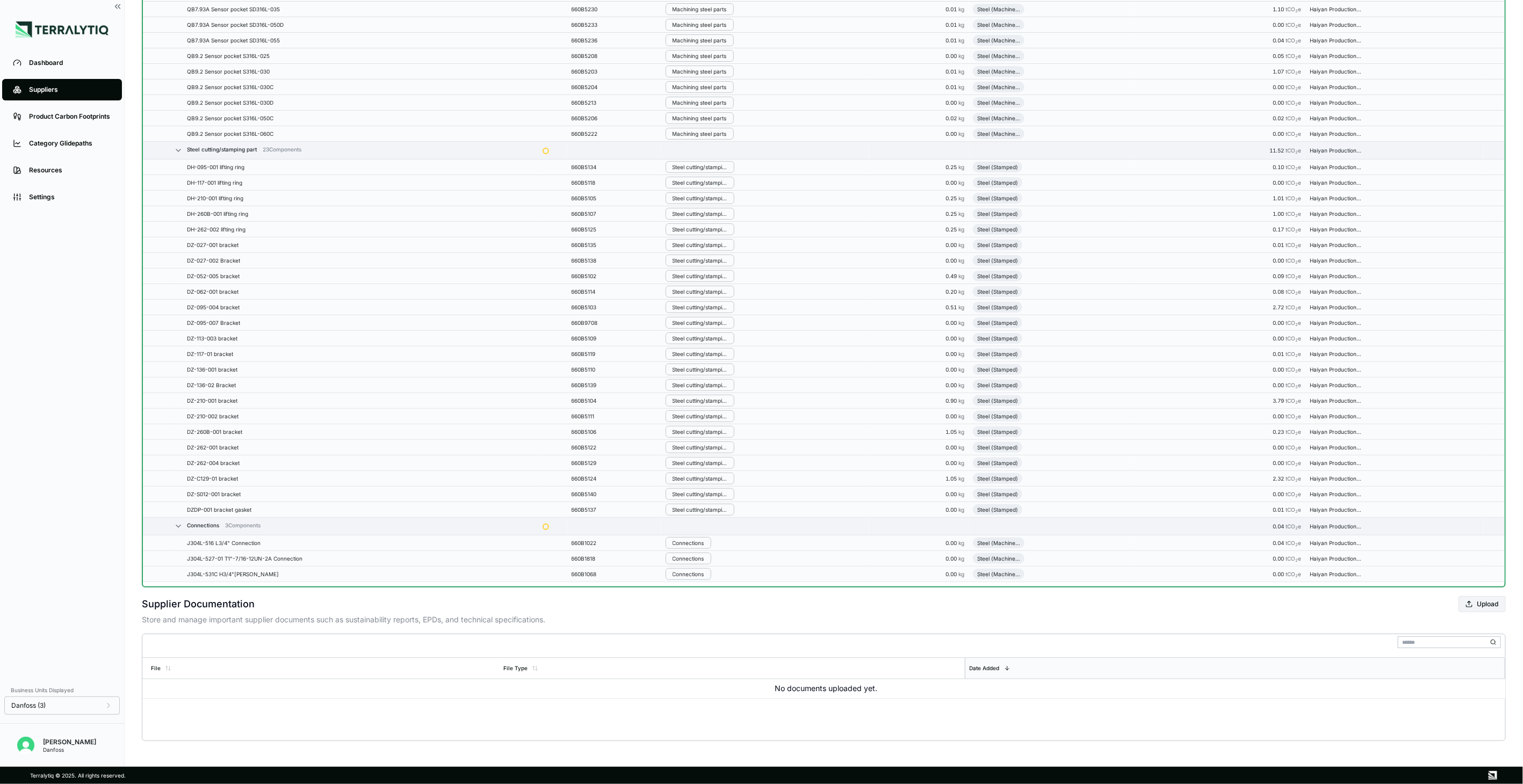
click at [701, 550] on td "Connections" at bounding box center [765, 543] width 208 height 16
click at [707, 575] on button "Remove from Group" at bounding box center [723, 576] width 102 height 18
click at [704, 575] on div "Connections" at bounding box center [688, 574] width 32 height 6
click at [710, 592] on button "Remove from Group" at bounding box center [723, 592] width 102 height 18
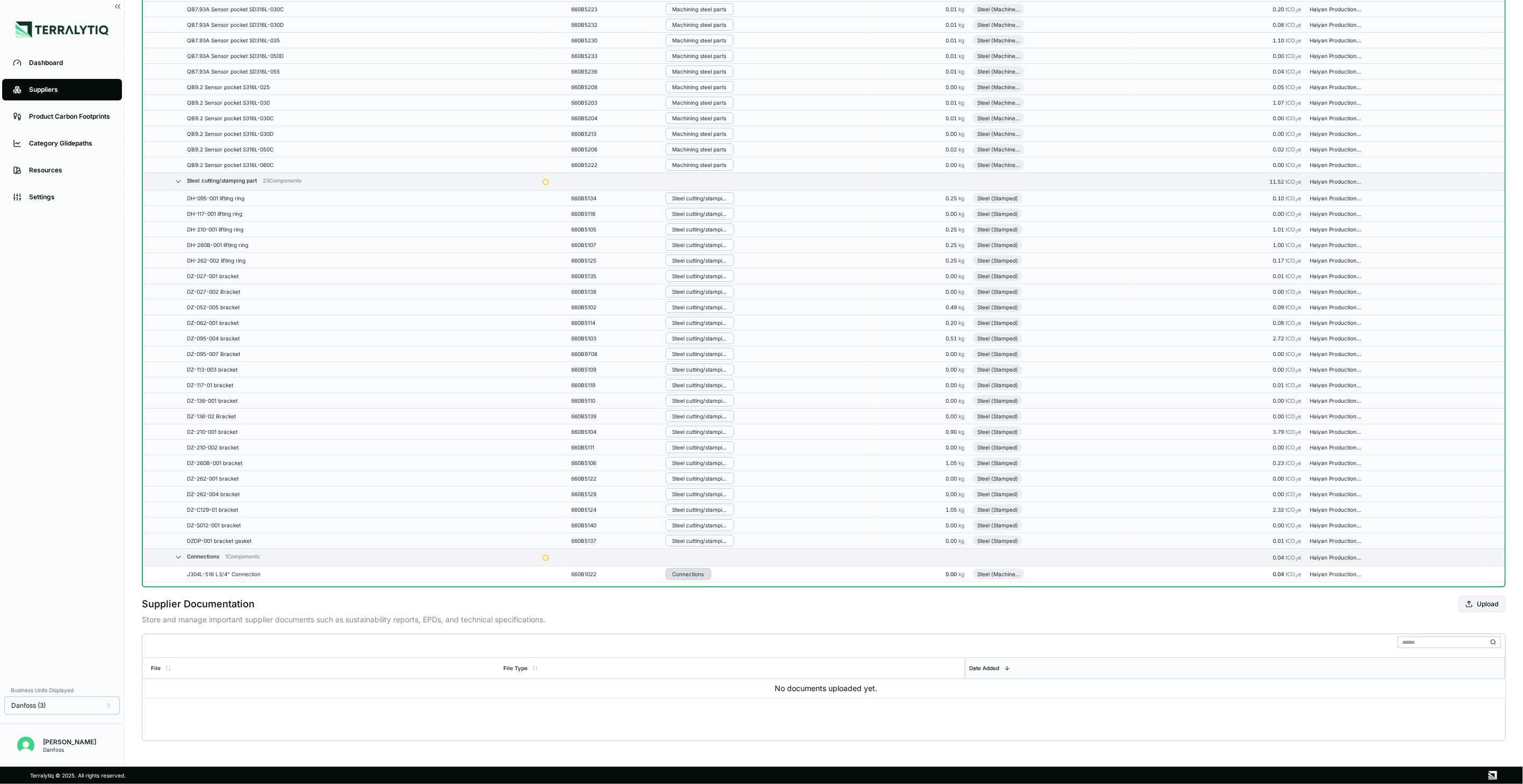
scroll to position [3820, 0]
click at [703, 570] on button "Connections" at bounding box center [688, 574] width 46 height 12
click at [706, 592] on button "Remove from Group" at bounding box center [723, 592] width 102 height 18
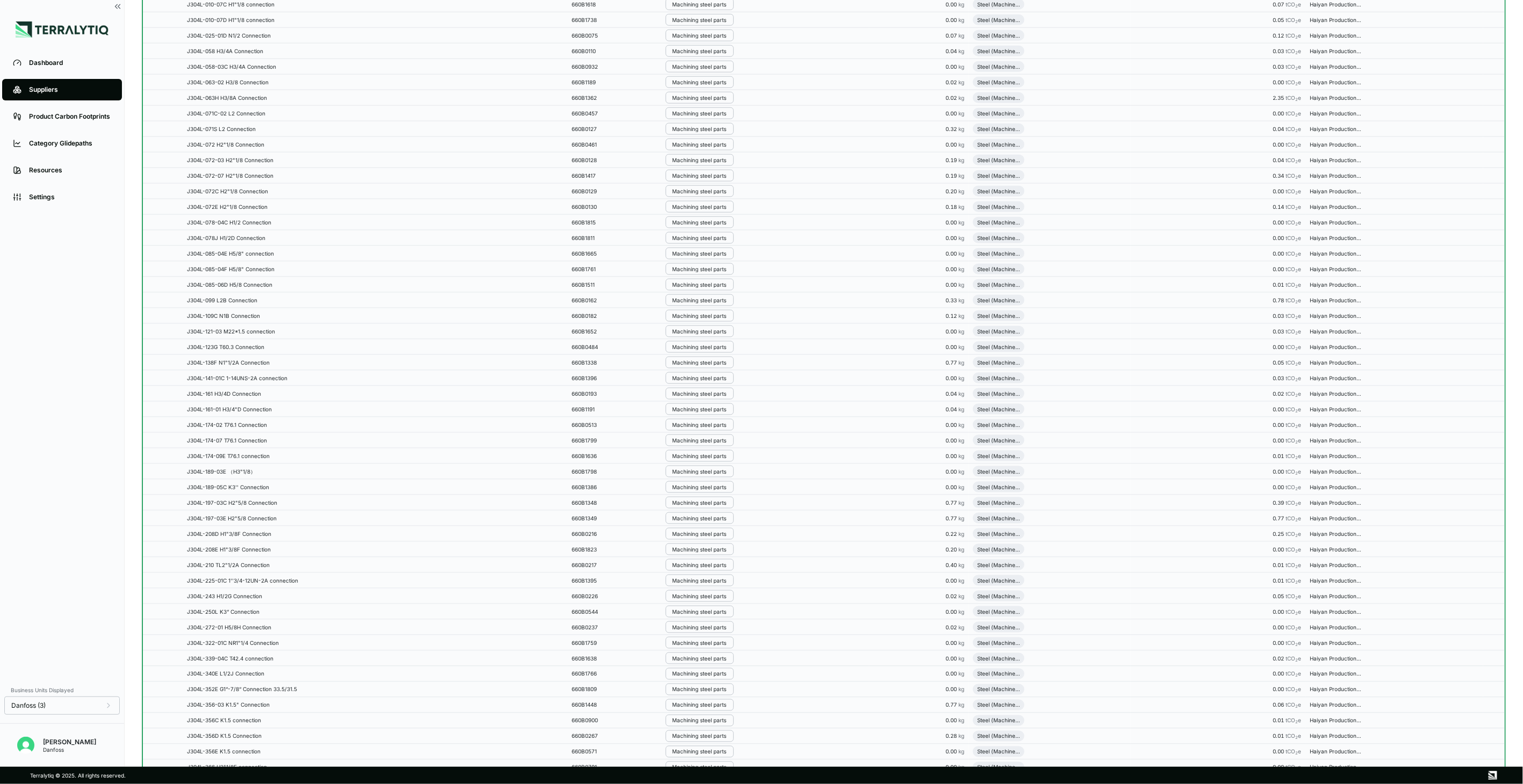
scroll to position [0, 0]
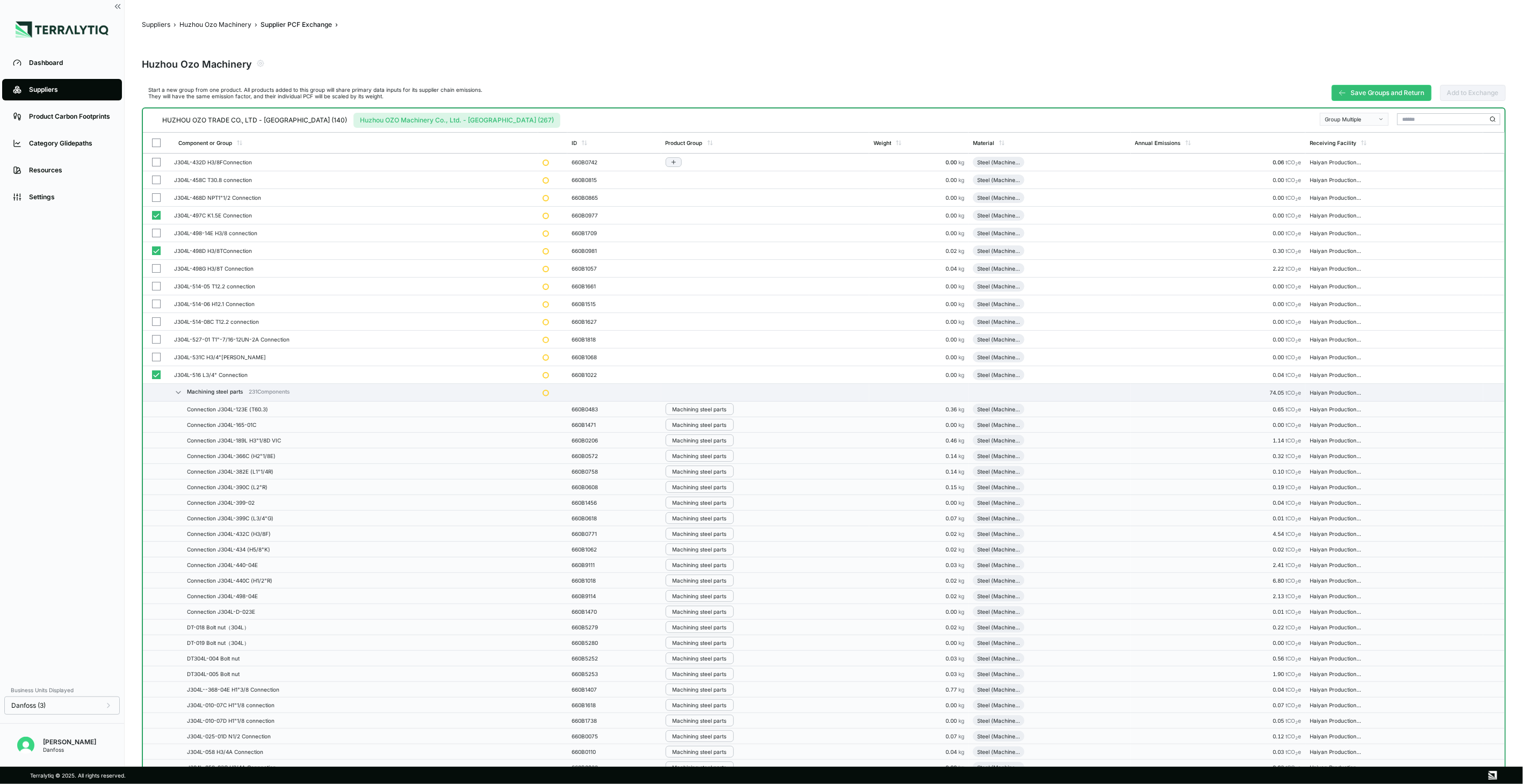
click at [157, 161] on button "button" at bounding box center [156, 162] width 8 height 8
click at [154, 180] on button "button" at bounding box center [156, 180] width 8 height 8
click at [154, 197] on button "button" at bounding box center [156, 197] width 8 height 8
click at [156, 231] on button "button" at bounding box center [156, 233] width 8 height 8
click at [156, 265] on button "button" at bounding box center [156, 268] width 8 height 8
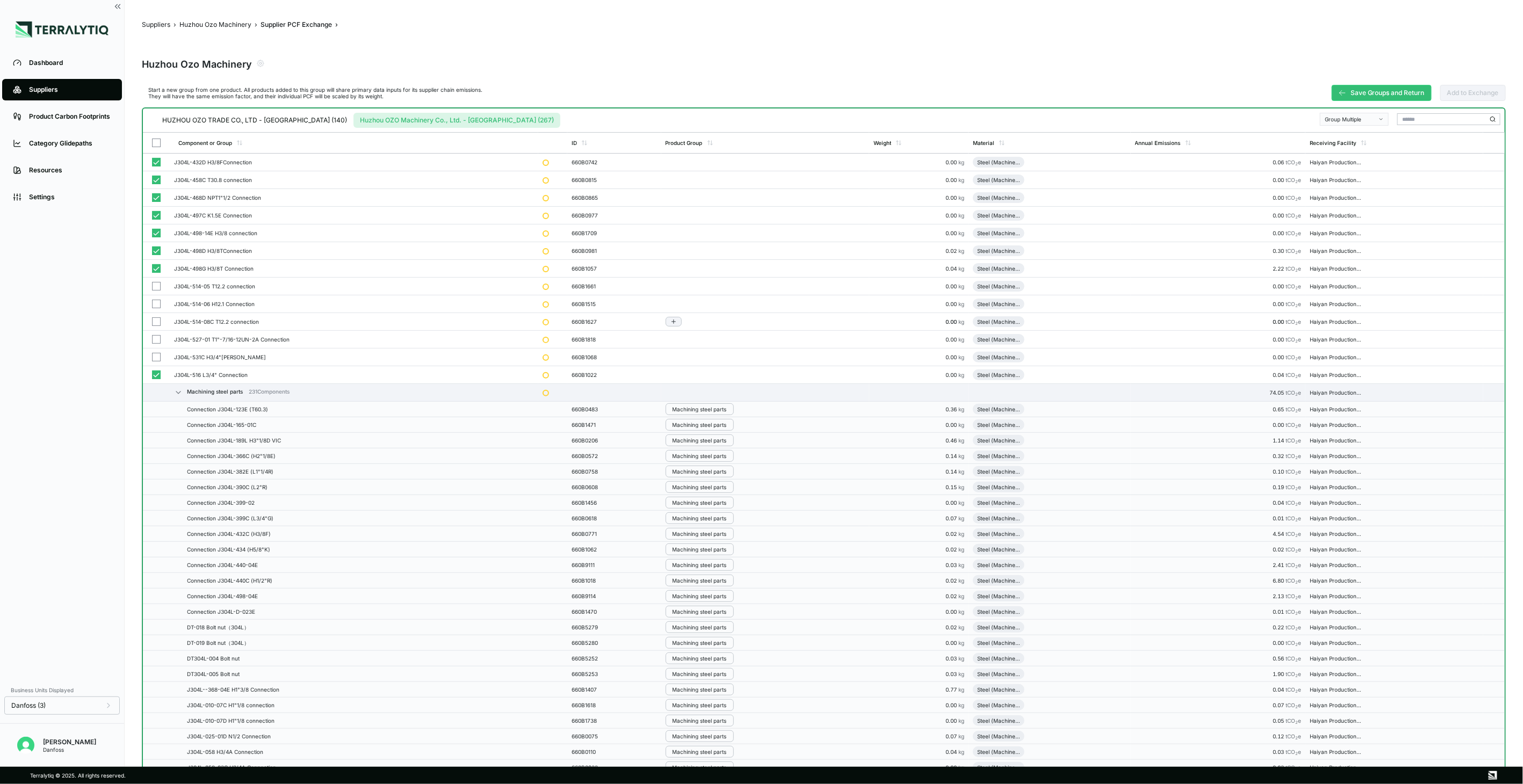
click at [156, 288] on button "button" at bounding box center [156, 287] width 8 height 8
click at [156, 302] on button "button" at bounding box center [156, 304] width 8 height 8
click at [155, 329] on td at bounding box center [156, 322] width 27 height 18
click at [156, 353] on button "button" at bounding box center [156, 357] width 8 height 8
click at [159, 340] on button "button" at bounding box center [156, 340] width 8 height 8
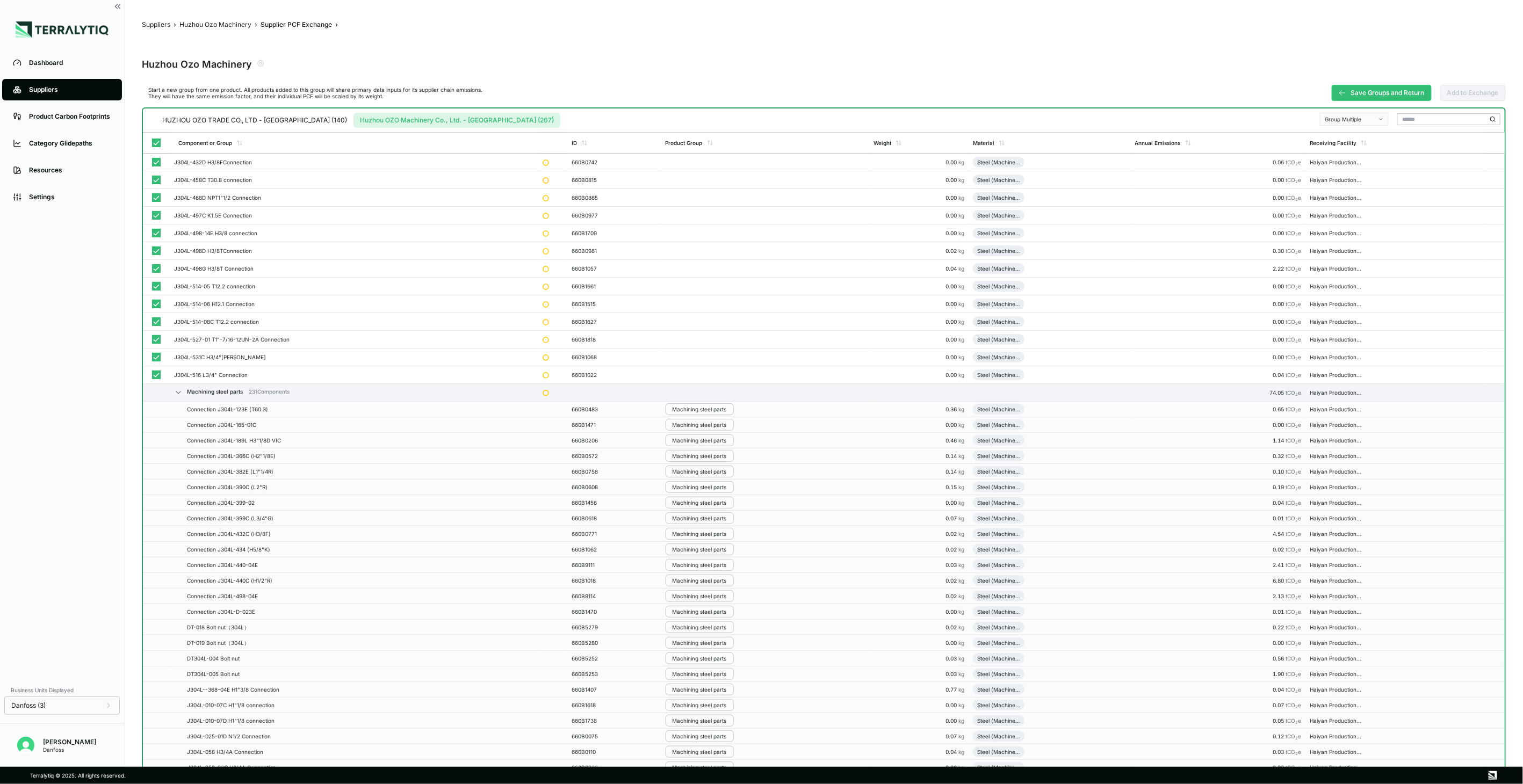
click at [1363, 118] on div "Group Multiple" at bounding box center [1350, 119] width 52 height 6
click at [1360, 145] on div "Add To Machining Steel Parts" at bounding box center [1355, 144] width 59 height 6
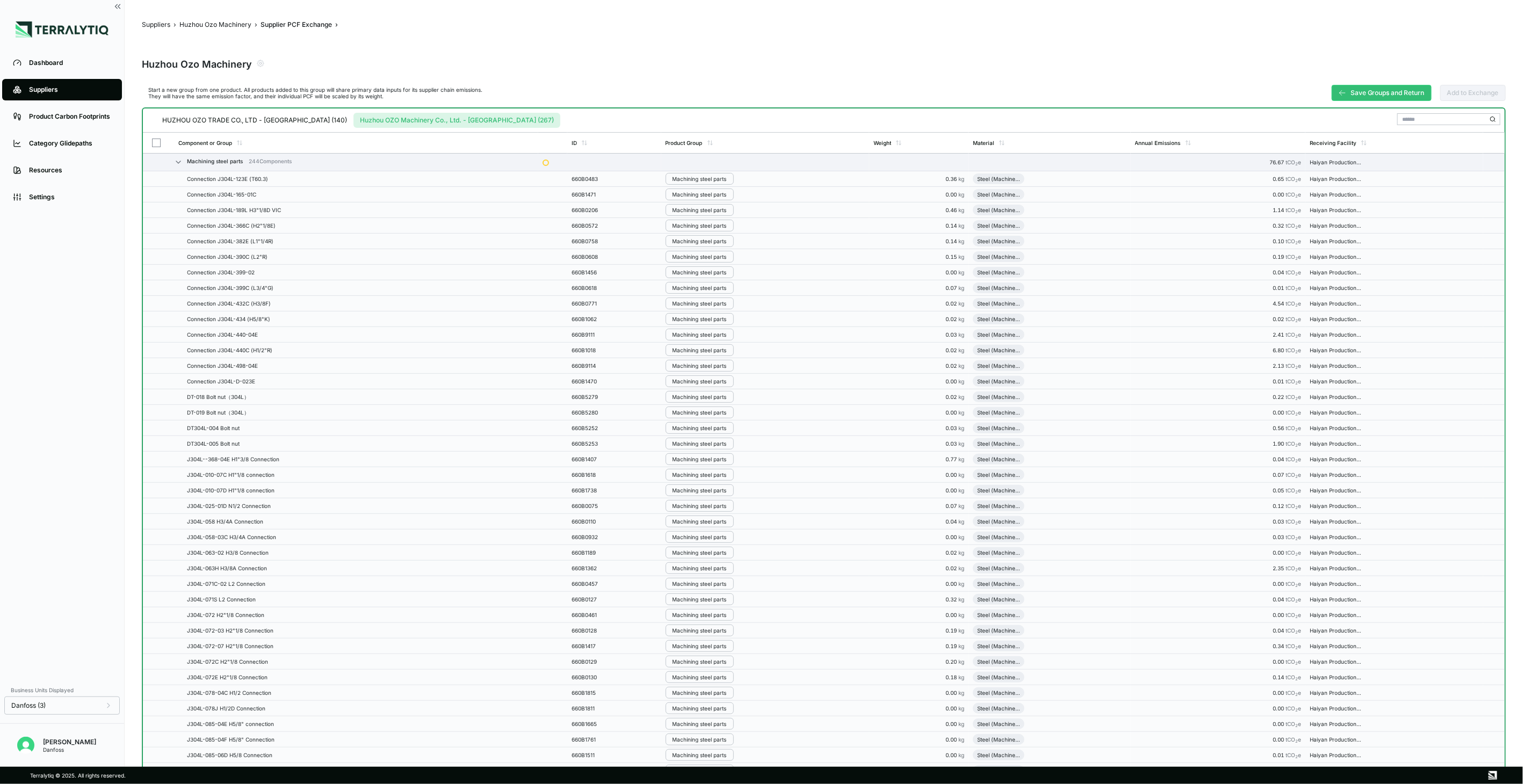
click at [1349, 90] on button "Save Groups and Return" at bounding box center [1381, 93] width 100 height 16
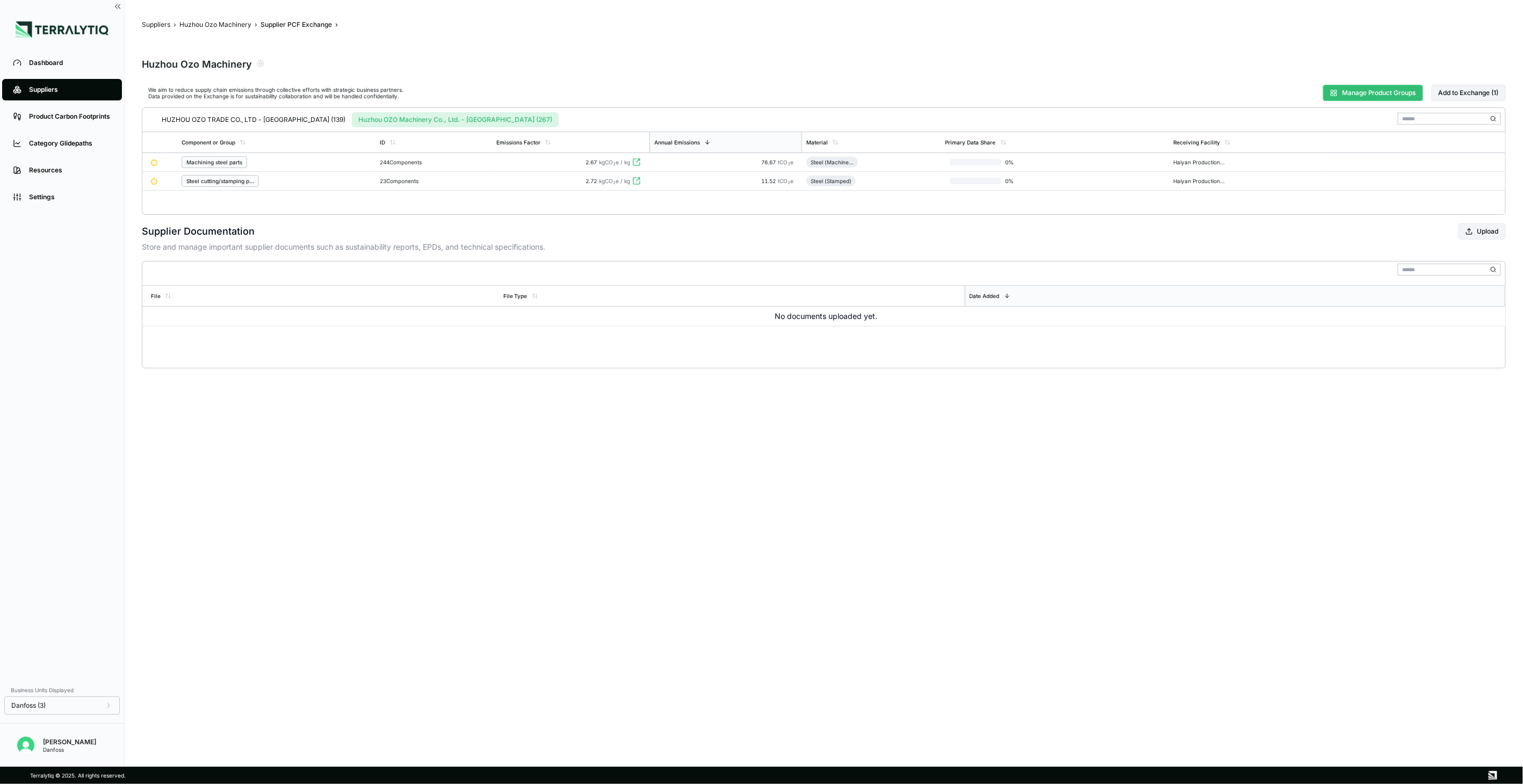
click at [1345, 89] on button "Manage Product Groups" at bounding box center [1373, 93] width 100 height 16
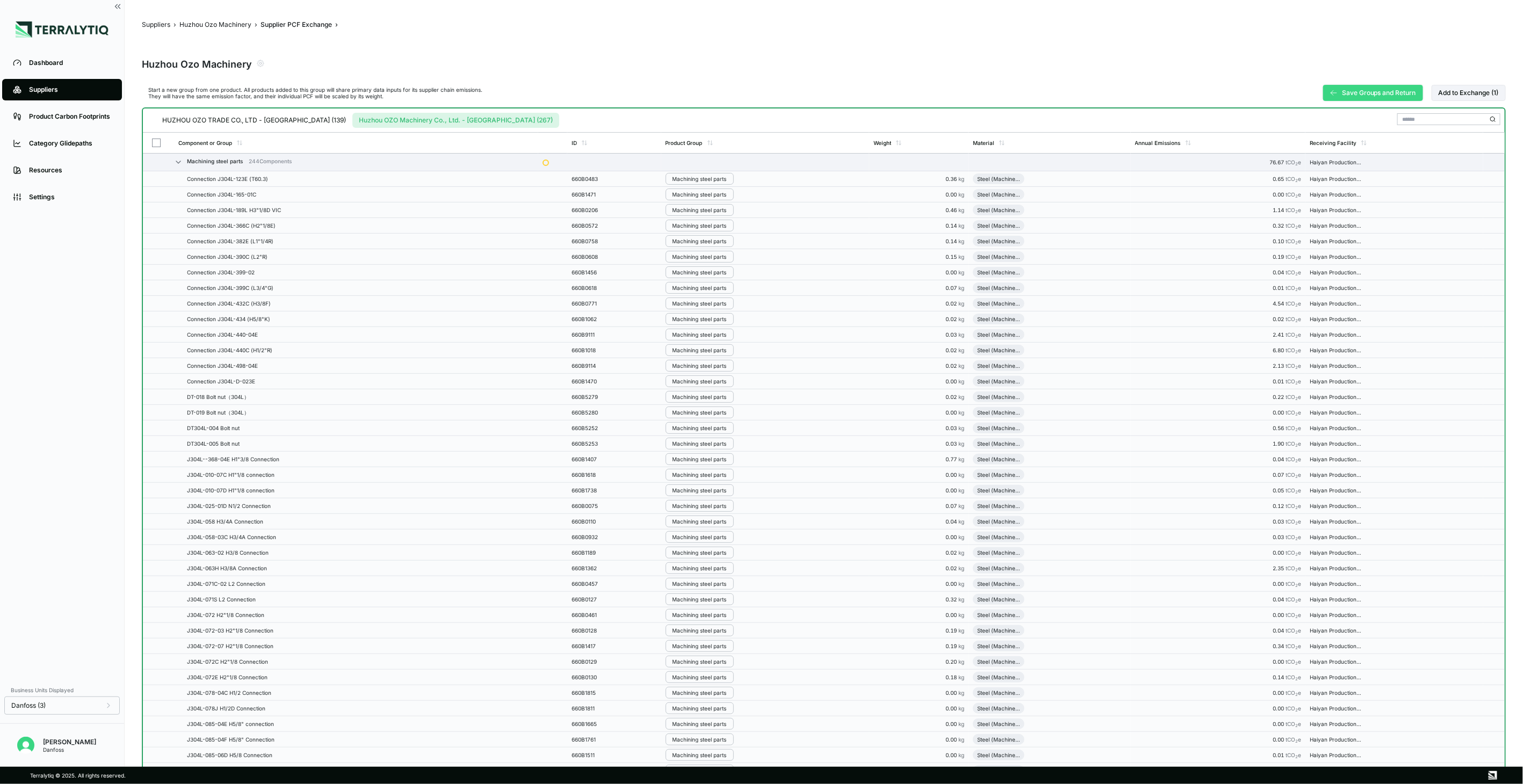
click at [1346, 88] on button "Save Groups and Return" at bounding box center [1373, 93] width 100 height 16
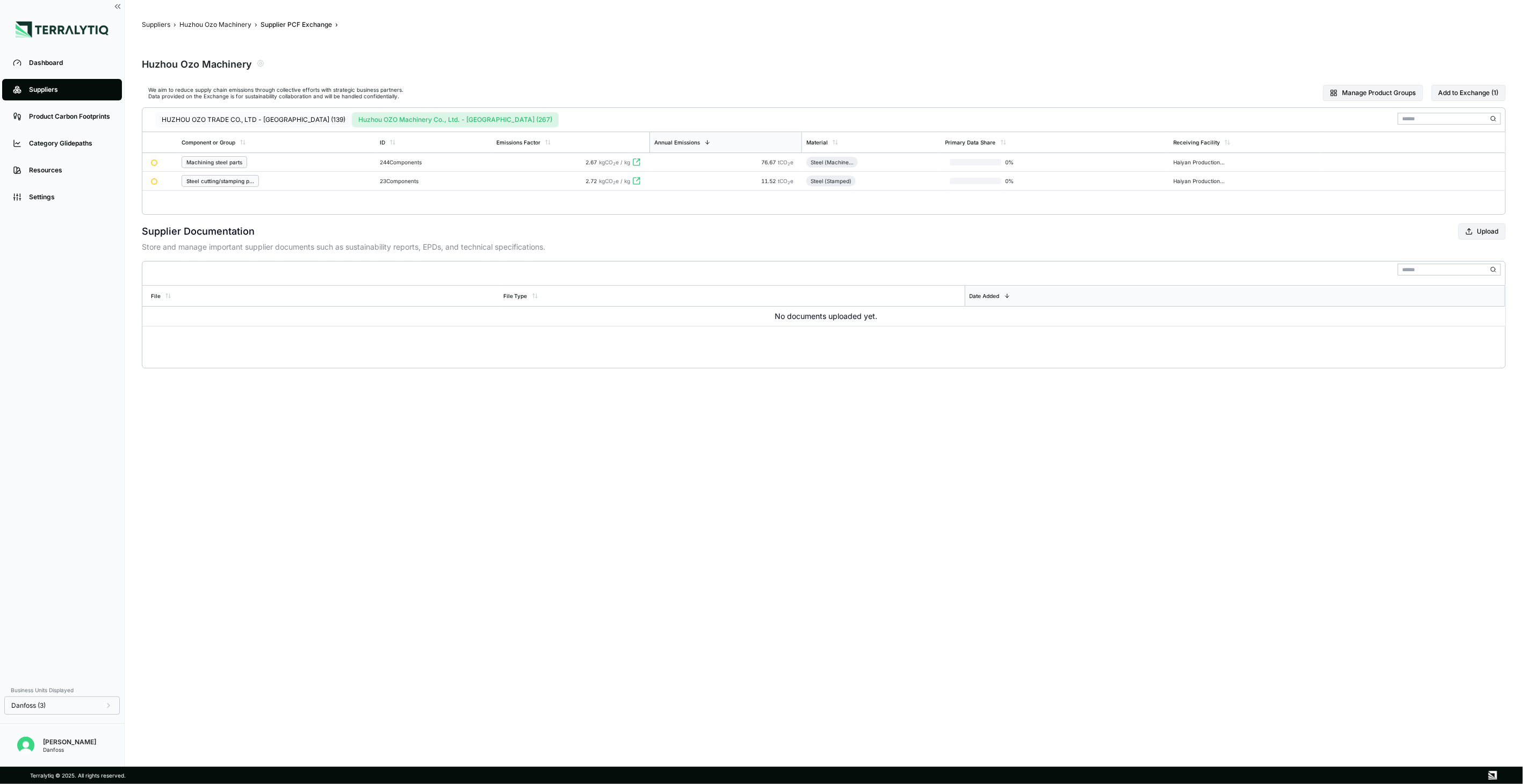
click at [286, 118] on button "HUZHOU OZO TRADE CO., LTD - [GEOGRAPHIC_DATA] (139)" at bounding box center [253, 120] width 197 height 15
click at [372, 168] on div "Stainless steel cutting/stamping part" at bounding box center [277, 162] width 190 height 12
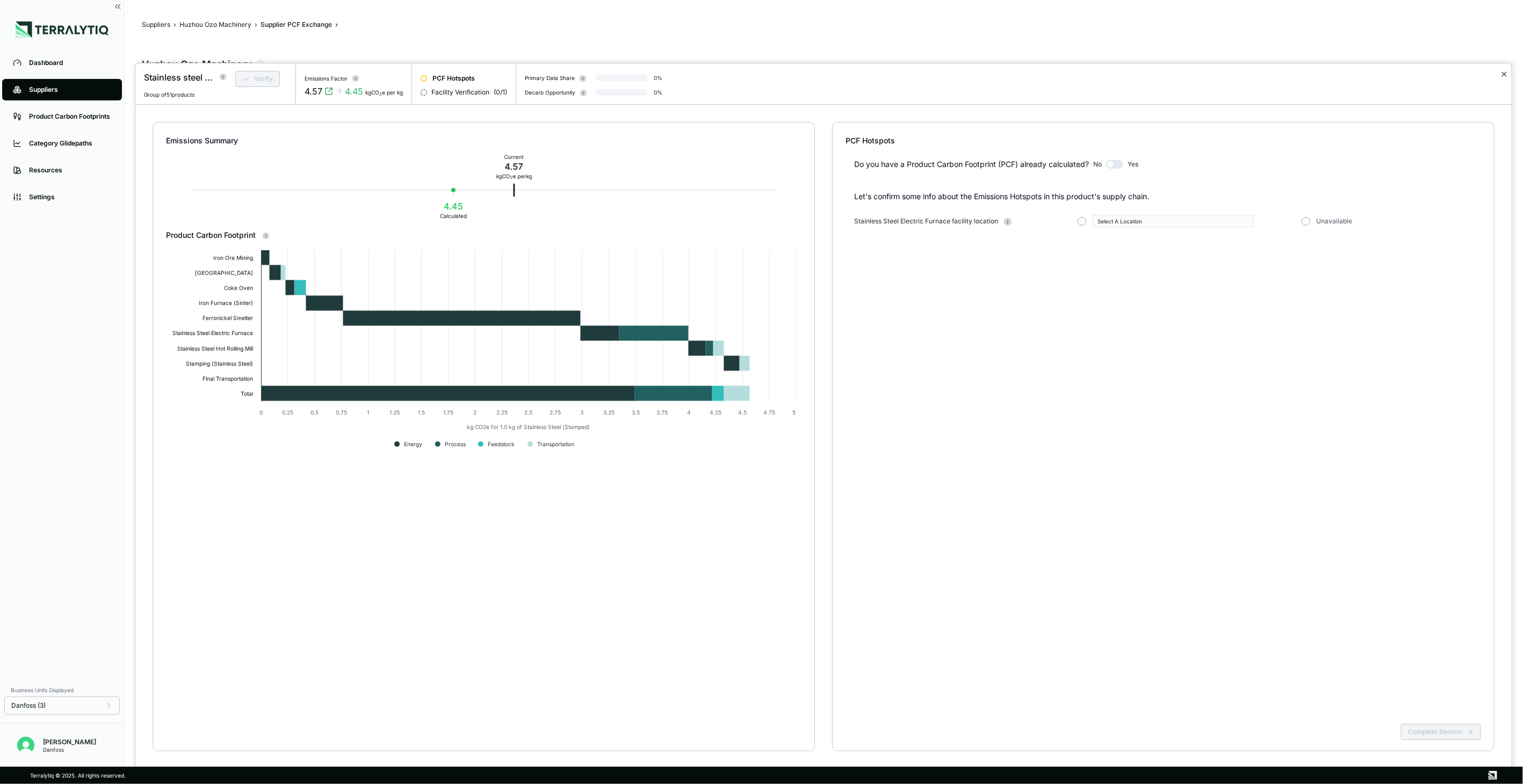
click at [1504, 72] on button "✕" at bounding box center [1504, 74] width 7 height 13
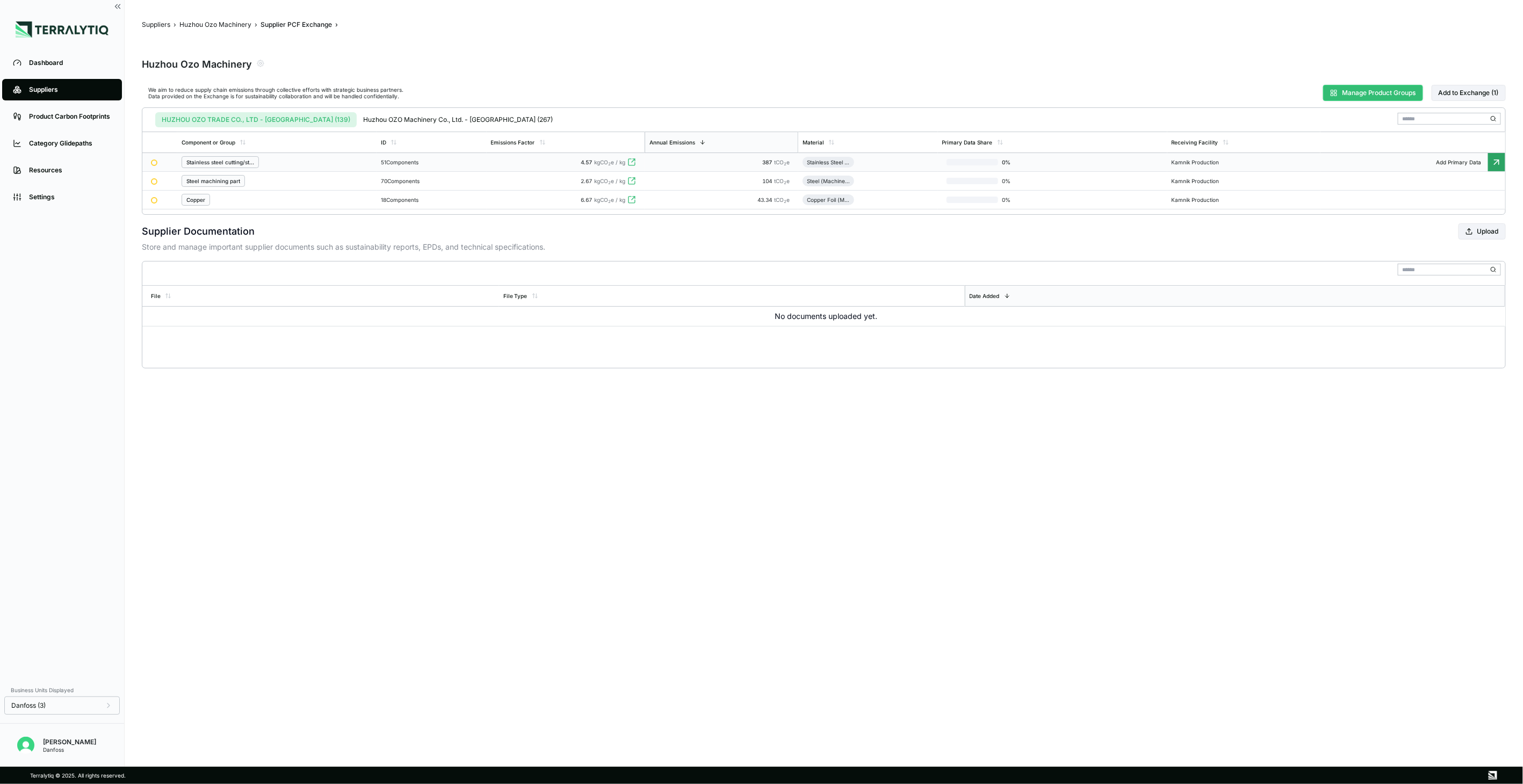
click at [1336, 91] on button "Manage Product Groups" at bounding box center [1373, 93] width 100 height 16
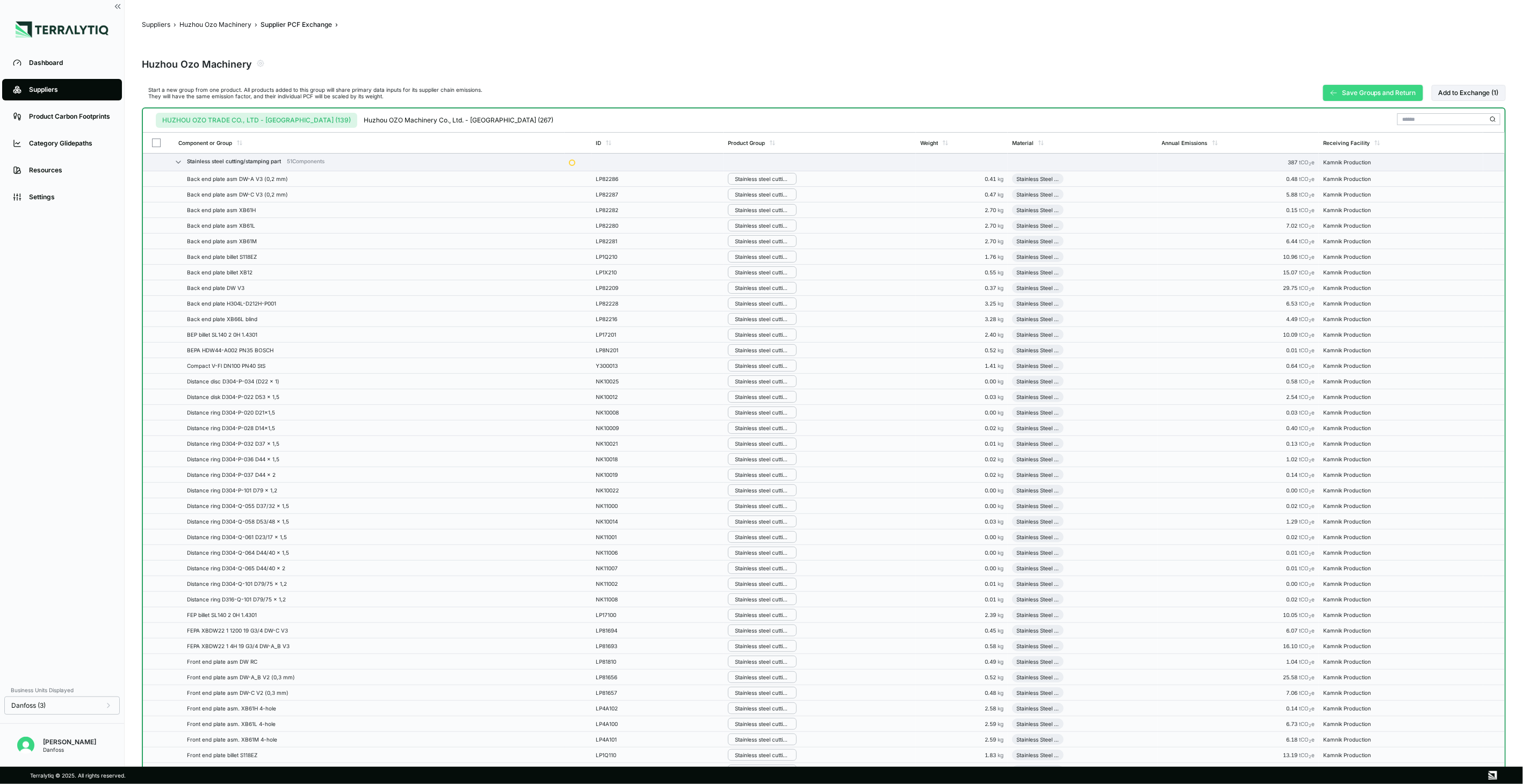
click at [1352, 100] on button "Save Groups and Return" at bounding box center [1373, 93] width 100 height 16
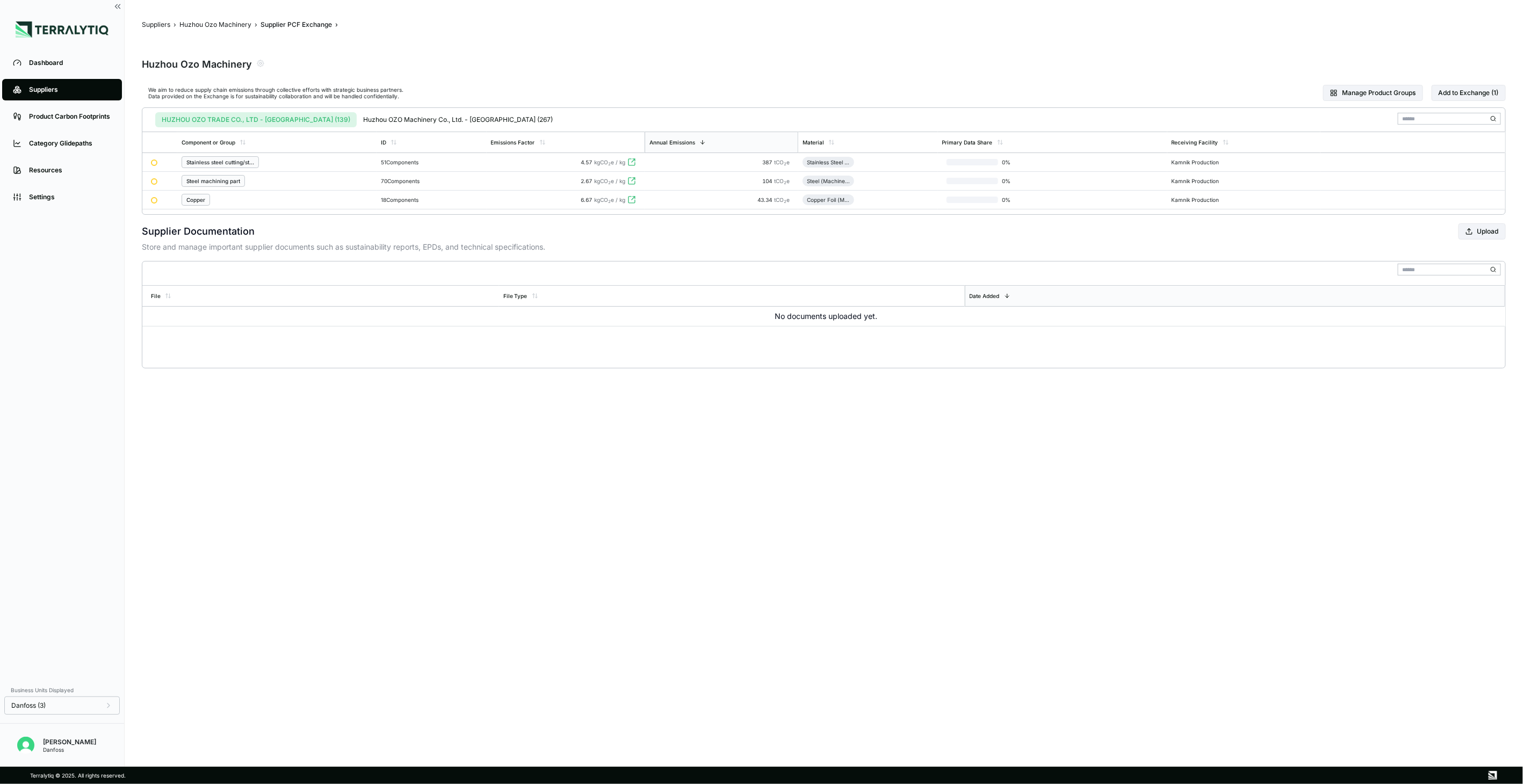
click at [650, 514] on main "Suppliers › Huzhou Ozo Machinery › Supplier PCF Exchange › Huzhou Ozo Machinery…" at bounding box center [824, 384] width 1398 height 767
click at [372, 108] on div "HUZHOU OZO TRADE CO., LTD - [GEOGRAPHIC_DATA] (139) Huzhou OZO Machinery Co., L…" at bounding box center [352, 117] width 413 height 19
click at [367, 110] on div "HUZHOU OZO TRADE CO., LTD - [GEOGRAPHIC_DATA] (139) Huzhou OZO Machinery Co., L…" at bounding box center [352, 117] width 413 height 19
